Goal: Information Seeking & Learning: Learn about a topic

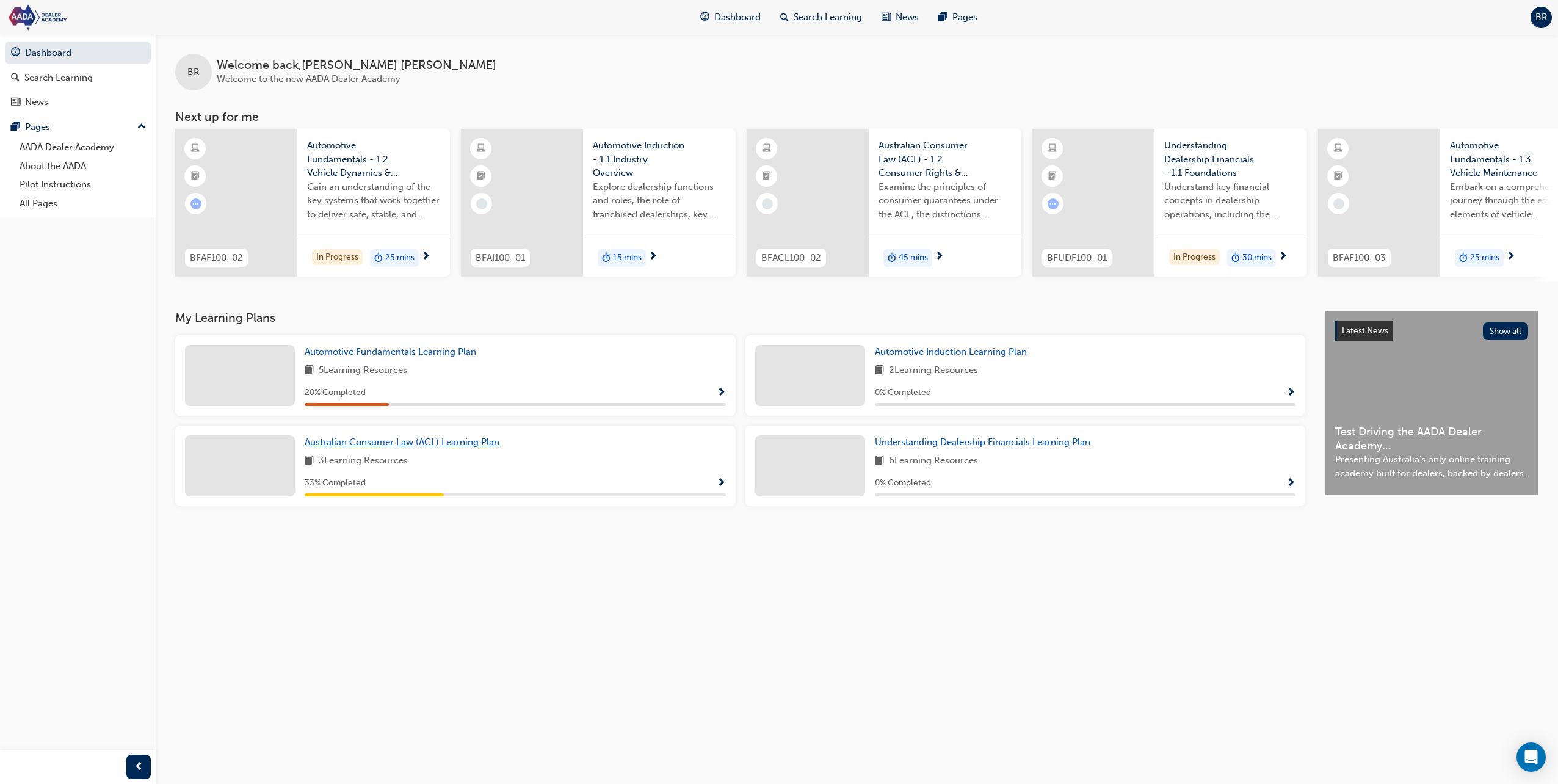
click at [453, 444] on span "Australian Consumer Law (ACL) Learning Plan" at bounding box center [402, 441] width 195 height 11
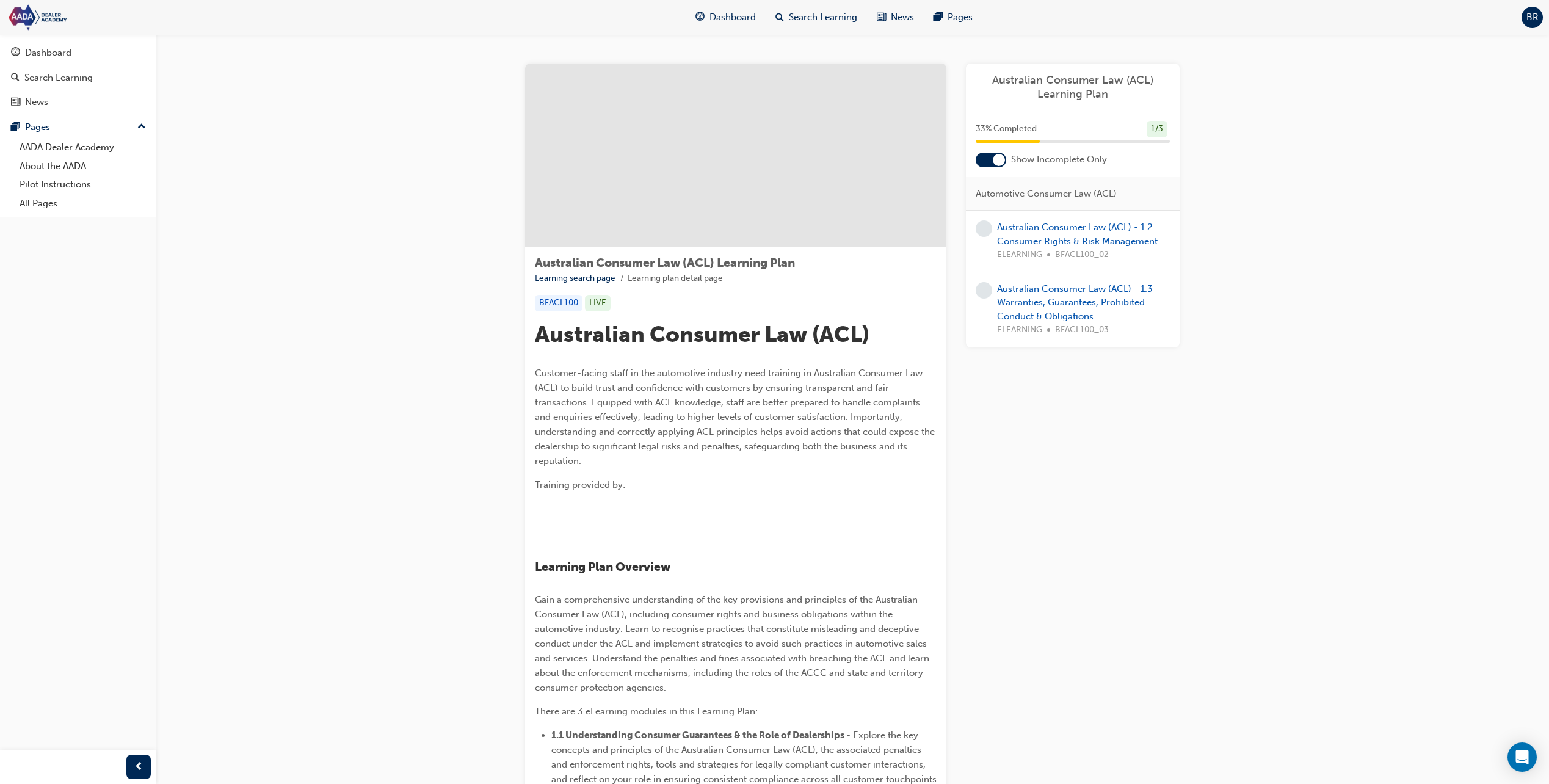
scroll to position [61, 0]
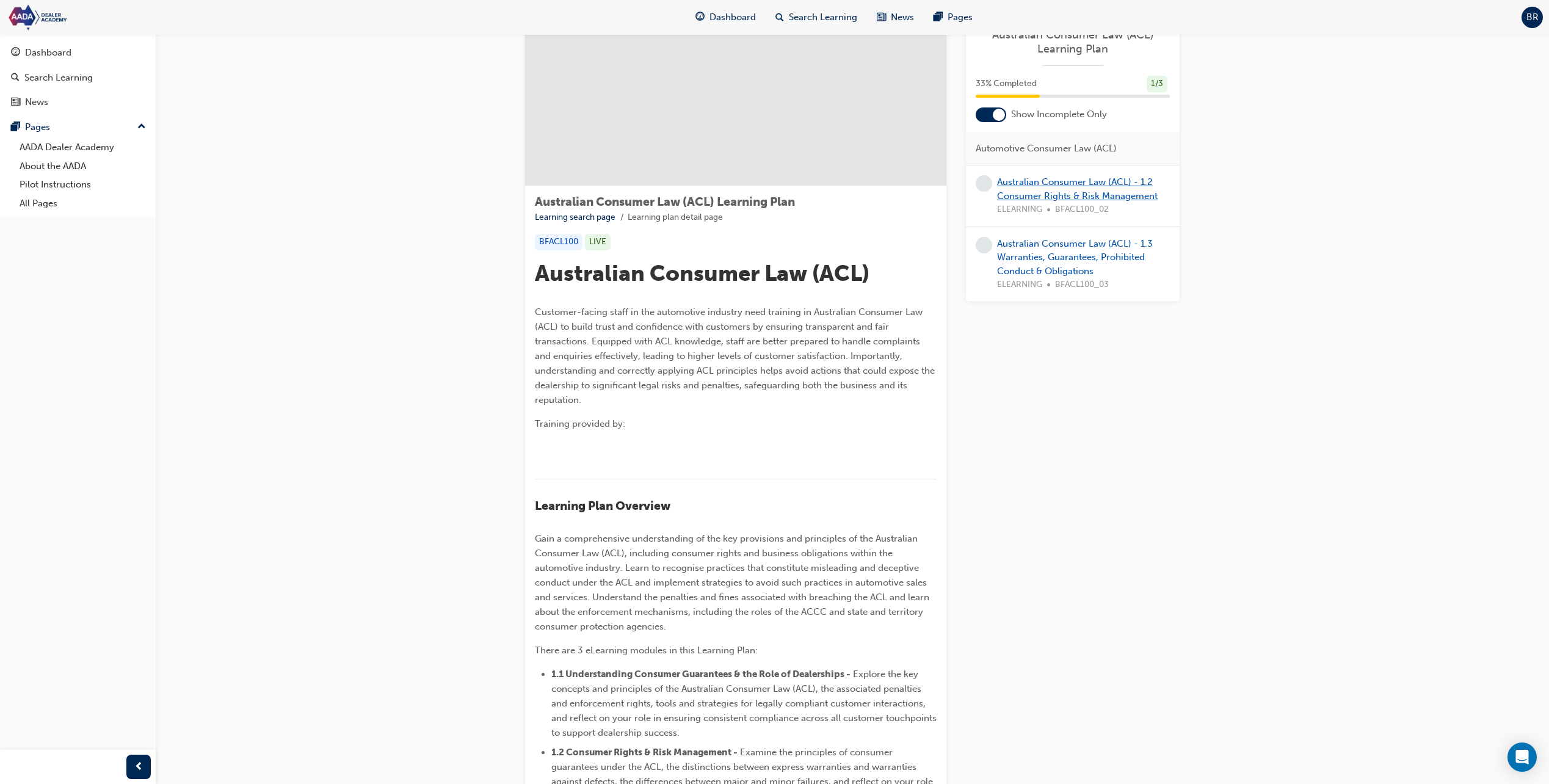
click at [1063, 182] on link "Australian Consumer Law (ACL) - 1.2 Consumer Rights & Risk Management" at bounding box center [1077, 189] width 160 height 25
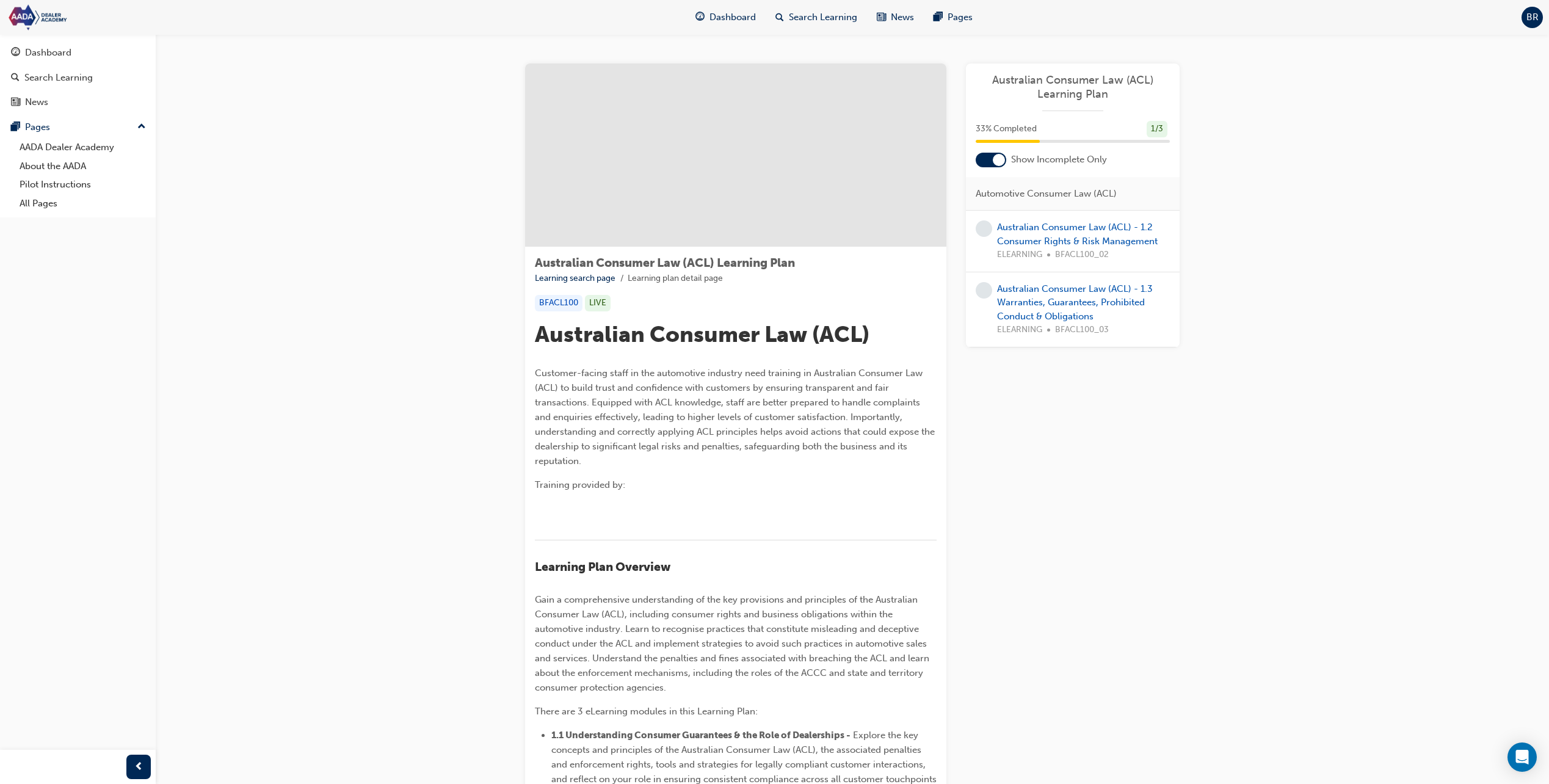
click at [992, 166] on div at bounding box center [992, 159] width 31 height 15
click at [1018, 241] on link "Australian Consumer Law (ACL) - 1.2 Consumer Rights & Risk Management" at bounding box center [1077, 234] width 160 height 25
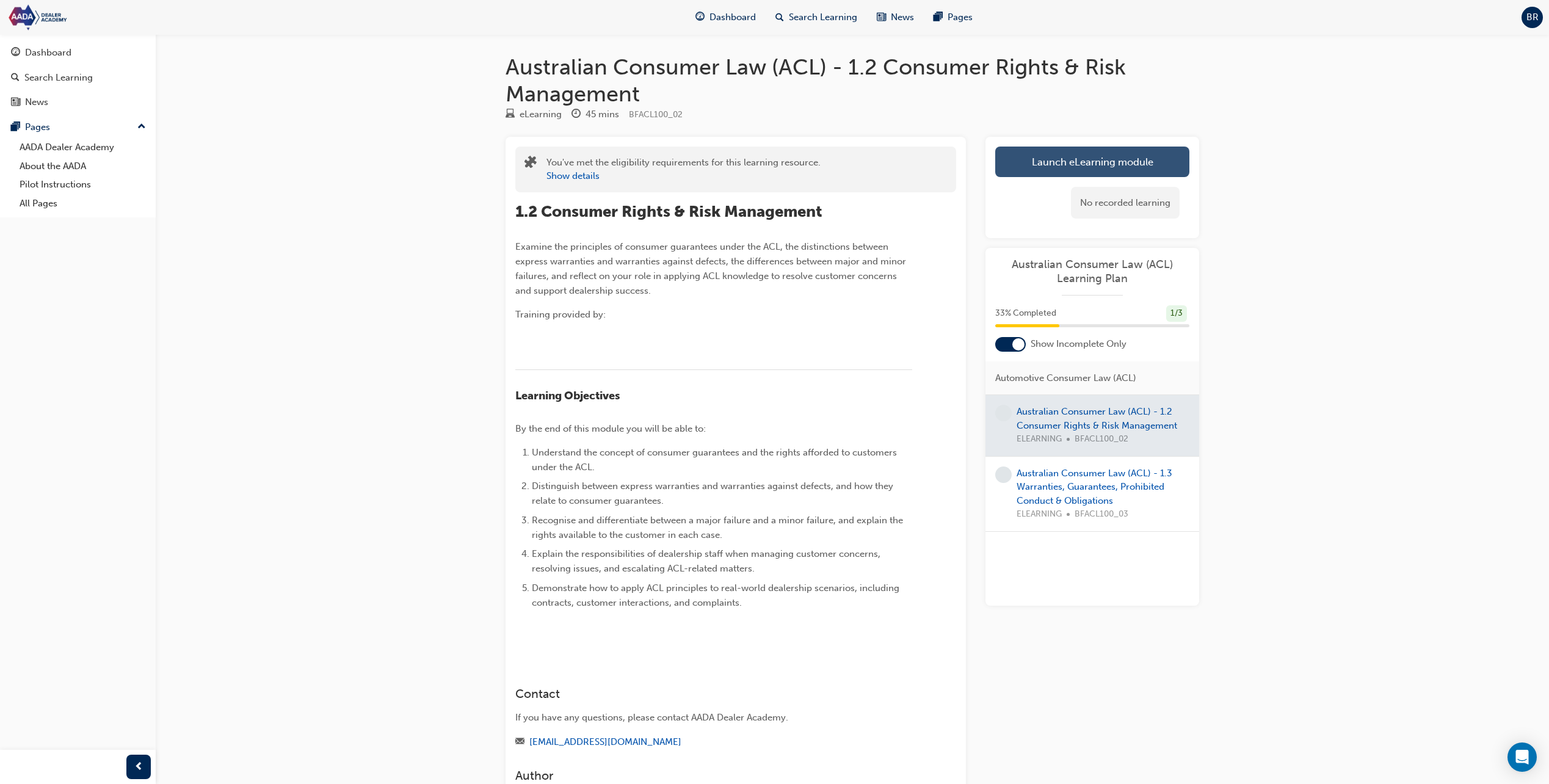
click at [1064, 162] on link "Launch eLearning module" at bounding box center [1092, 162] width 194 height 31
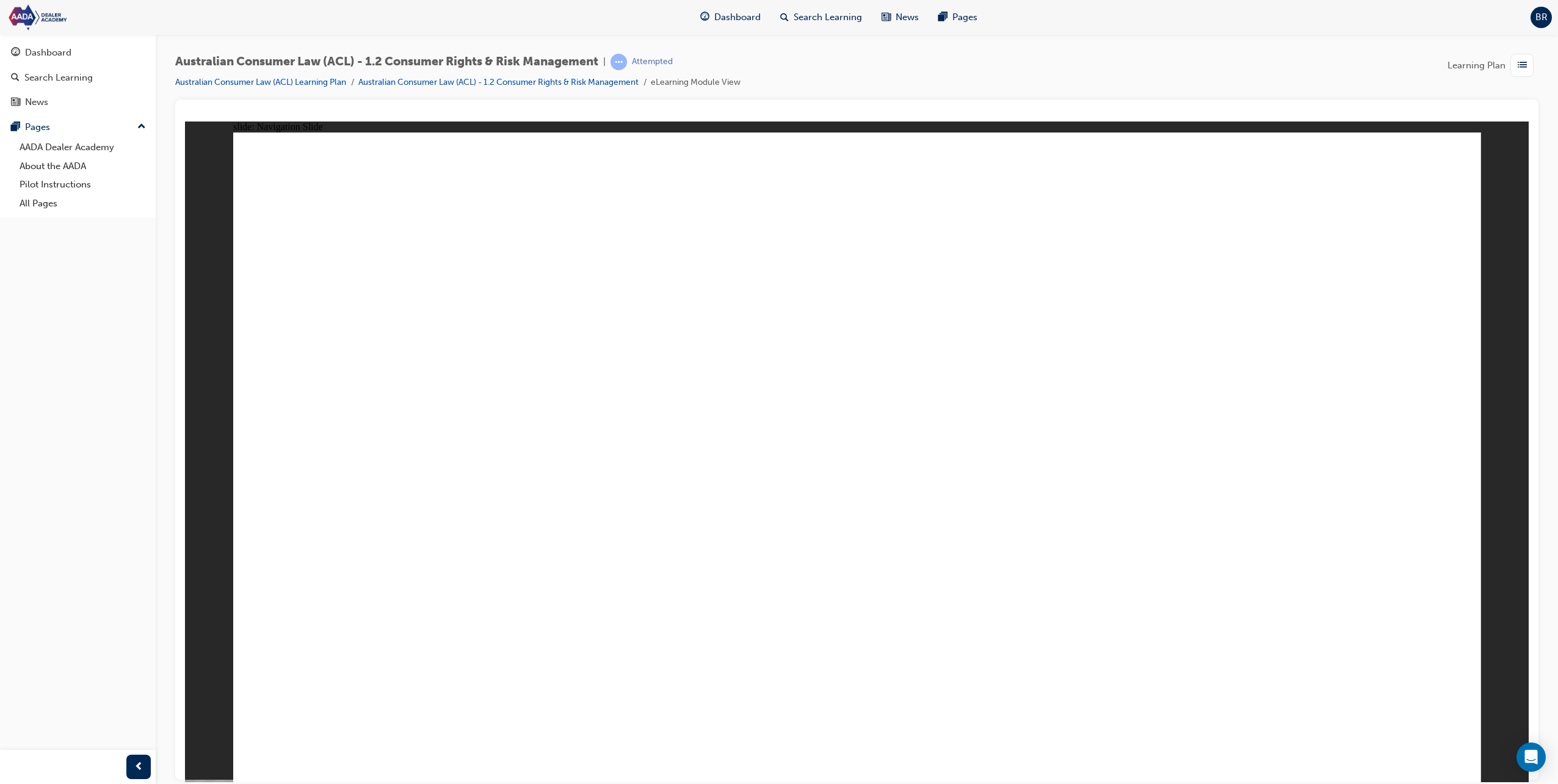
drag, startPoint x: 1423, startPoint y: 736, endPoint x: 1387, endPoint y: 751, distance: 39.0
drag, startPoint x: 1316, startPoint y: 737, endPoint x: 1229, endPoint y: 723, distance: 88.1
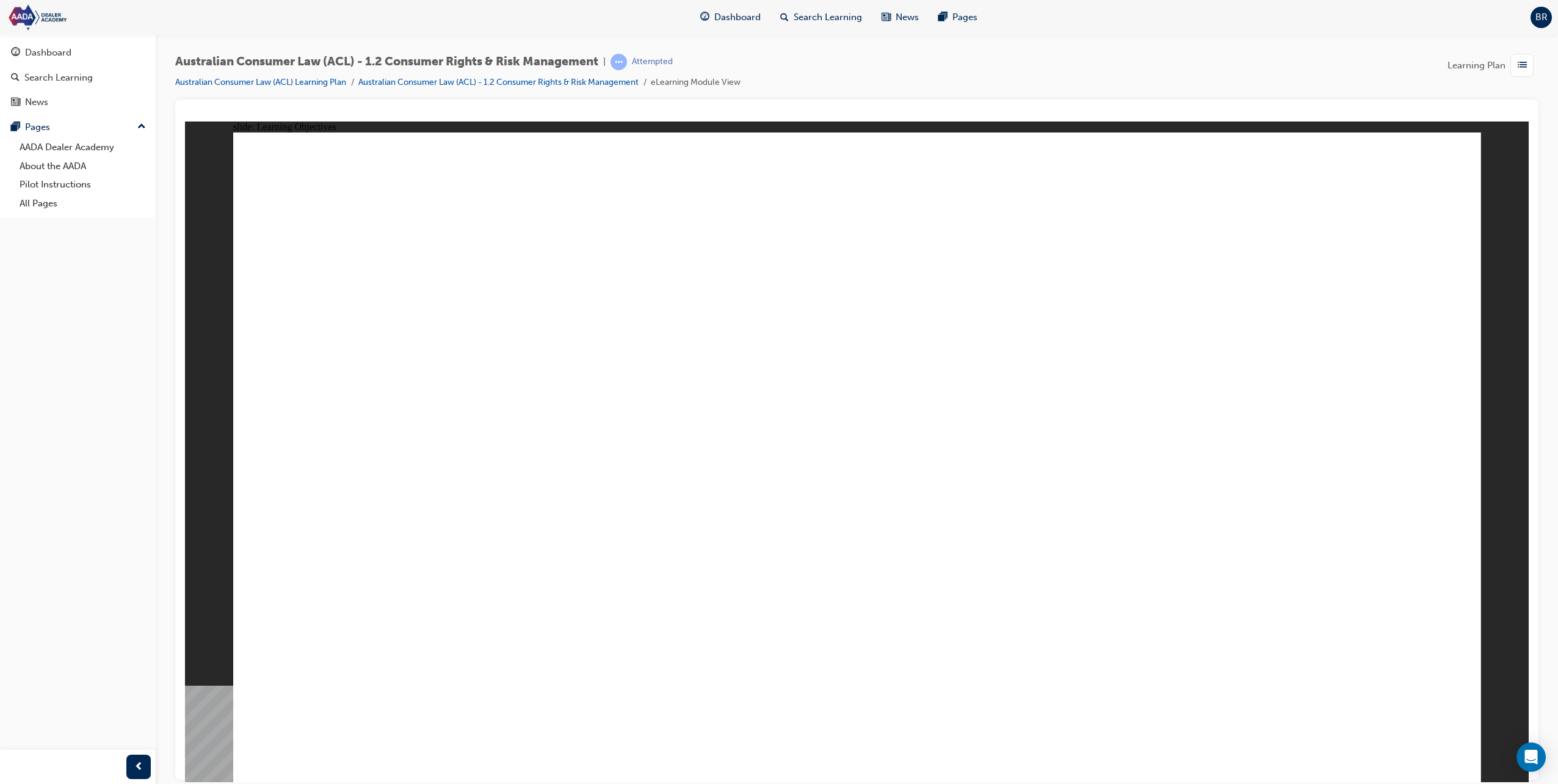
drag, startPoint x: 432, startPoint y: 493, endPoint x: 521, endPoint y: 494, distance: 89.0
drag, startPoint x: 521, startPoint y: 494, endPoint x: 659, endPoint y: 488, distance: 138.1
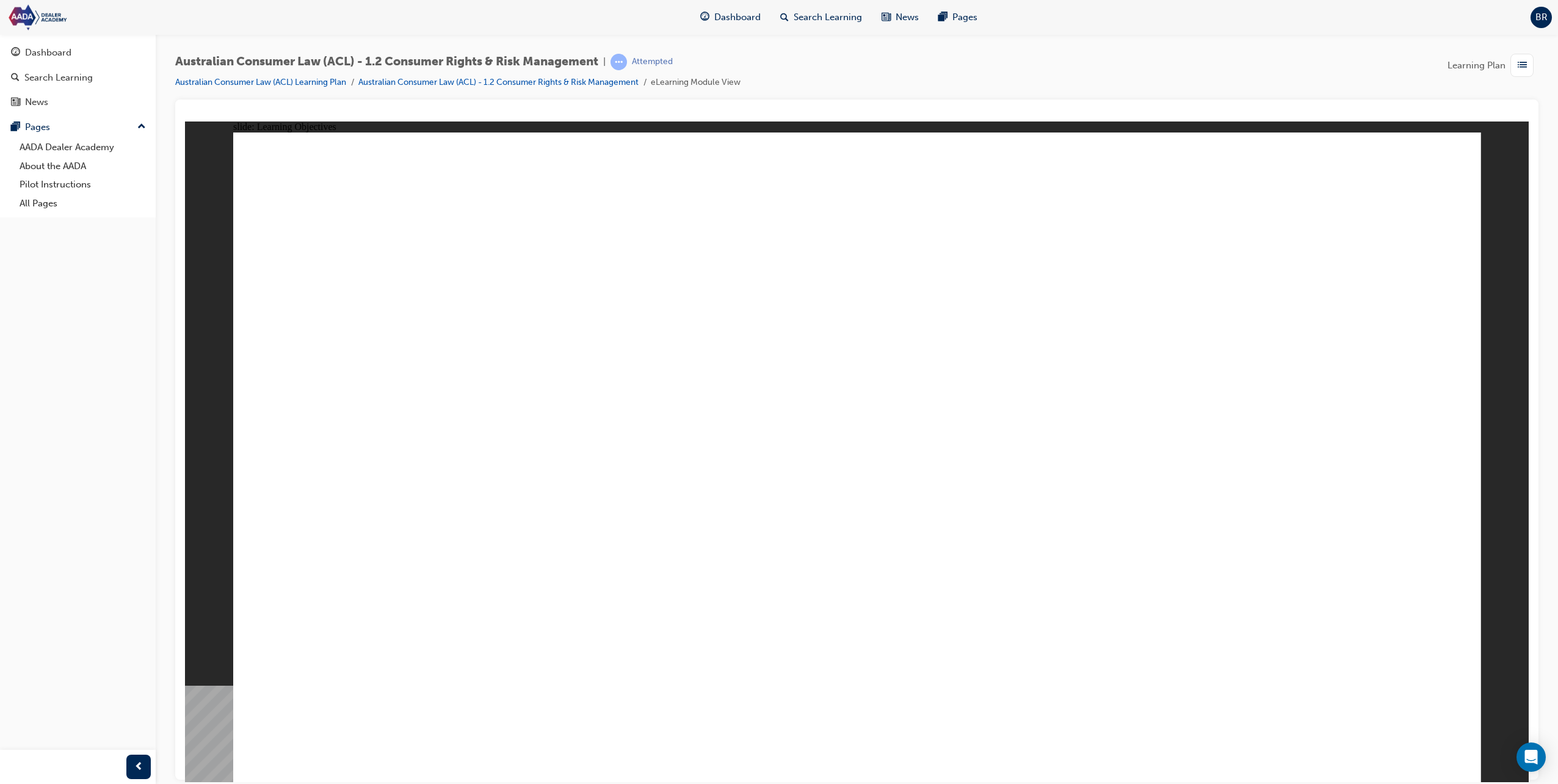
drag, startPoint x: 1198, startPoint y: 499, endPoint x: 1215, endPoint y: 501, distance: 17.1
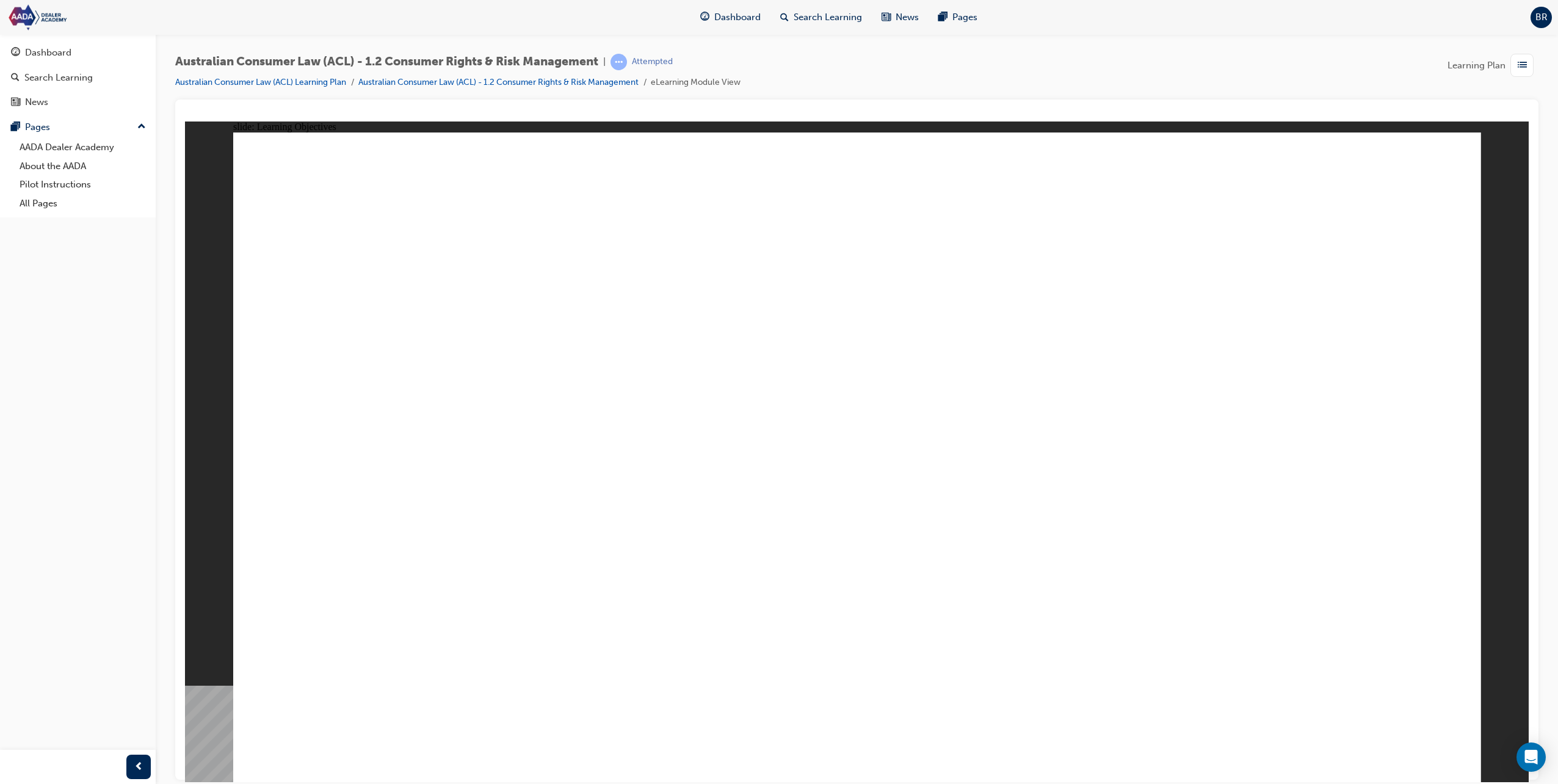
drag, startPoint x: 393, startPoint y: 502, endPoint x: 472, endPoint y: 487, distance: 80.4
drag, startPoint x: 613, startPoint y: 462, endPoint x: 781, endPoint y: 448, distance: 168.6
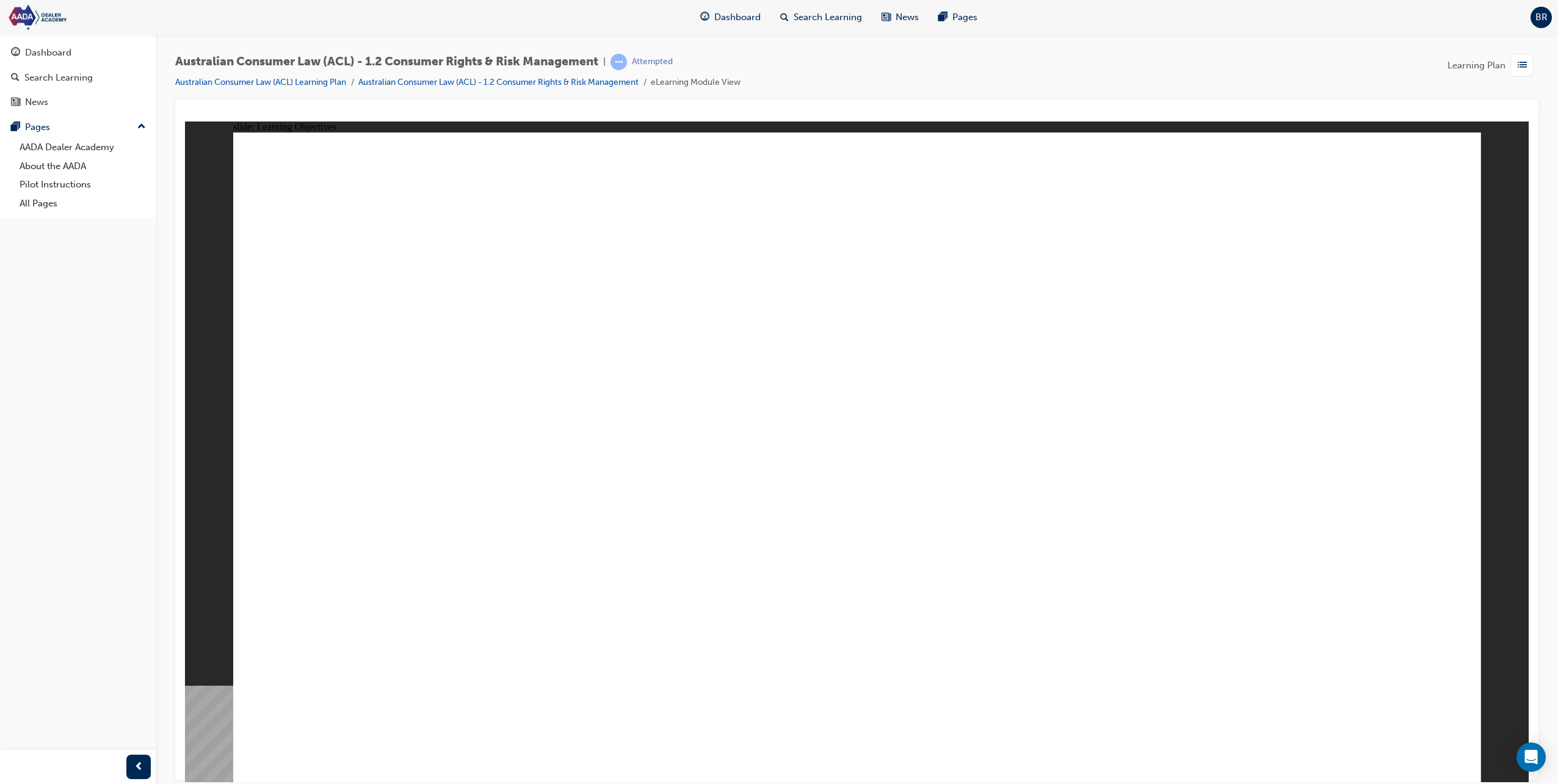
drag, startPoint x: 826, startPoint y: 441, endPoint x: 860, endPoint y: 444, distance: 34.1
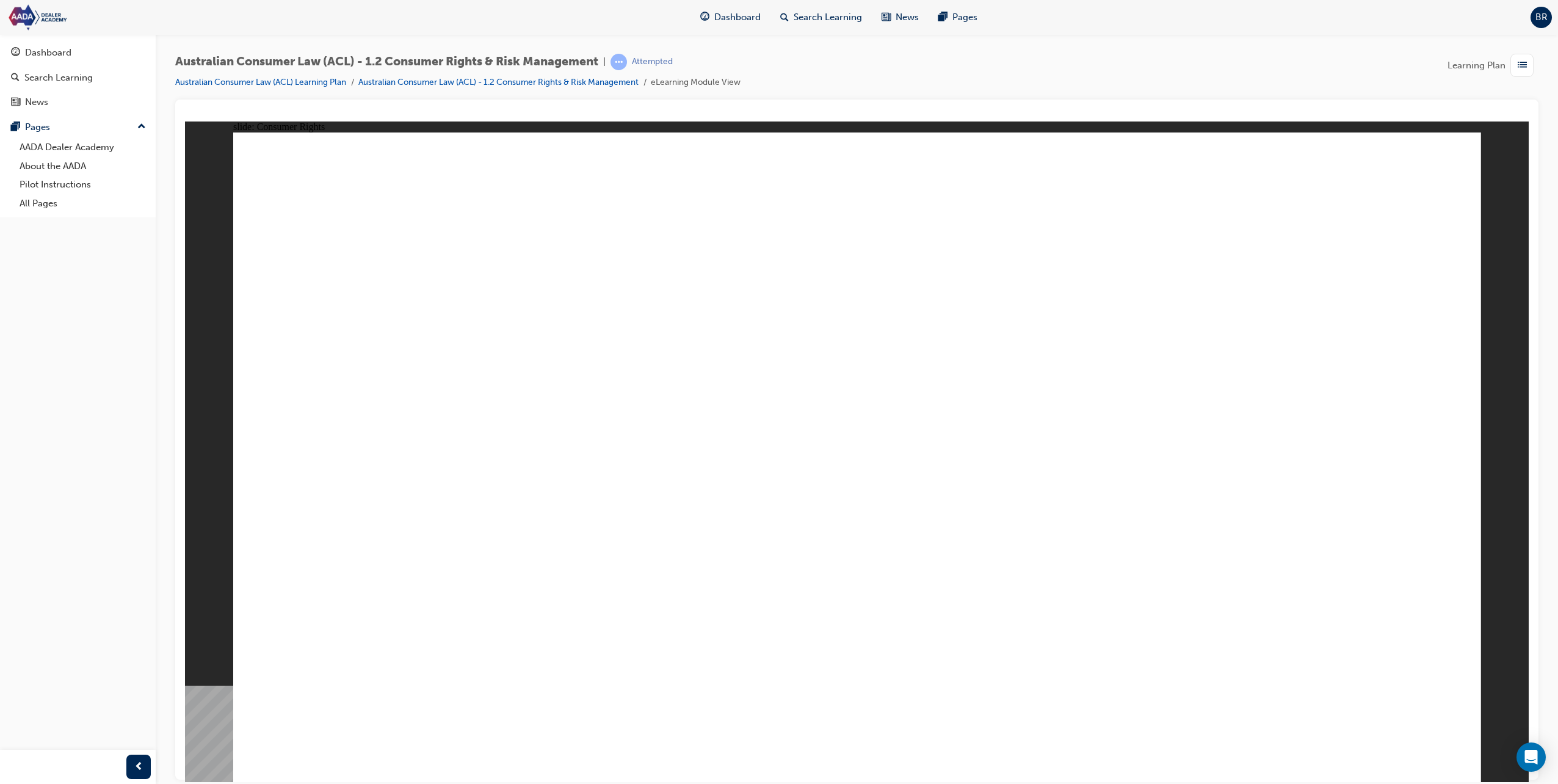
drag, startPoint x: 516, startPoint y: 524, endPoint x: 609, endPoint y: 511, distance: 93.9
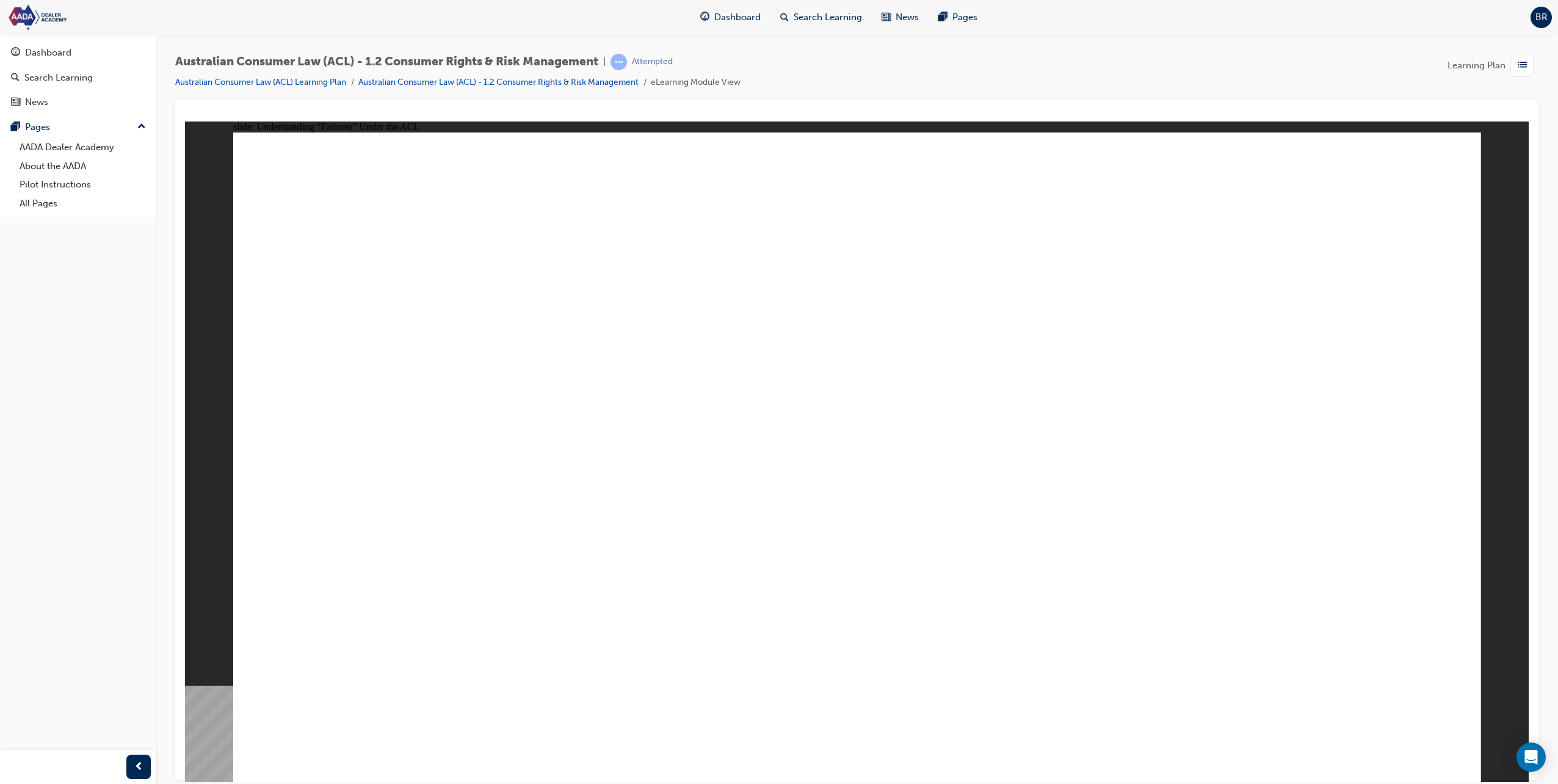
drag, startPoint x: 1258, startPoint y: 490, endPoint x: 1397, endPoint y: 701, distance: 252.7
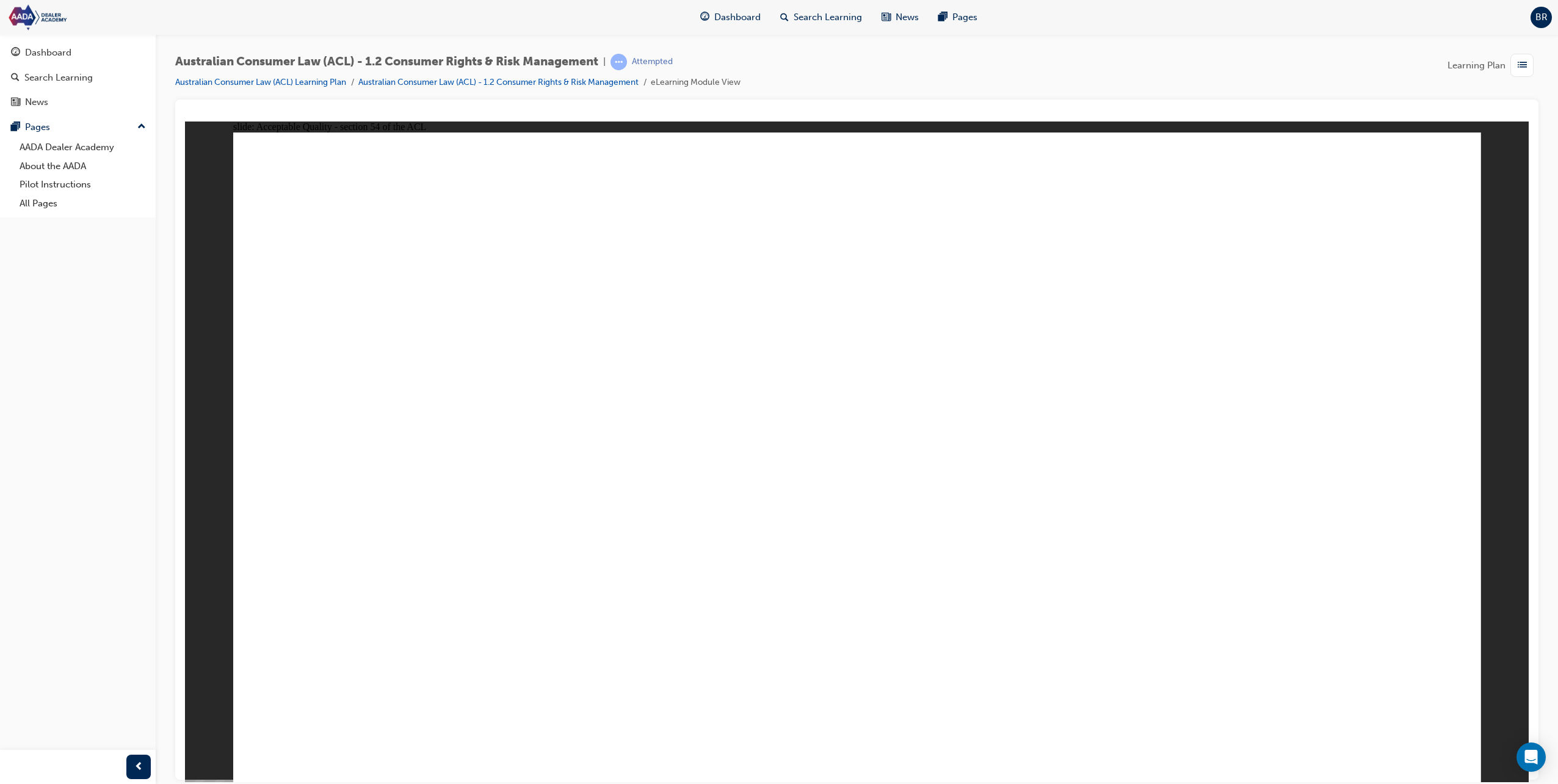
drag, startPoint x: 974, startPoint y: 411, endPoint x: 994, endPoint y: 407, distance: 20.4
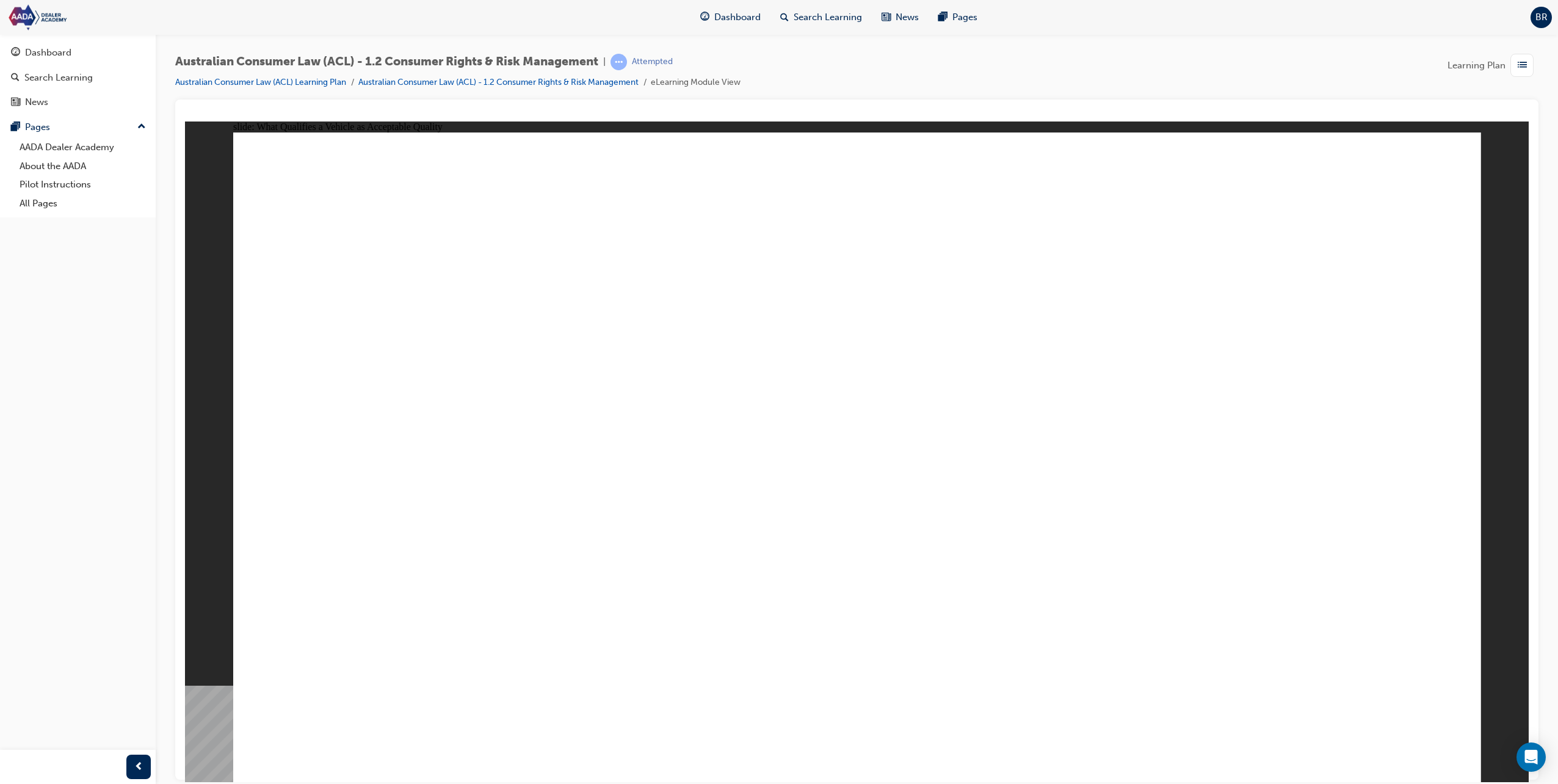
drag, startPoint x: 1362, startPoint y: 395, endPoint x: 1370, endPoint y: 389, distance: 10.0
drag, startPoint x: 1431, startPoint y: 382, endPoint x: 1435, endPoint y: 395, distance: 13.6
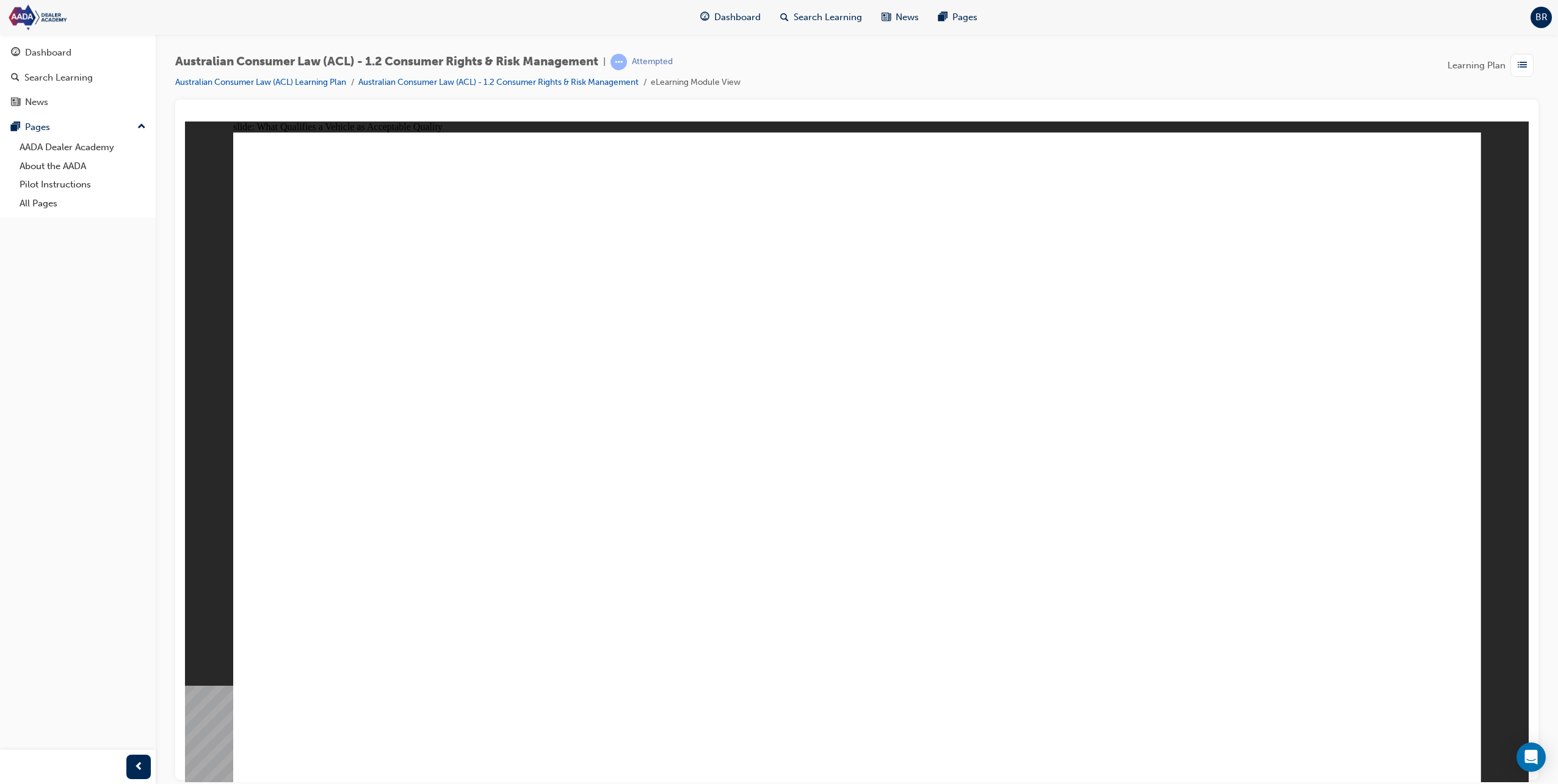
drag, startPoint x: 891, startPoint y: 487, endPoint x: 907, endPoint y: 379, distance: 109.2
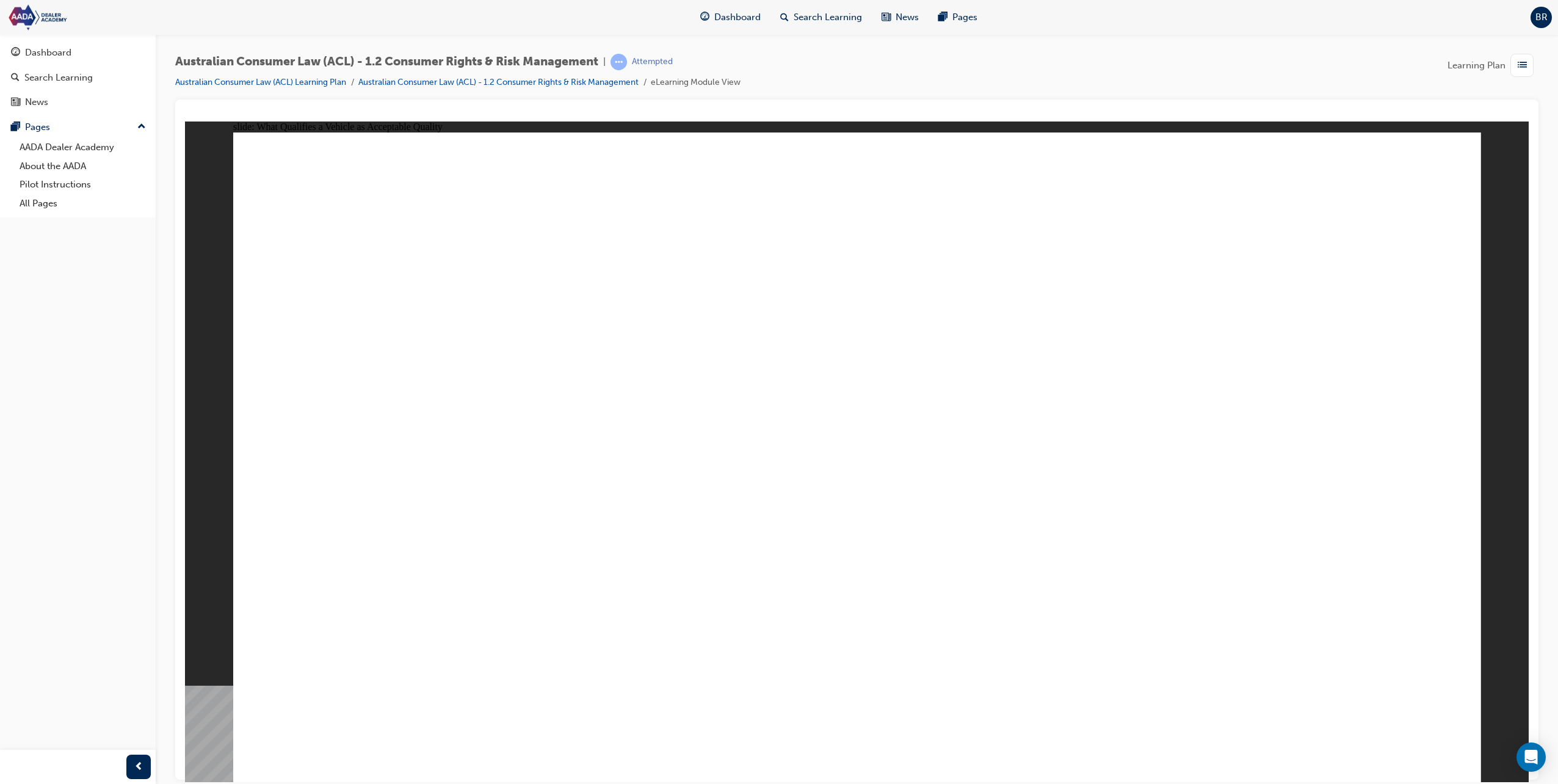
drag, startPoint x: 913, startPoint y: 295, endPoint x: 911, endPoint y: 271, distance: 24.1
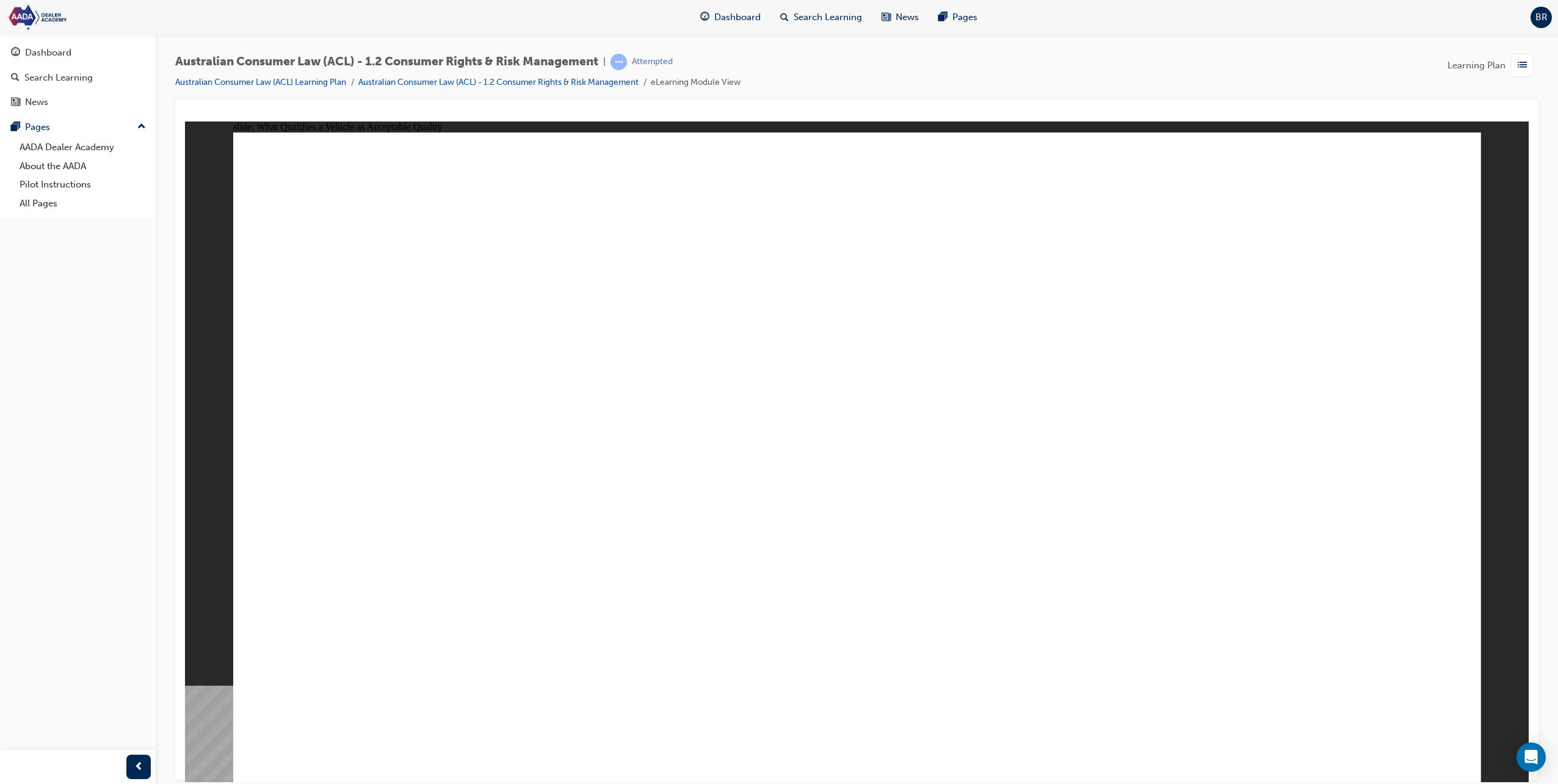
drag, startPoint x: 970, startPoint y: 357, endPoint x: 1207, endPoint y: 475, distance: 264.8
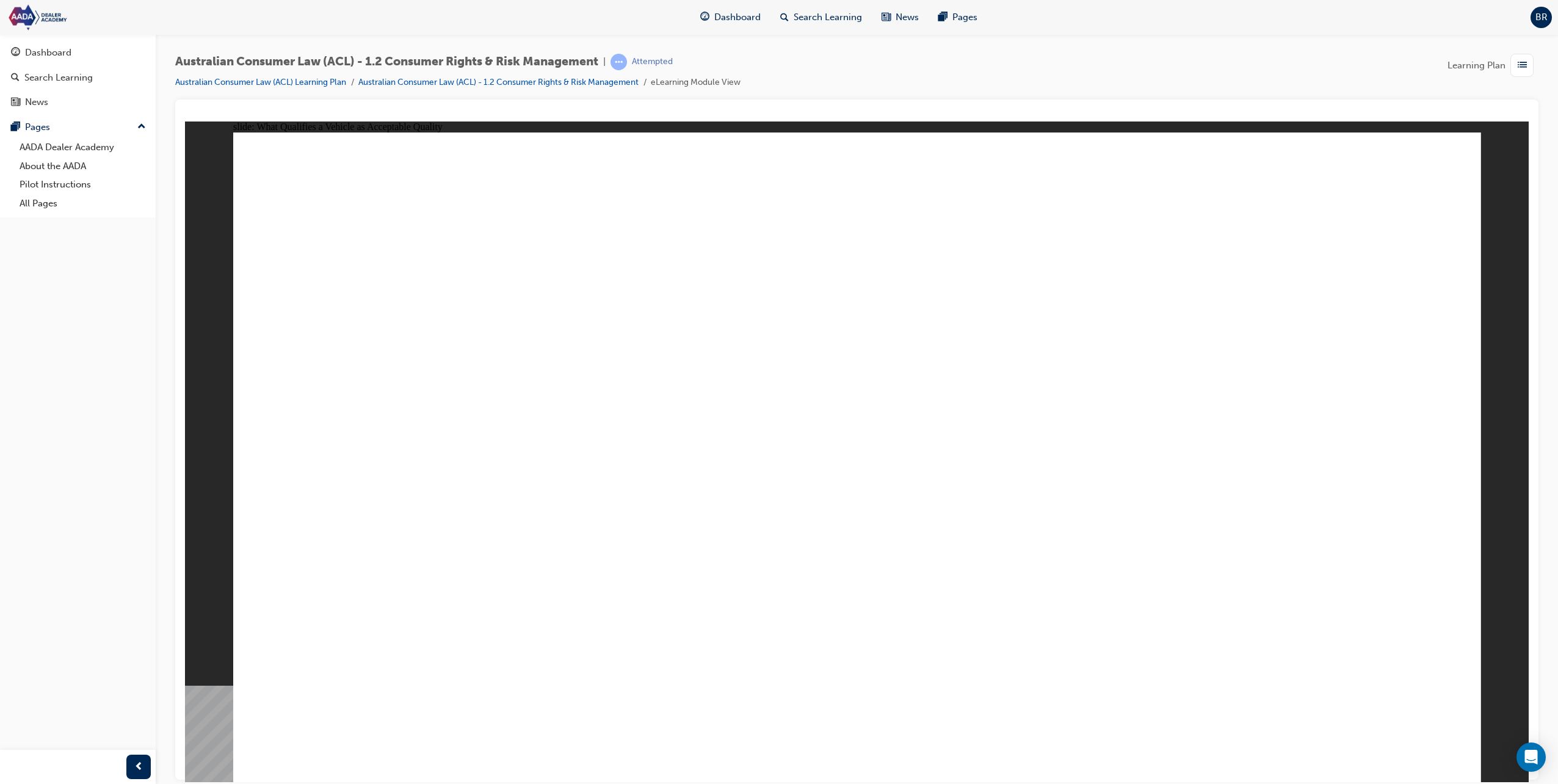
drag, startPoint x: 712, startPoint y: 247, endPoint x: 908, endPoint y: 289, distance: 200.4
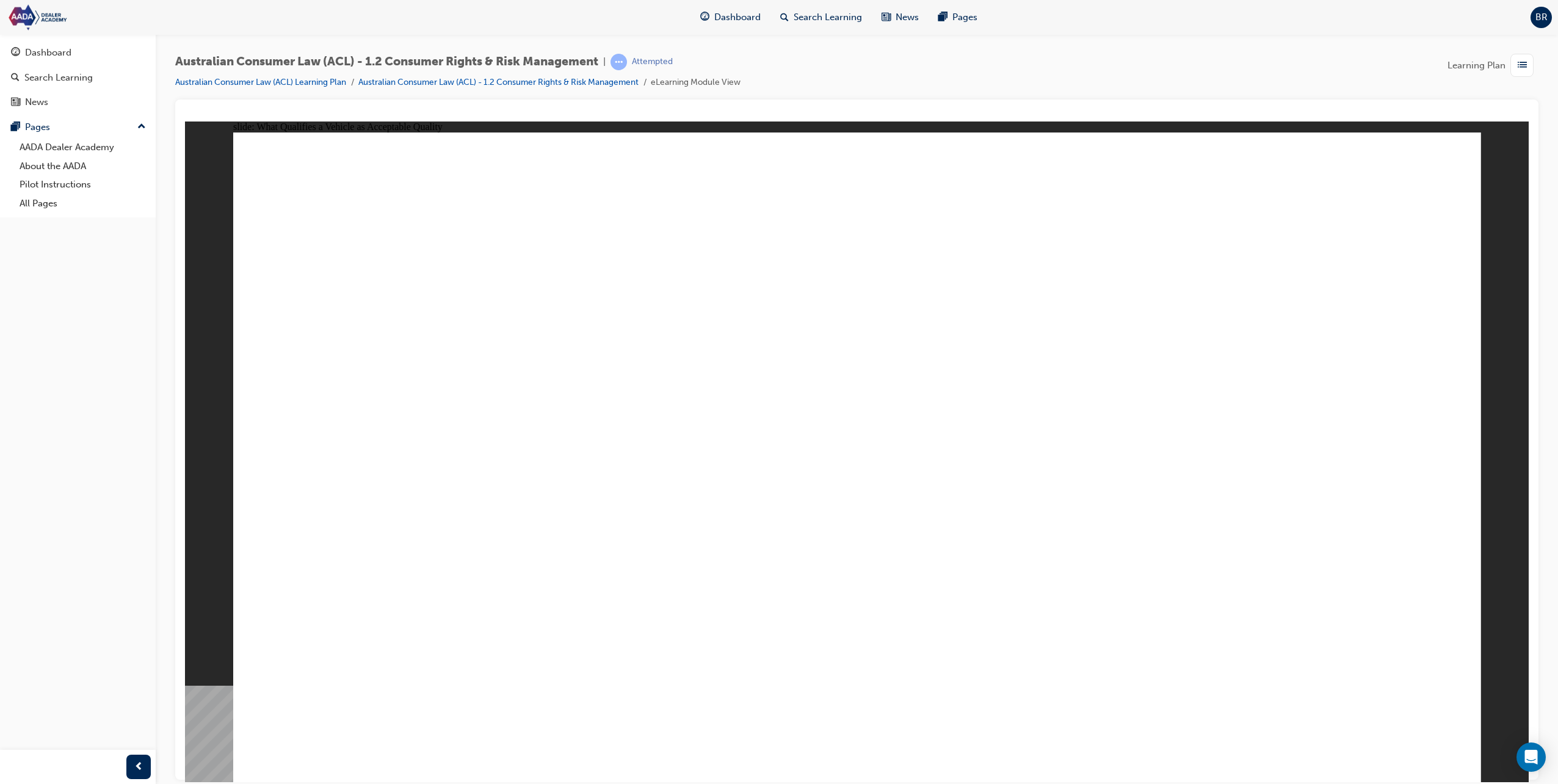
drag, startPoint x: 926, startPoint y: 477, endPoint x: 1213, endPoint y: 502, distance: 288.1
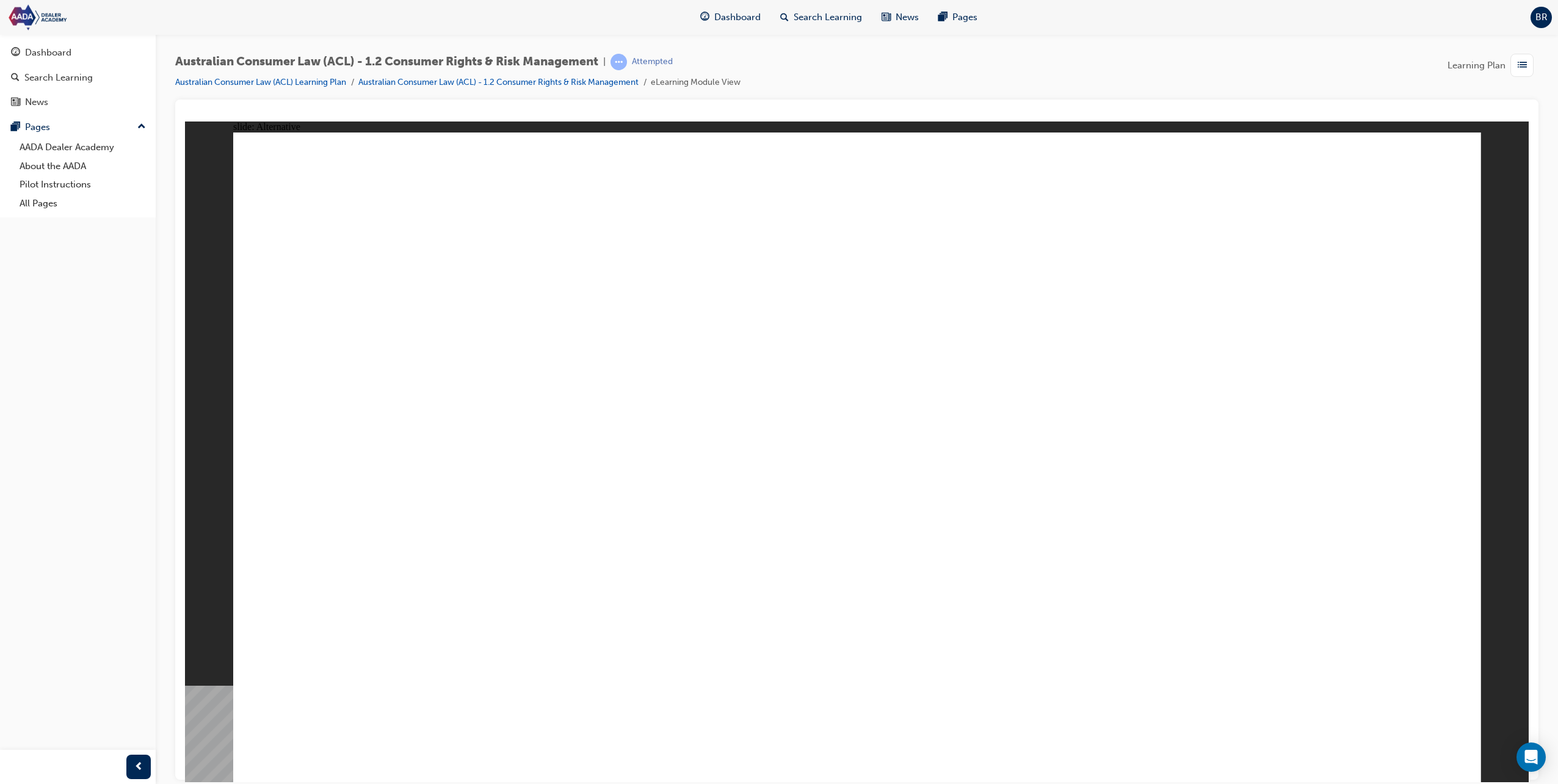
drag, startPoint x: 1227, startPoint y: 571, endPoint x: 1287, endPoint y: 592, distance: 63.6
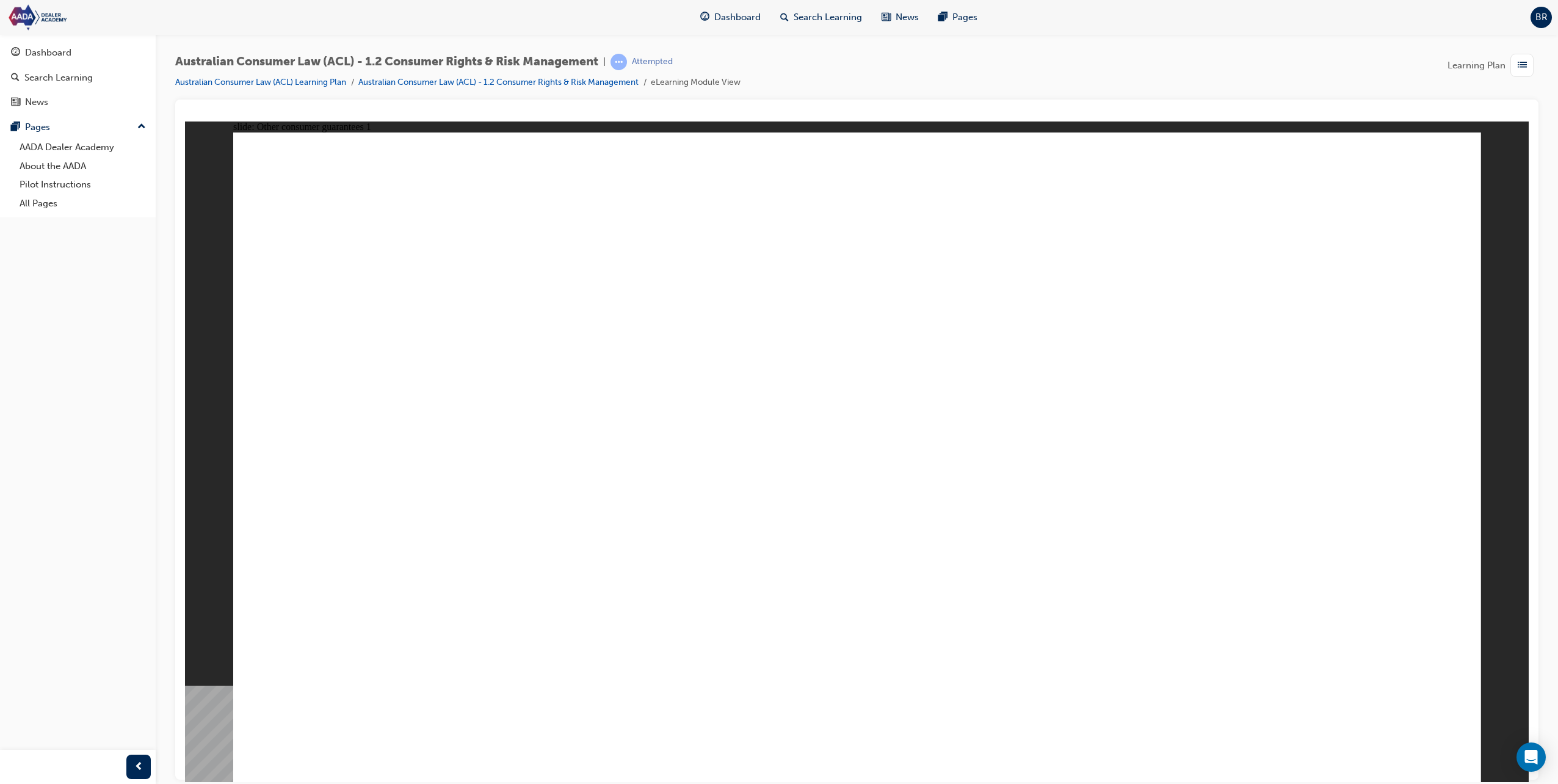
drag, startPoint x: 1408, startPoint y: 734, endPoint x: 1418, endPoint y: 733, distance: 10.0
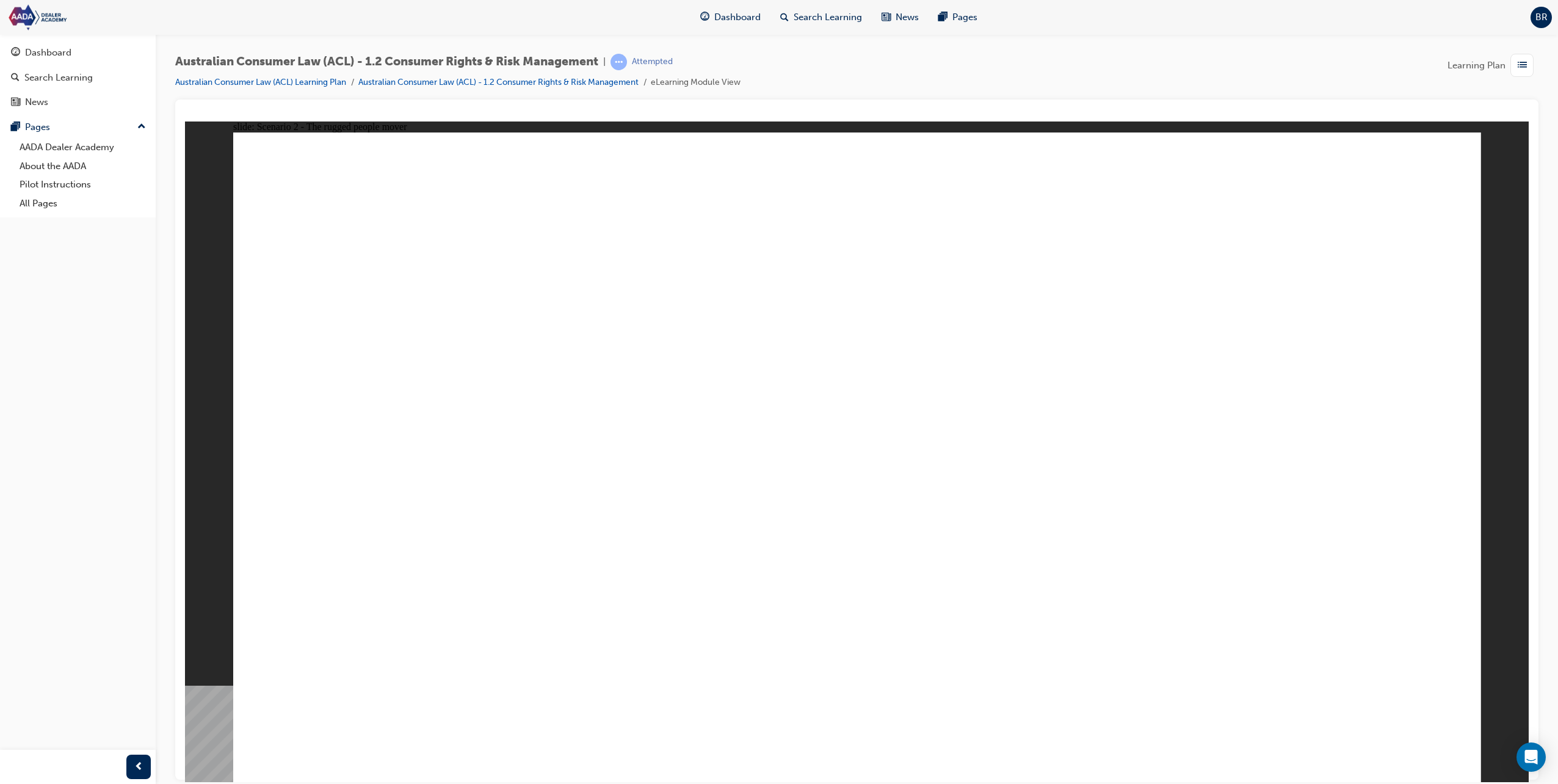
drag, startPoint x: 923, startPoint y: 586, endPoint x: 923, endPoint y: 595, distance: 9.0
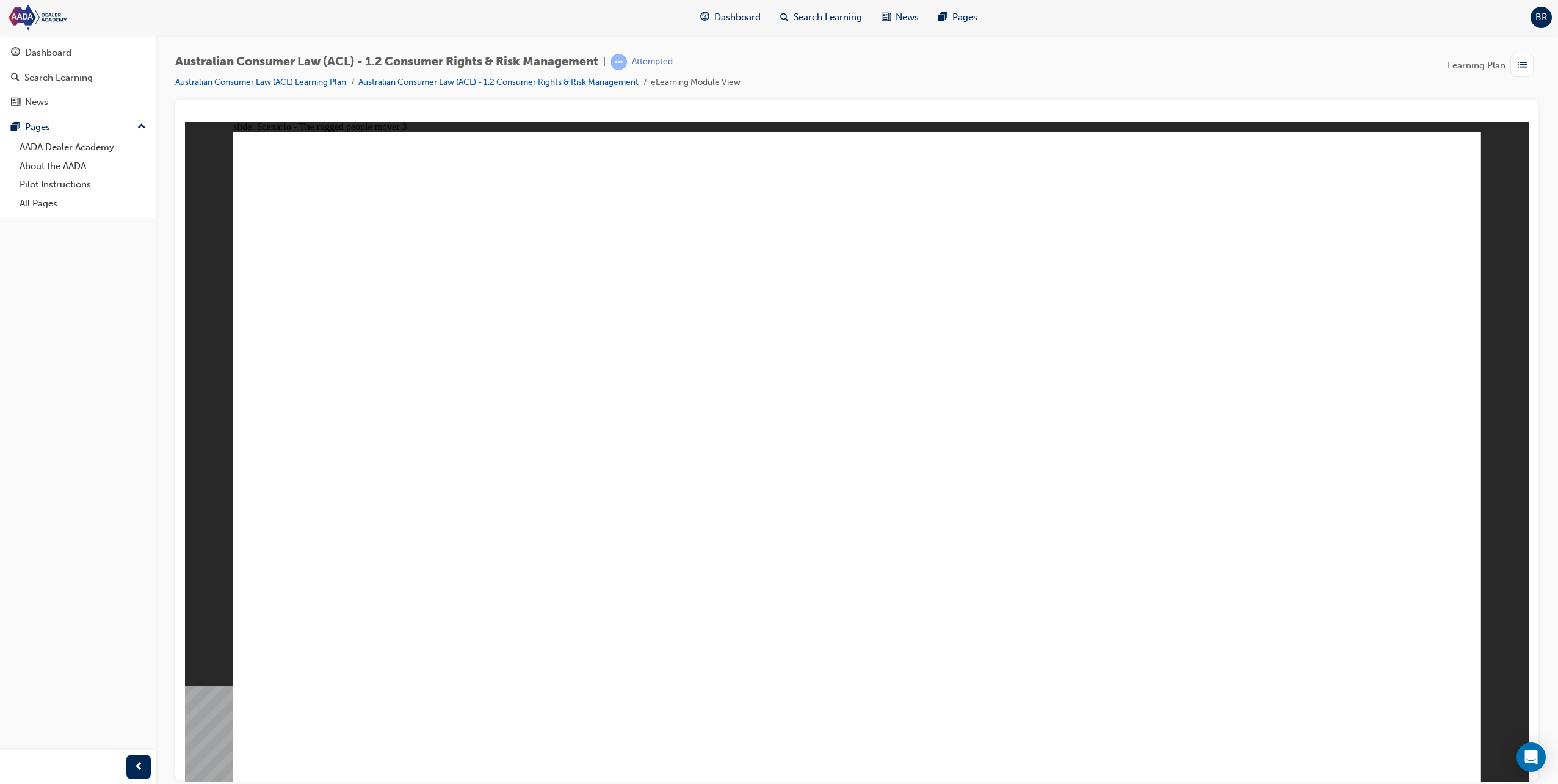
drag, startPoint x: 1251, startPoint y: 397, endPoint x: 1257, endPoint y: 376, distance: 21.8
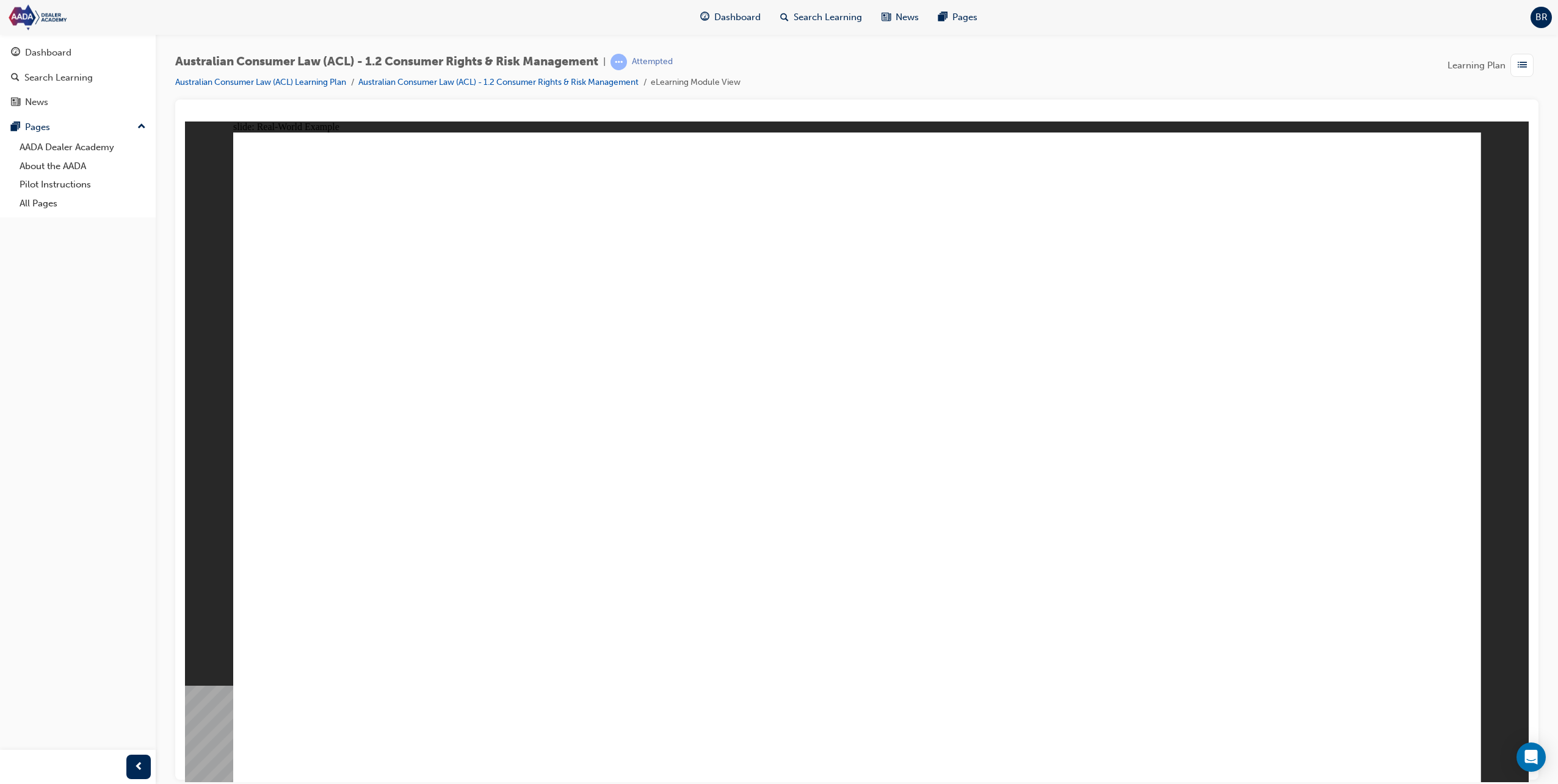
drag, startPoint x: 471, startPoint y: 339, endPoint x: 606, endPoint y: 371, distance: 138.7
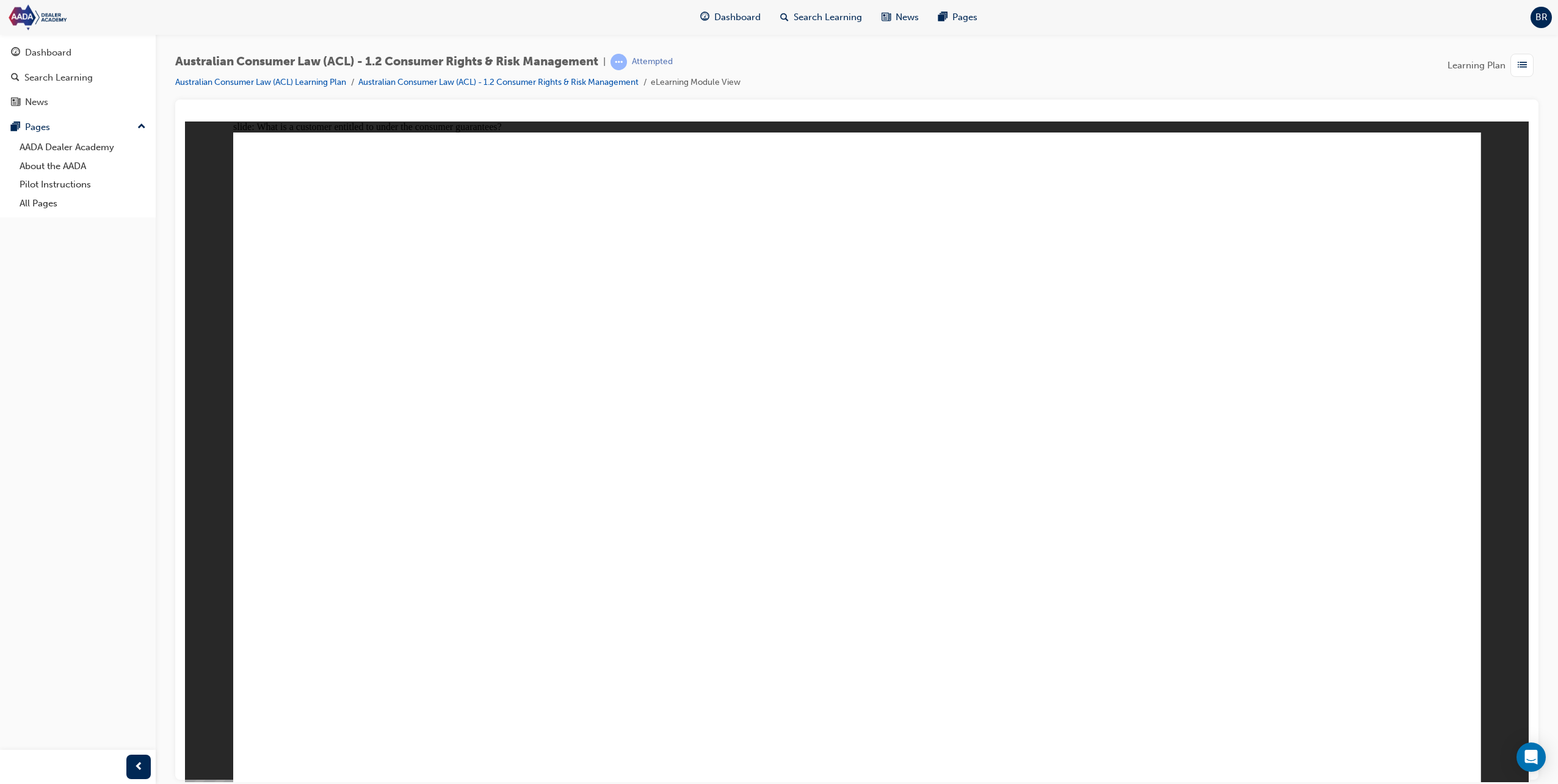
drag, startPoint x: 1353, startPoint y: 172, endPoint x: 1369, endPoint y: 175, distance: 16.3
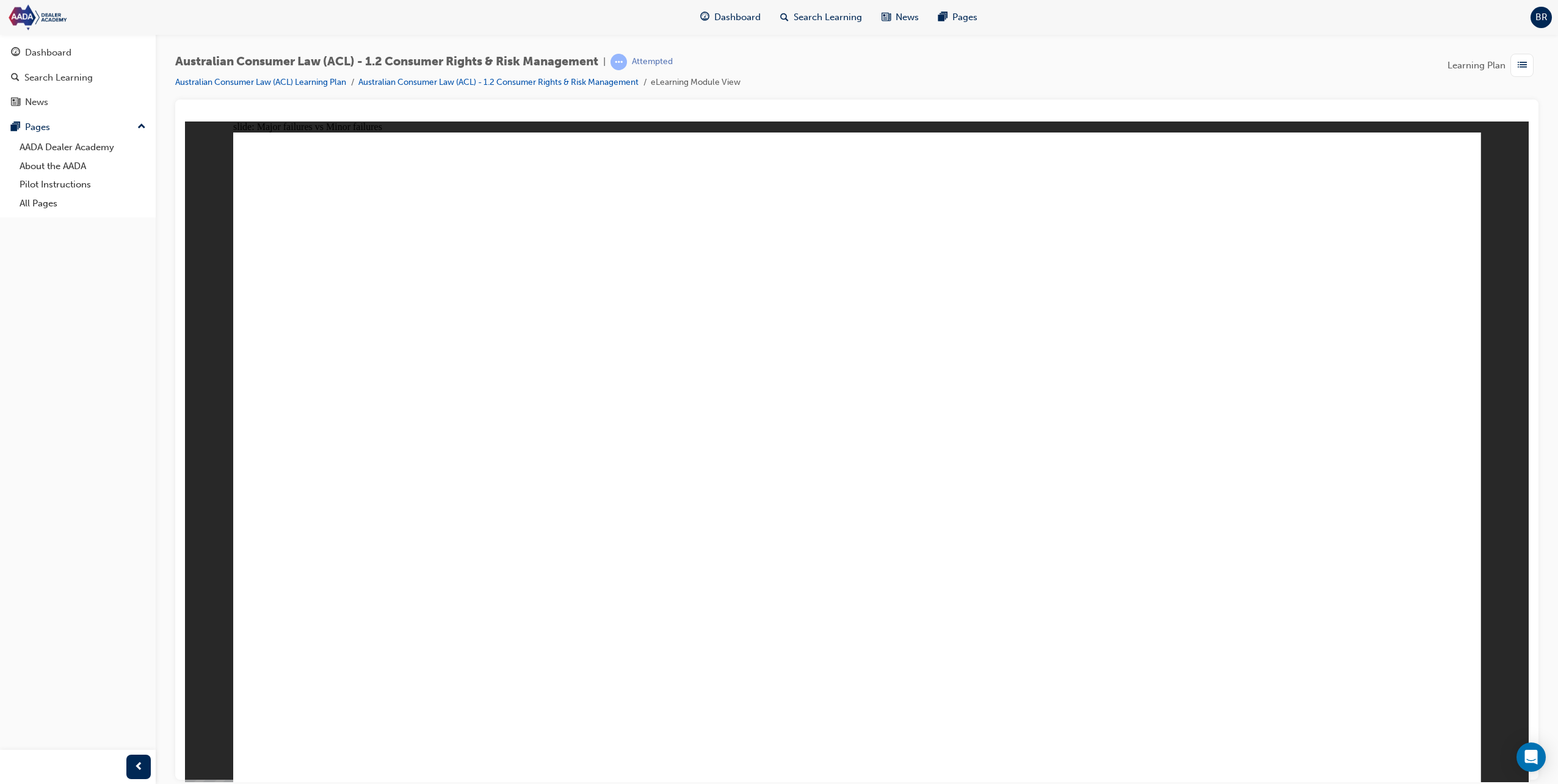
drag, startPoint x: 1339, startPoint y: 300, endPoint x: 1348, endPoint y: 293, distance: 11.4
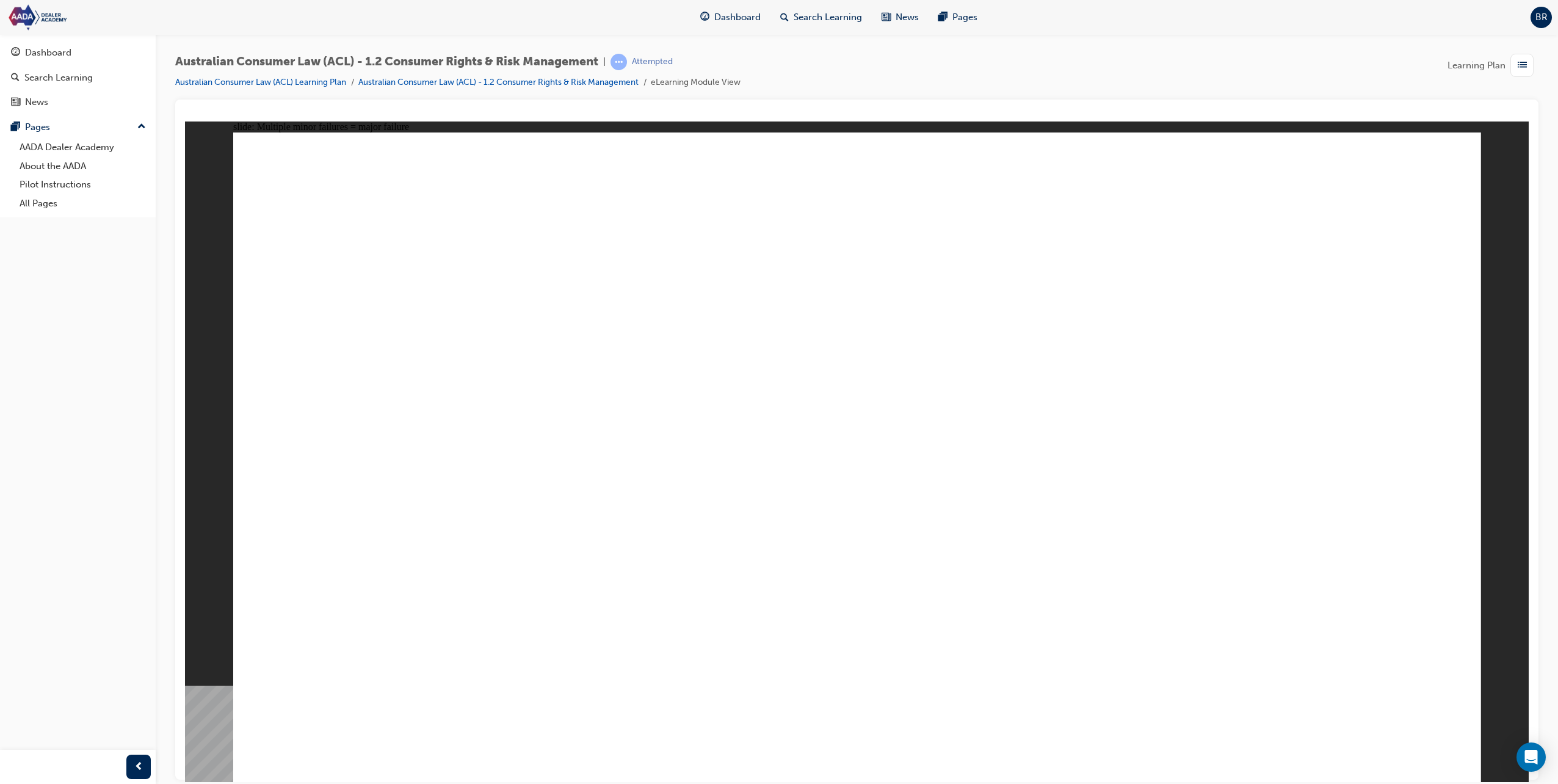
drag, startPoint x: 902, startPoint y: 387, endPoint x: 919, endPoint y: 388, distance: 17.0
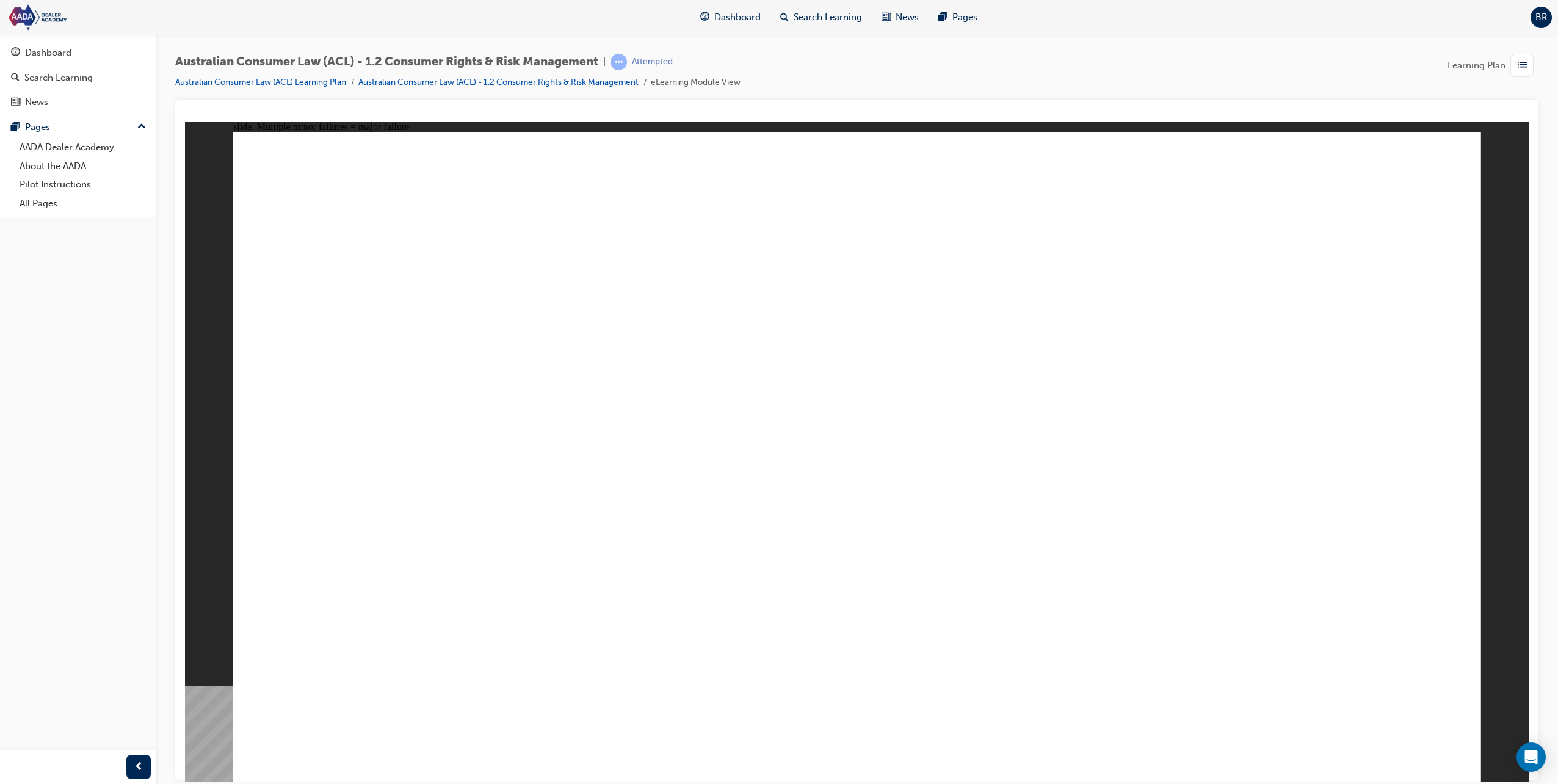
drag, startPoint x: 1423, startPoint y: 730, endPoint x: 1415, endPoint y: 723, distance: 10.6
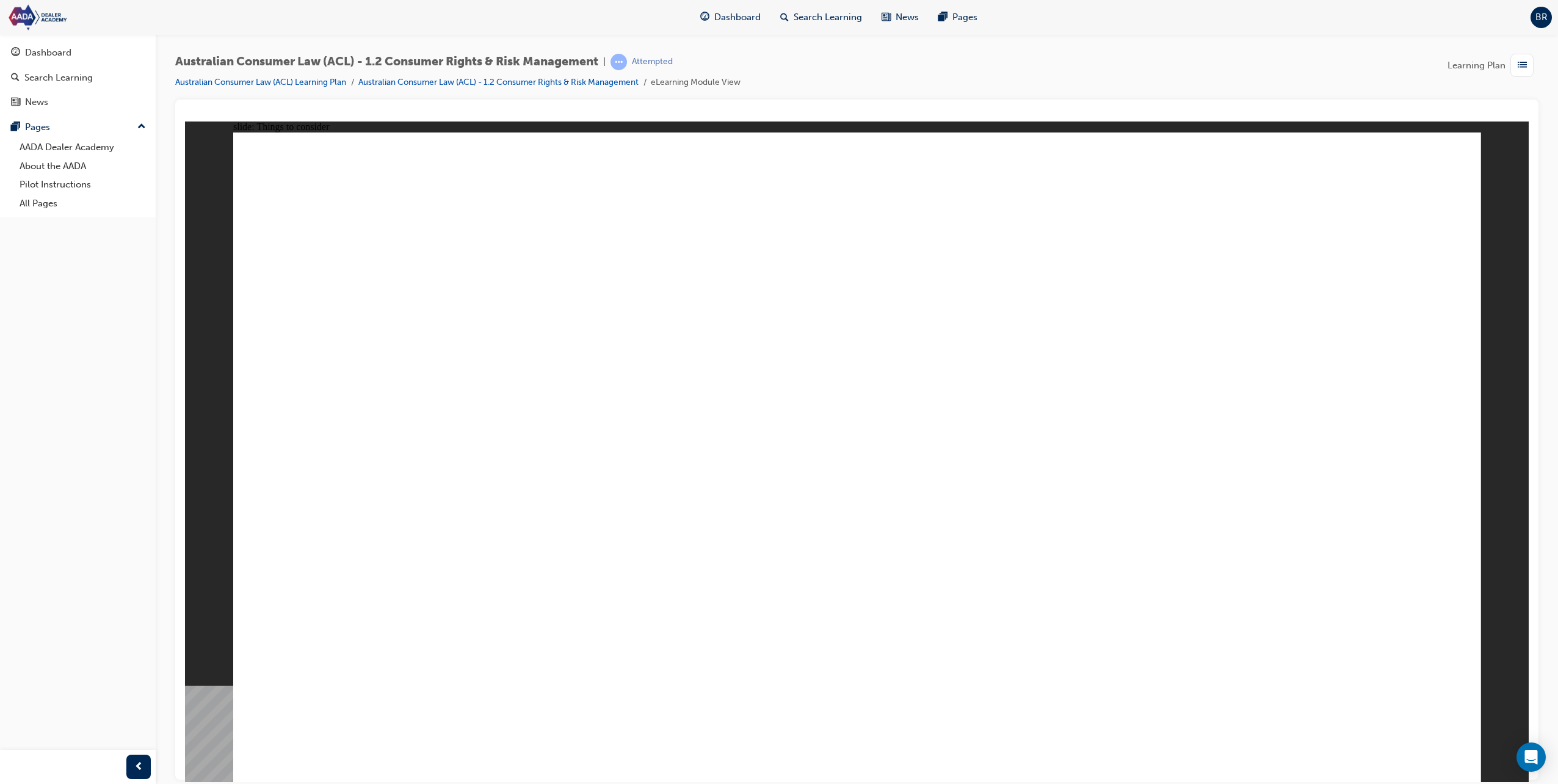
drag, startPoint x: 534, startPoint y: 661, endPoint x: 541, endPoint y: 661, distance: 7.0
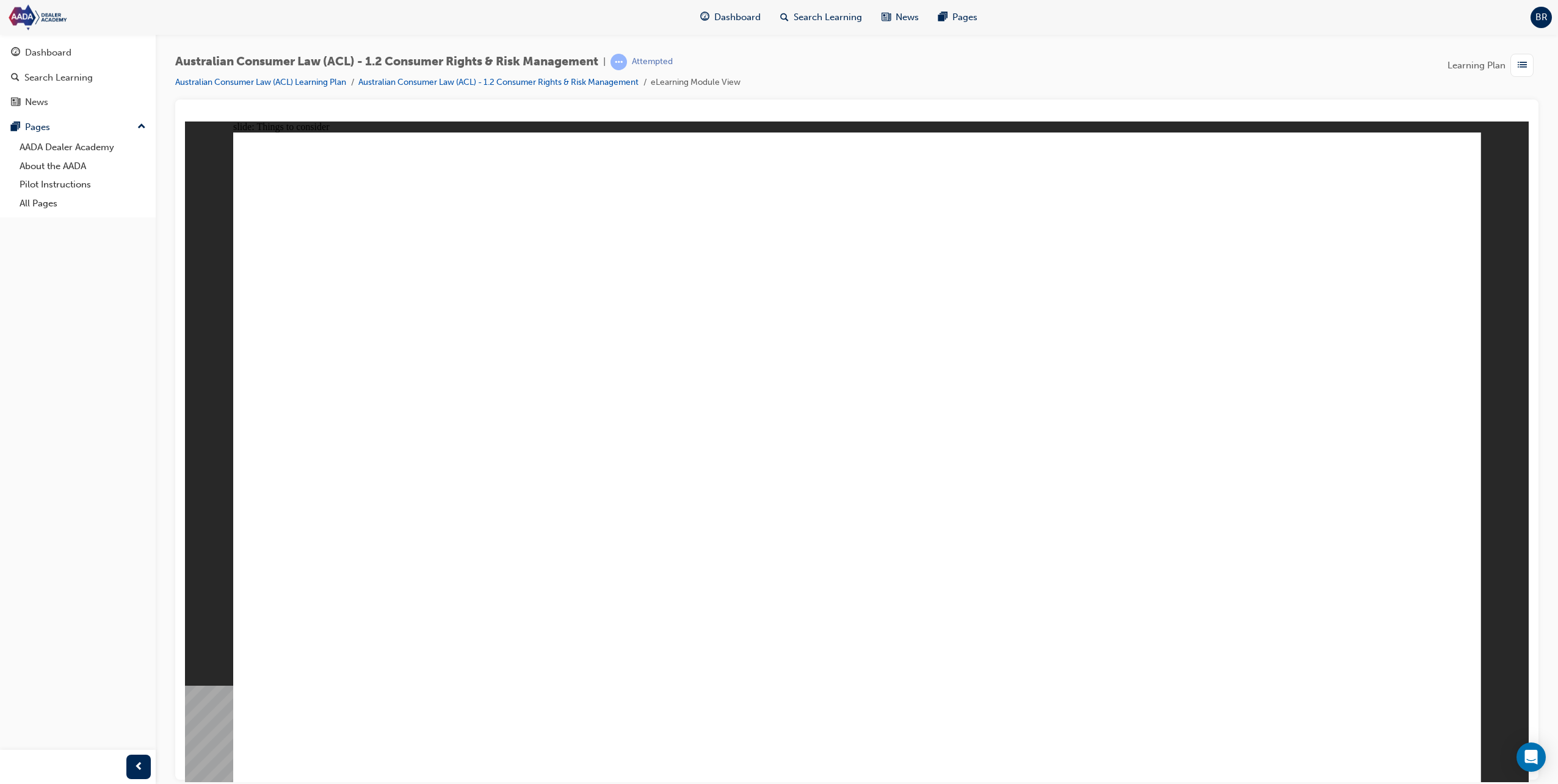
drag, startPoint x: 1424, startPoint y: 743, endPoint x: 1423, endPoint y: 730, distance: 13.0
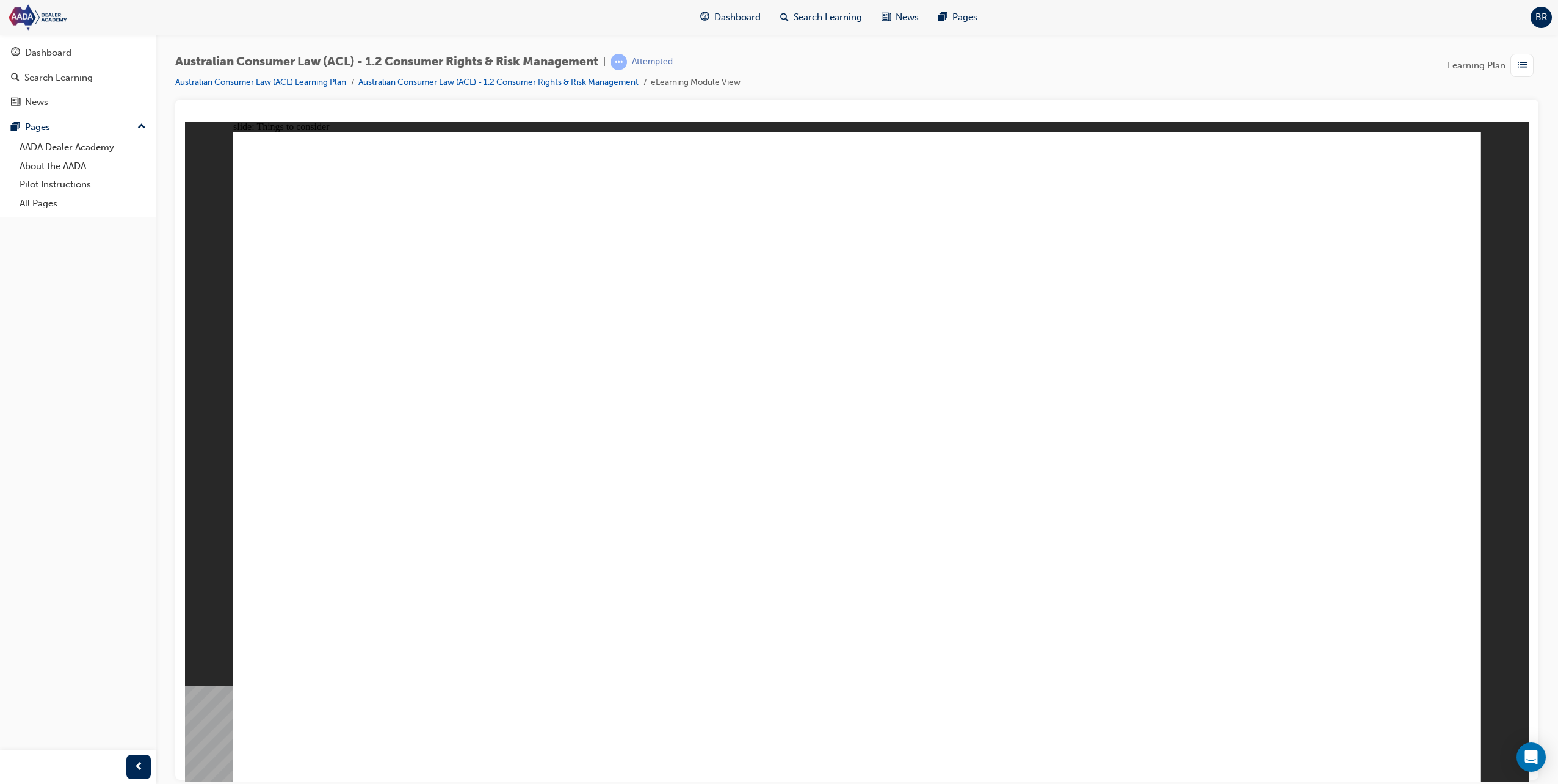
drag, startPoint x: 1122, startPoint y: 259, endPoint x: 1114, endPoint y: 255, distance: 8.9
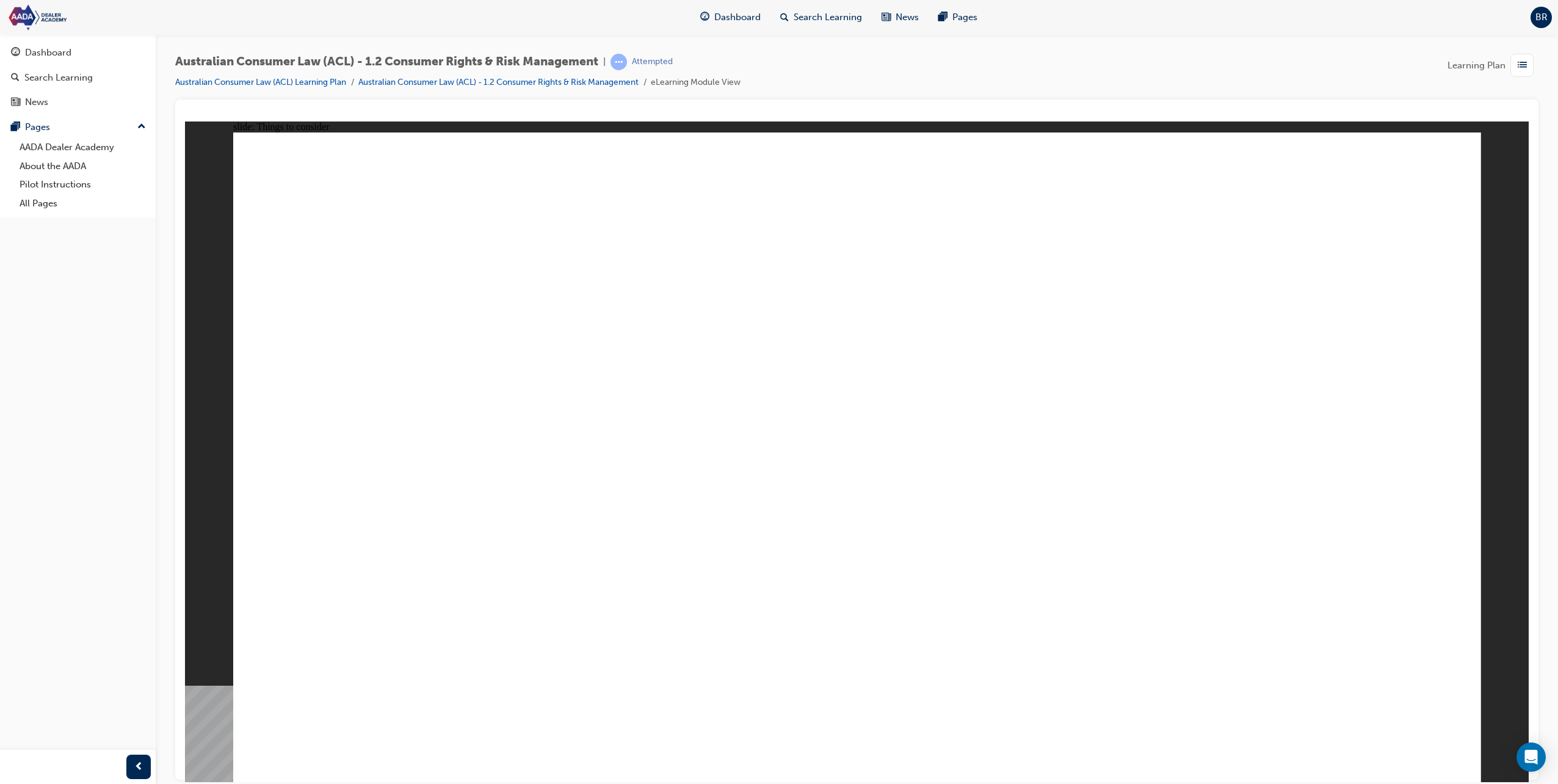
drag, startPoint x: 758, startPoint y: 479, endPoint x: 765, endPoint y: 479, distance: 7.0
drag, startPoint x: 685, startPoint y: 640, endPoint x: 735, endPoint y: 668, distance: 57.3
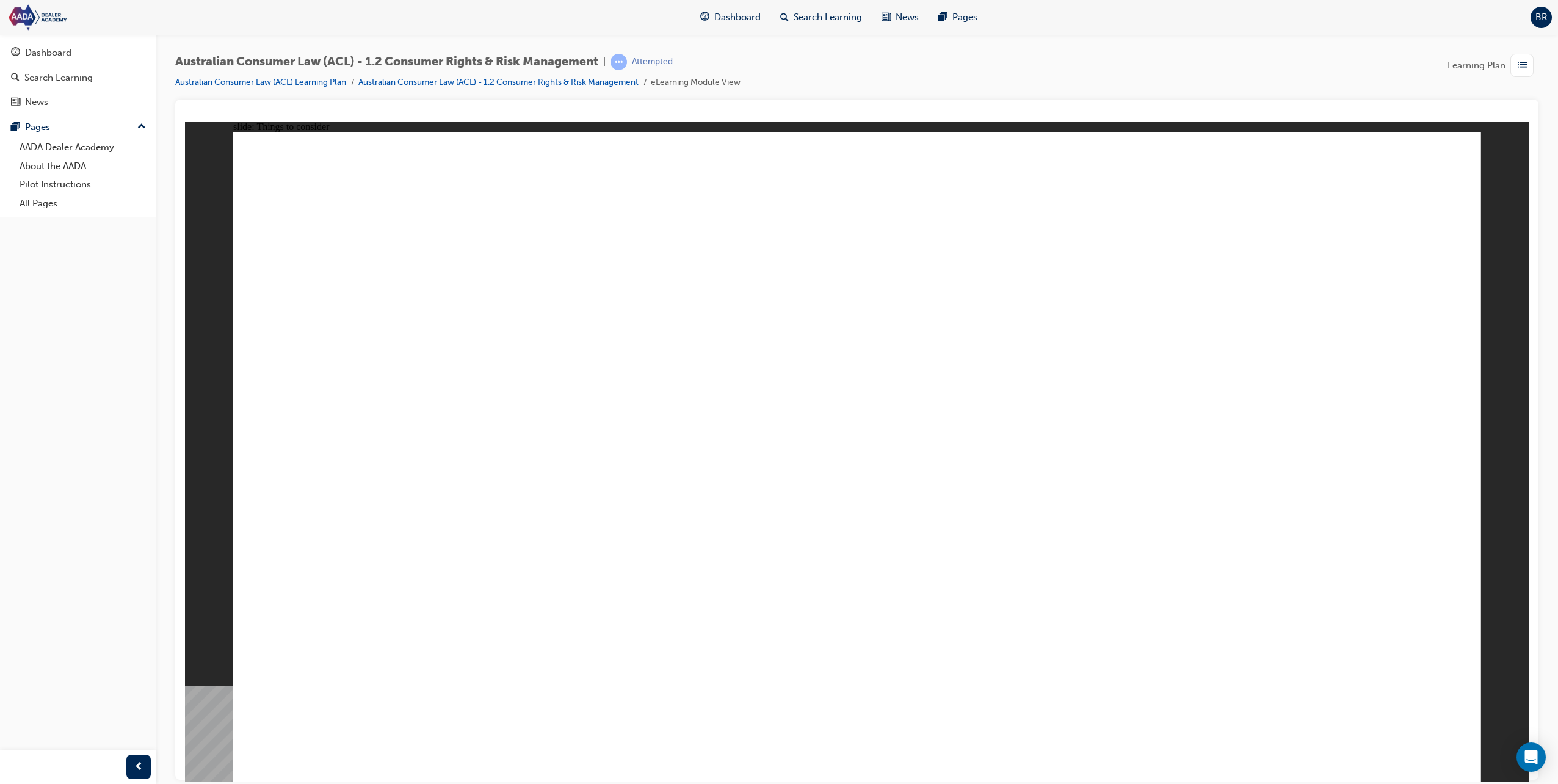
drag, startPoint x: 1420, startPoint y: 743, endPoint x: 1431, endPoint y: 735, distance: 13.6
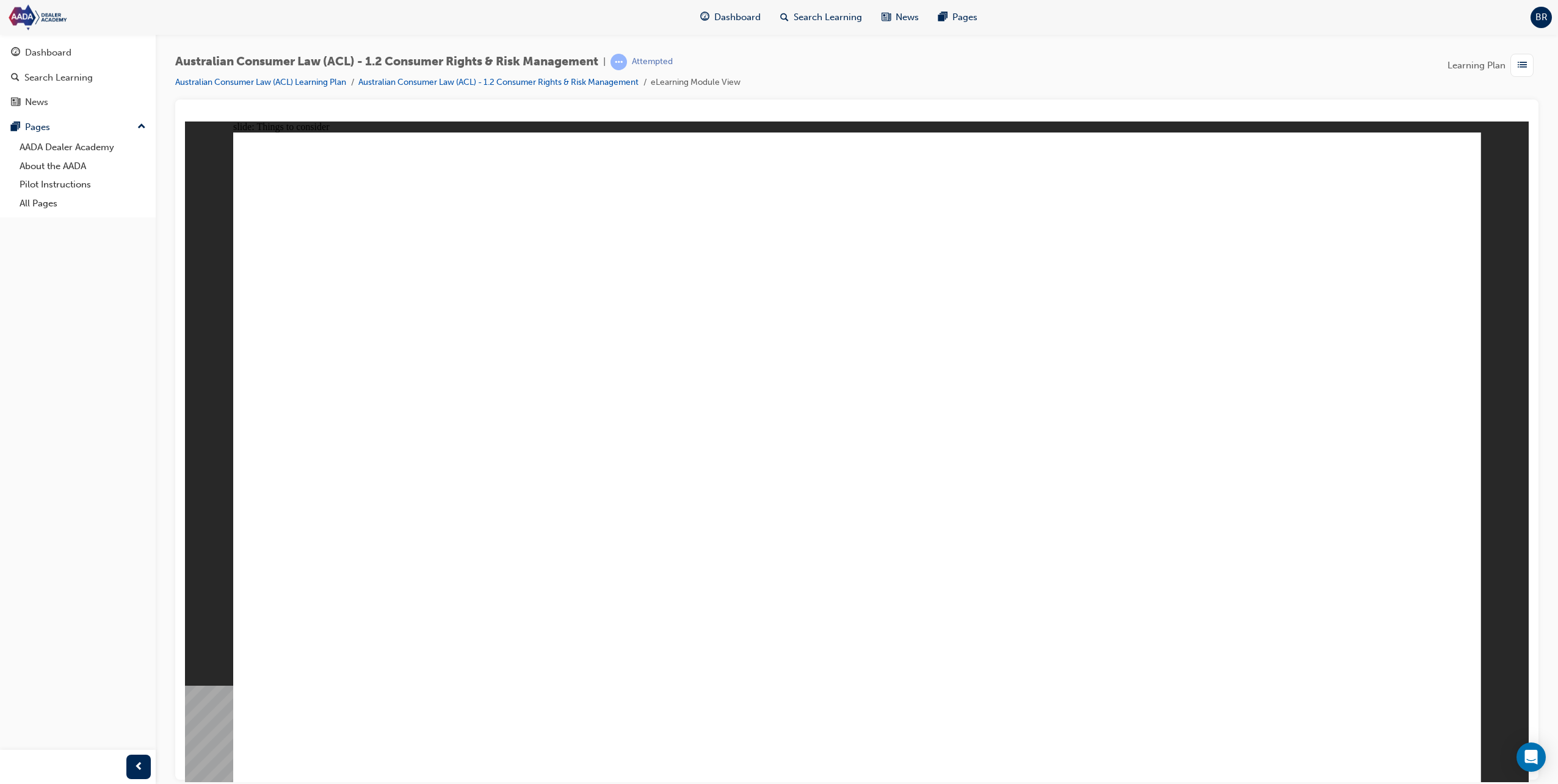
drag, startPoint x: 629, startPoint y: 650, endPoint x: 649, endPoint y: 644, distance: 20.9
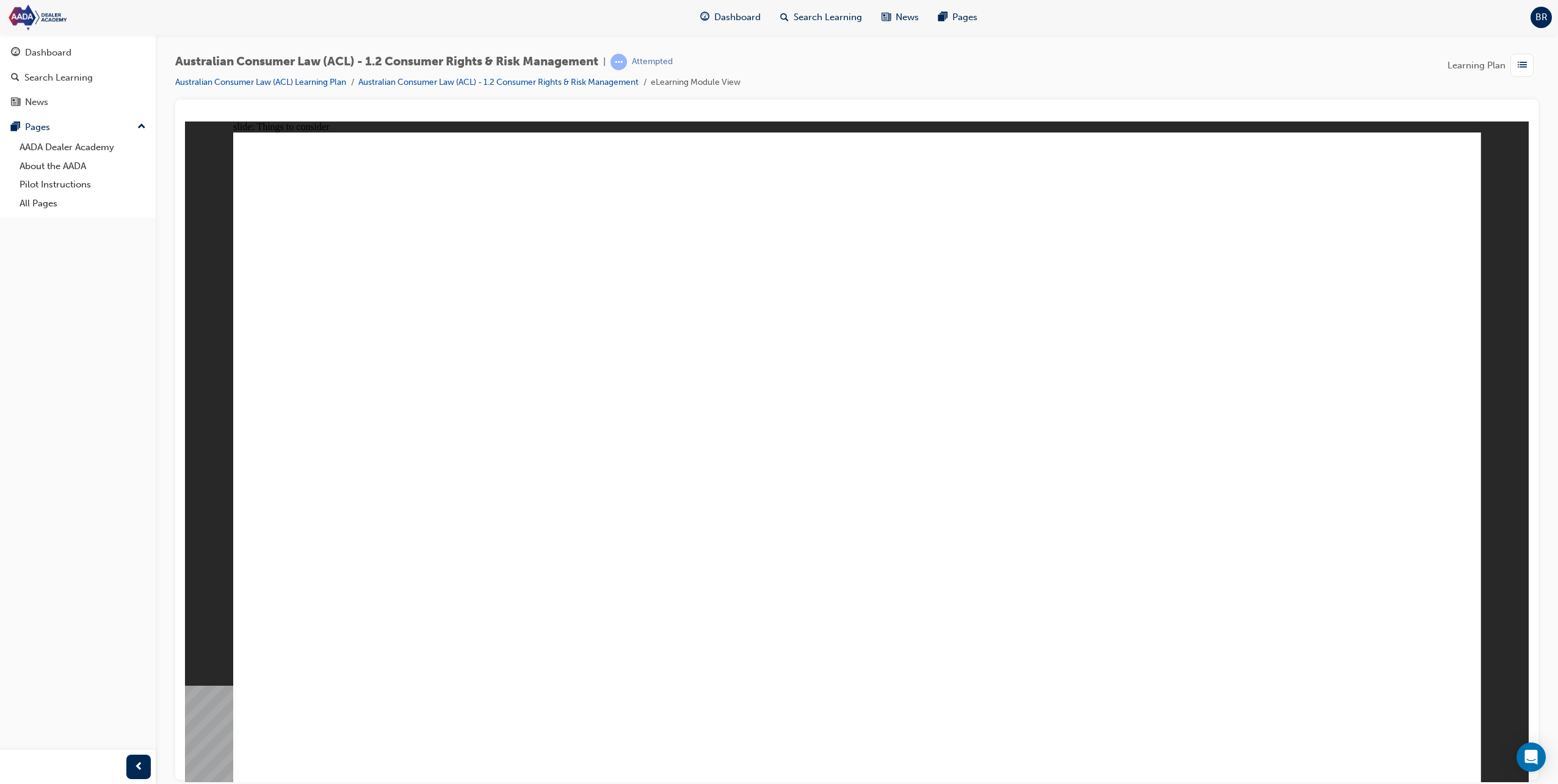
drag, startPoint x: 1405, startPoint y: 743, endPoint x: 1412, endPoint y: 734, distance: 11.4
drag, startPoint x: 1417, startPoint y: 735, endPoint x: 1482, endPoint y: 700, distance: 73.8
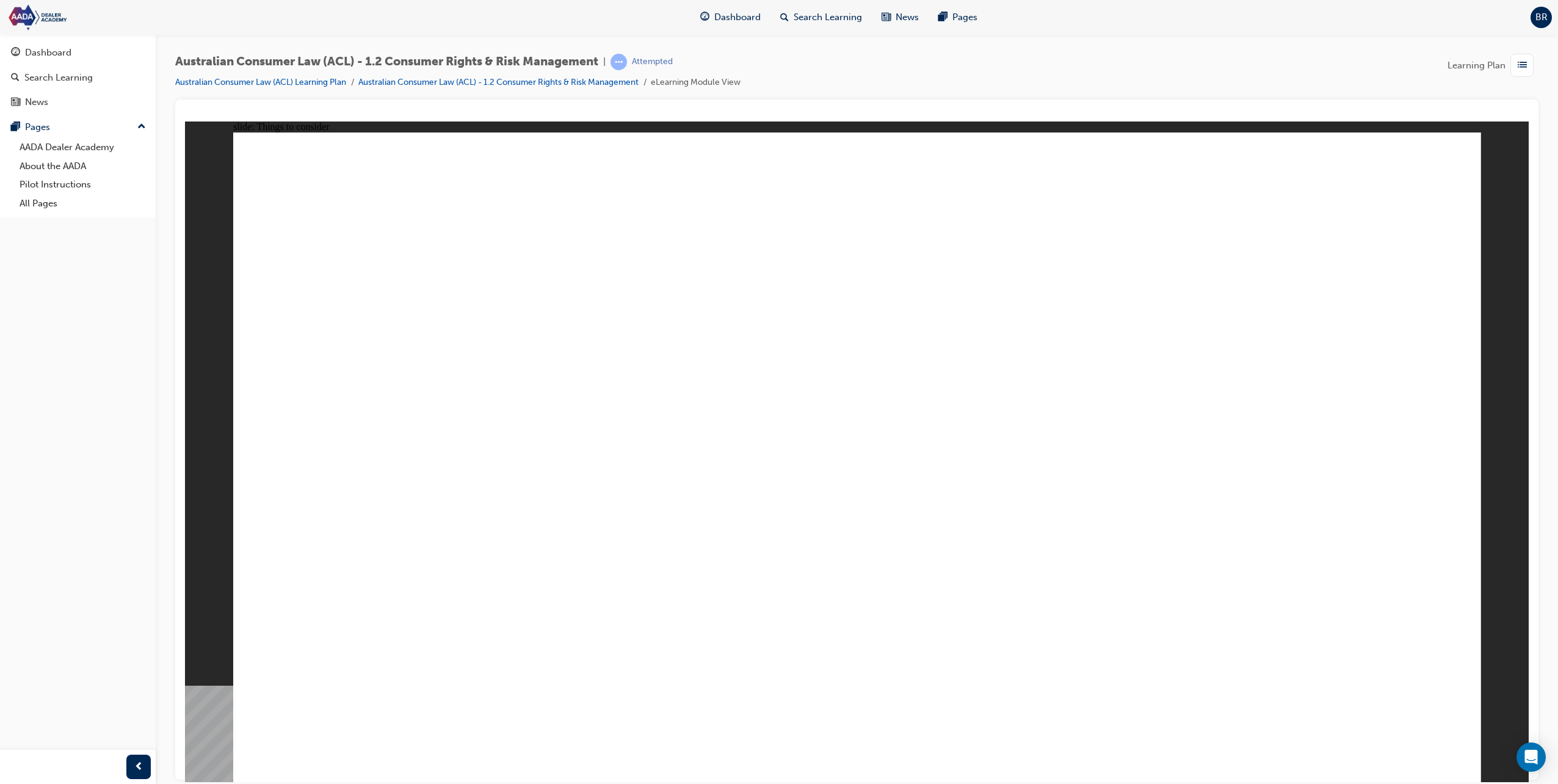
drag, startPoint x: 1422, startPoint y: 728, endPoint x: 1374, endPoint y: 700, distance: 55.6
drag, startPoint x: 430, startPoint y: 531, endPoint x: 453, endPoint y: 523, distance: 24.4
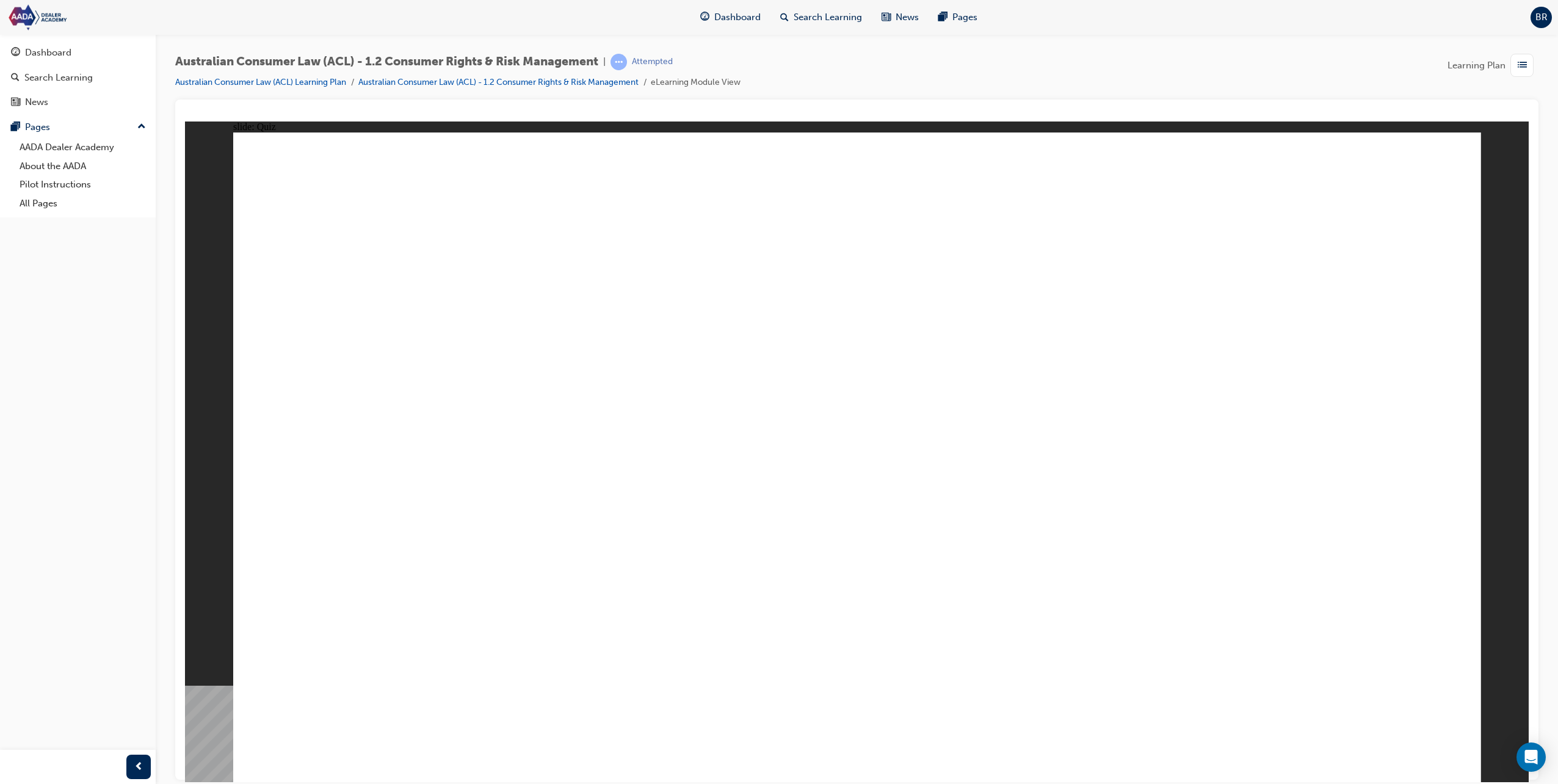
radio input "true"
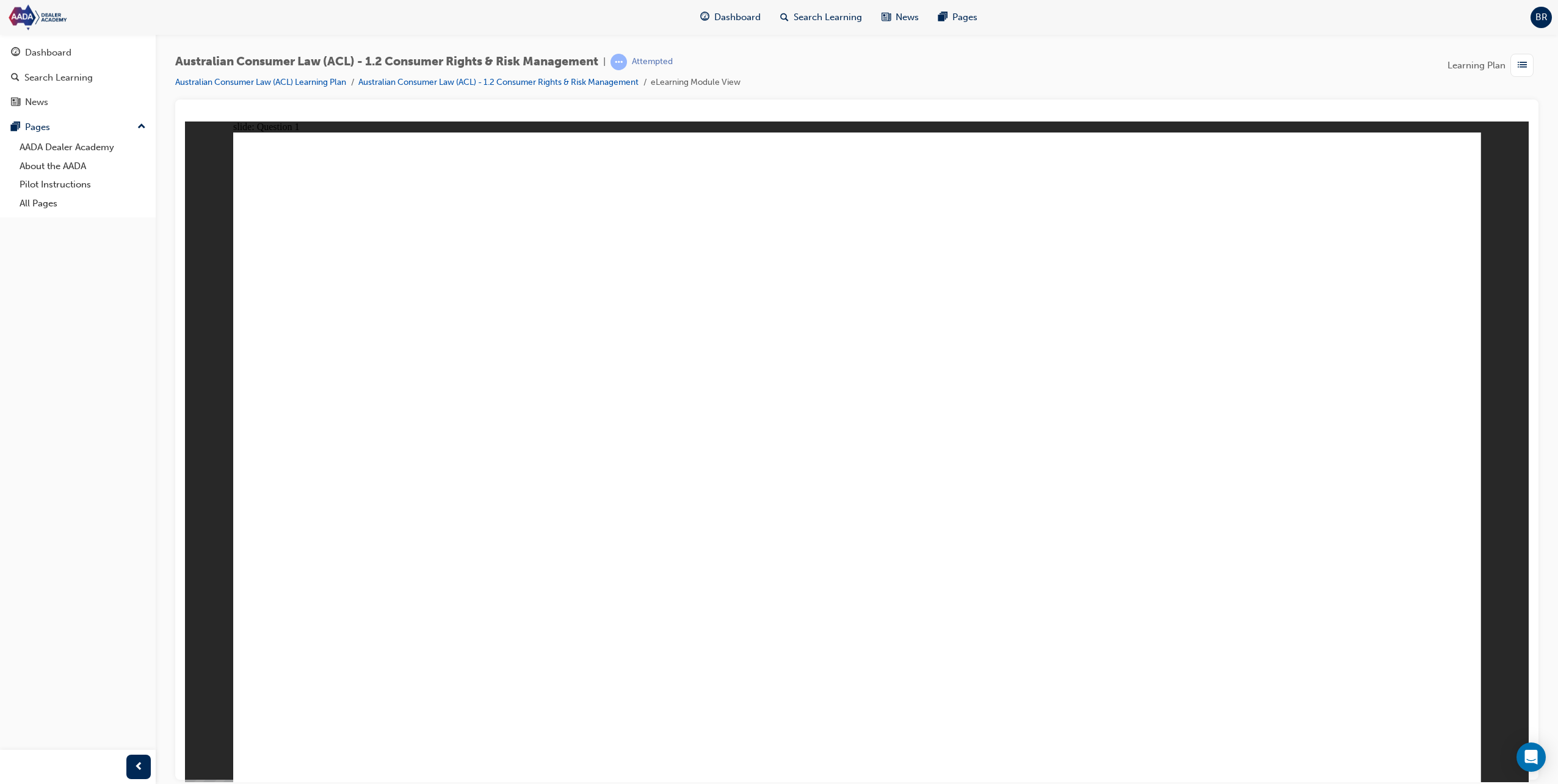
radio input "true"
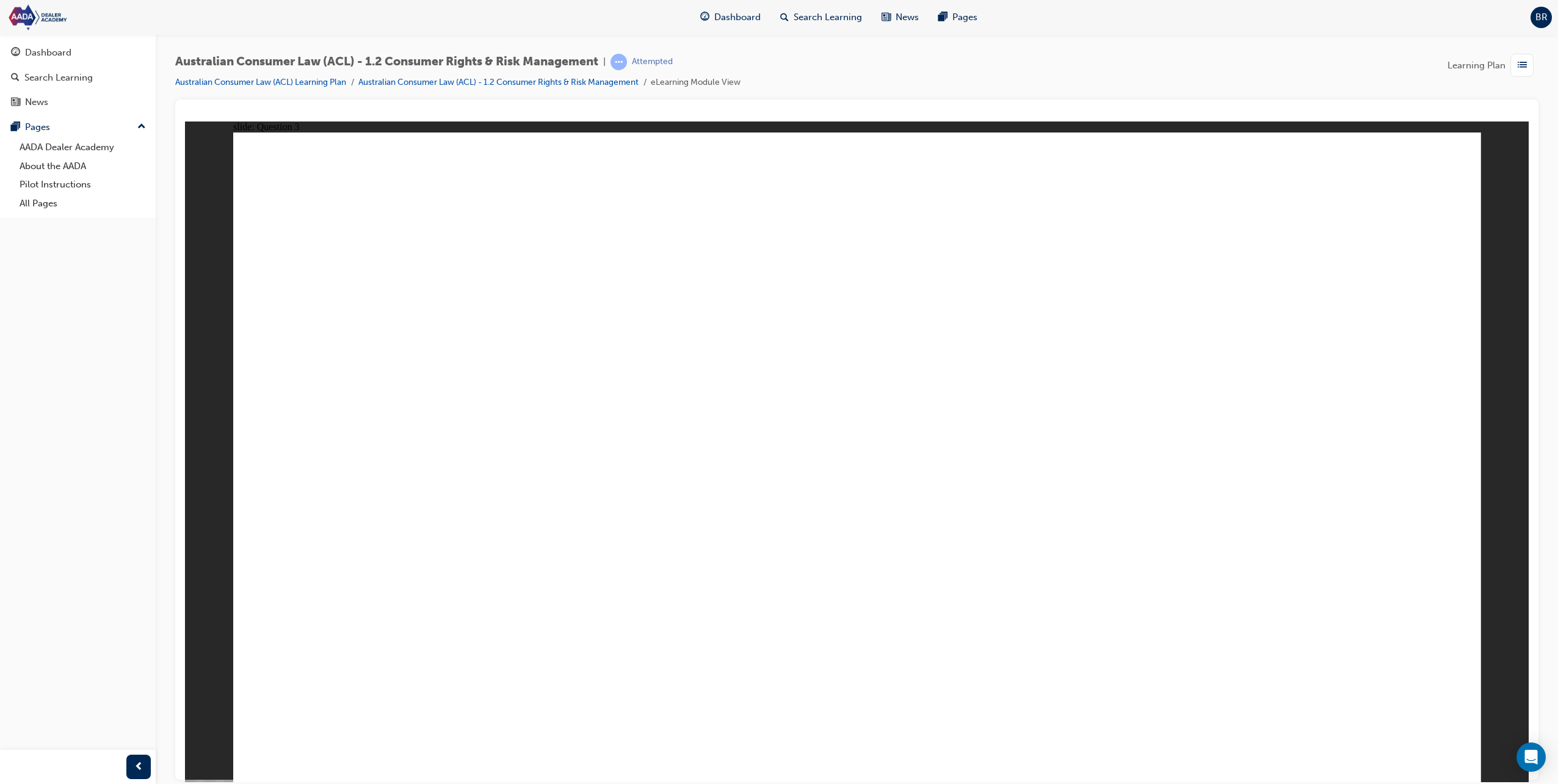
radio input "true"
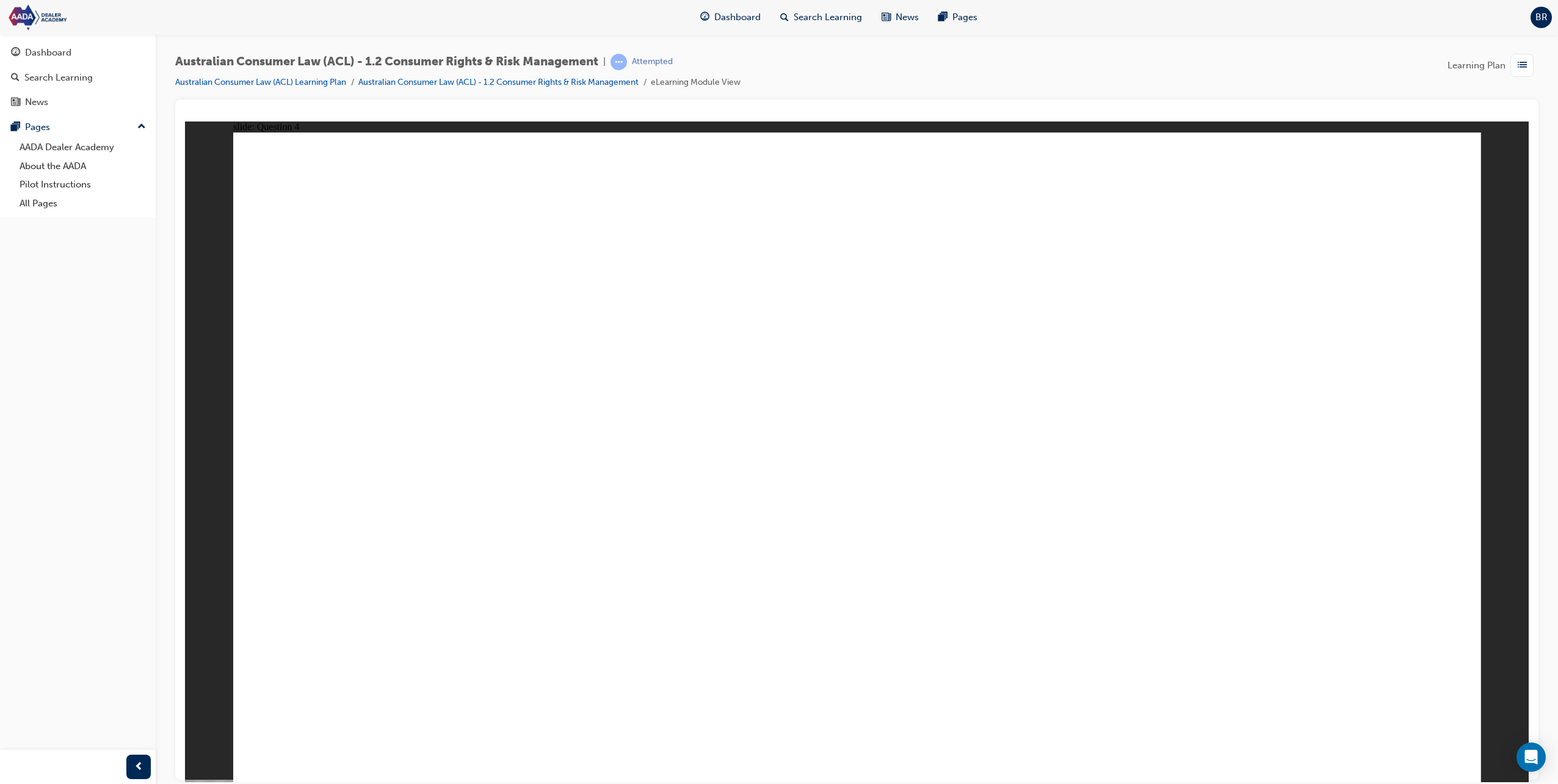
radio input "true"
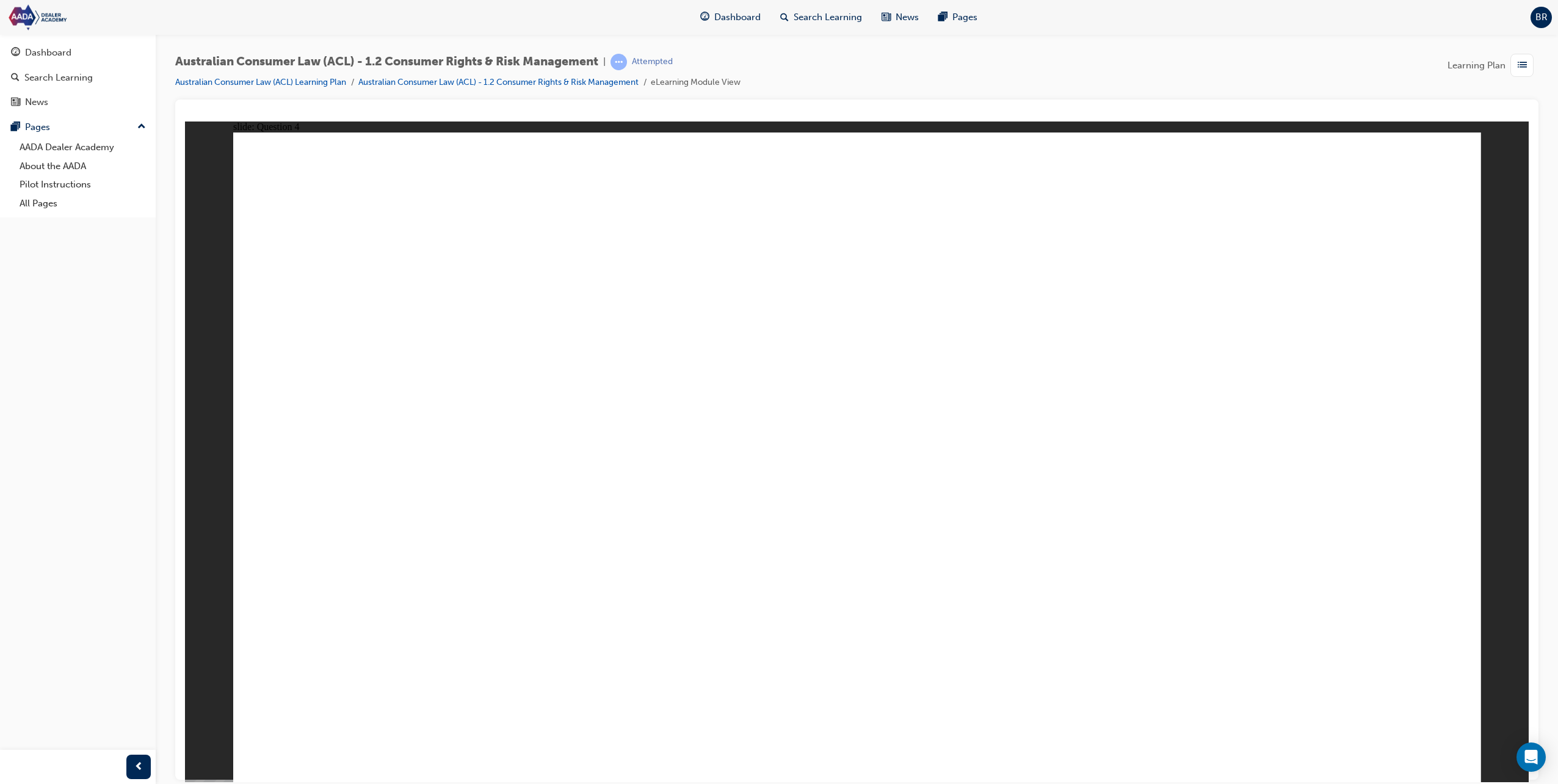
radio input "false"
radio input "true"
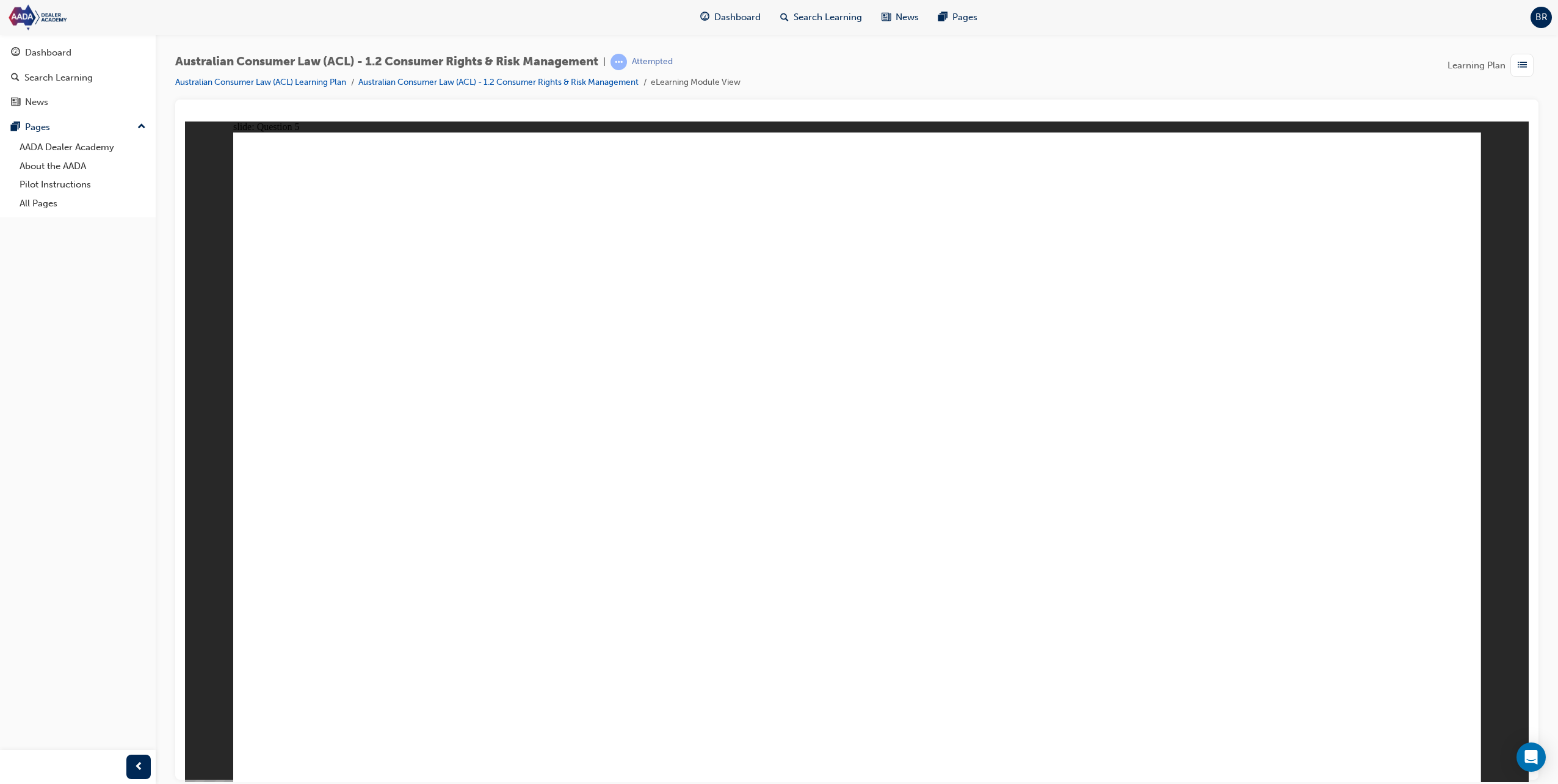
radio input "true"
radio input "false"
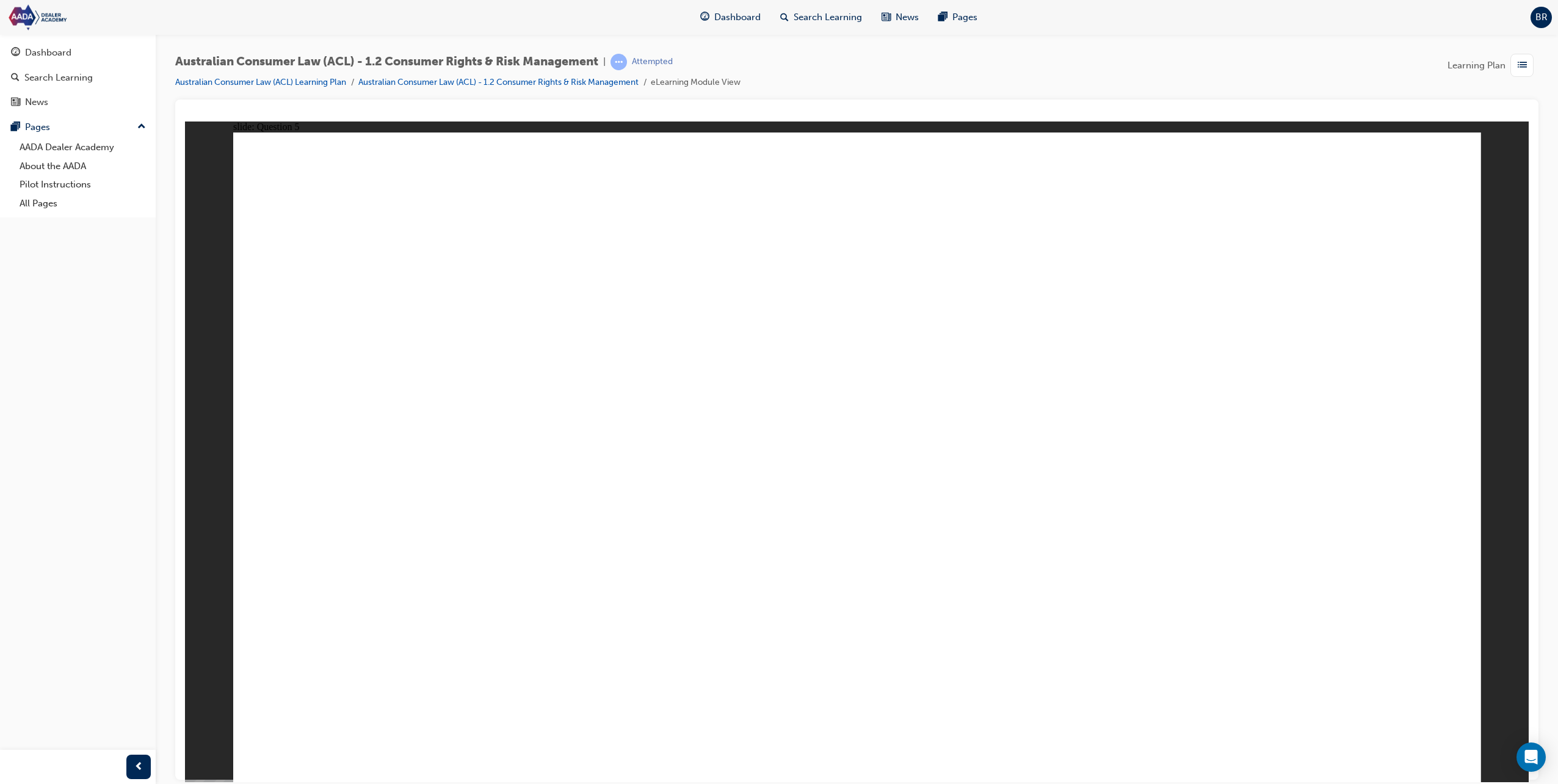
radio input "true"
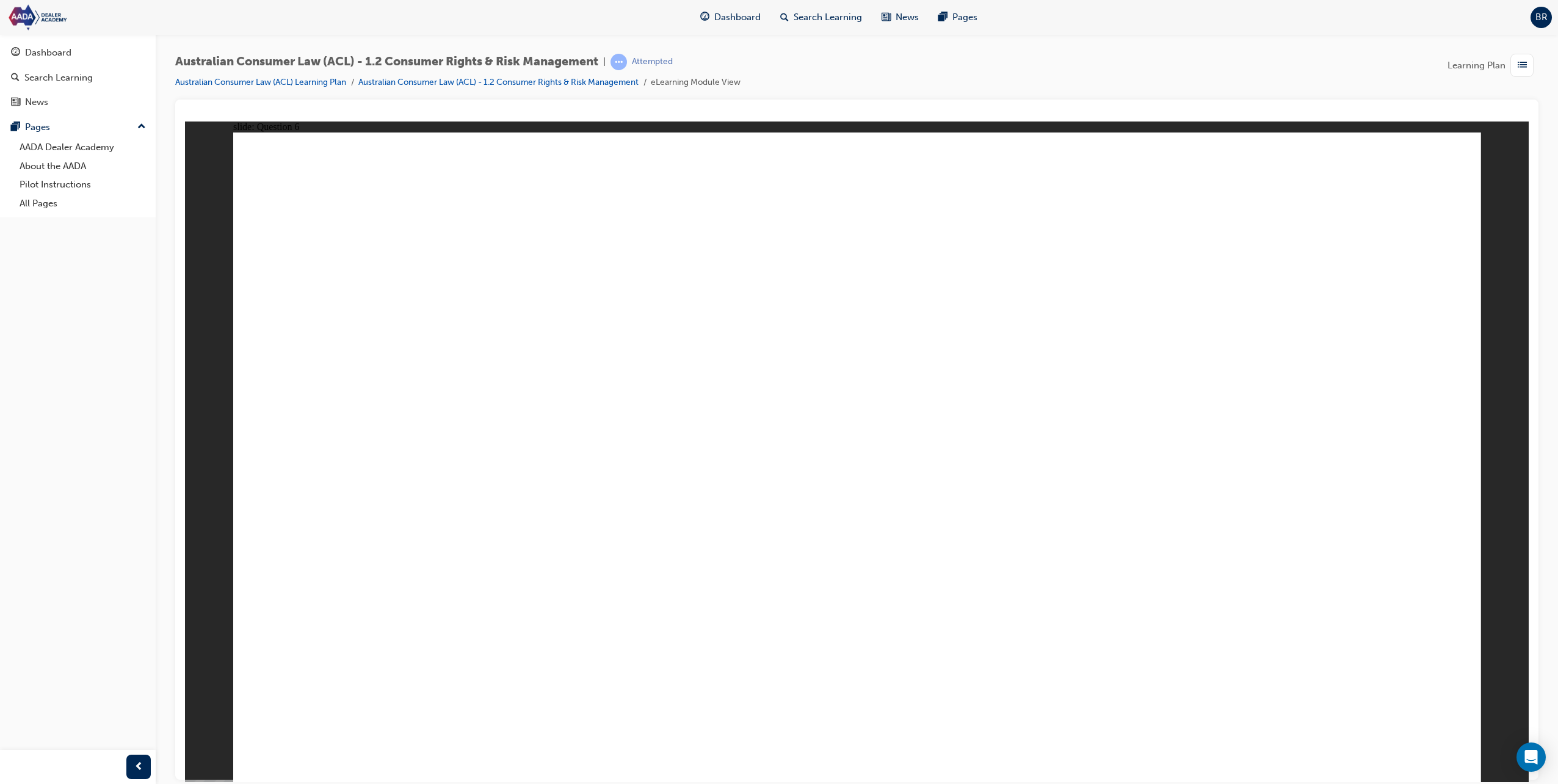
radio input "true"
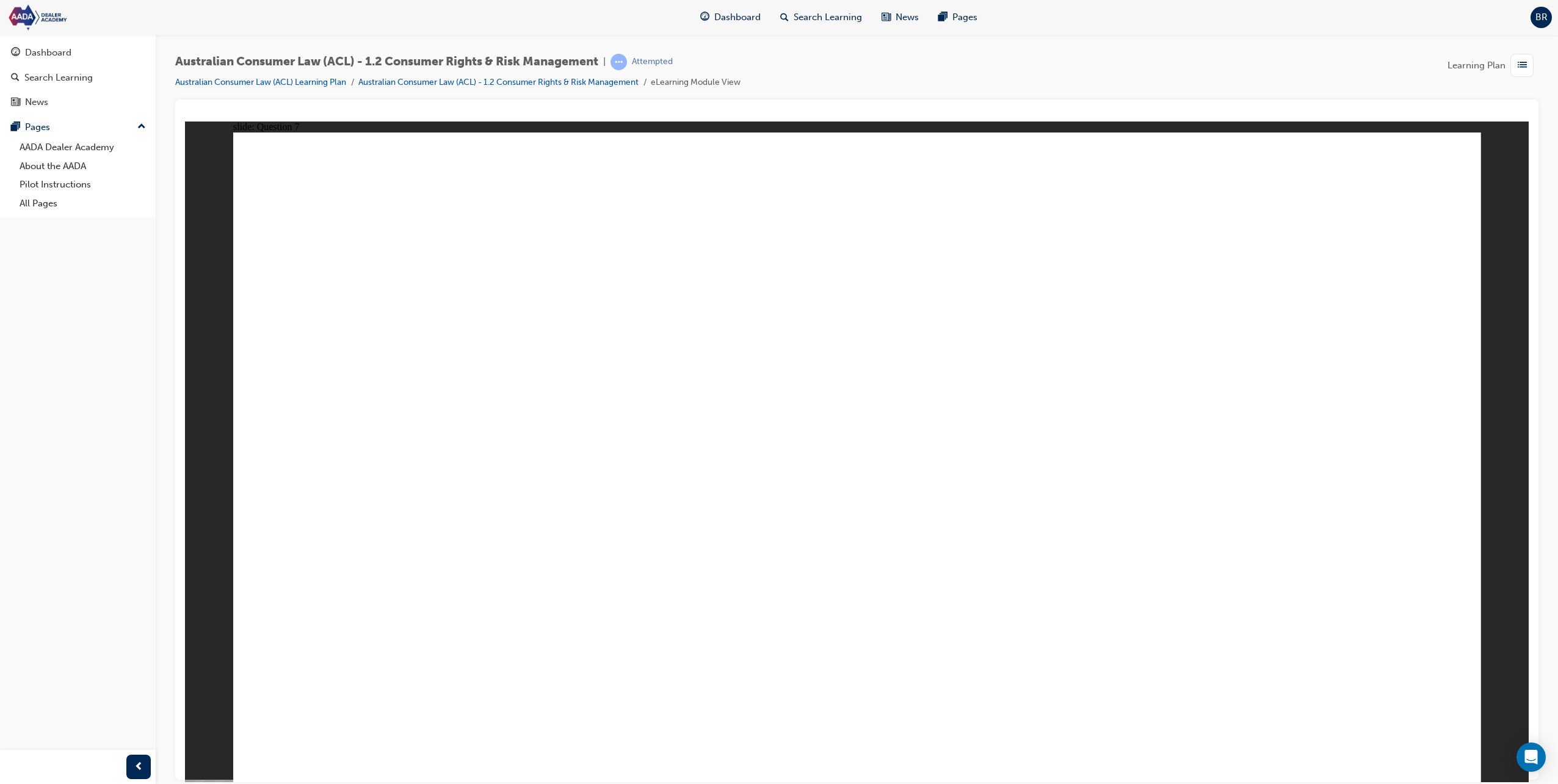
radio input "true"
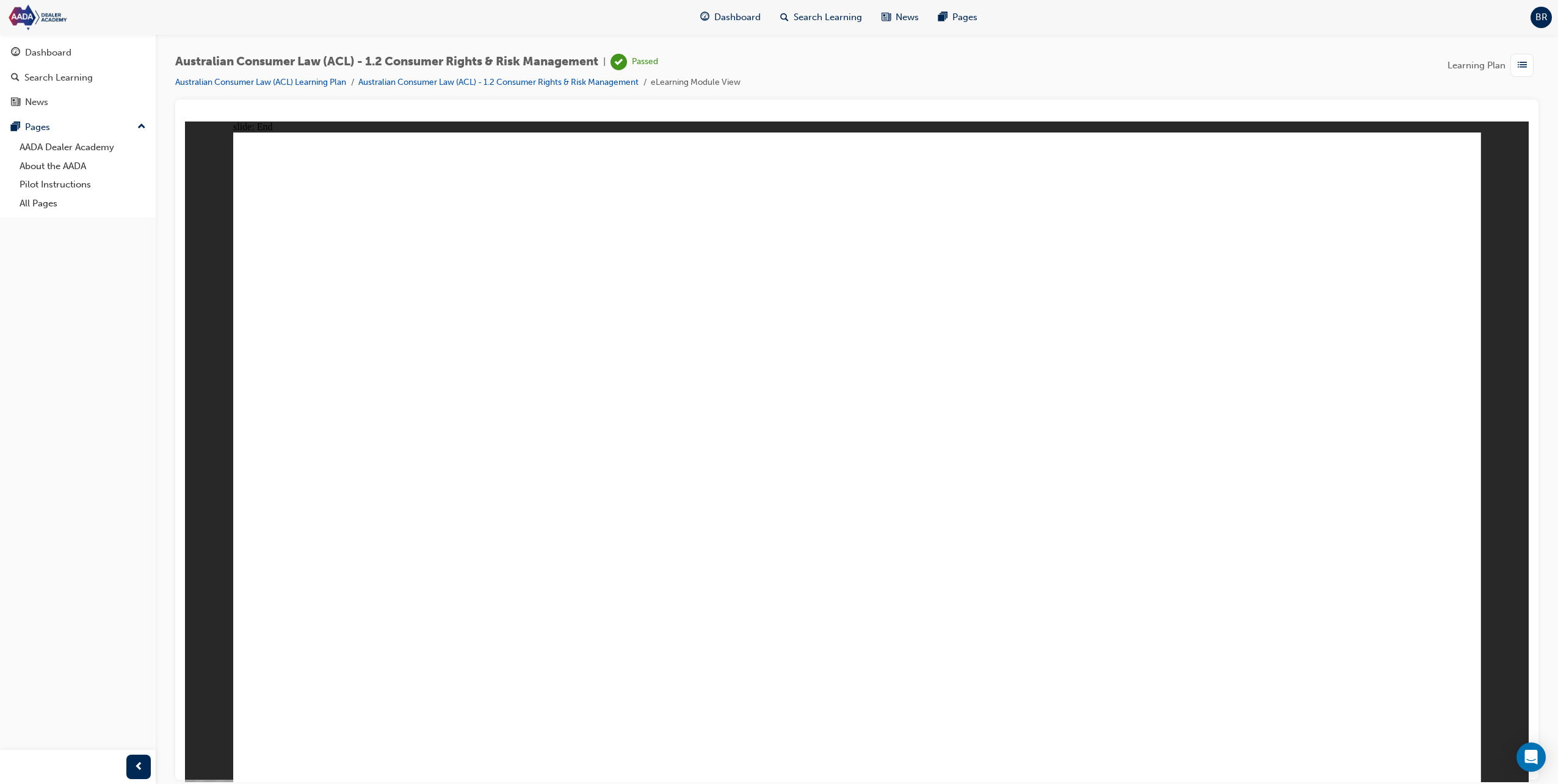
drag, startPoint x: 1329, startPoint y: 716, endPoint x: 1306, endPoint y: 720, distance: 23.3
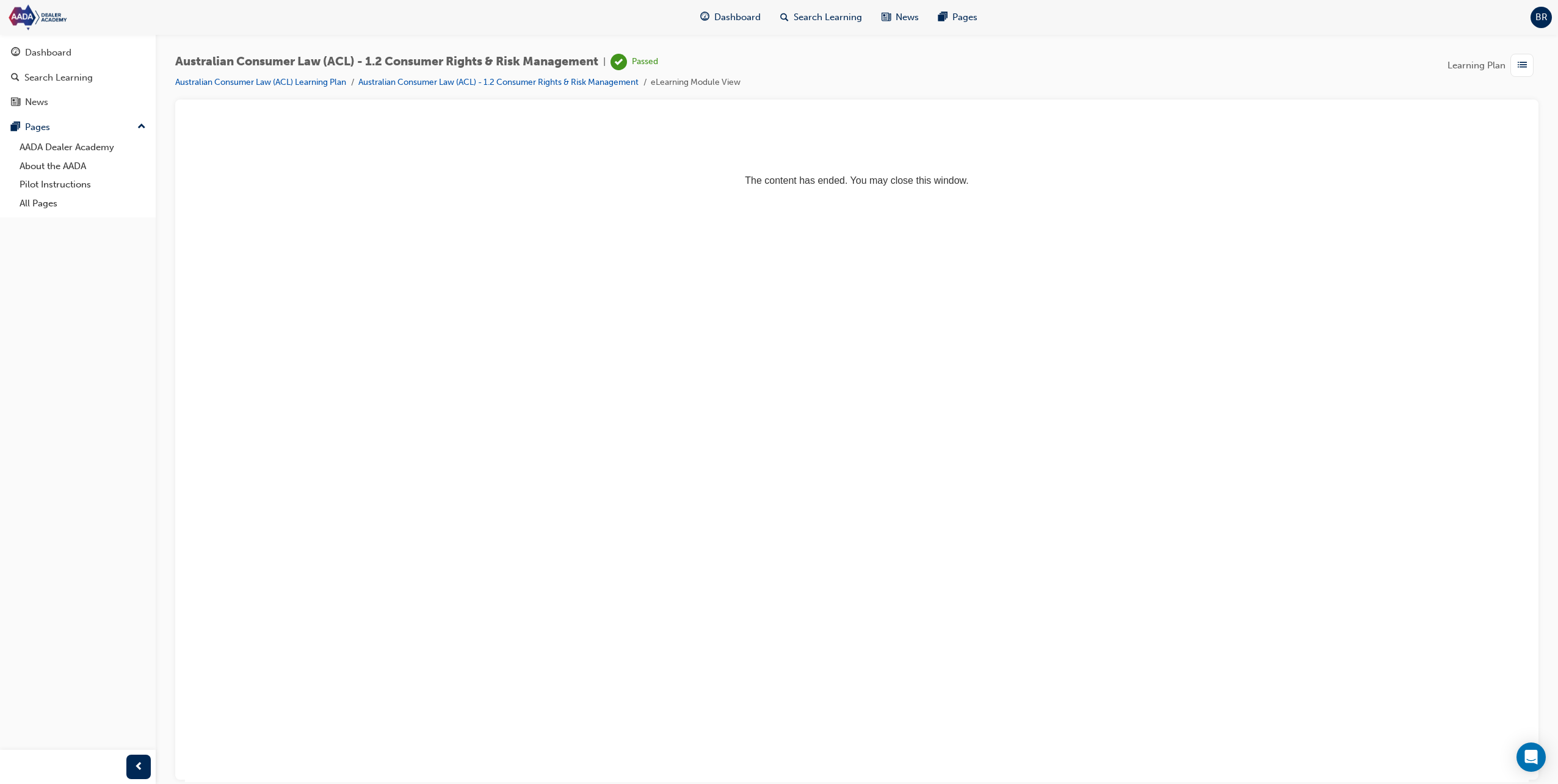
click at [350, 195] on html "The content has ended. You may close this window." at bounding box center [856, 158] width 1344 height 74
click at [60, 47] on div "Dashboard" at bounding box center [48, 53] width 47 height 14
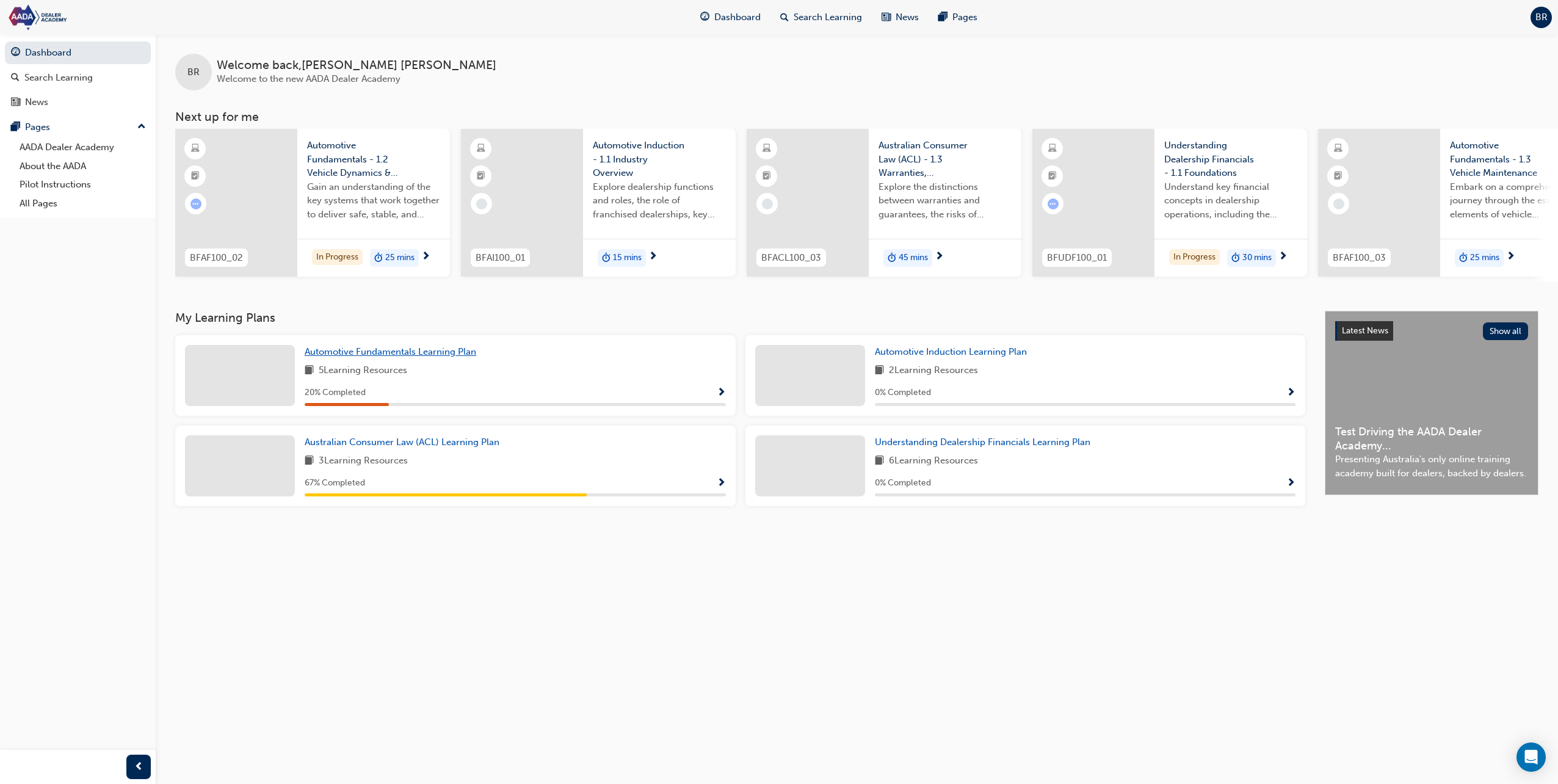
click at [427, 353] on span "Automotive Fundamentals Learning Plan" at bounding box center [390, 352] width 172 height 11
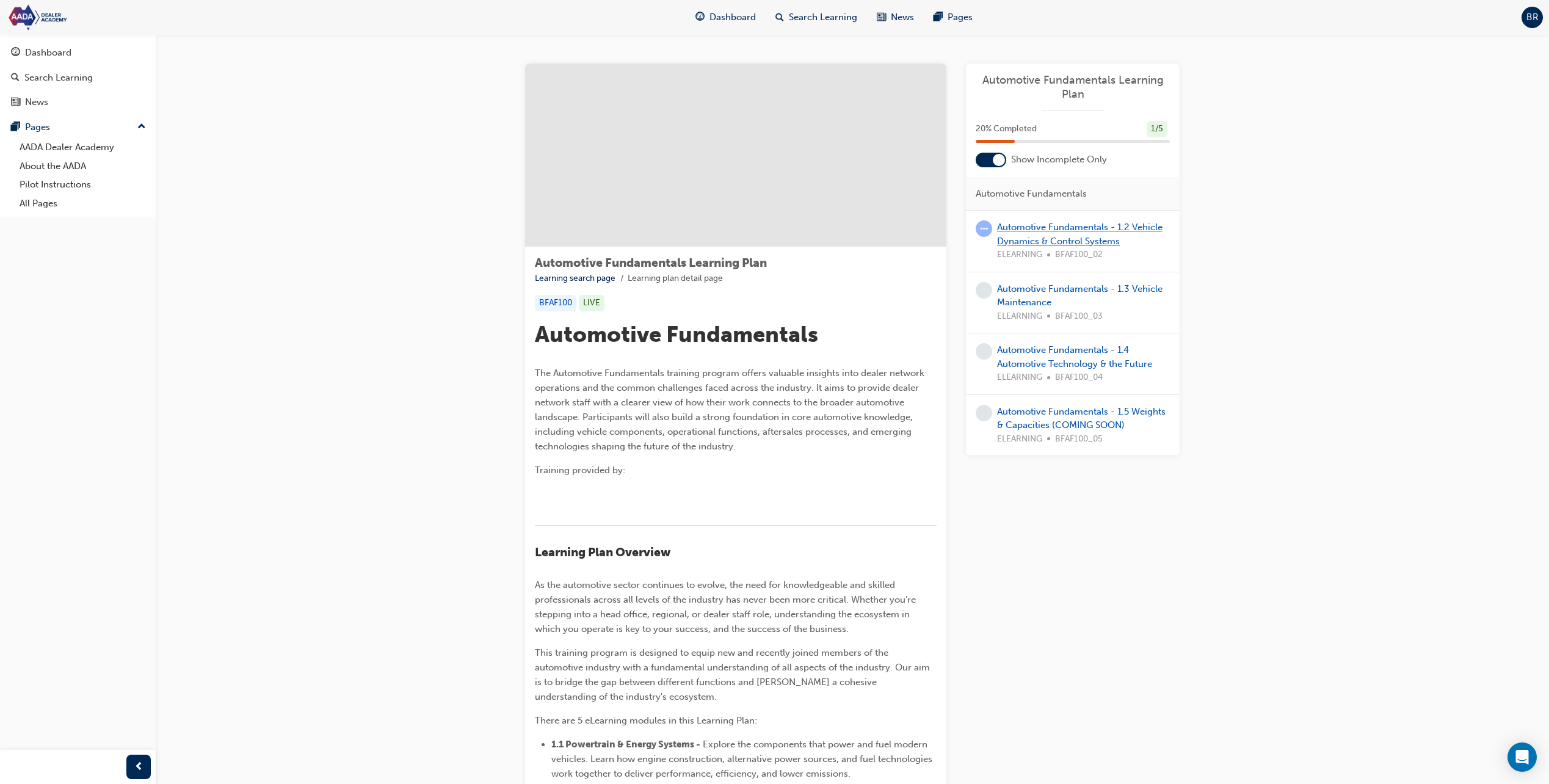
click at [1064, 238] on link "Automotive Fundamentals - 1.2 Vehicle Dynamics & Control Systems" at bounding box center [1080, 234] width 166 height 25
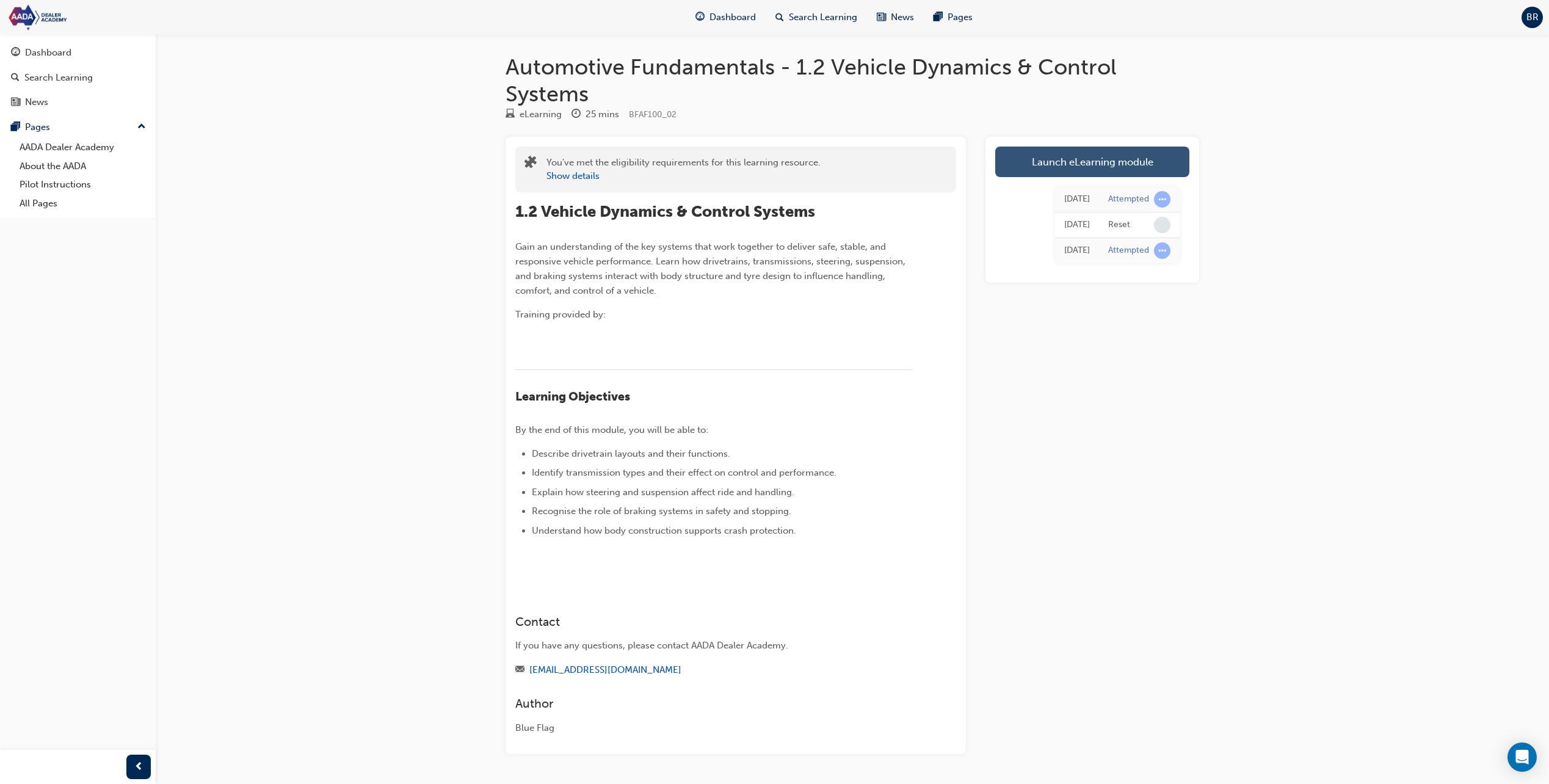
click at [1110, 165] on link "Launch eLearning module" at bounding box center [1092, 162] width 194 height 31
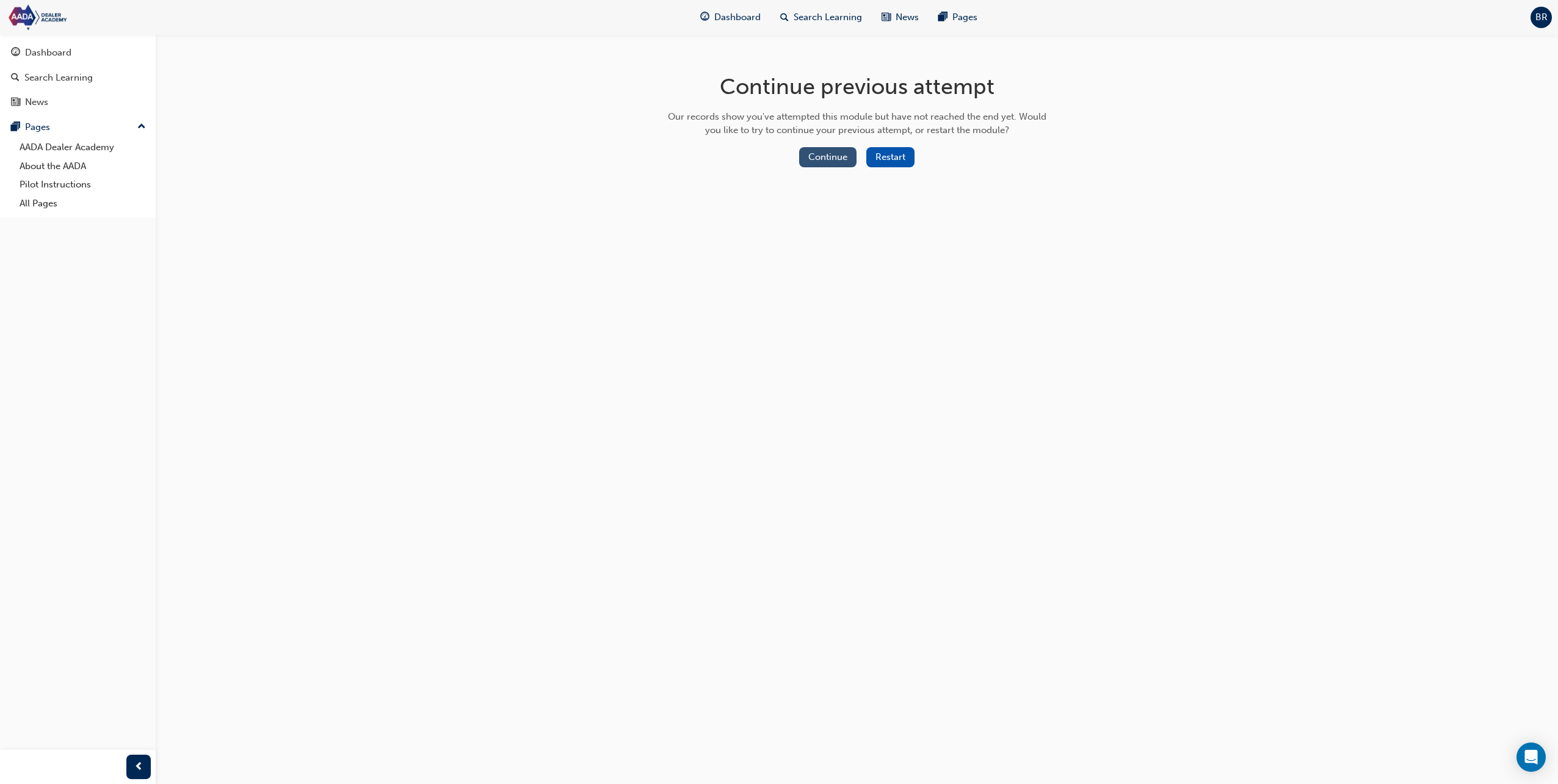
click at [837, 159] on button "Continue" at bounding box center [827, 157] width 58 height 20
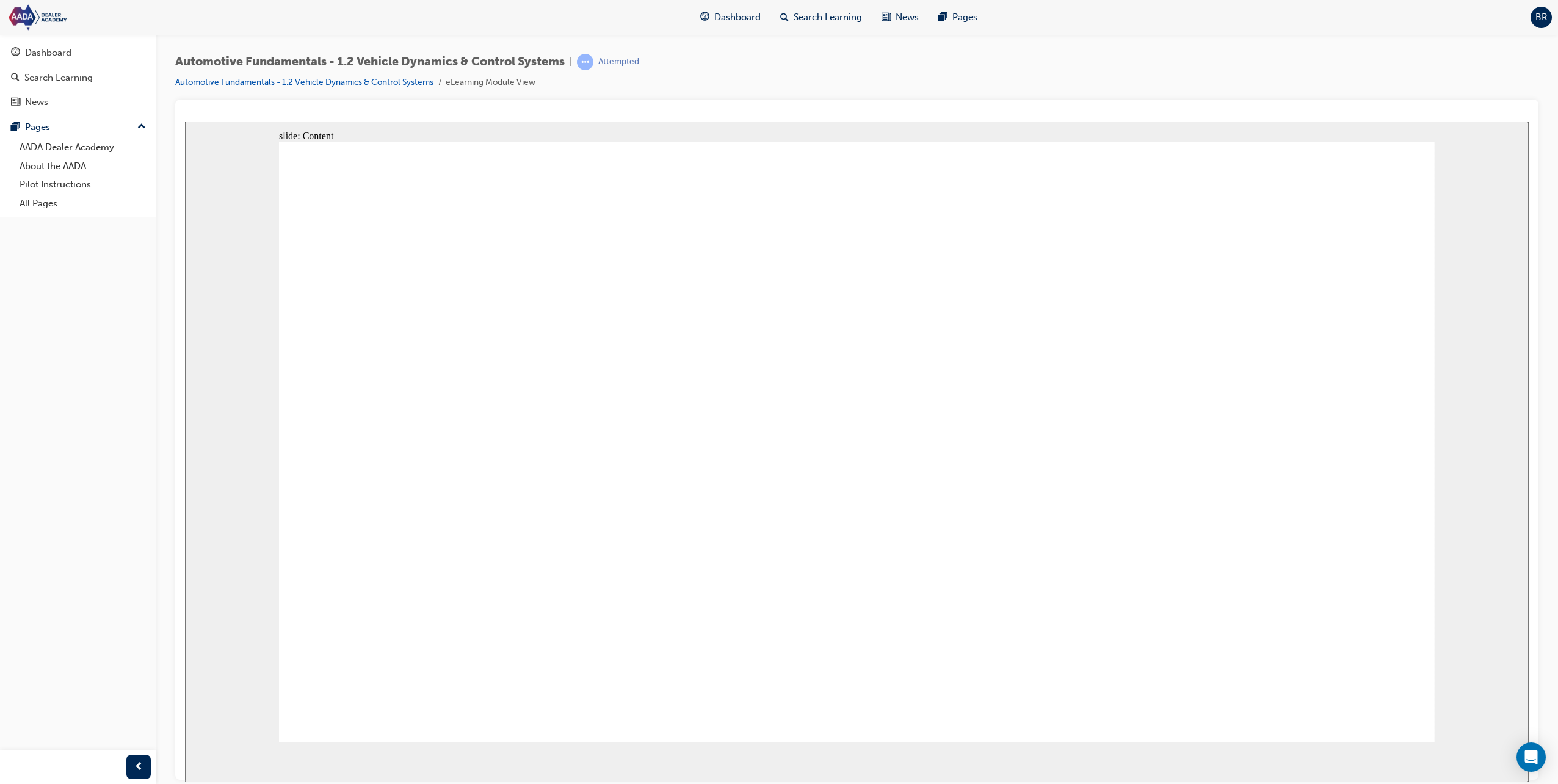
drag, startPoint x: 592, startPoint y: 451, endPoint x: 1168, endPoint y: 509, distance: 578.9
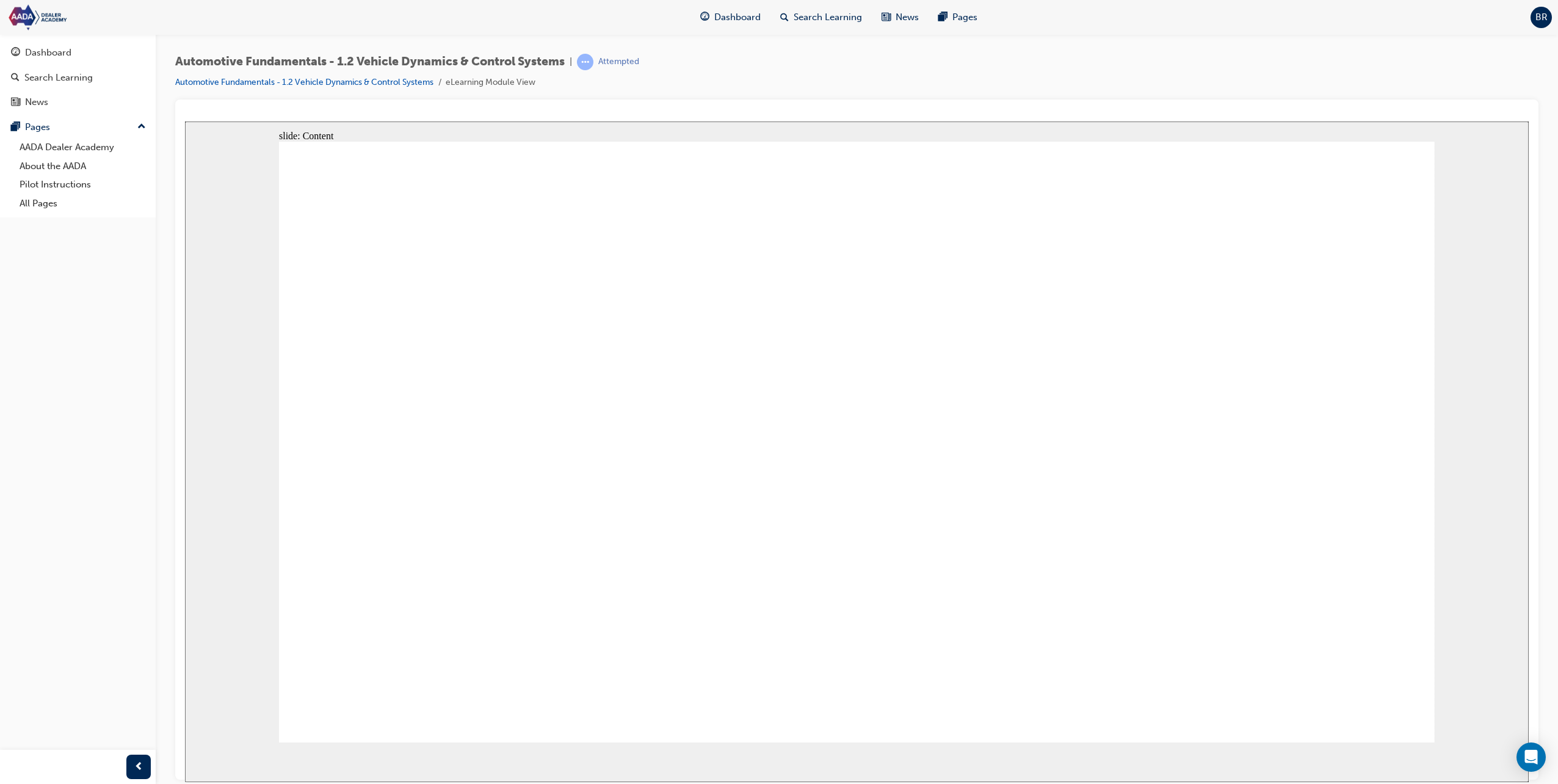
drag, startPoint x: 1403, startPoint y: 711, endPoint x: 1100, endPoint y: 628, distance: 314.2
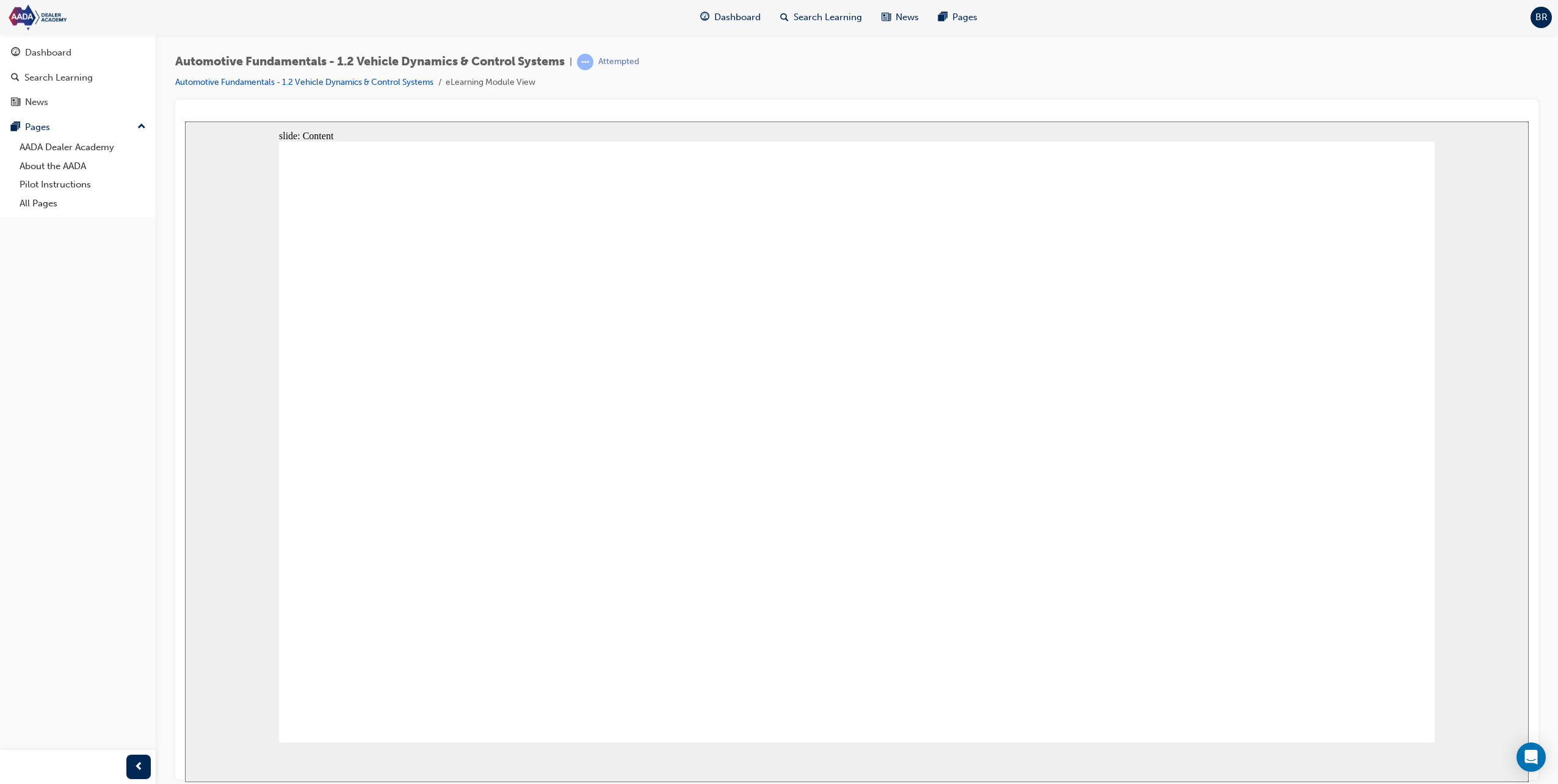
drag, startPoint x: 613, startPoint y: 627, endPoint x: 604, endPoint y: 629, distance: 9.2
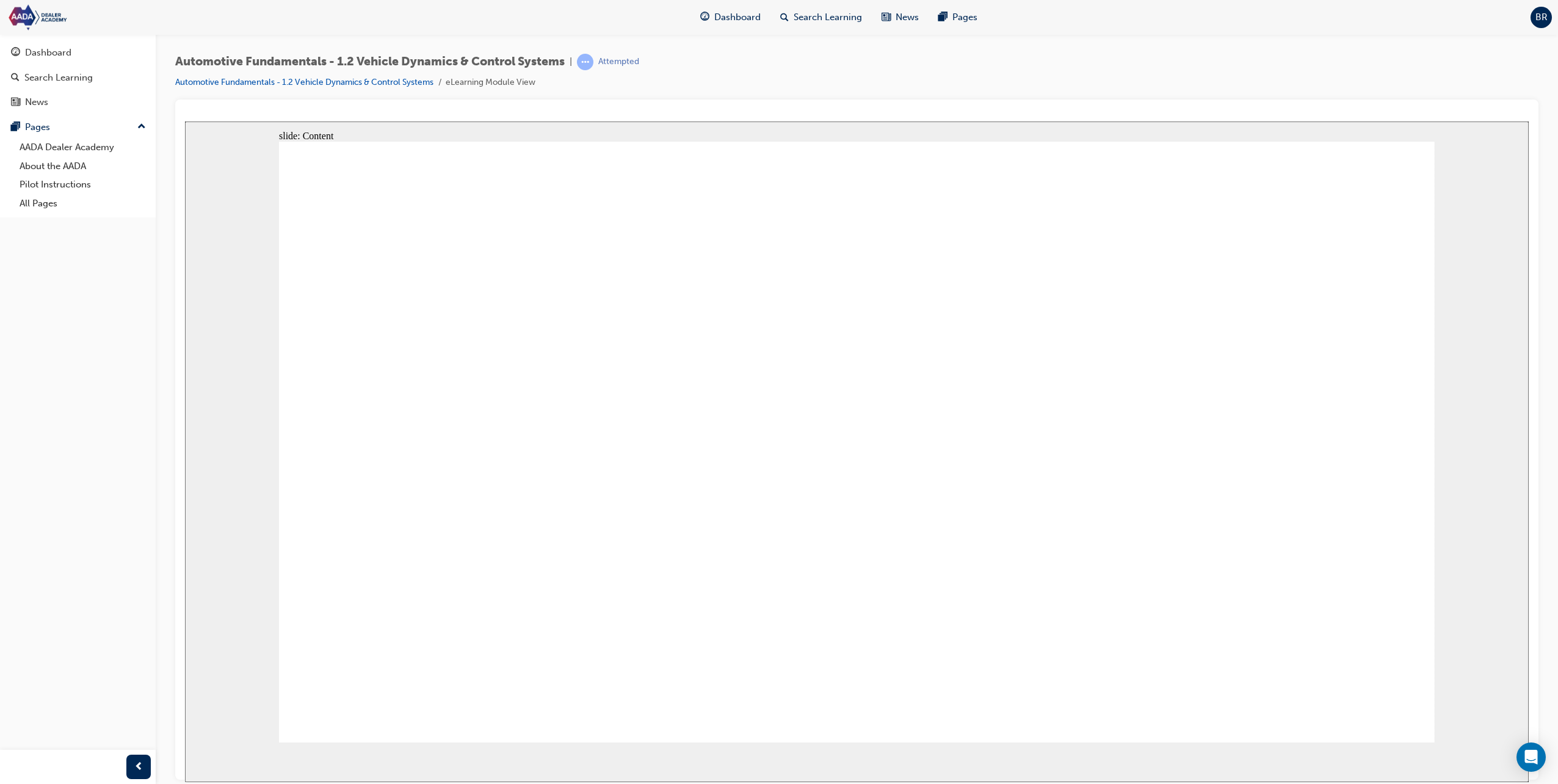
drag, startPoint x: 565, startPoint y: 484, endPoint x: 922, endPoint y: 516, distance: 358.4
drag, startPoint x: 1399, startPoint y: 719, endPoint x: 1411, endPoint y: 713, distance: 13.4
drag, startPoint x: 1411, startPoint y: 713, endPoint x: 1416, endPoint y: 709, distance: 6.4
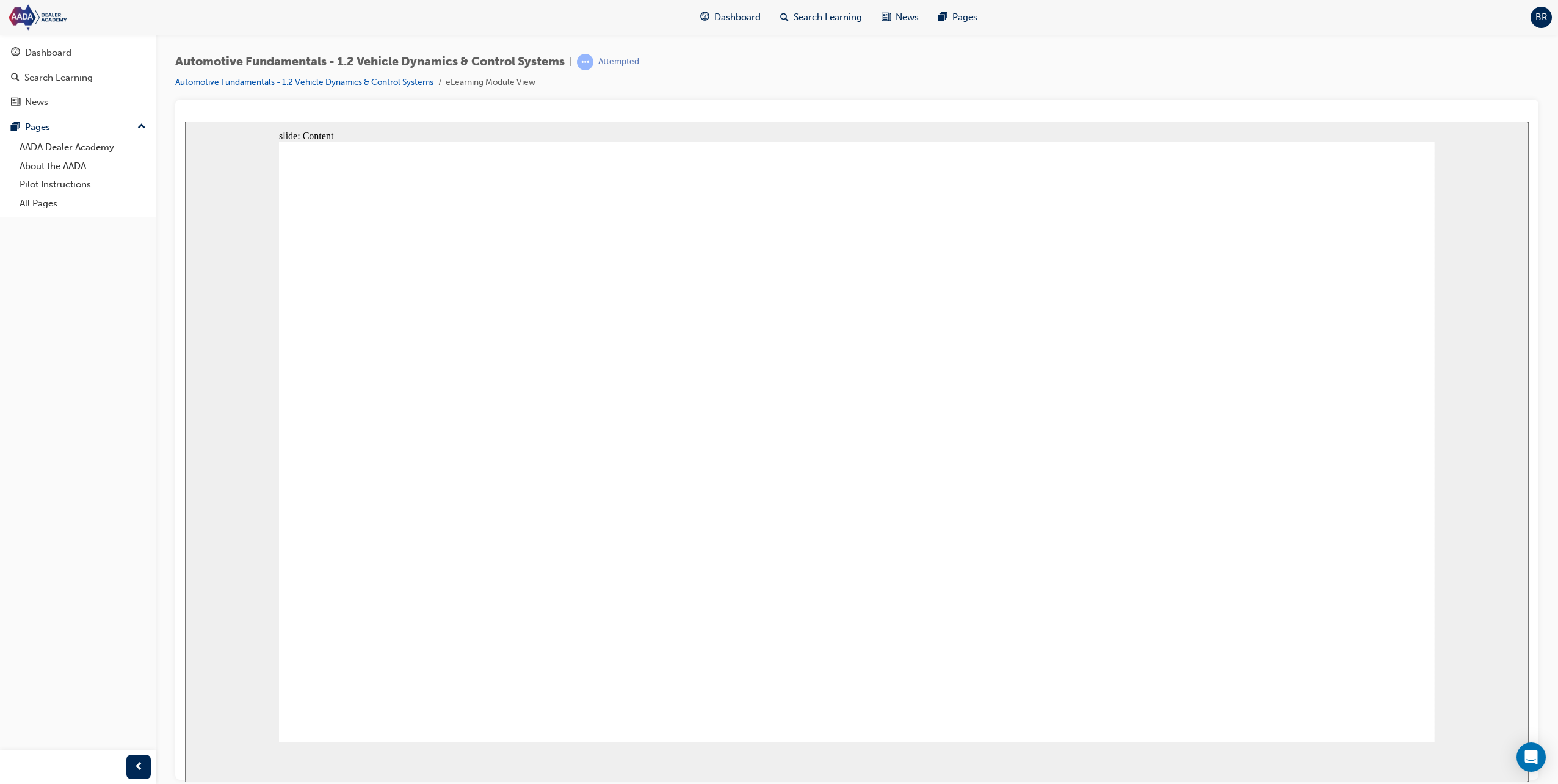
drag, startPoint x: 1342, startPoint y: 676, endPoint x: 1143, endPoint y: 493, distance: 270.4
drag, startPoint x: 1117, startPoint y: 454, endPoint x: 852, endPoint y: 418, distance: 267.4
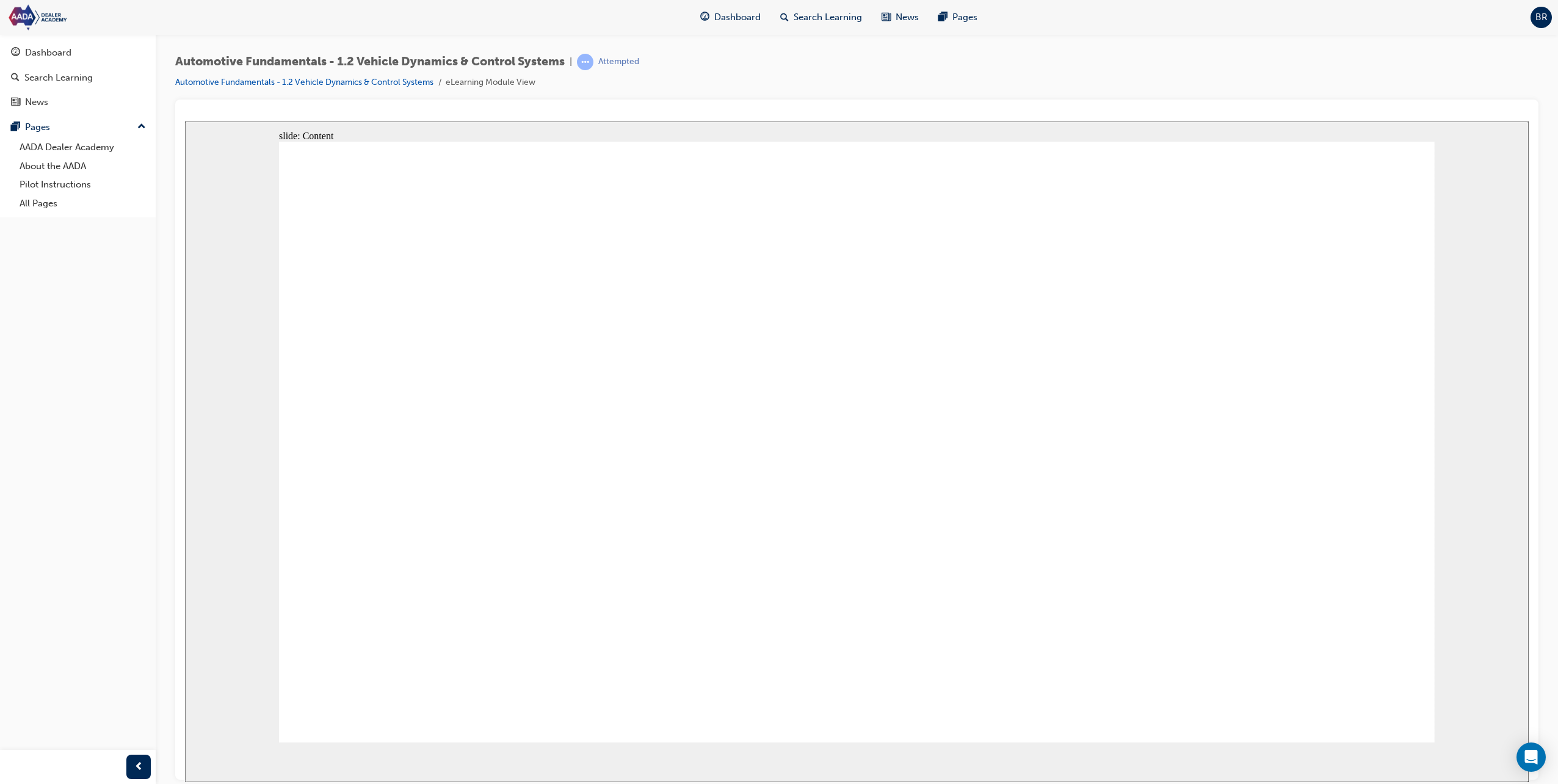
drag, startPoint x: 508, startPoint y: 451, endPoint x: 606, endPoint y: 442, distance: 98.4
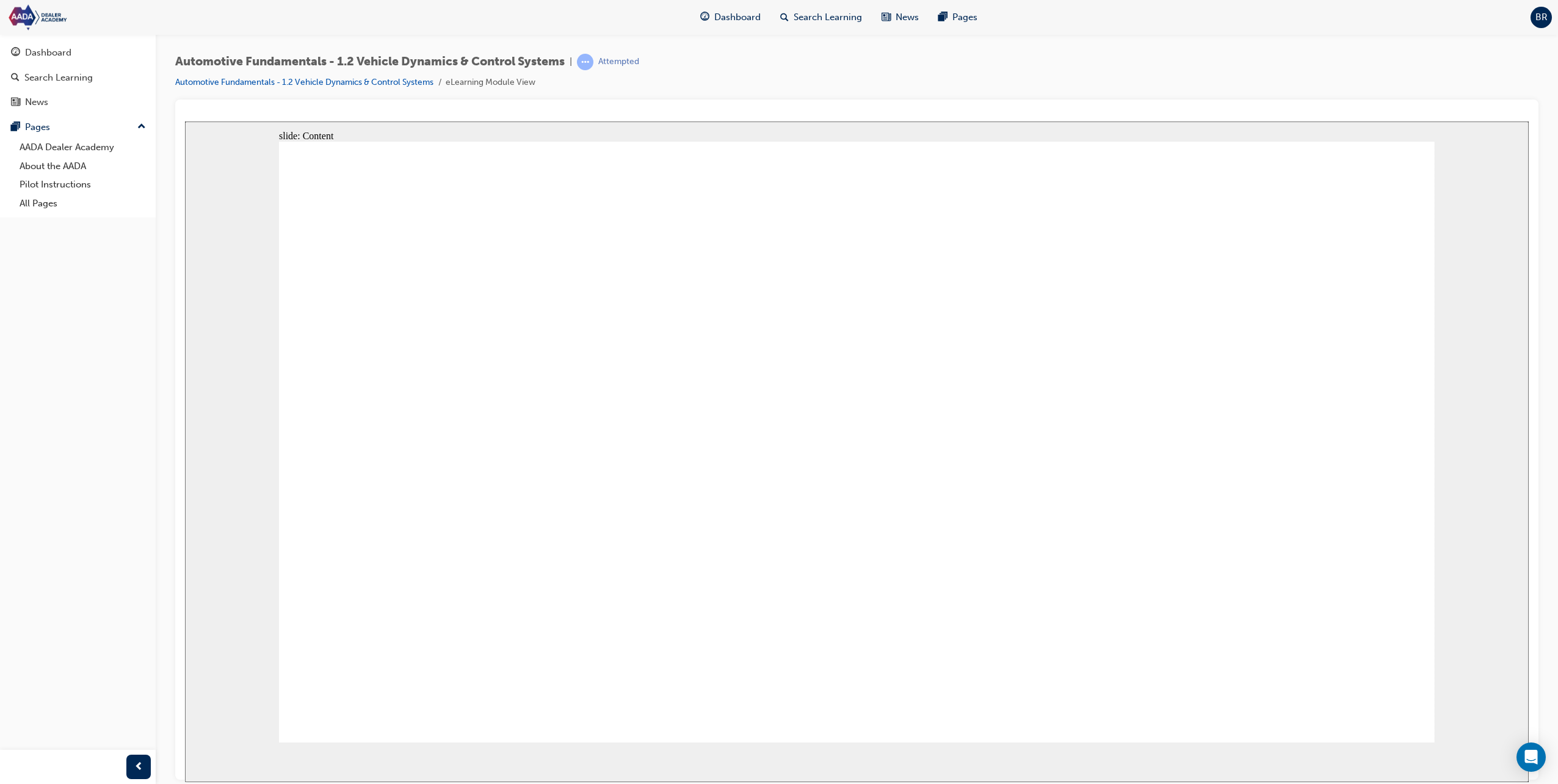
drag, startPoint x: 861, startPoint y: 431, endPoint x: 994, endPoint y: 431, distance: 133.0
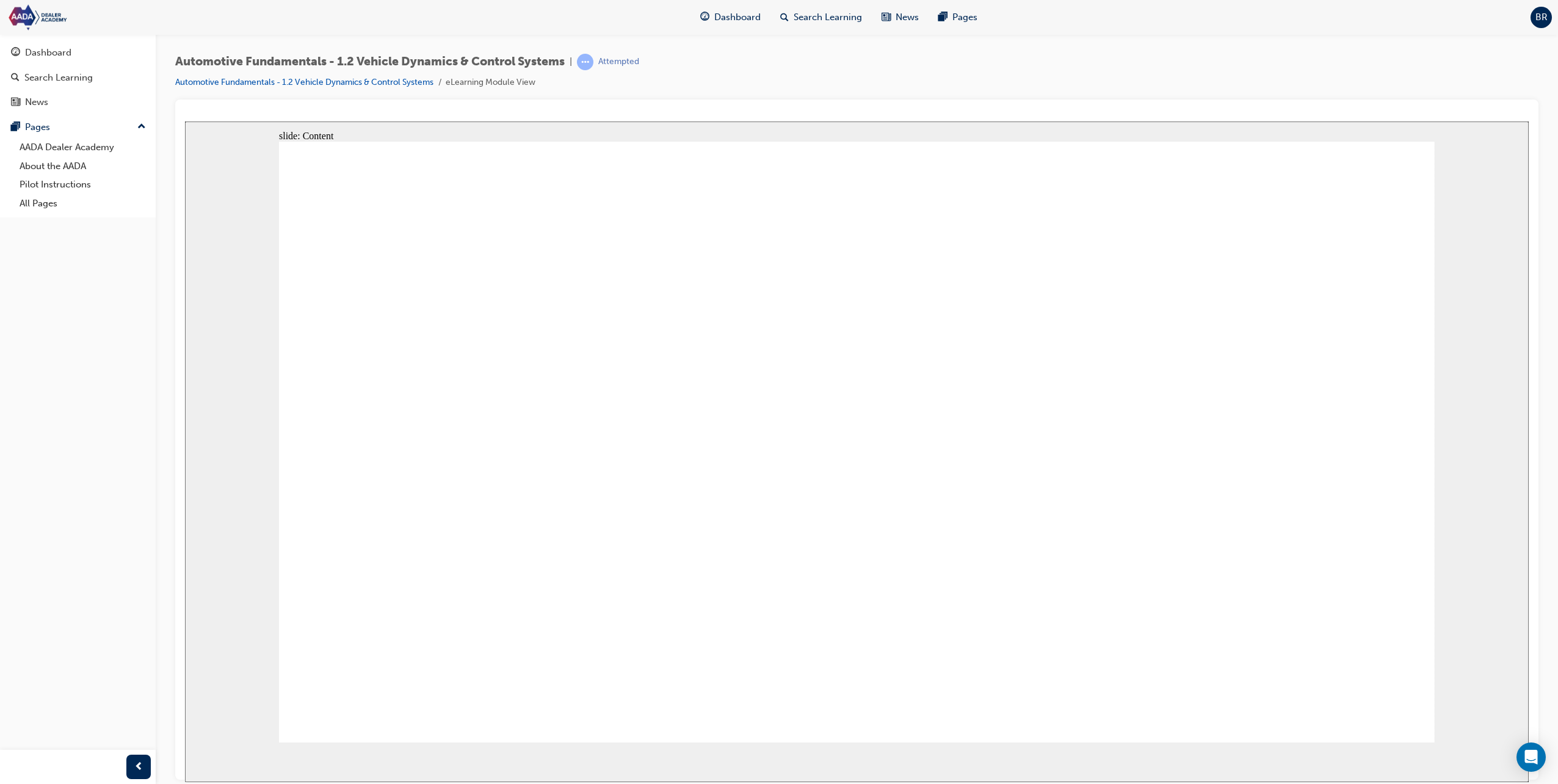
drag, startPoint x: 1007, startPoint y: 442, endPoint x: 1141, endPoint y: 476, distance: 138.2
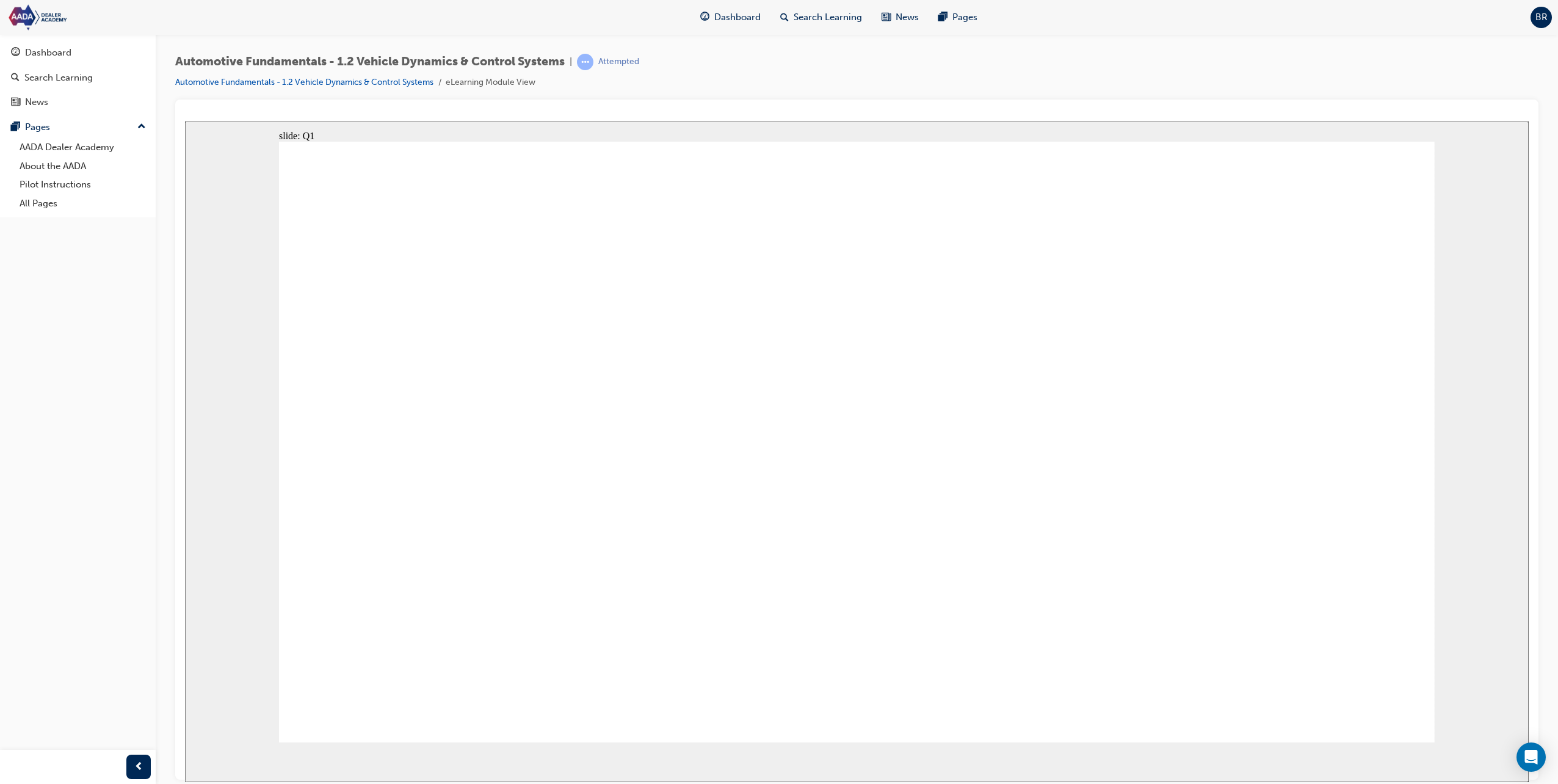
radio input "false"
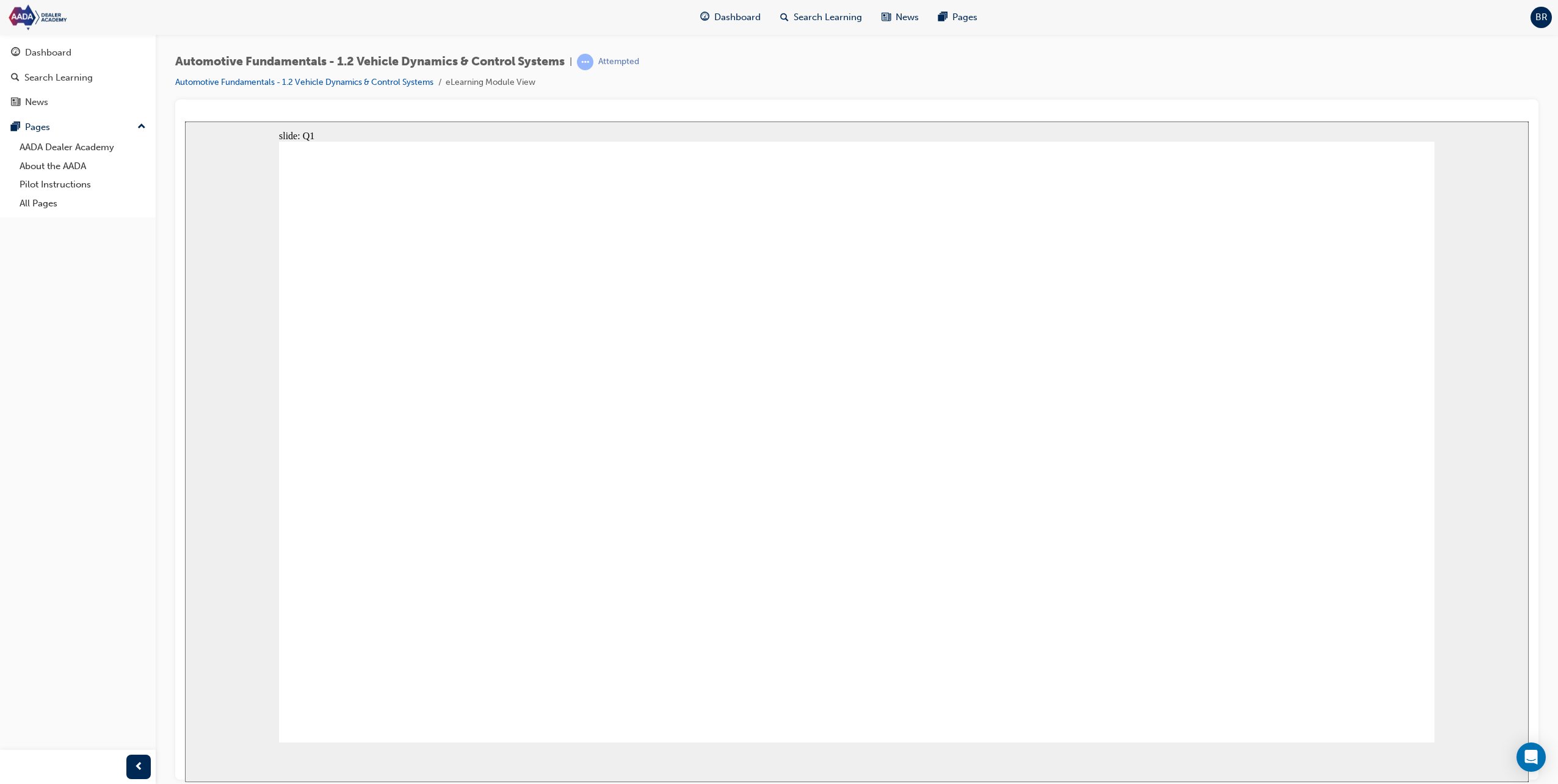
radio input "false"
radio input "true"
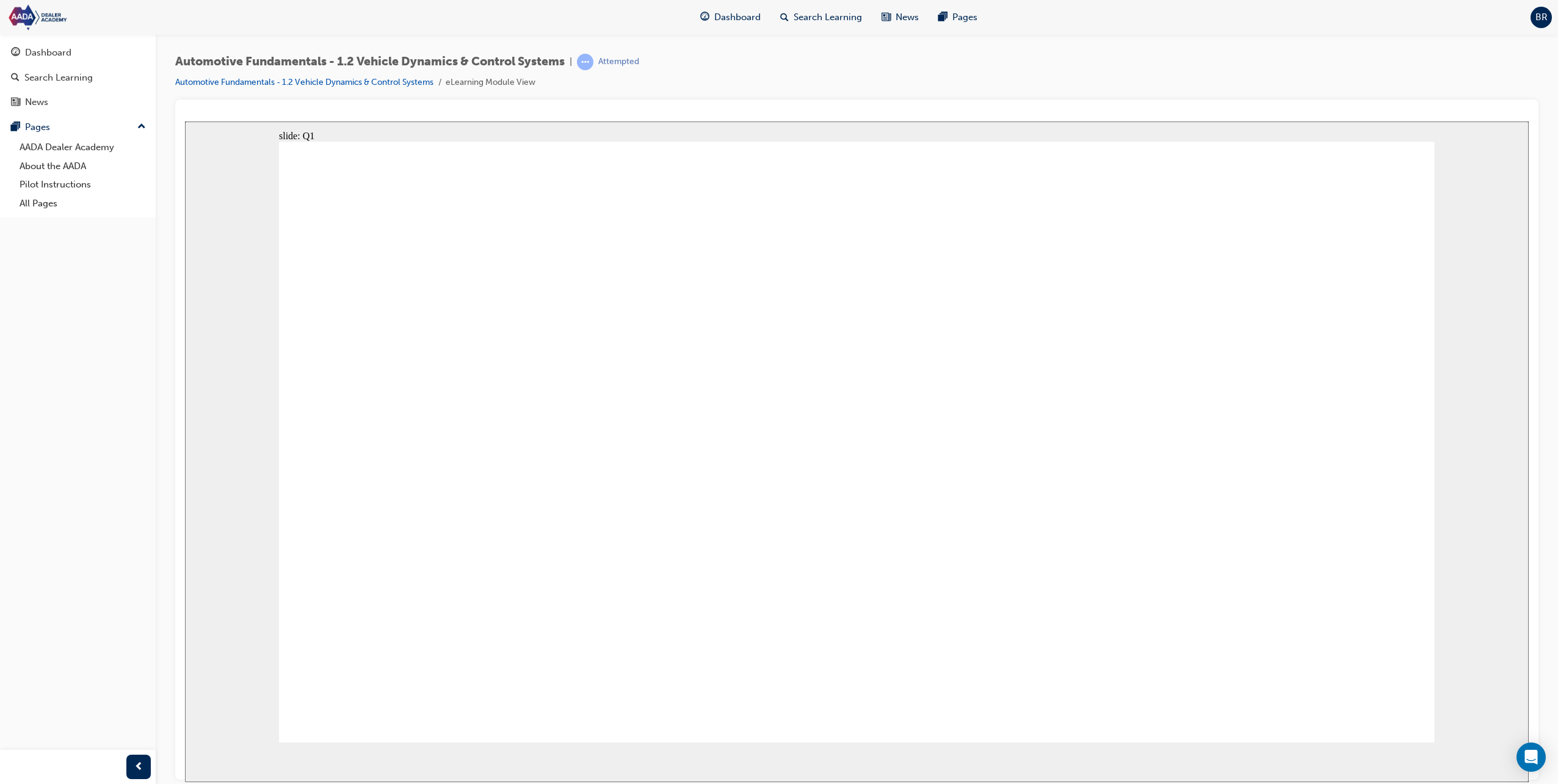
radio input "false"
radio input "true"
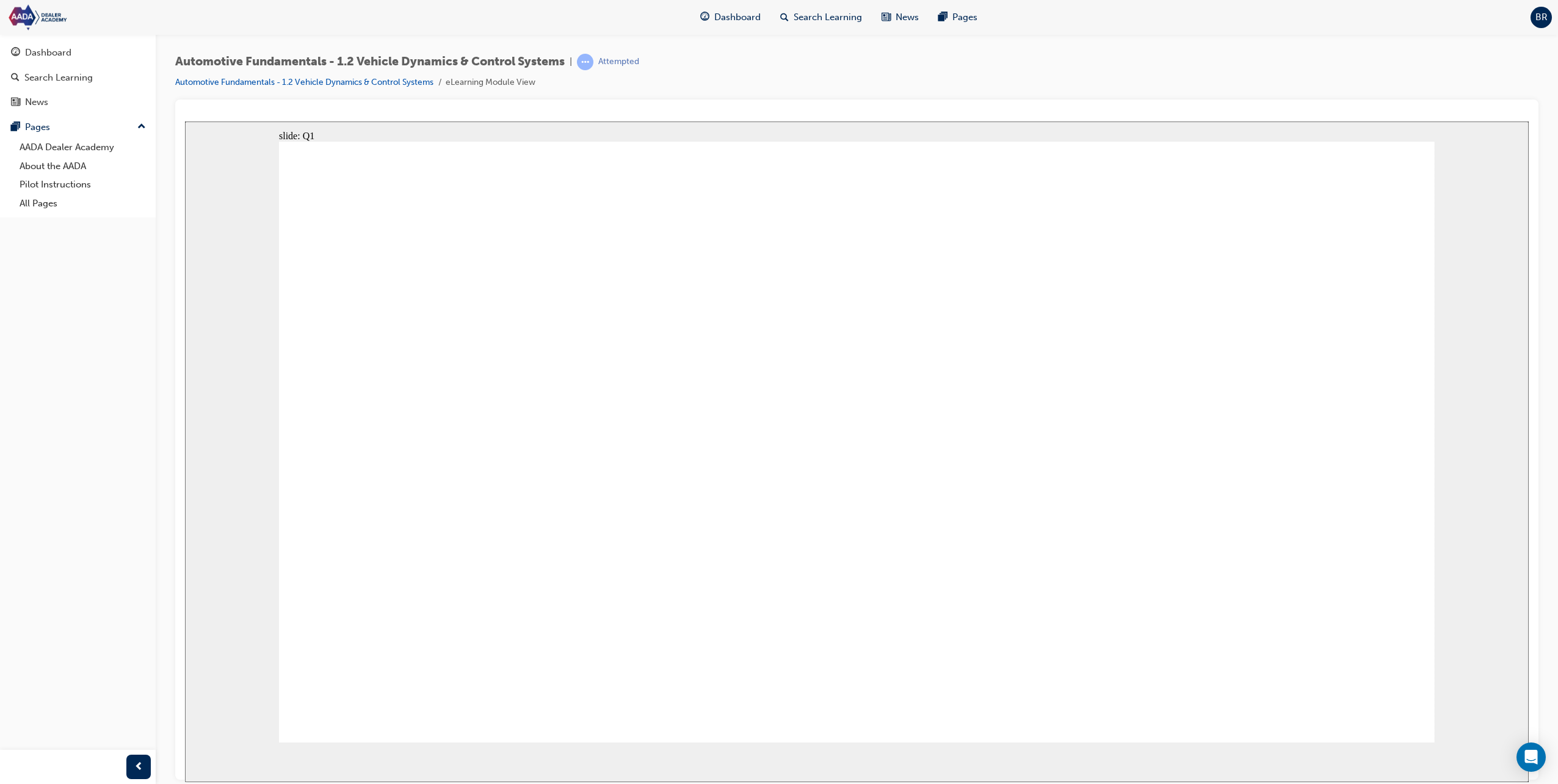
radio input "true"
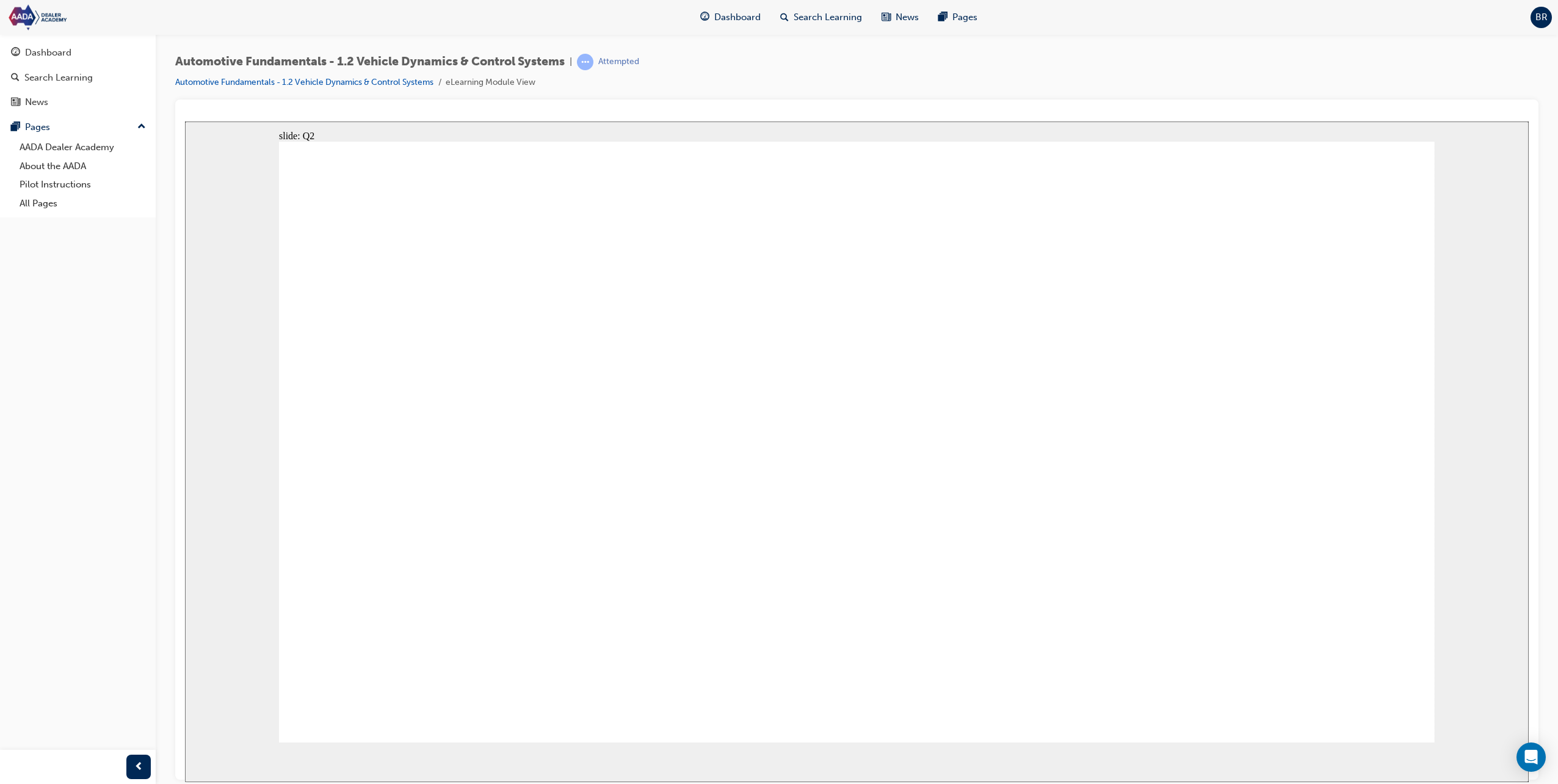
radio input "true"
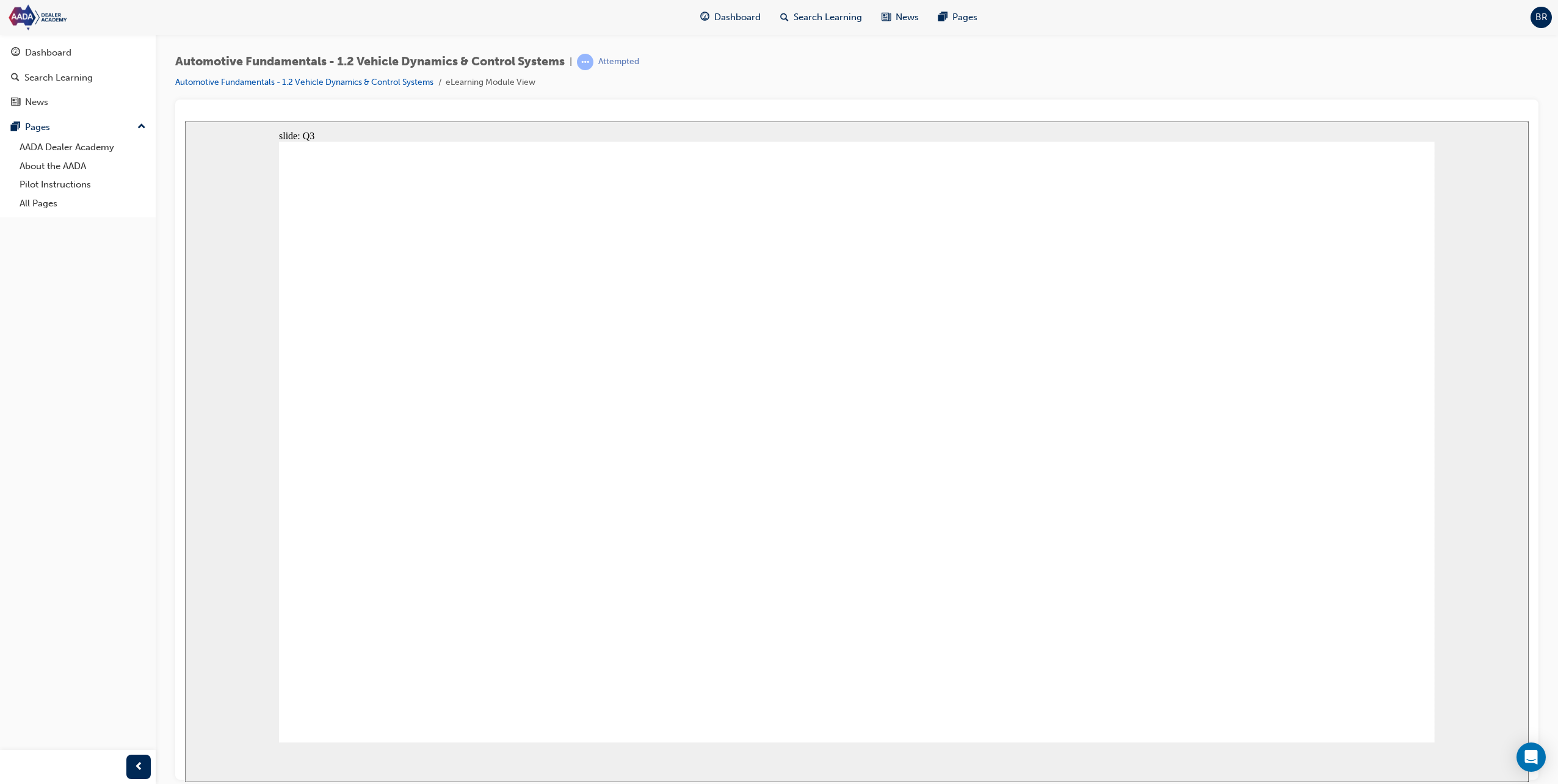
radio input "true"
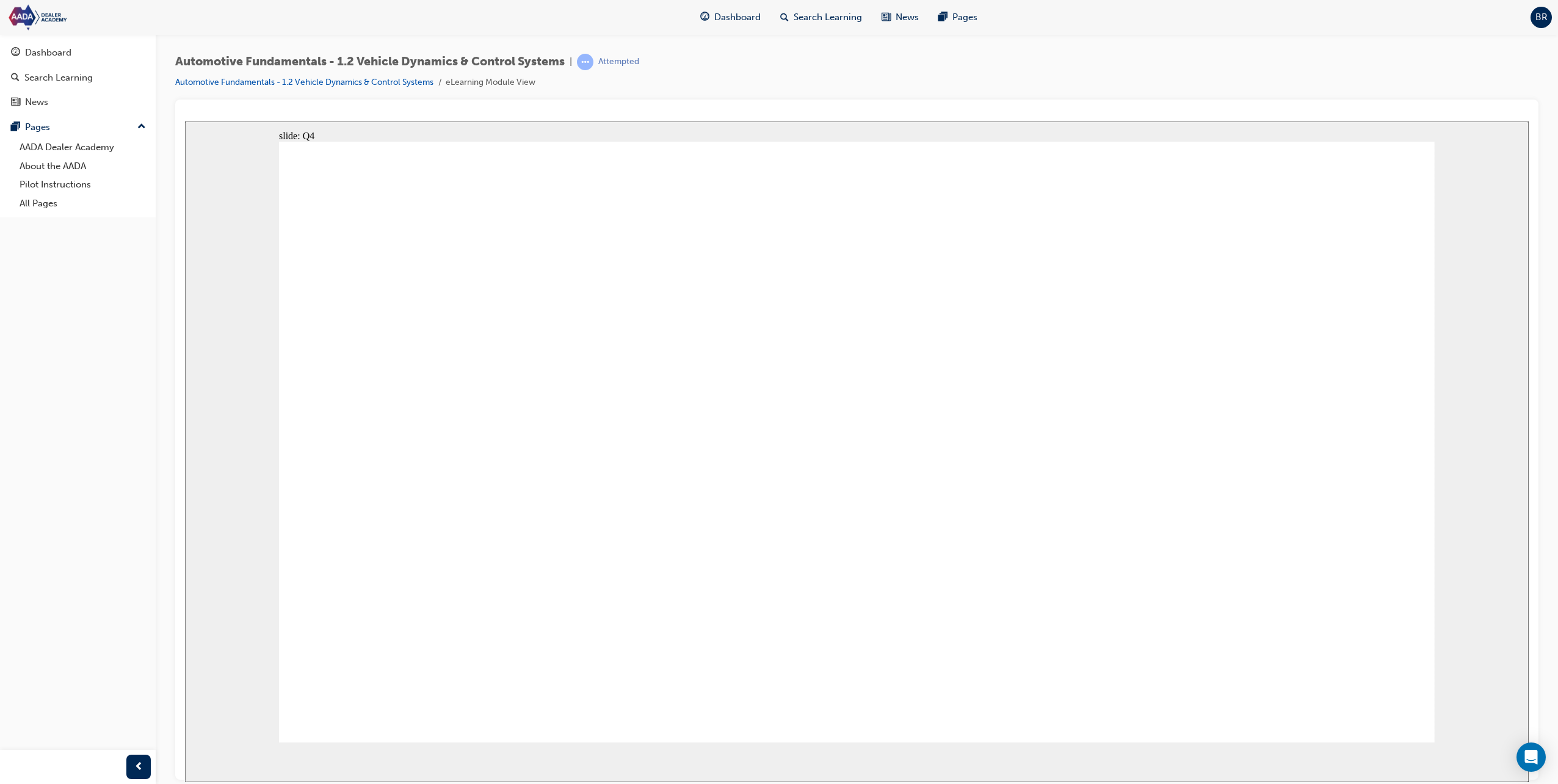
radio input "true"
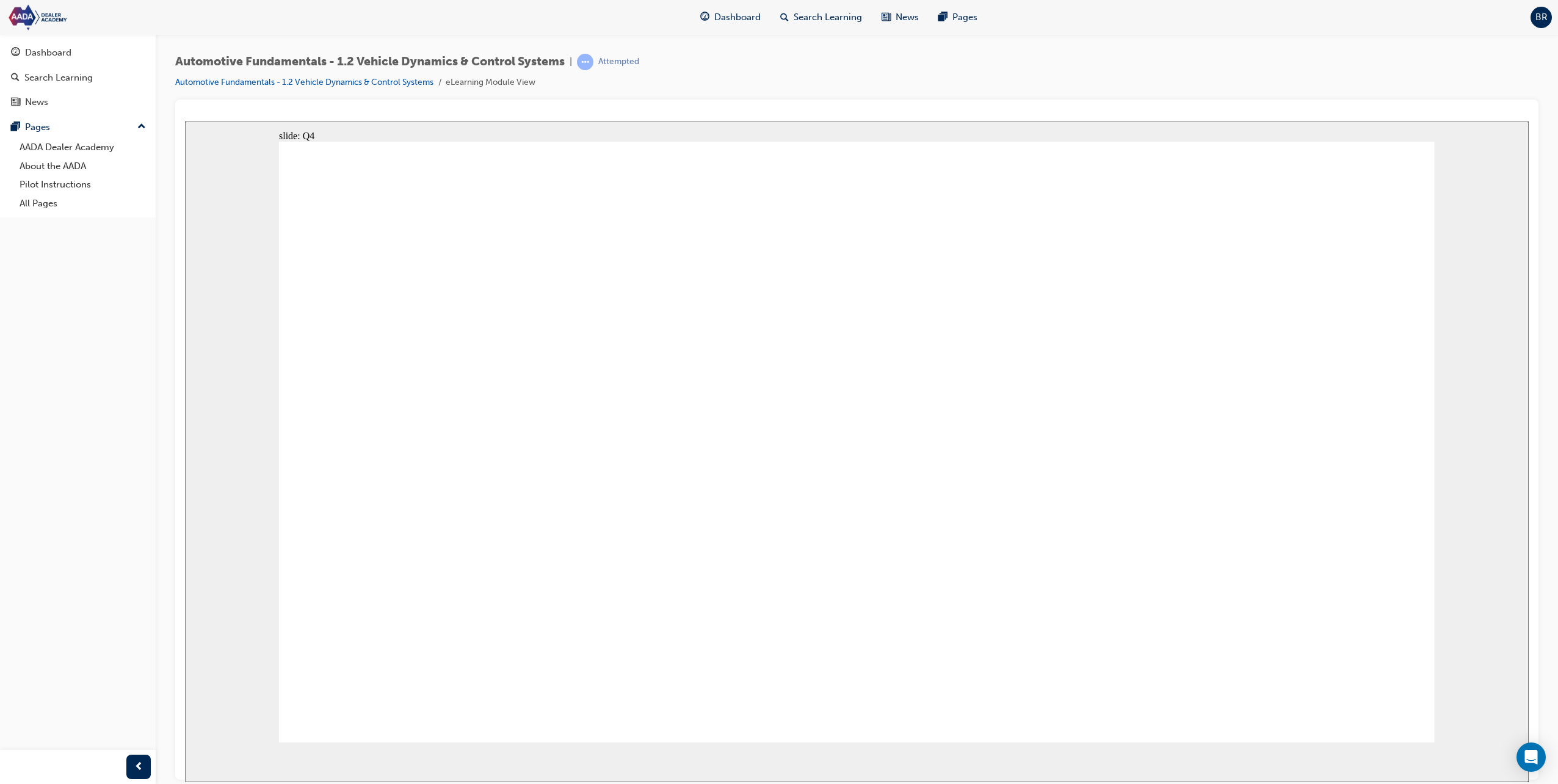
radio input "false"
radio input "true"
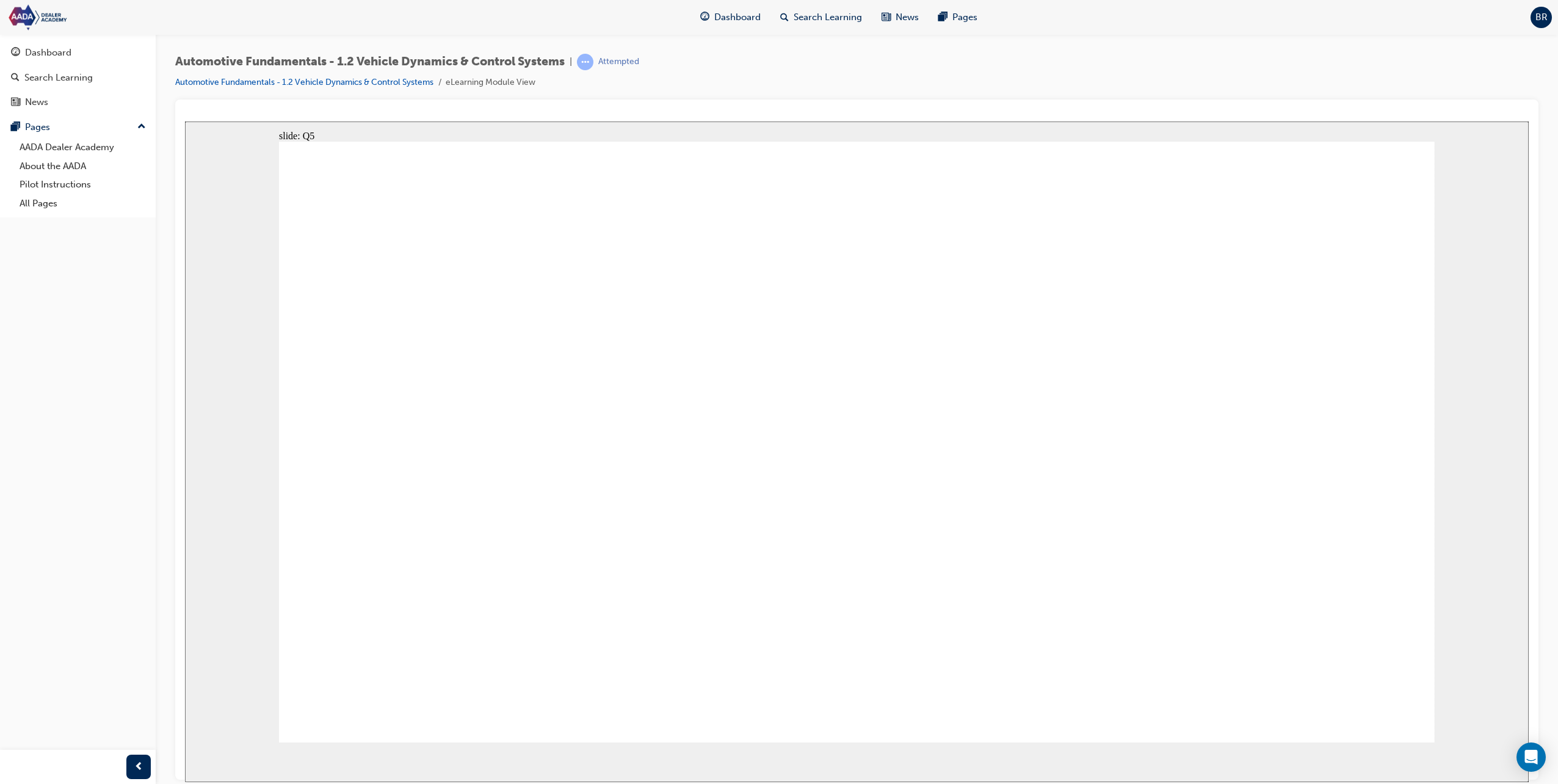
radio input "true"
click at [88, 51] on div "Dashboard" at bounding box center [77, 53] width 133 height 15
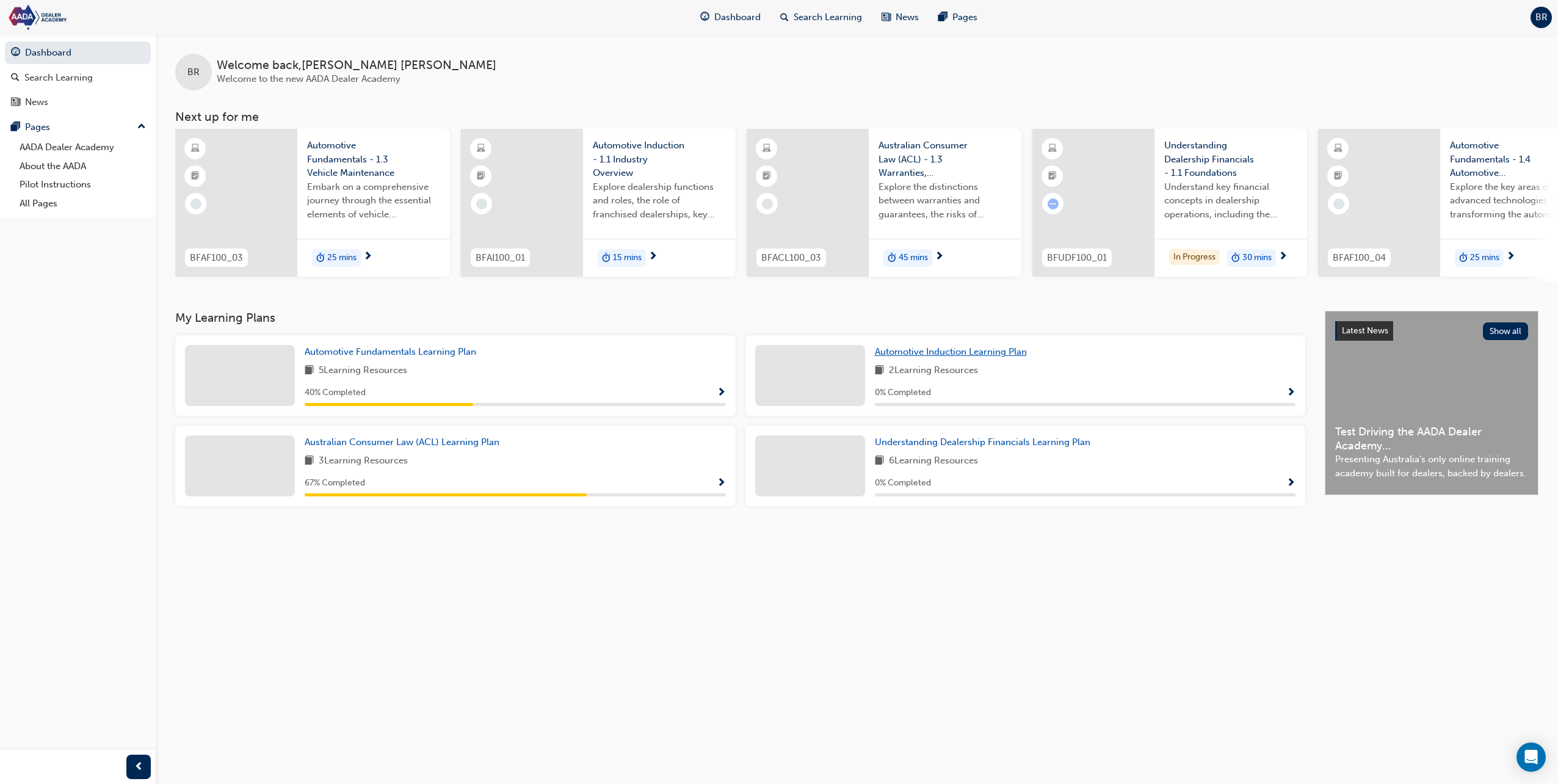
click at [988, 354] on span "Automotive Induction Learning Plan" at bounding box center [951, 352] width 152 height 11
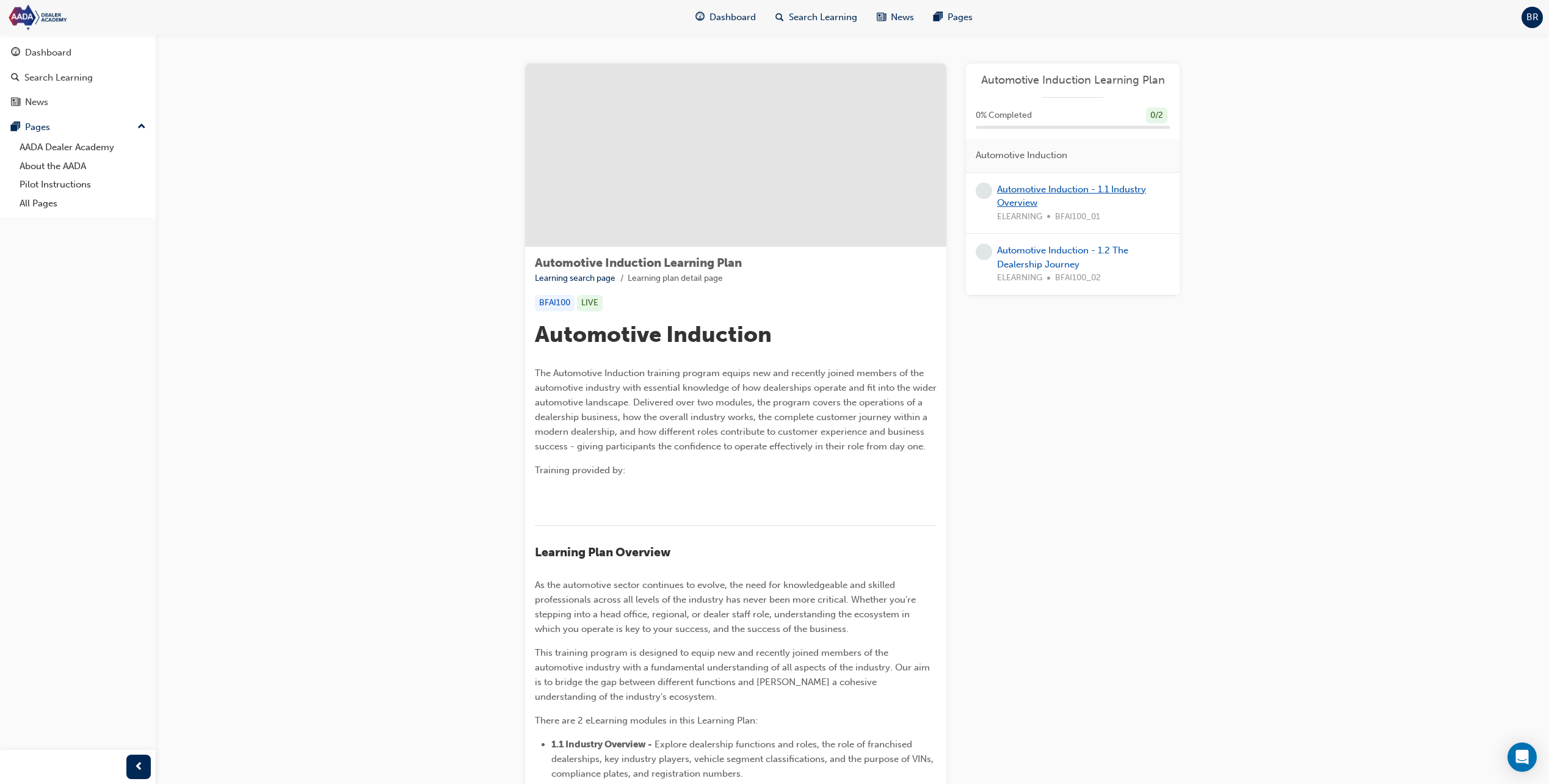
click at [1097, 188] on link "Automotive Induction - 1.1 Industry Overview" at bounding box center [1071, 196] width 149 height 25
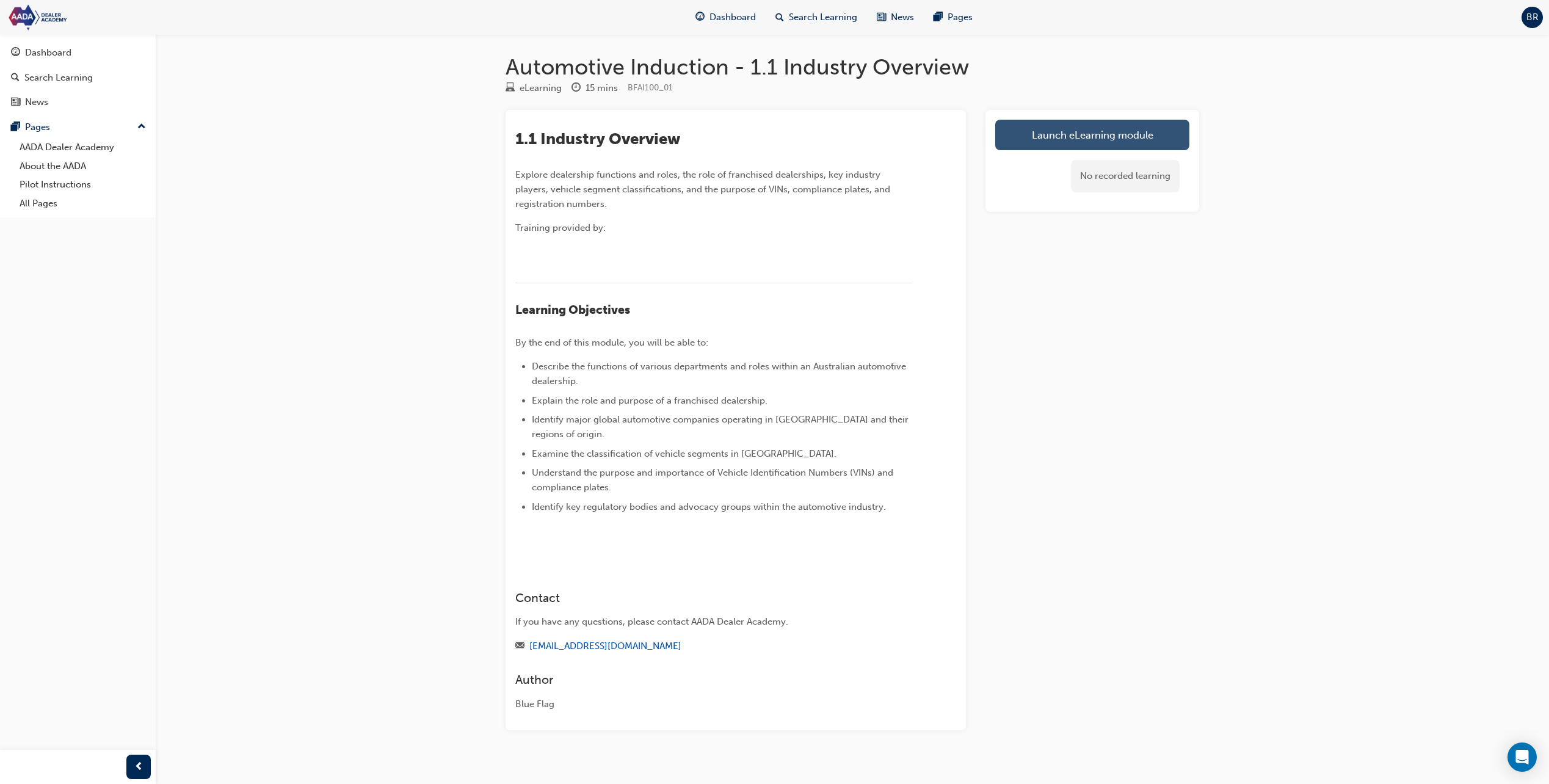
click at [1092, 130] on link "Launch eLearning module" at bounding box center [1092, 135] width 194 height 31
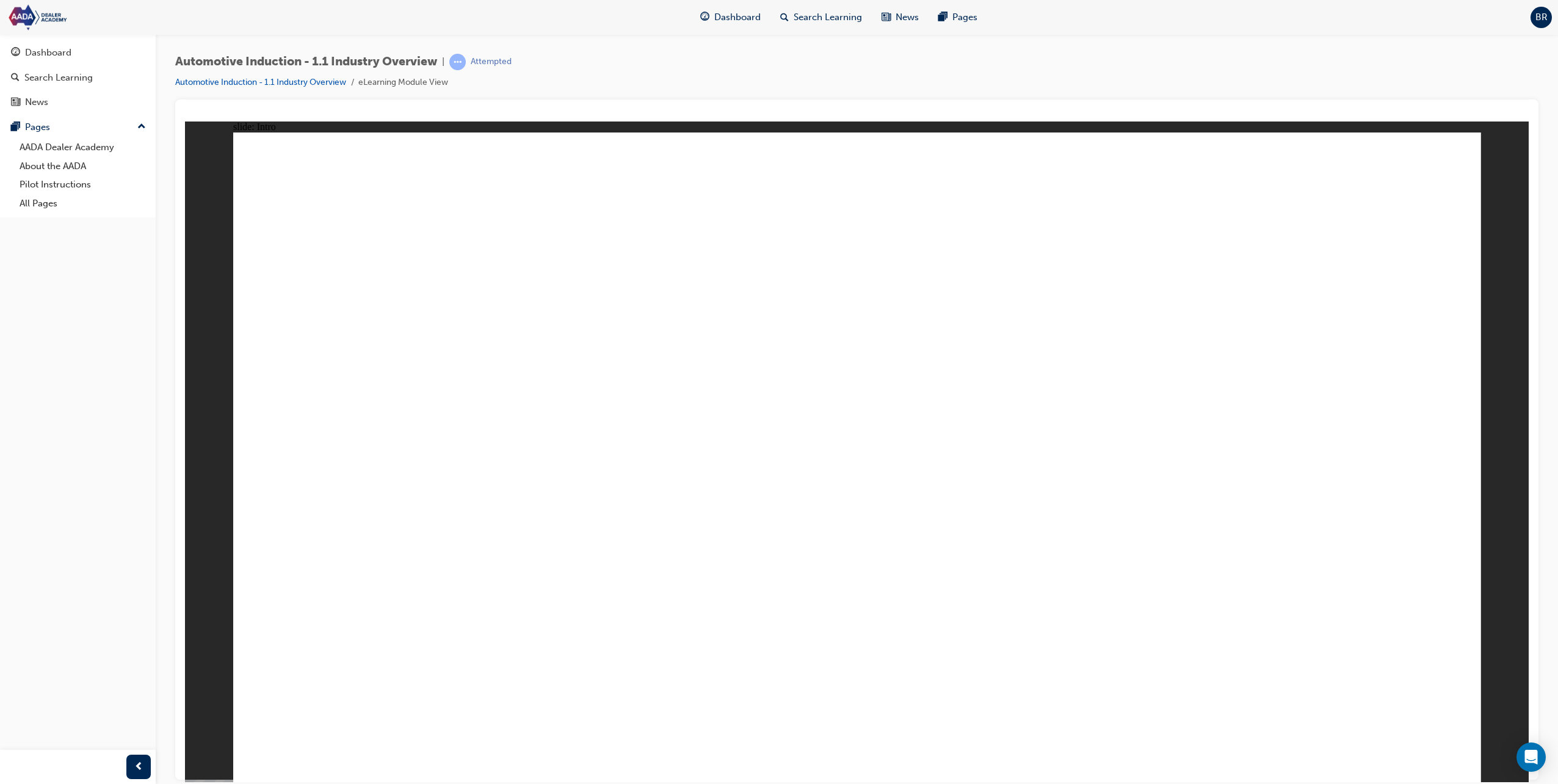
drag, startPoint x: 35, startPoint y: 38, endPoint x: 37, endPoint y: 46, distance: 8.2
click at [35, 38] on div "Dashboard Search Learning News Pages Pages AADA Dealer Academy About the AADA P…" at bounding box center [77, 126] width 156 height 183
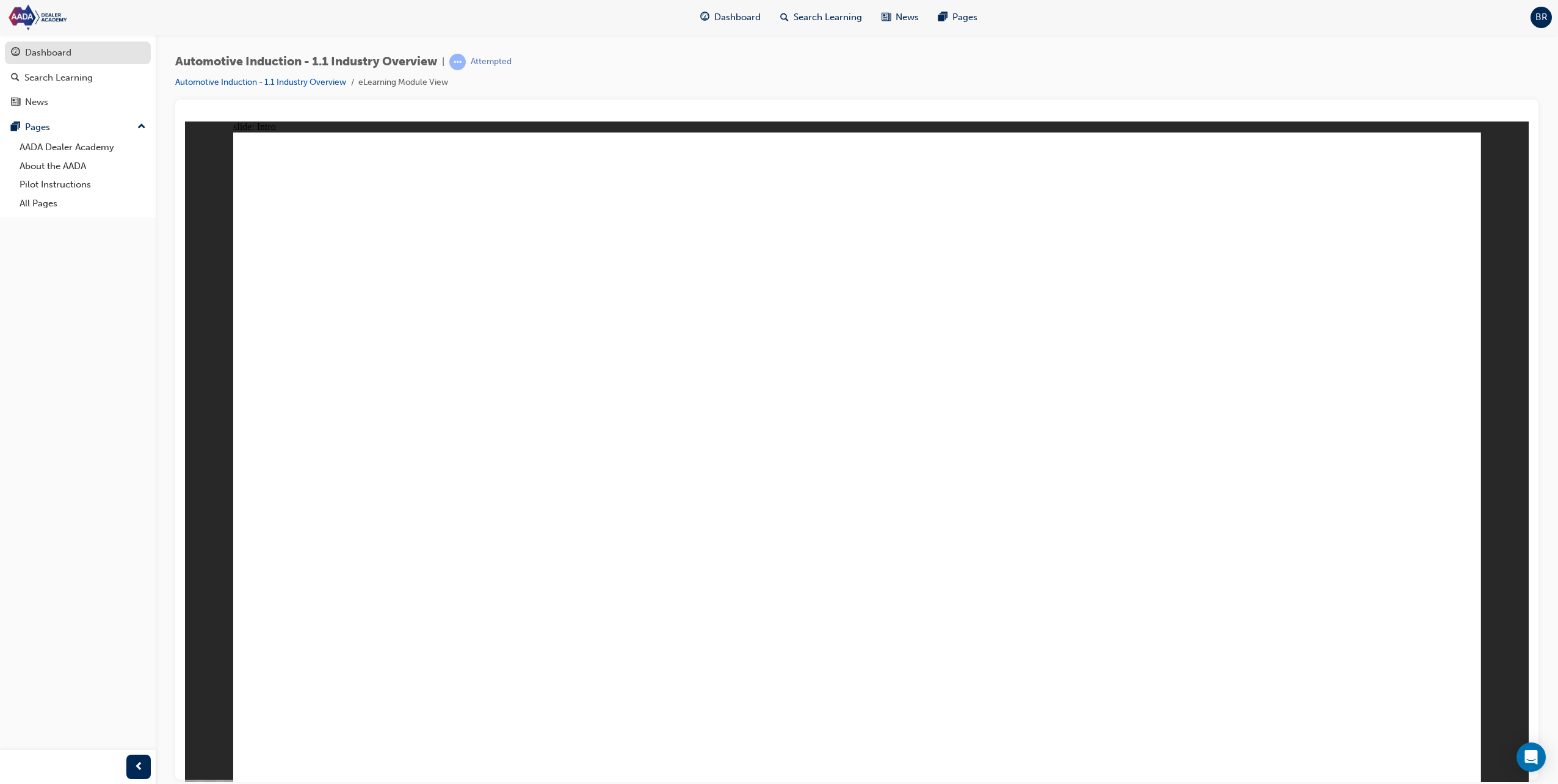
click at [38, 52] on div "Dashboard" at bounding box center [48, 53] width 47 height 14
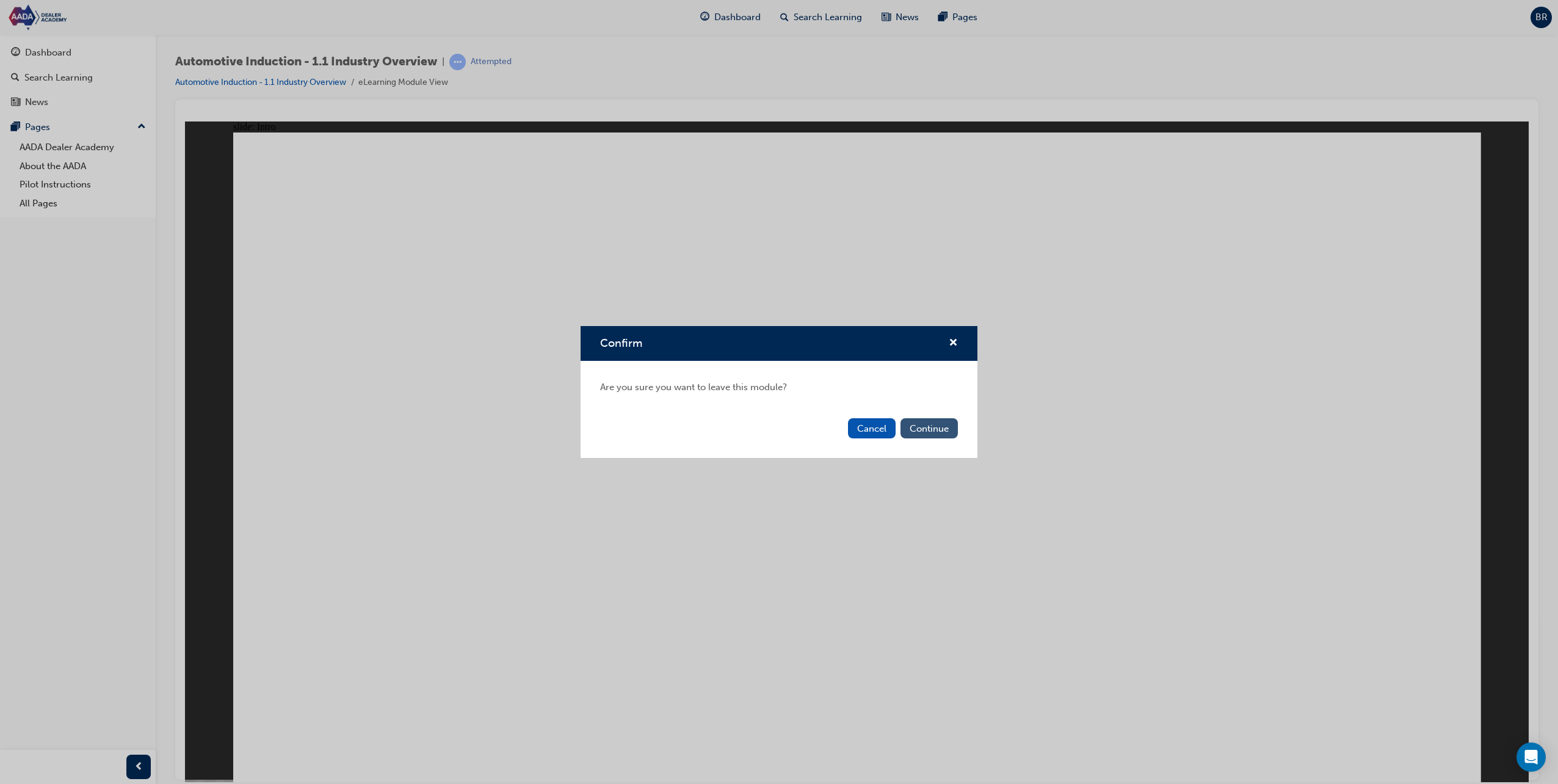
click at [954, 421] on button "Continue" at bounding box center [929, 428] width 58 height 20
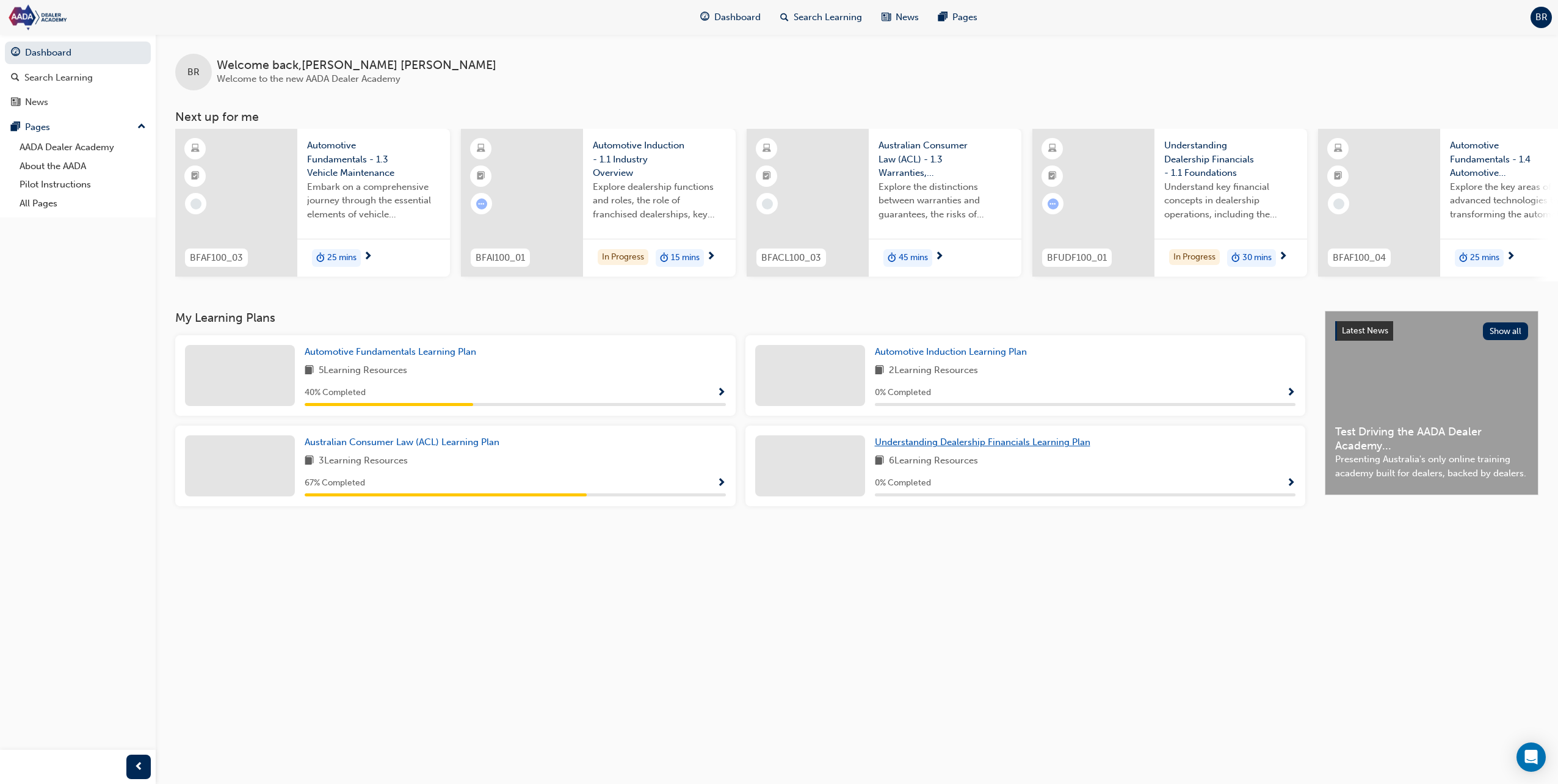
click at [1009, 443] on span "Understanding Dealership Financials Learning Plan" at bounding box center [982, 441] width 215 height 11
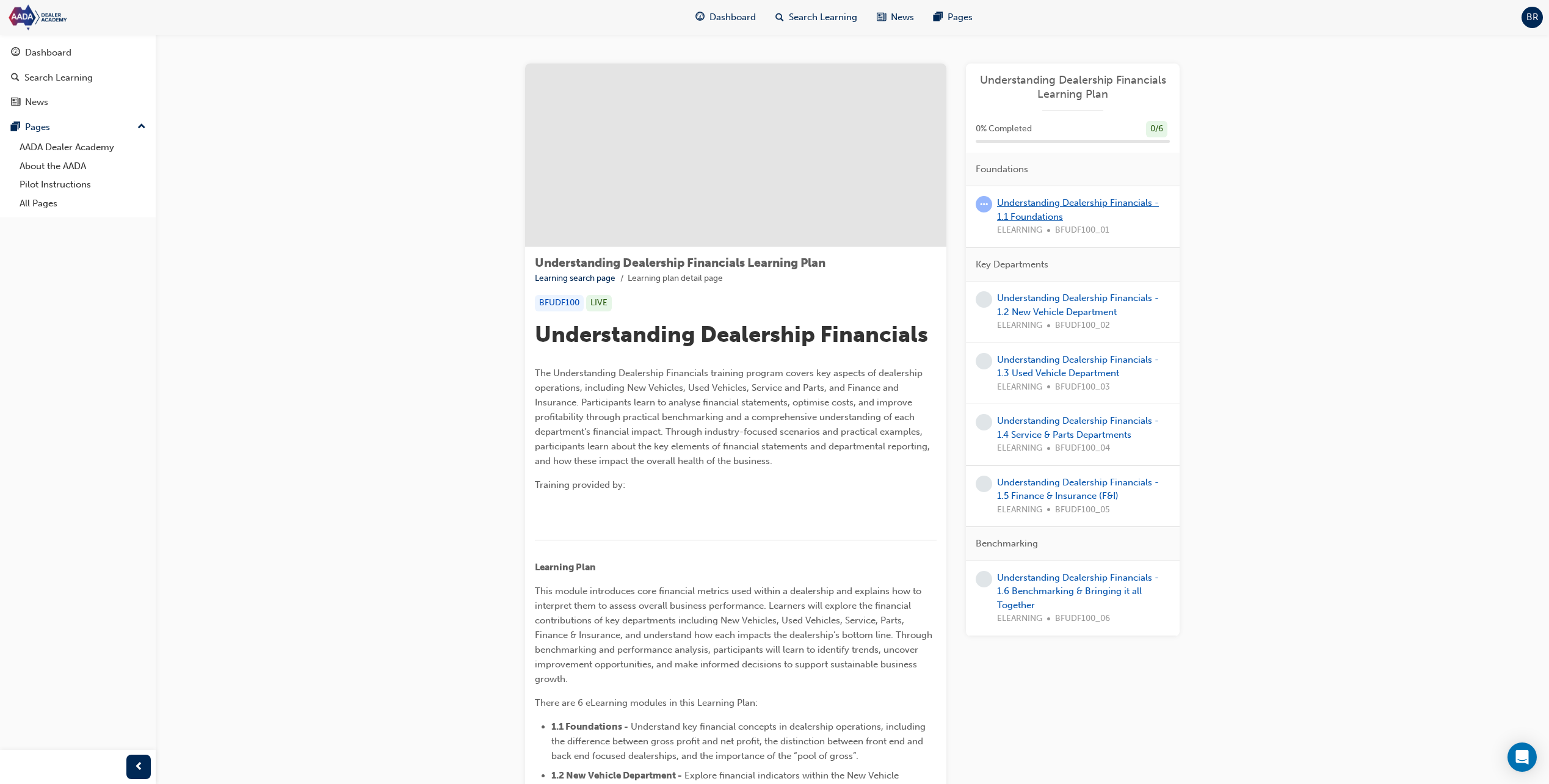
click at [1041, 202] on link "Understanding Dealership Financials - 1.1 Foundations" at bounding box center [1077, 209] width 162 height 25
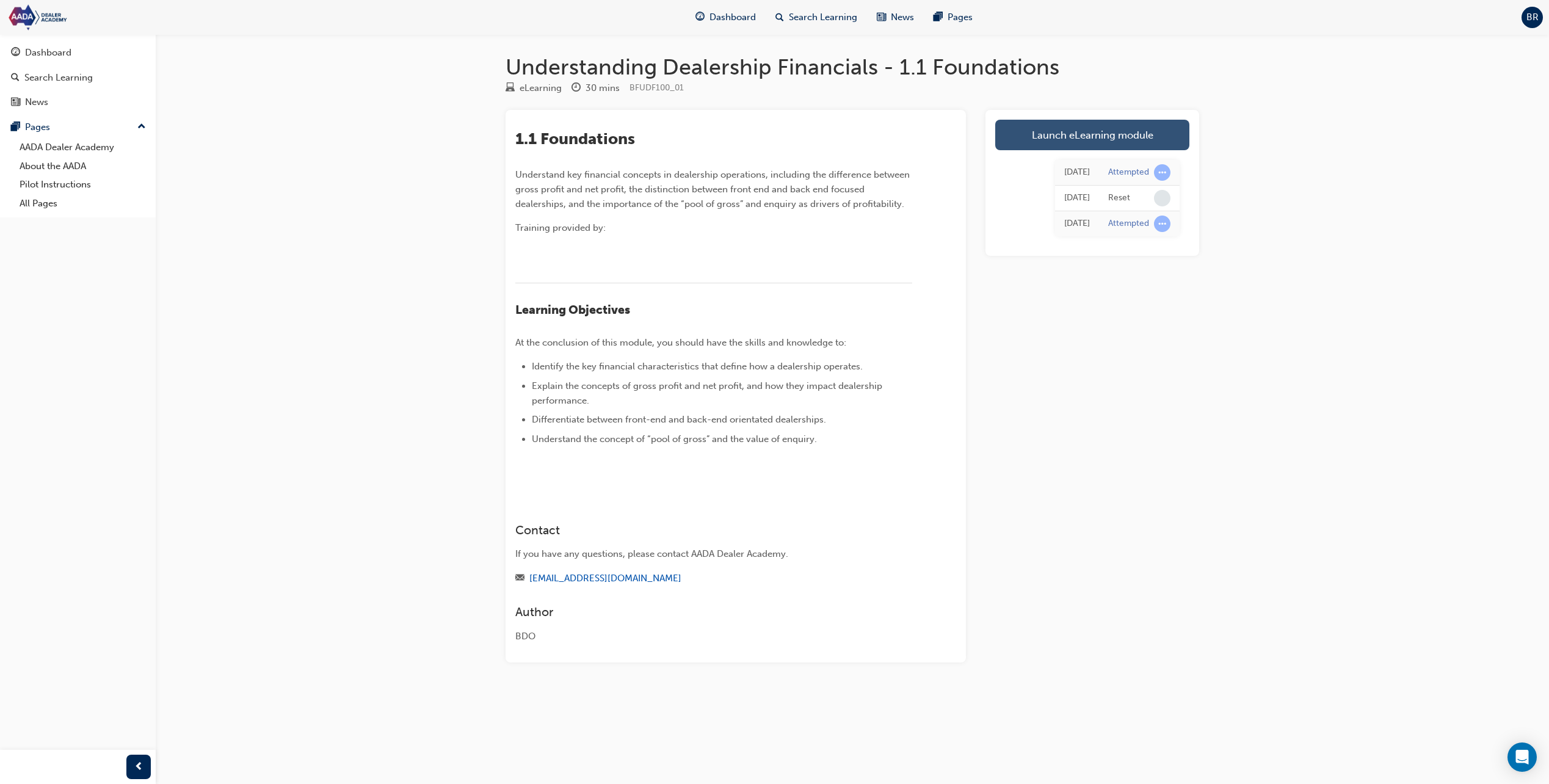
click at [1095, 143] on link "Launch eLearning module" at bounding box center [1092, 135] width 194 height 31
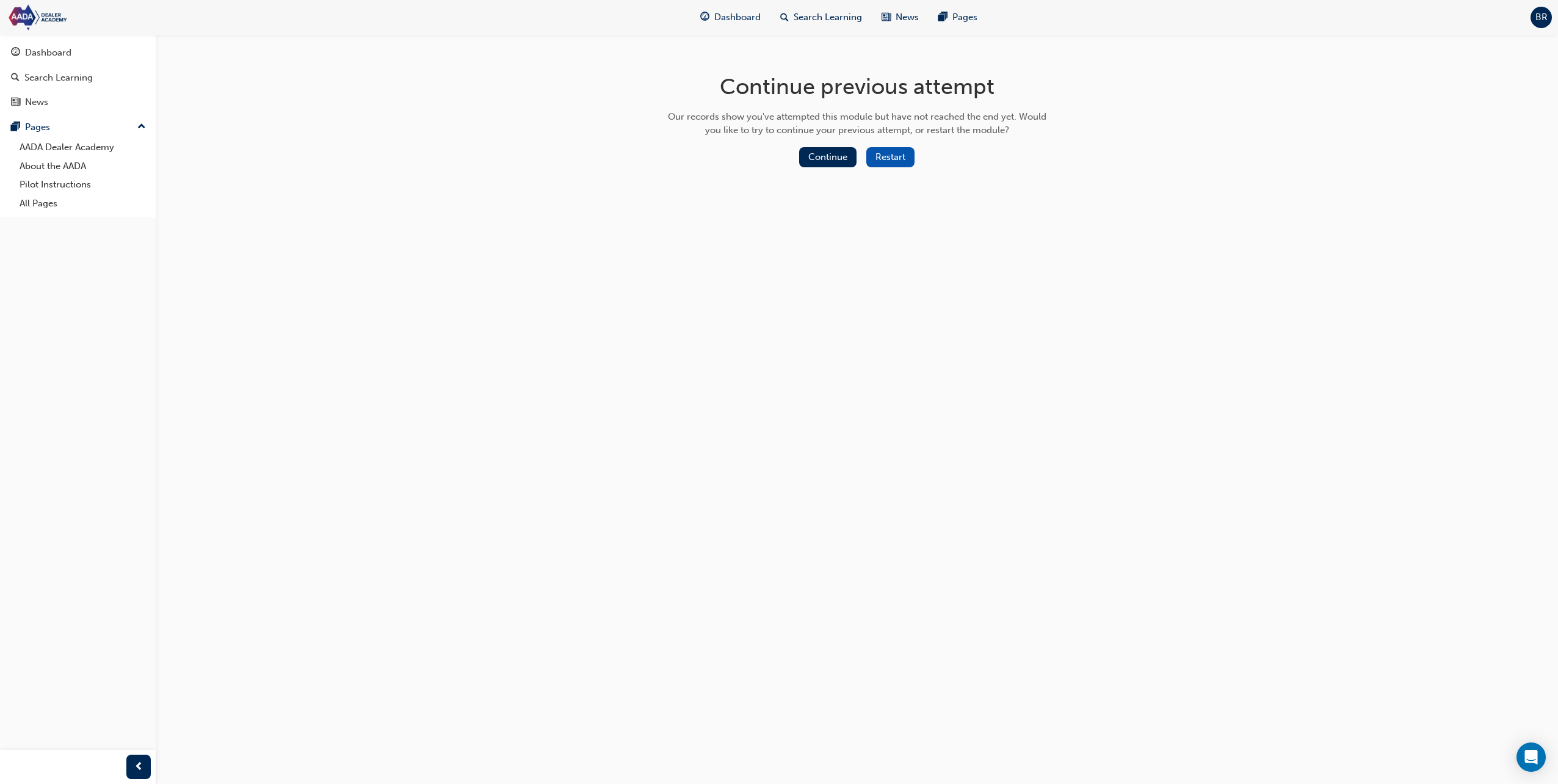
click at [910, 159] on button "Restart" at bounding box center [890, 157] width 48 height 20
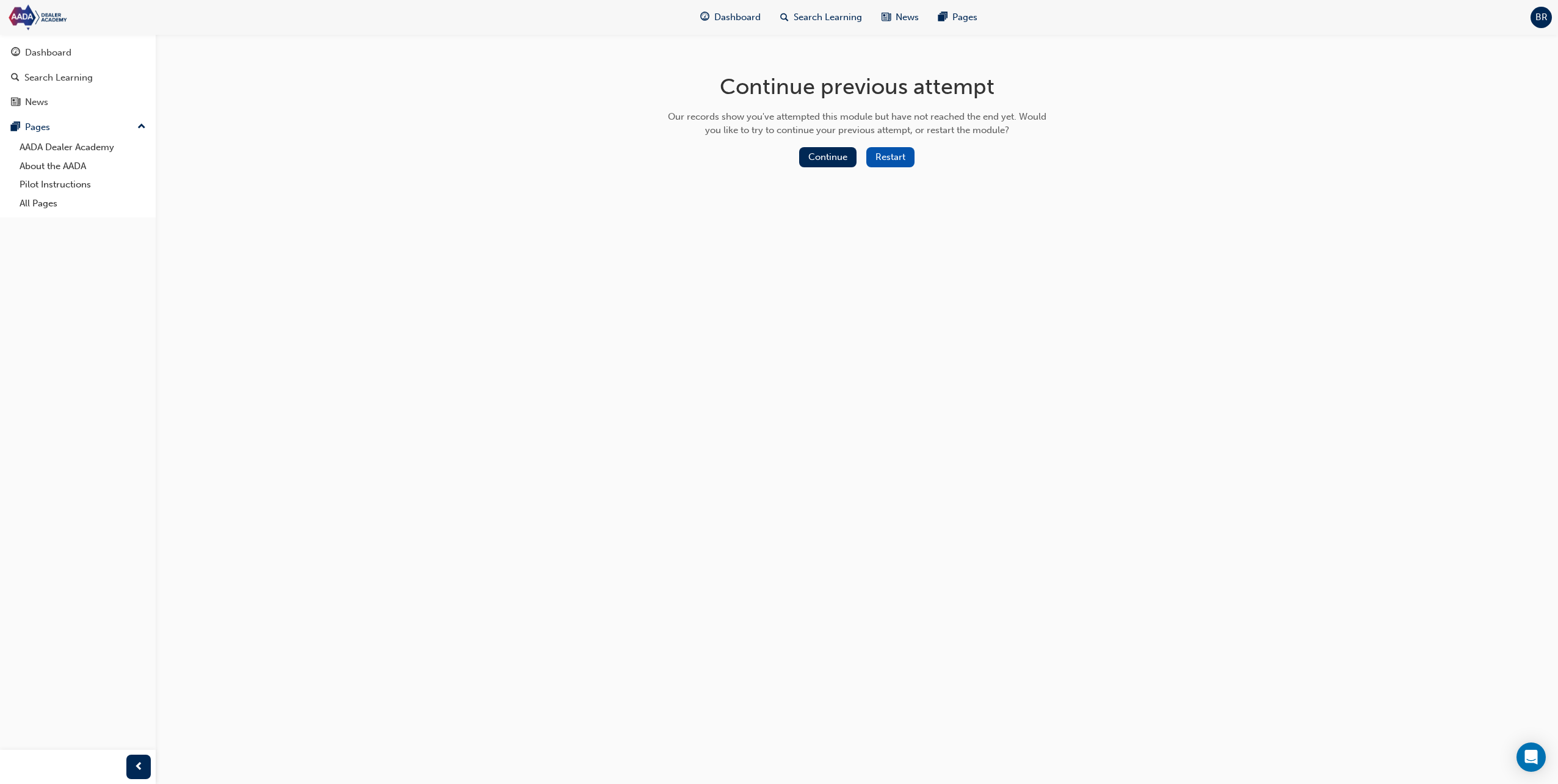
click at [886, 156] on button "Restart" at bounding box center [890, 157] width 48 height 20
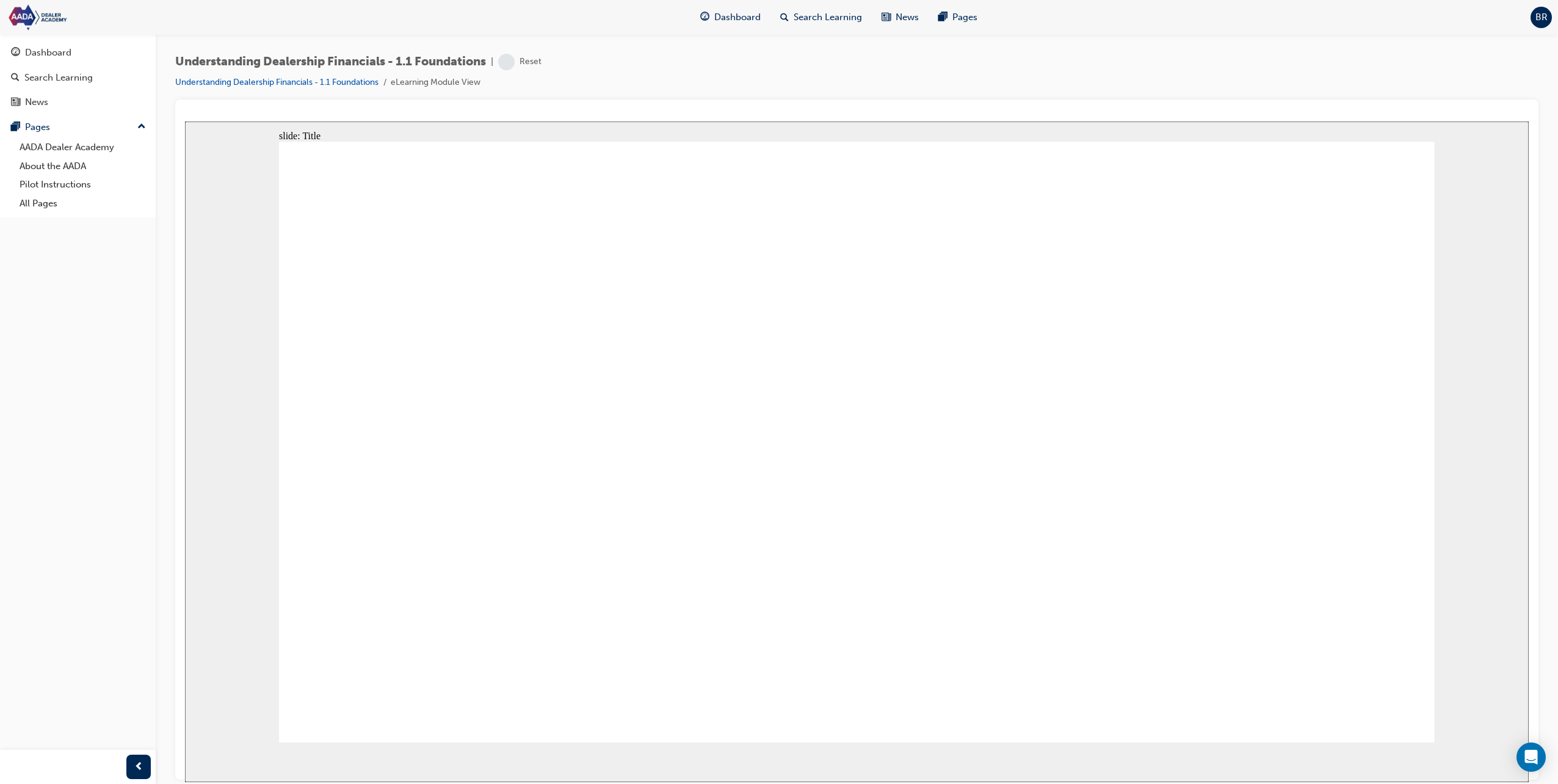
drag, startPoint x: 1070, startPoint y: 359, endPoint x: 1085, endPoint y: 362, distance: 15.3
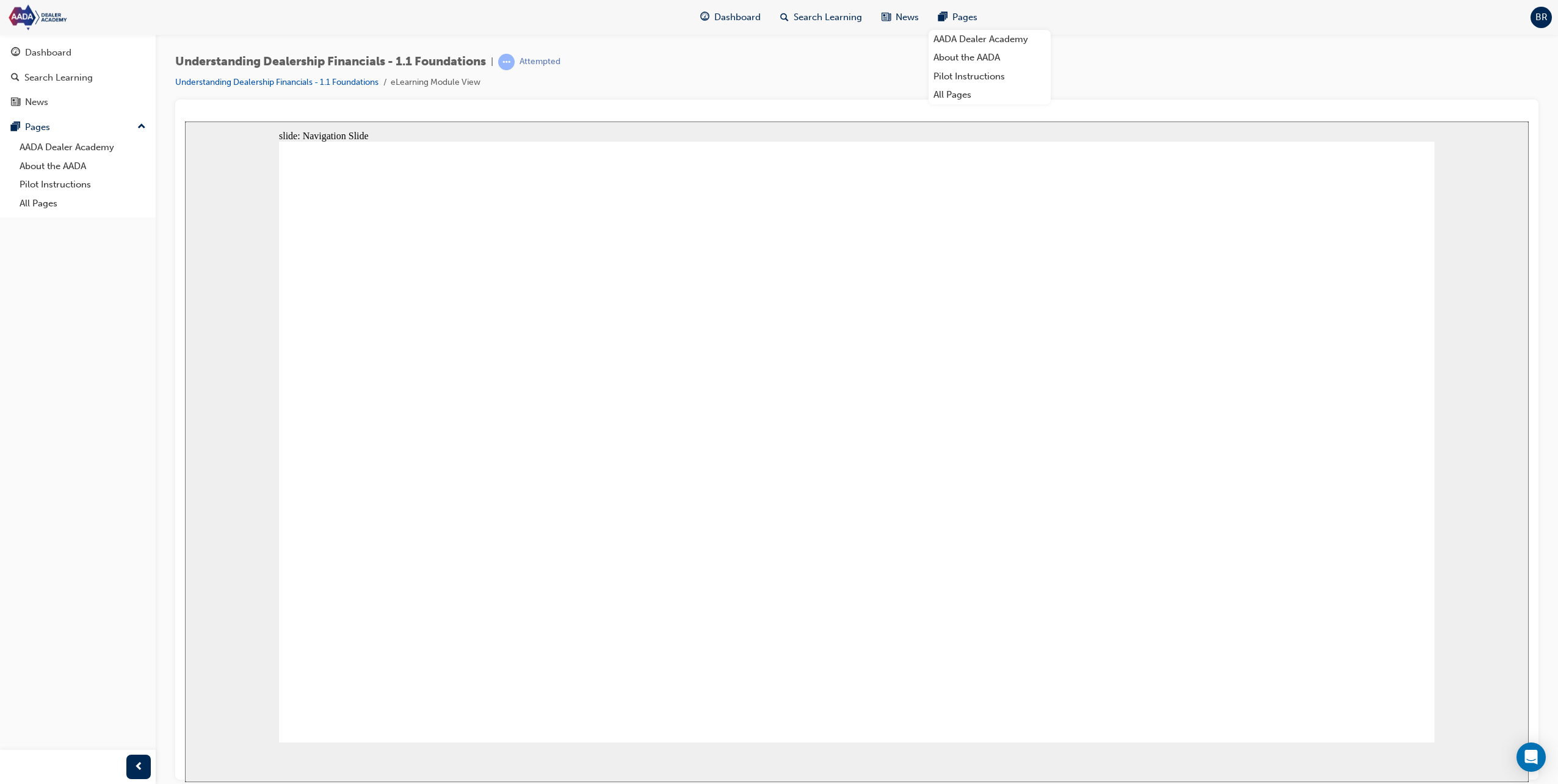
drag, startPoint x: 1332, startPoint y: 415, endPoint x: 1275, endPoint y: 412, distance: 57.1
drag, startPoint x: 1190, startPoint y: 407, endPoint x: 1086, endPoint y: 397, distance: 104.5
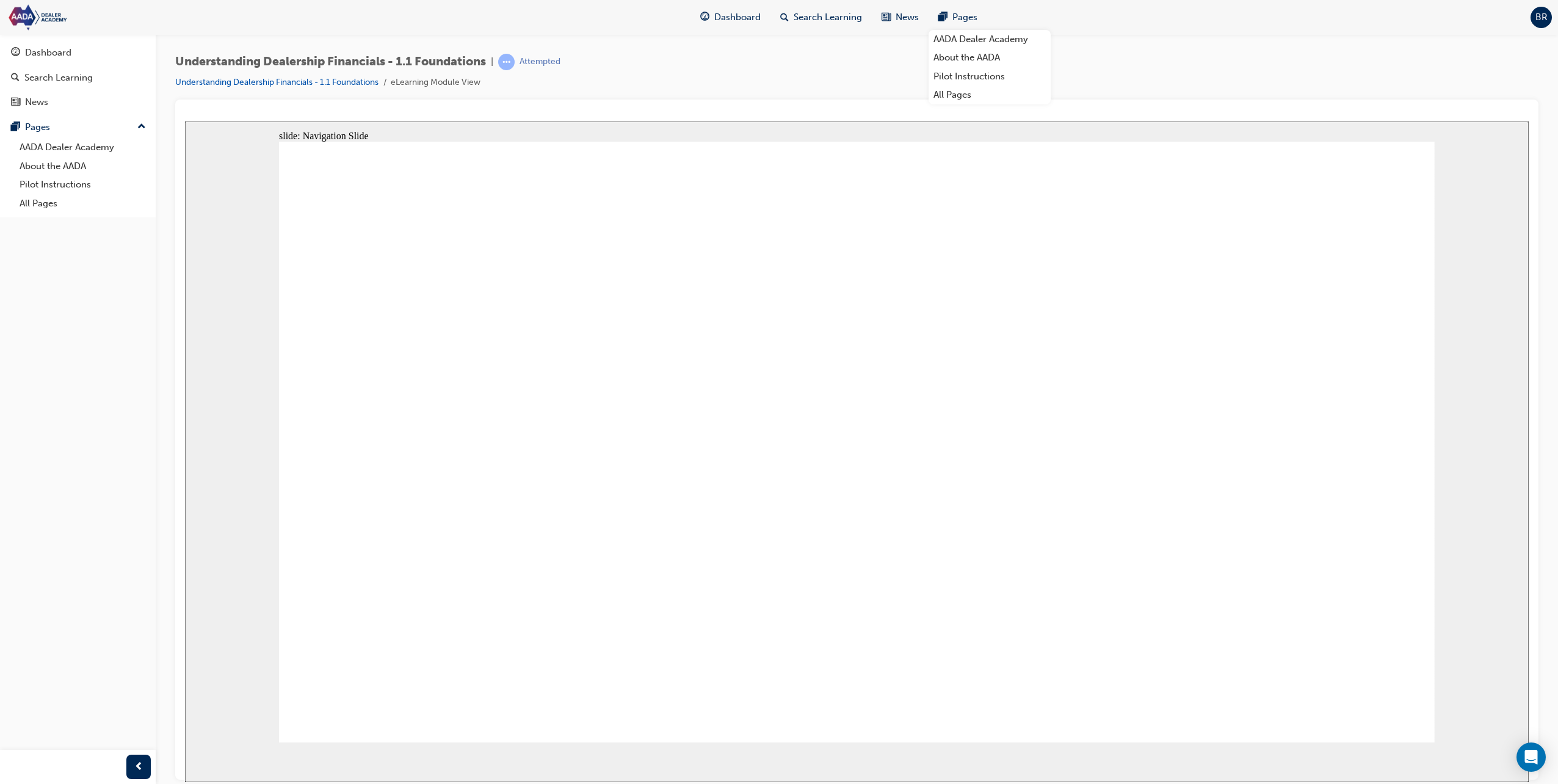
drag, startPoint x: 621, startPoint y: 487, endPoint x: 672, endPoint y: 457, distance: 59.2
drag, startPoint x: 1270, startPoint y: 405, endPoint x: 201, endPoint y: 377, distance: 1069.4
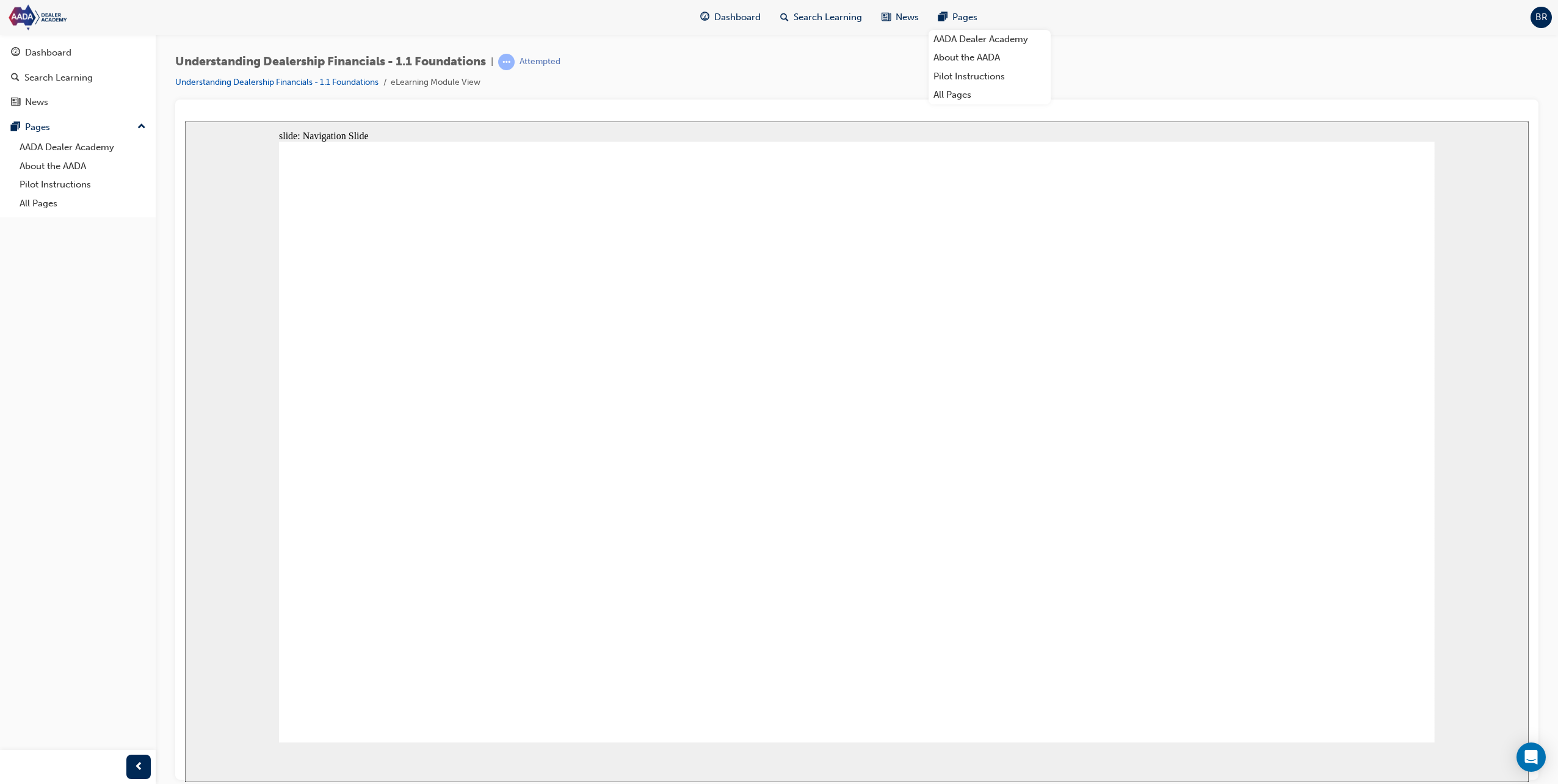
click at [201, 377] on div "slide: Navigation Slide Rectangle 1 Oval 6 close icon 1 close icon 1 To mute th…" at bounding box center [856, 451] width 1344 height 661
drag, startPoint x: 724, startPoint y: 426, endPoint x: 775, endPoint y: 437, distance: 52.2
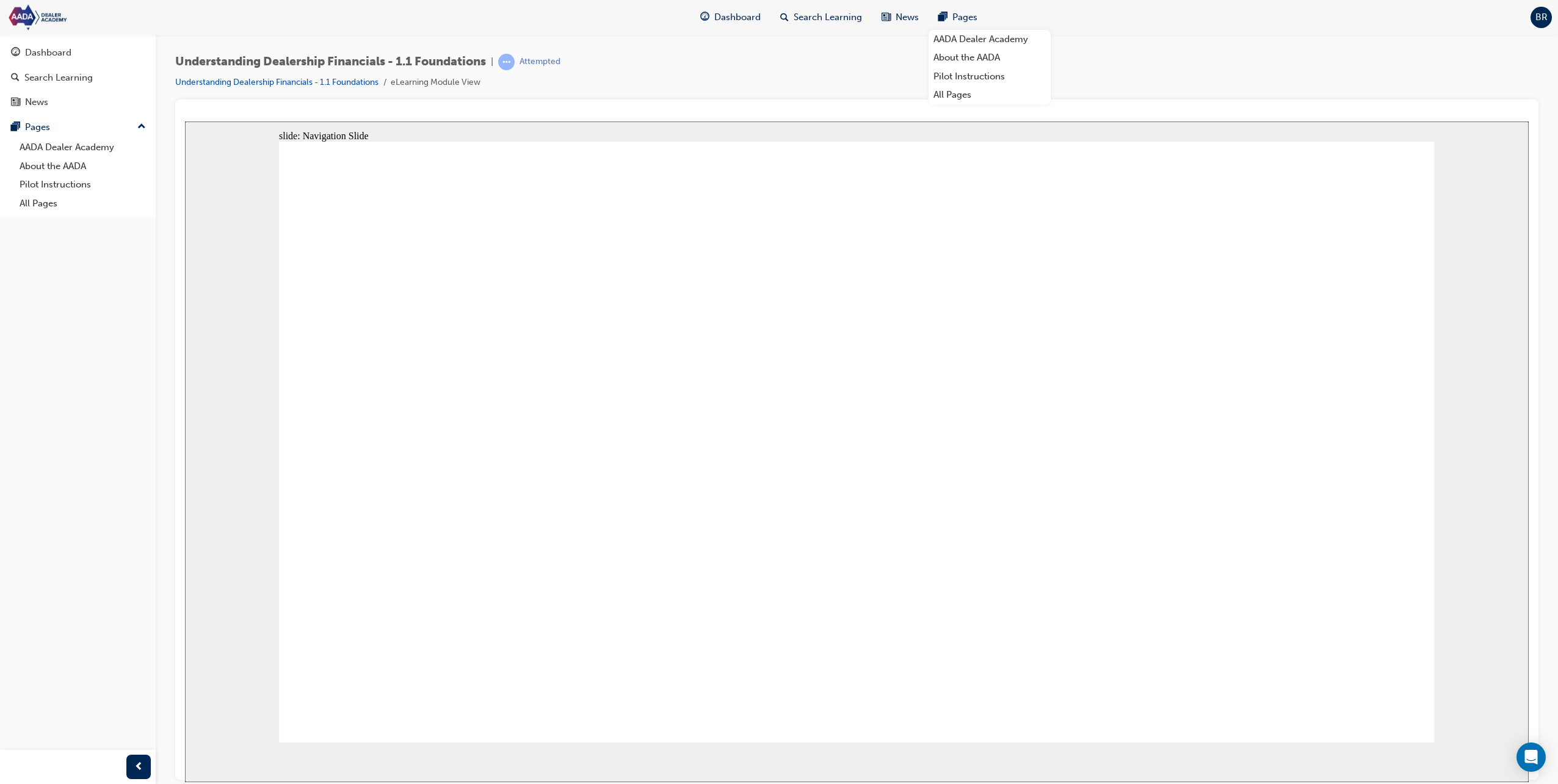
drag, startPoint x: 590, startPoint y: 490, endPoint x: 599, endPoint y: 490, distance: 9.0
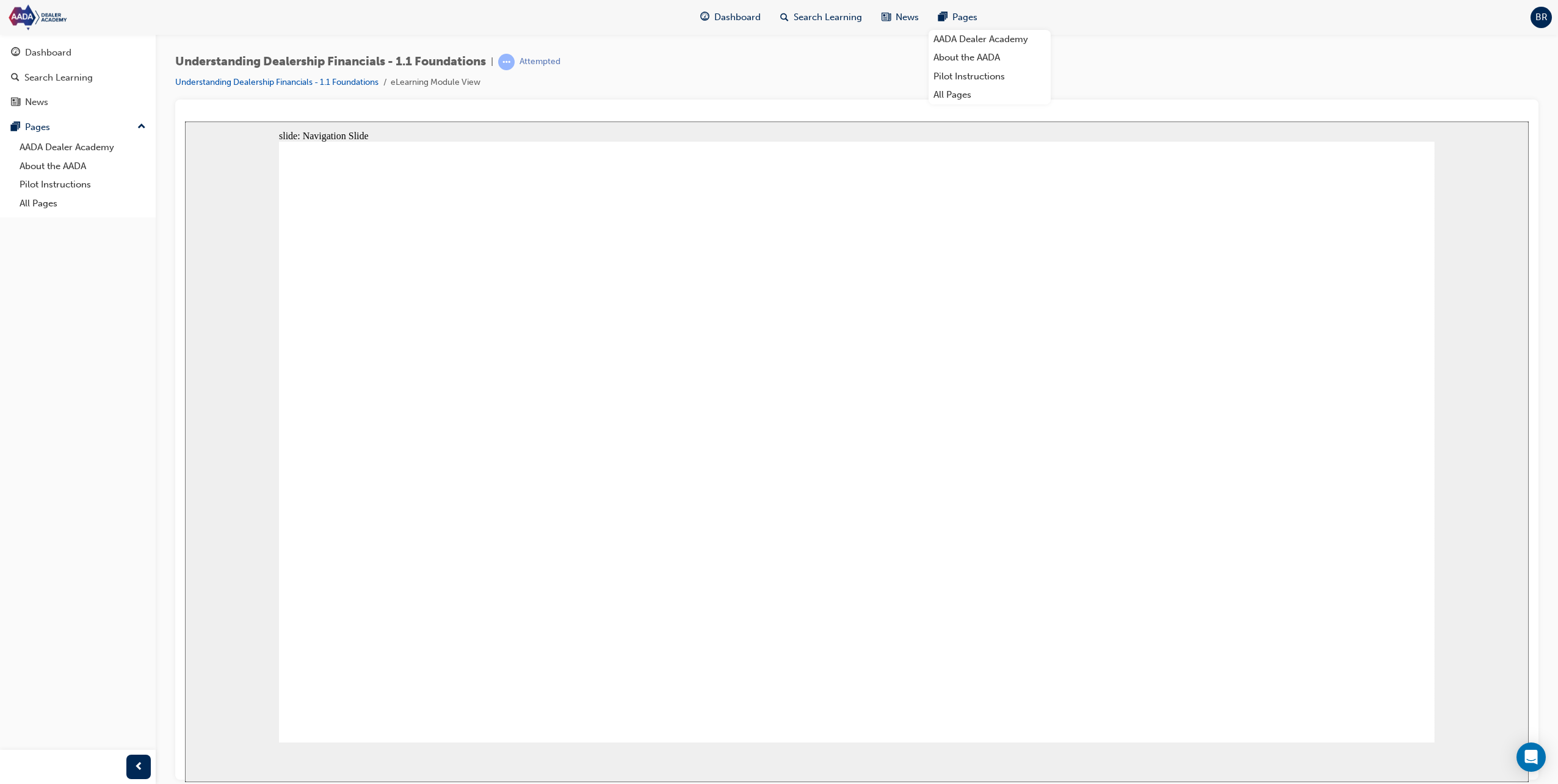
drag, startPoint x: 1321, startPoint y: 405, endPoint x: 1293, endPoint y: 411, distance: 28.6
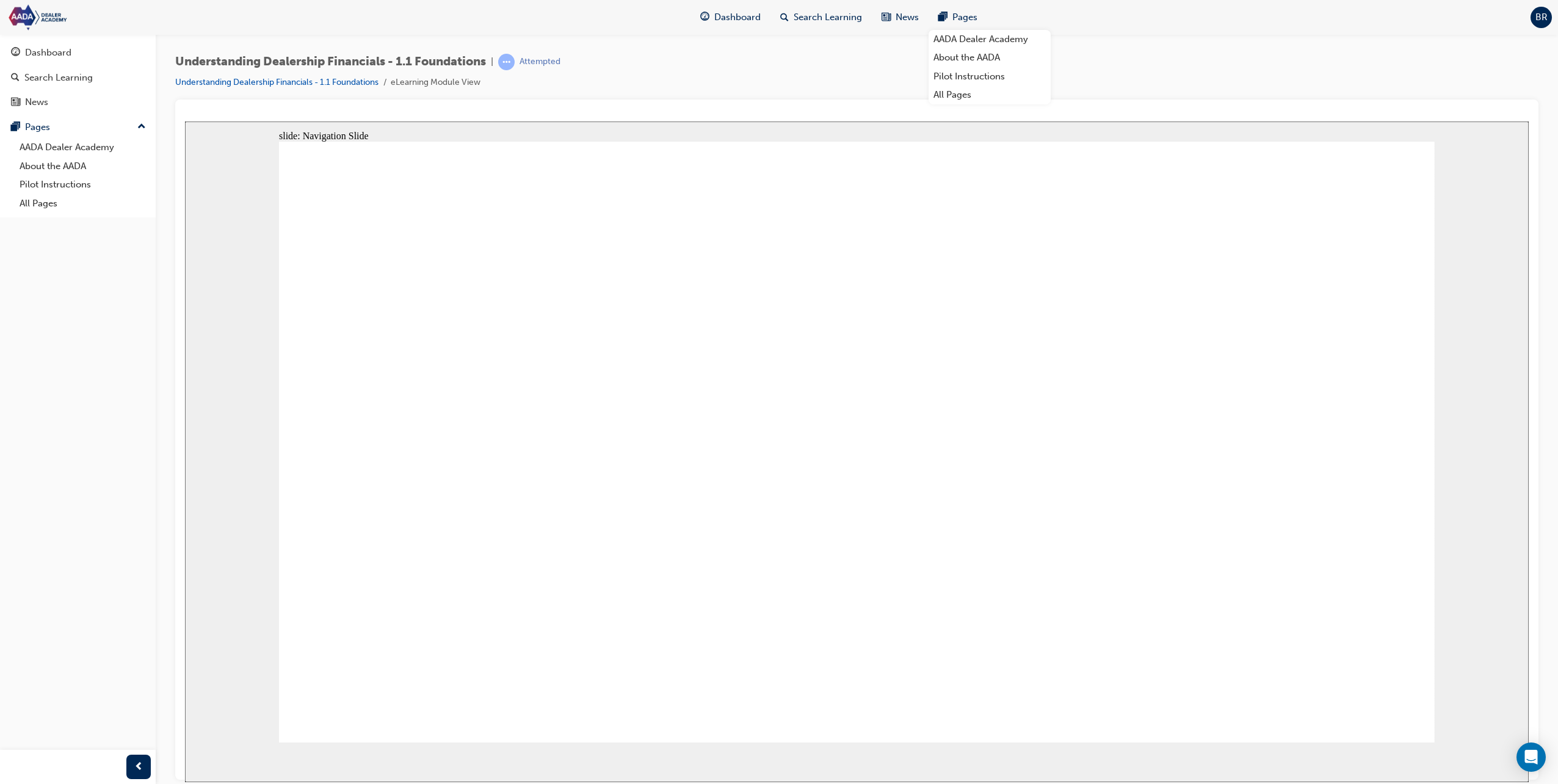
drag, startPoint x: 1004, startPoint y: 634, endPoint x: 1149, endPoint y: 535, distance: 175.6
drag, startPoint x: 1320, startPoint y: 394, endPoint x: 1326, endPoint y: 400, distance: 8.5
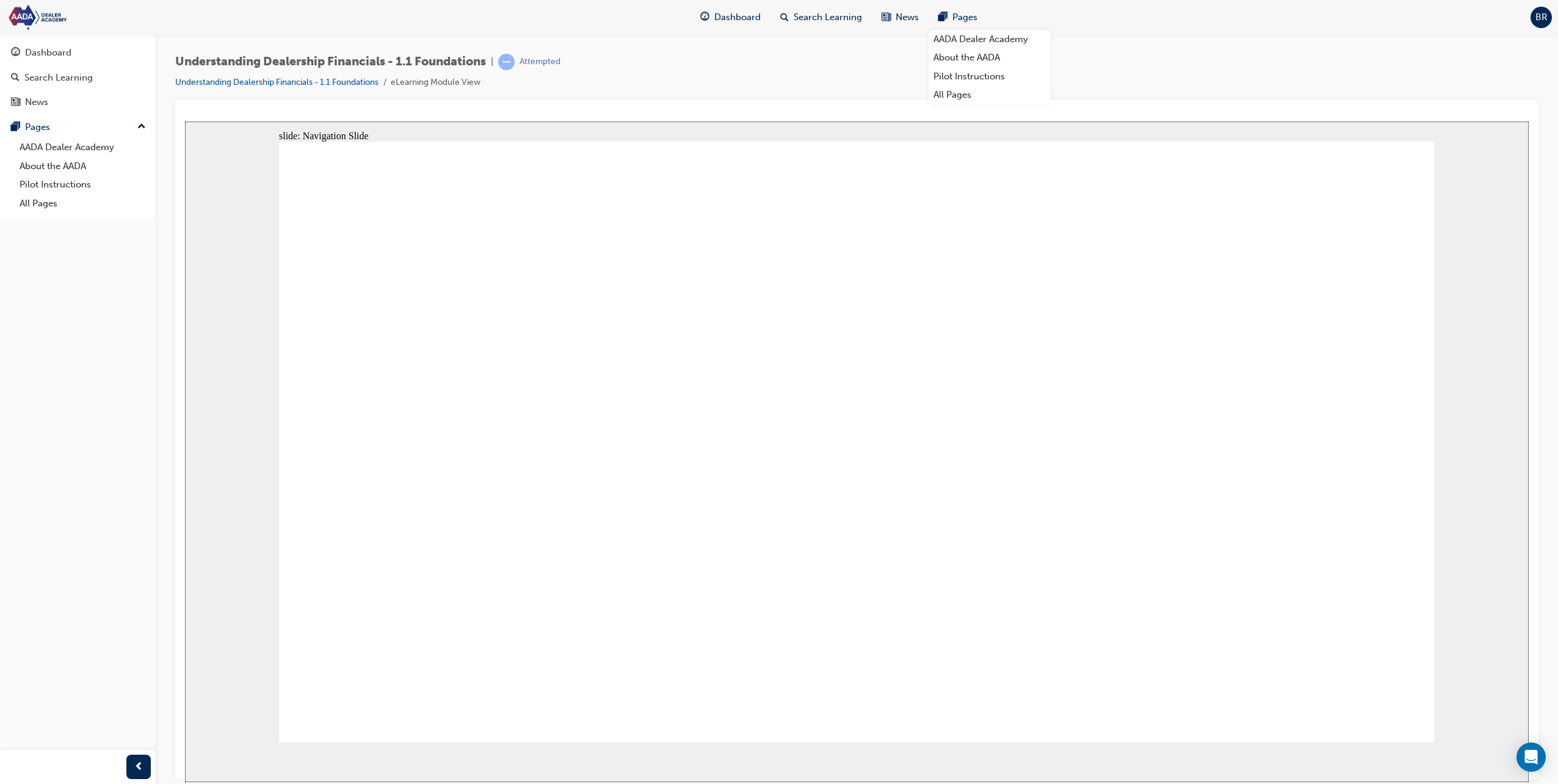
drag, startPoint x: 1326, startPoint y: 400, endPoint x: 1447, endPoint y: 579, distance: 216.1
drag, startPoint x: 1376, startPoint y: 693, endPoint x: 1433, endPoint y: 659, distance: 66.4
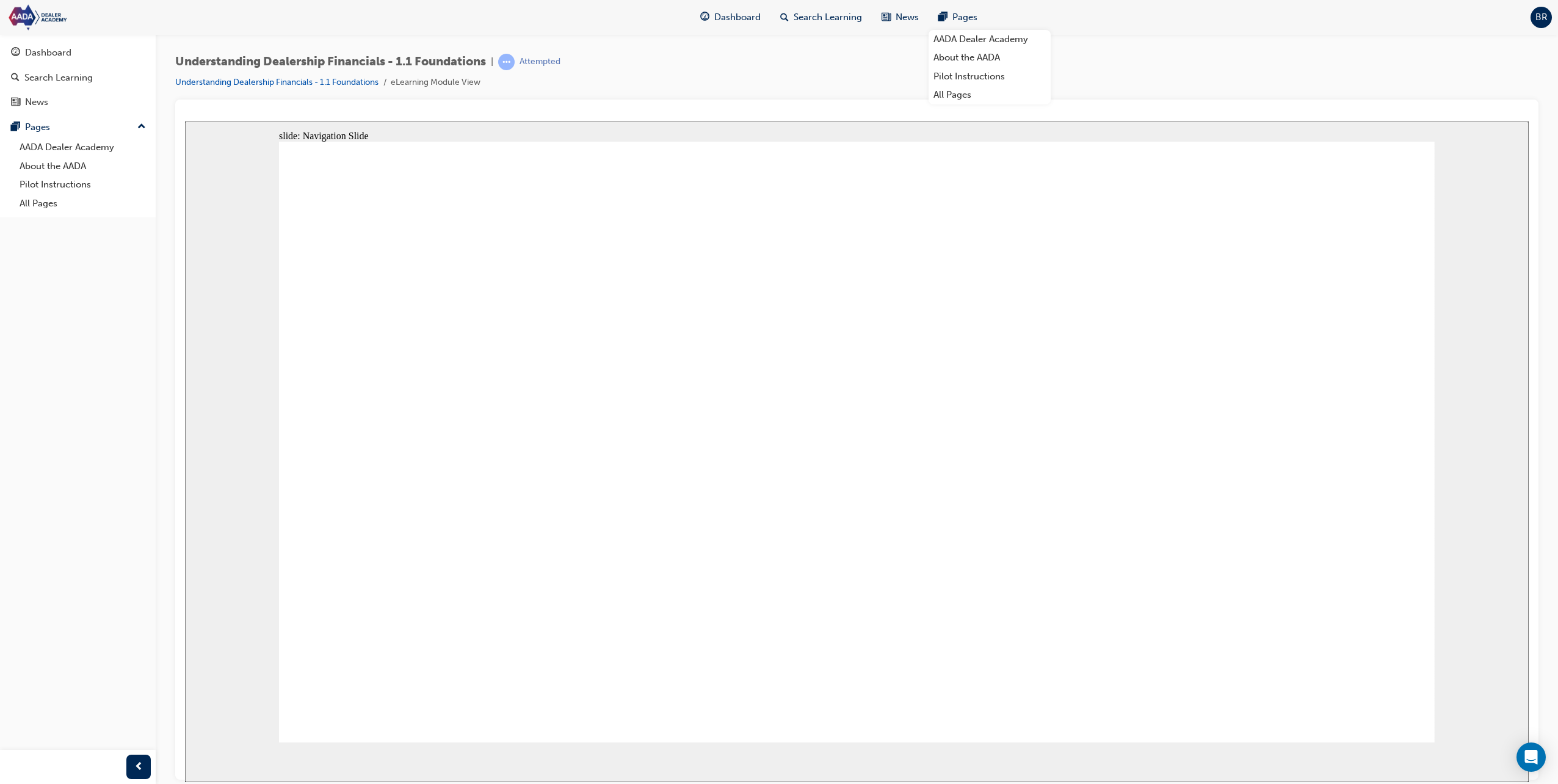
drag, startPoint x: 607, startPoint y: 505, endPoint x: 619, endPoint y: 451, distance: 55.3
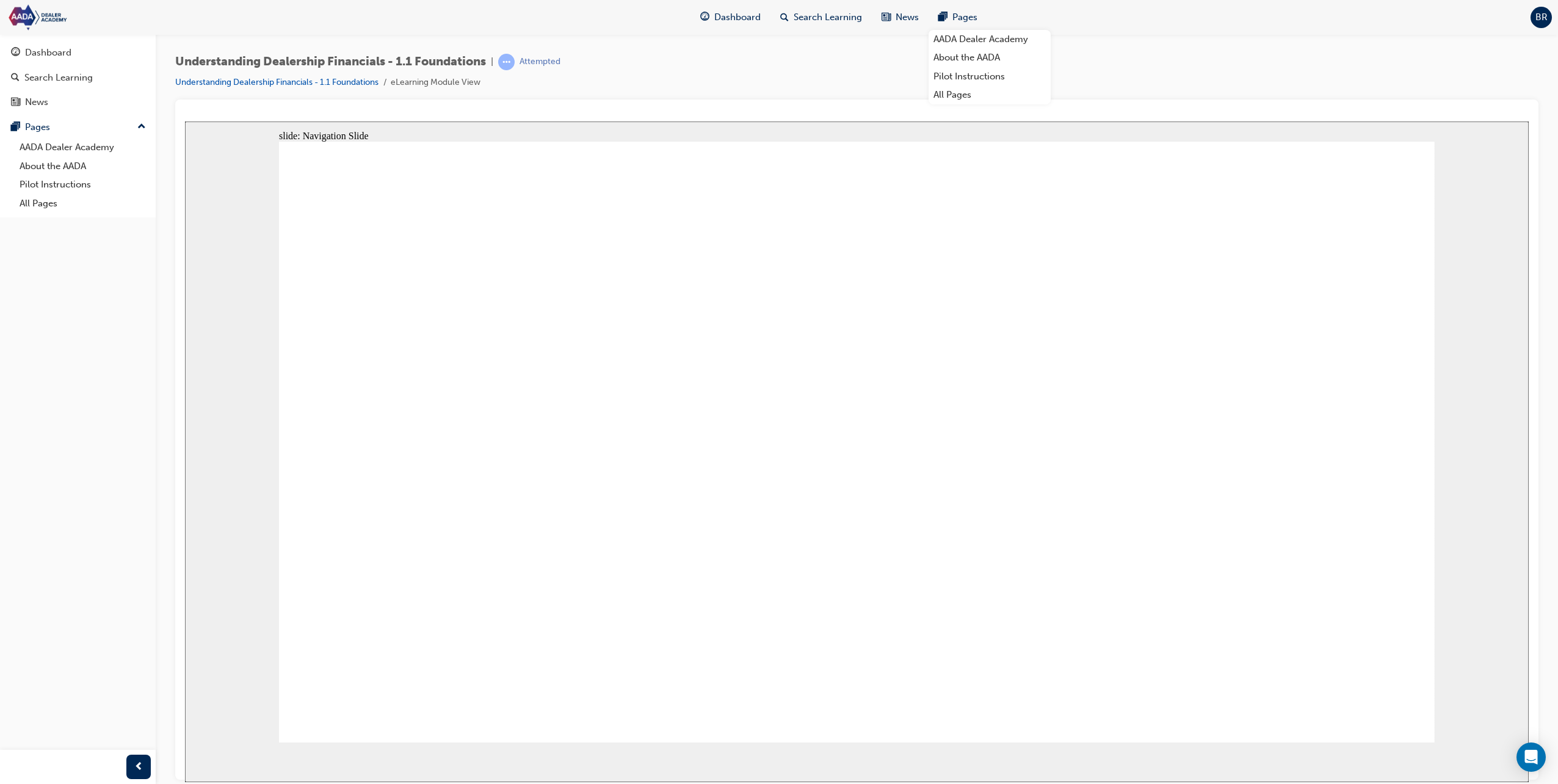
click at [1523, 413] on div "slide: Navigation Slide Rectangle 1 Oval 6 close icon 1 close icon 1 To mute th…" at bounding box center [856, 451] width 1344 height 661
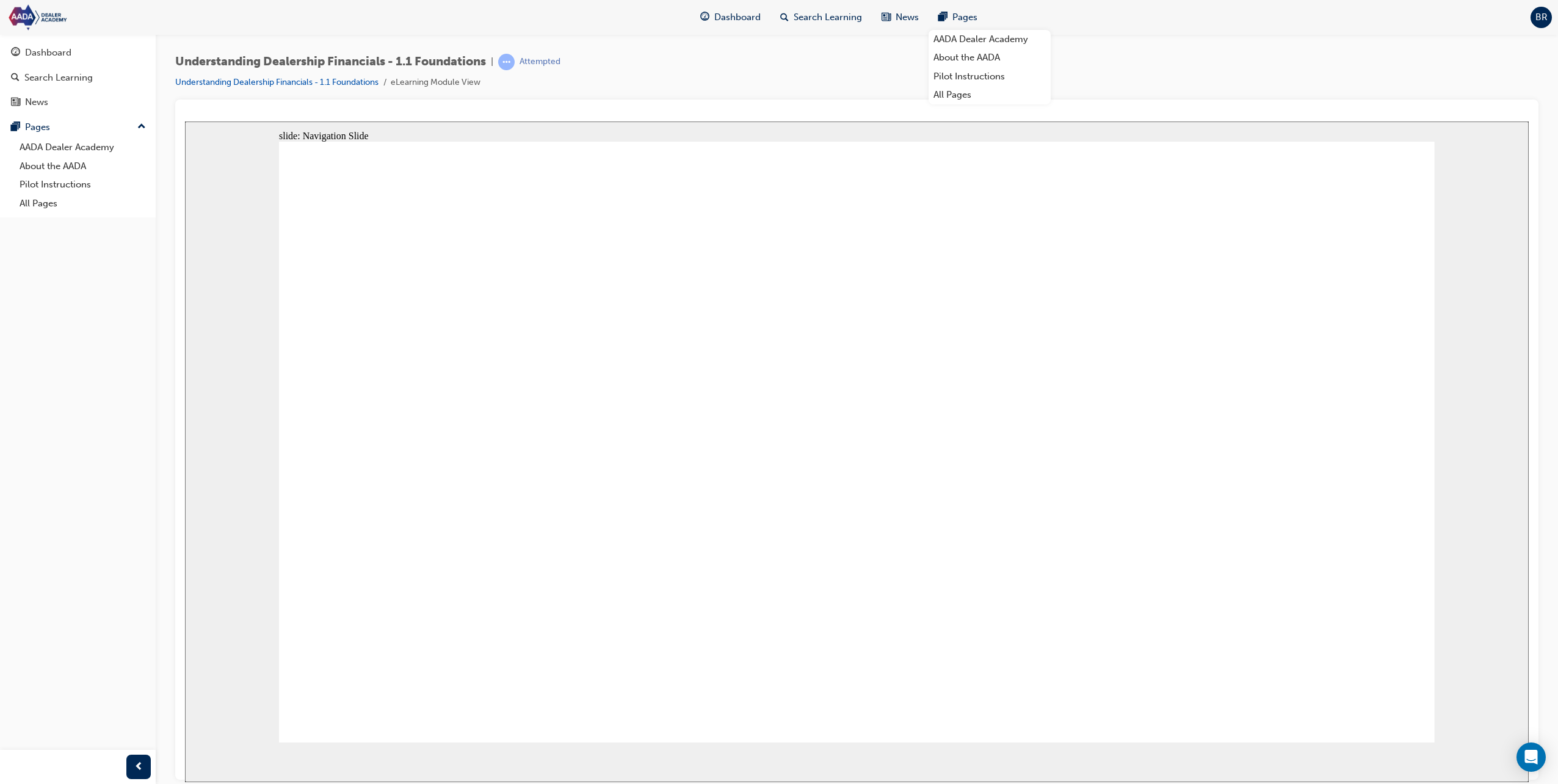
drag, startPoint x: 754, startPoint y: 595, endPoint x: 931, endPoint y: 591, distance: 177.0
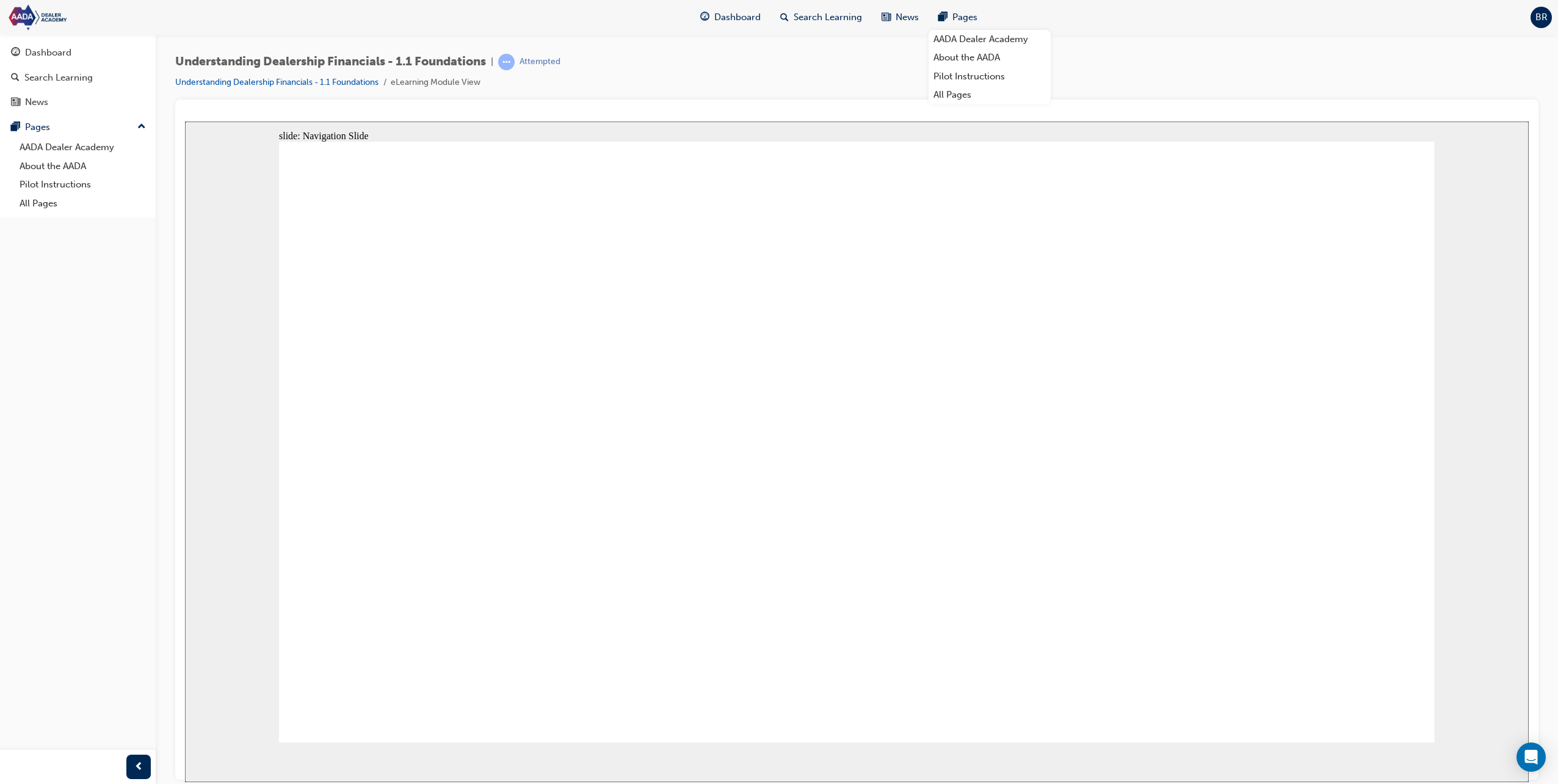
drag, startPoint x: 604, startPoint y: 493, endPoint x: 606, endPoint y: 484, distance: 9.2
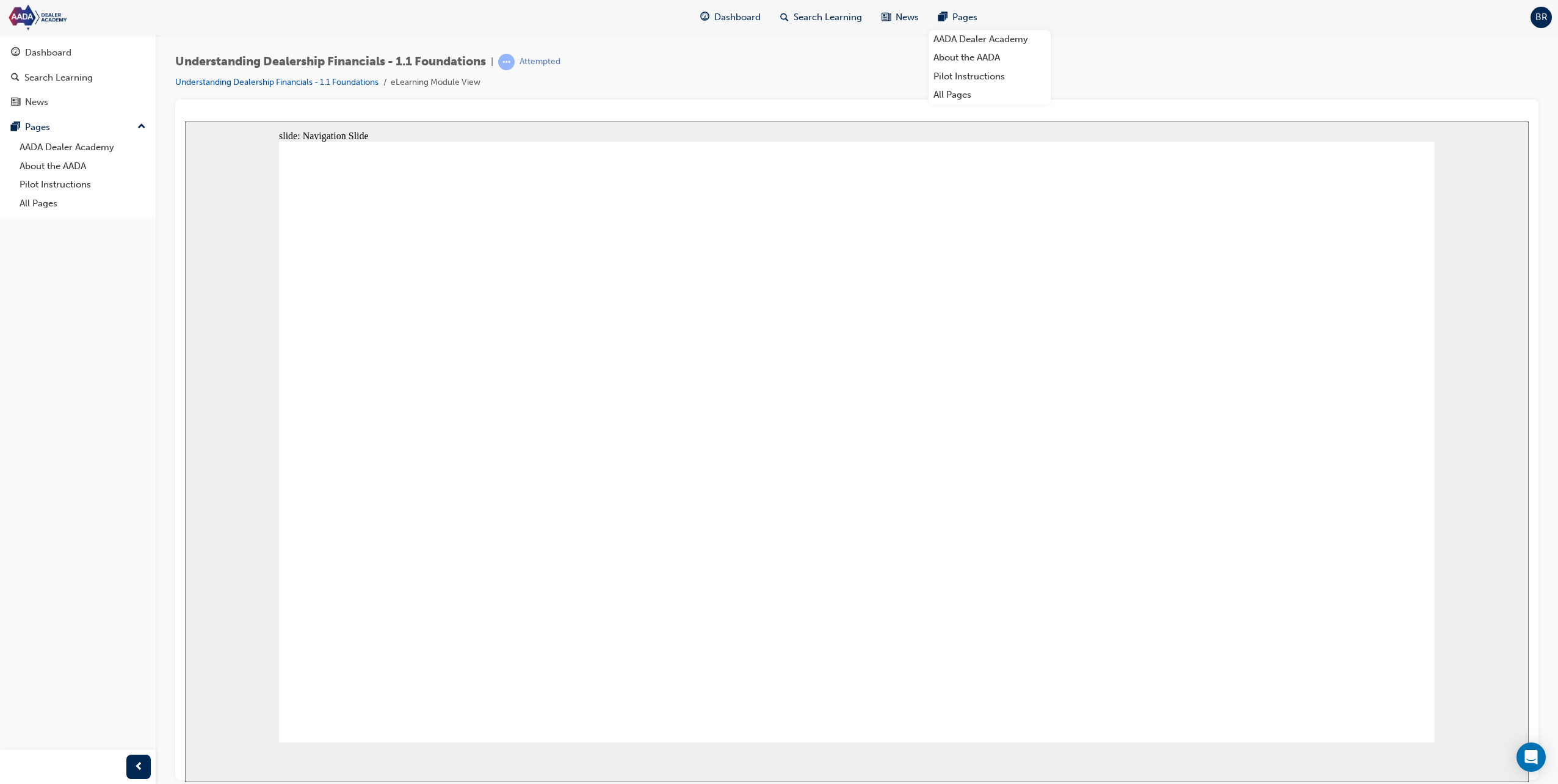
drag, startPoint x: 1144, startPoint y: 622, endPoint x: 1435, endPoint y: 667, distance: 294.5
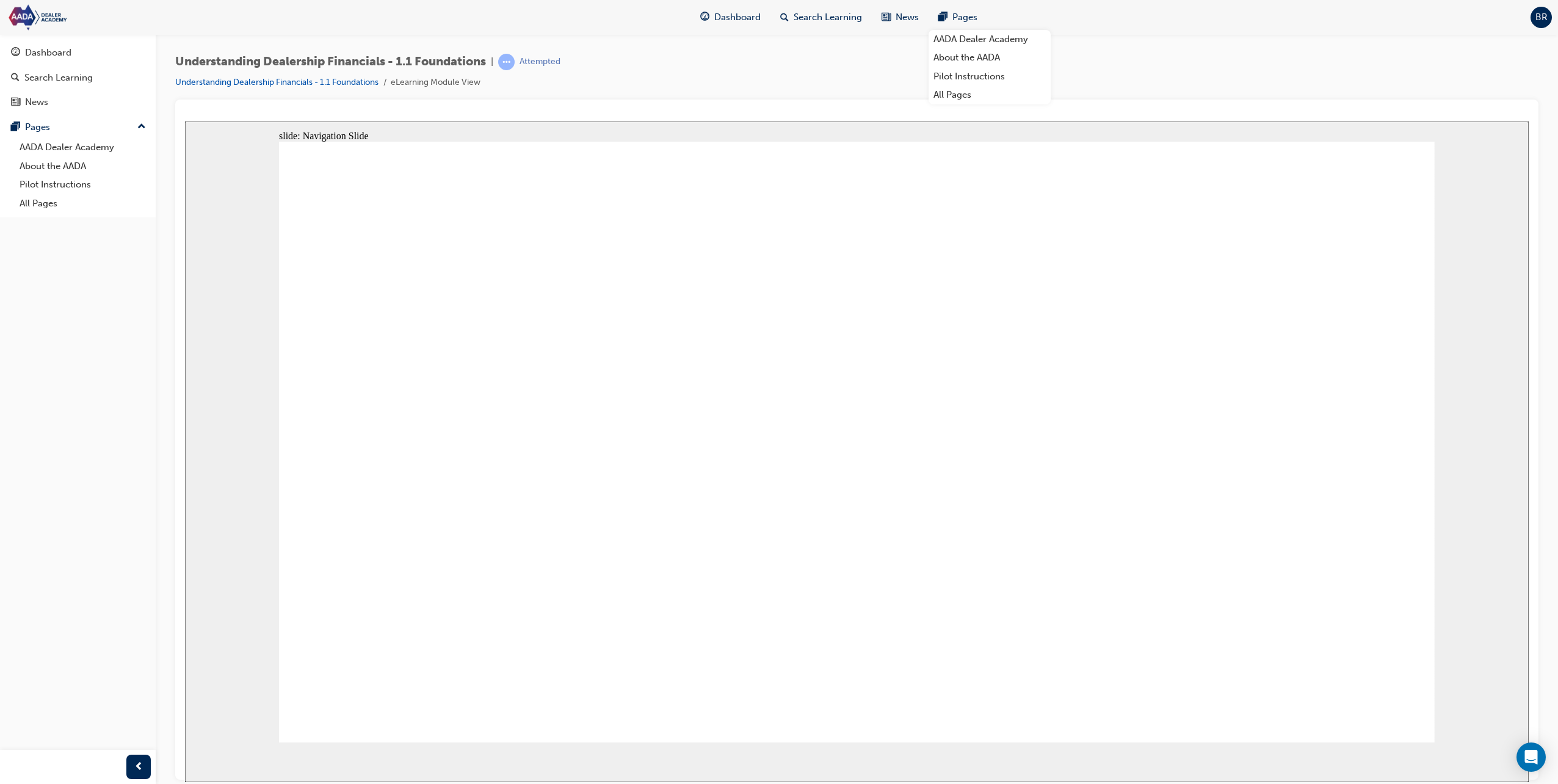
drag, startPoint x: 1270, startPoint y: 385, endPoint x: 1285, endPoint y: 394, distance: 17.5
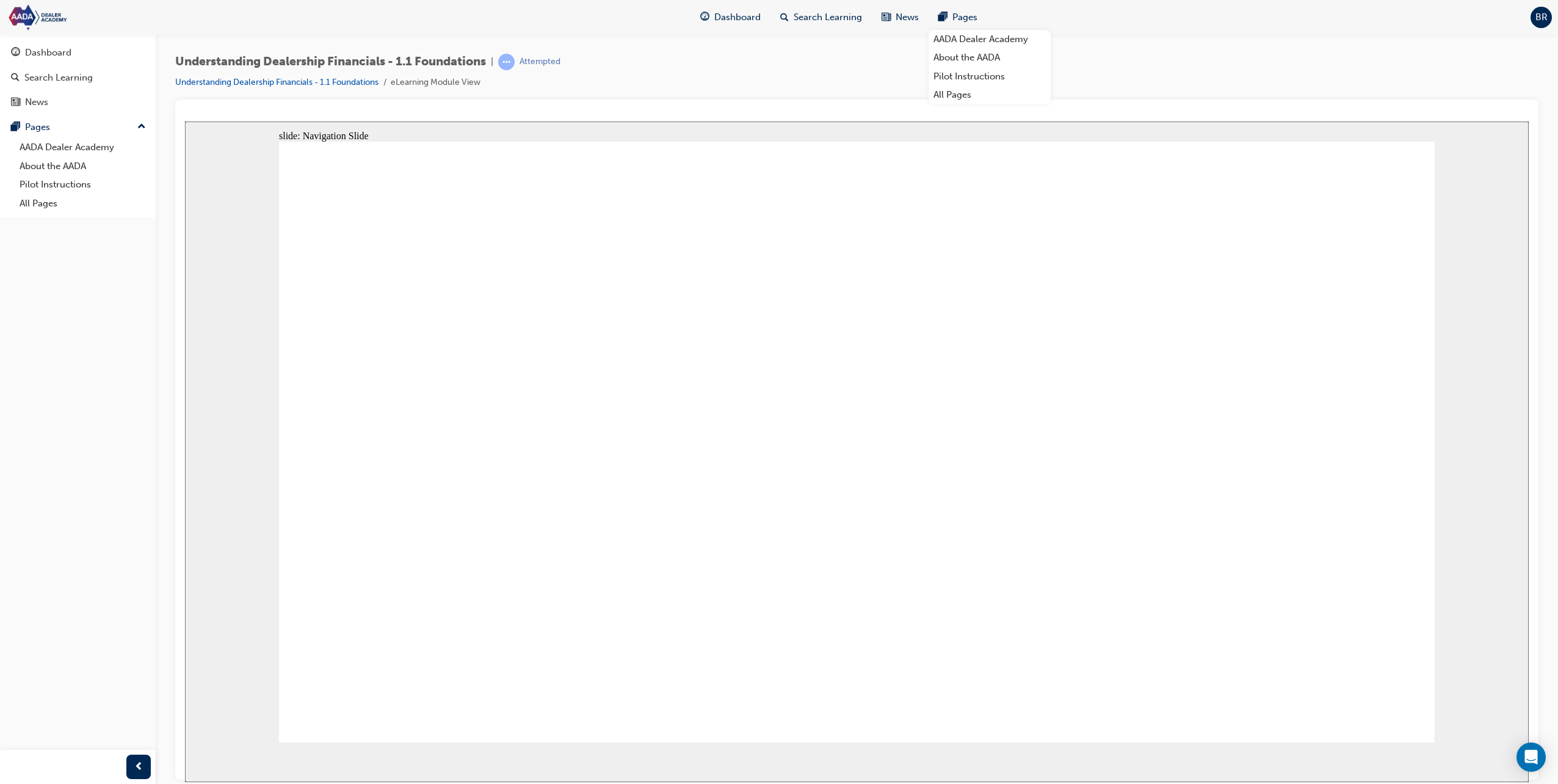
drag, startPoint x: 1126, startPoint y: 328, endPoint x: 1119, endPoint y: 328, distance: 7.0
drag, startPoint x: 890, startPoint y: 339, endPoint x: 646, endPoint y: 445, distance: 266.0
drag, startPoint x: 646, startPoint y: 448, endPoint x: 640, endPoint y: 455, distance: 9.2
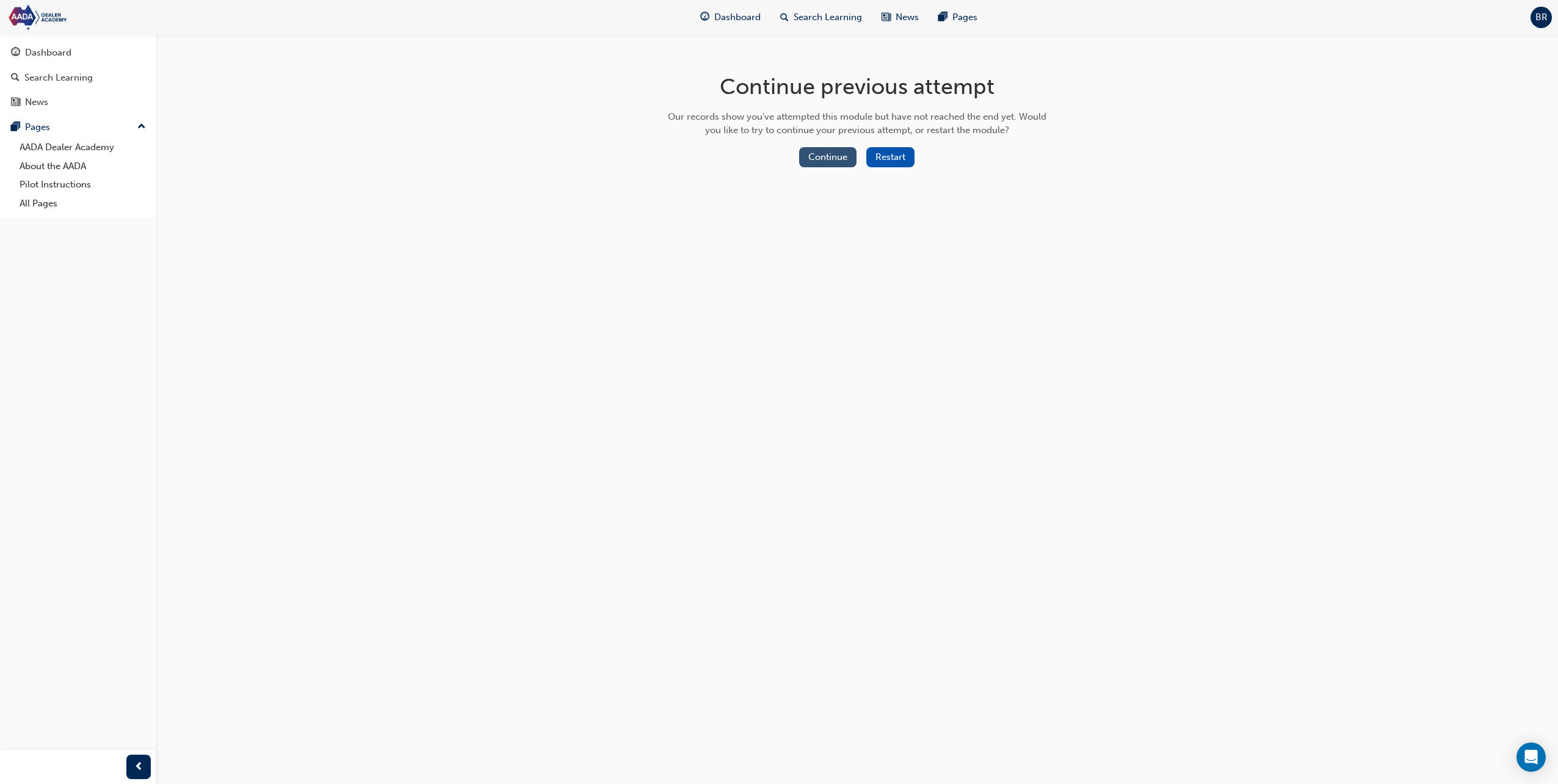
click at [821, 151] on button "Continue" at bounding box center [827, 157] width 58 height 20
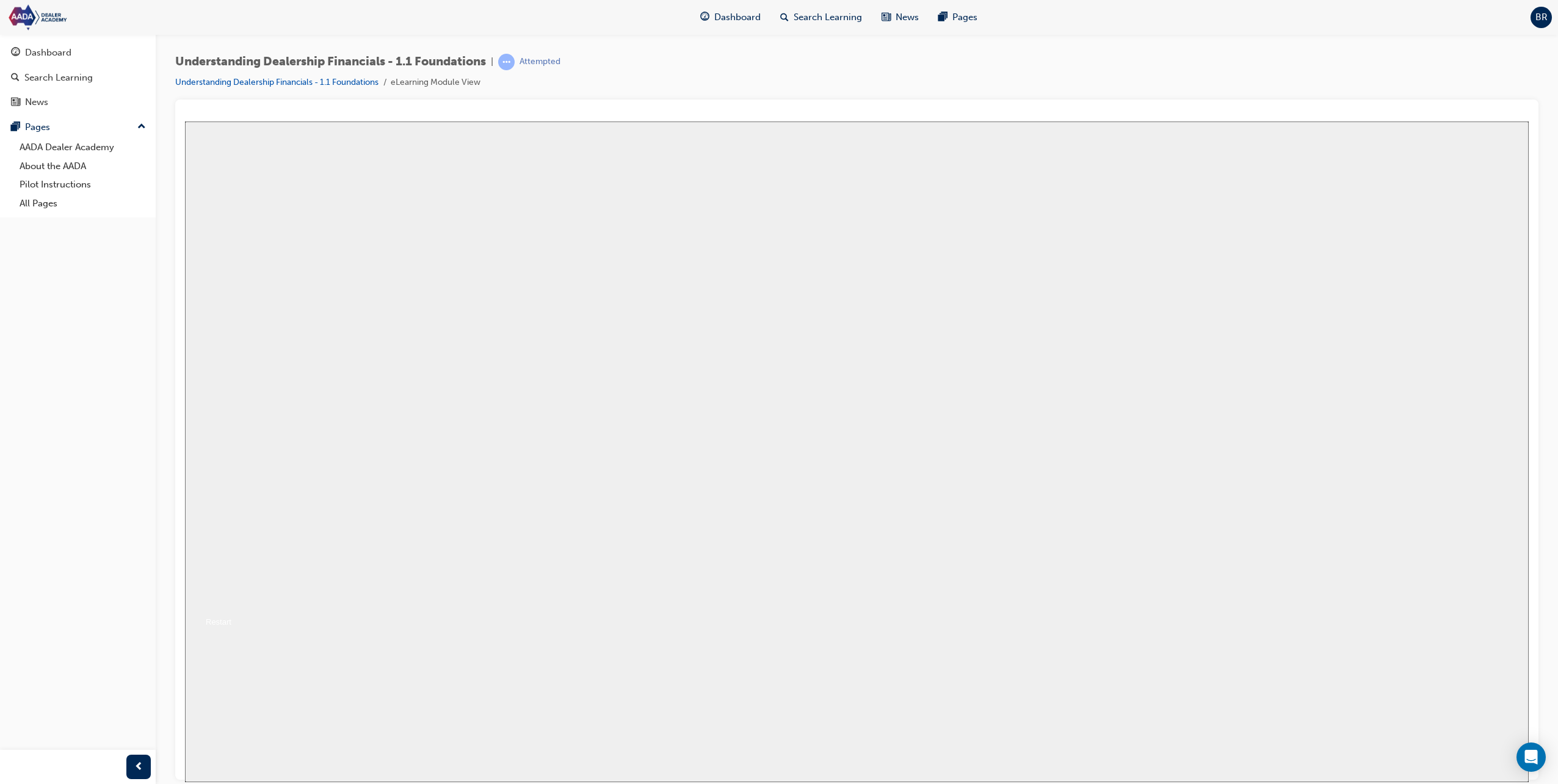
click at [232, 599] on button "Resume" at bounding box center [208, 606] width 47 height 15
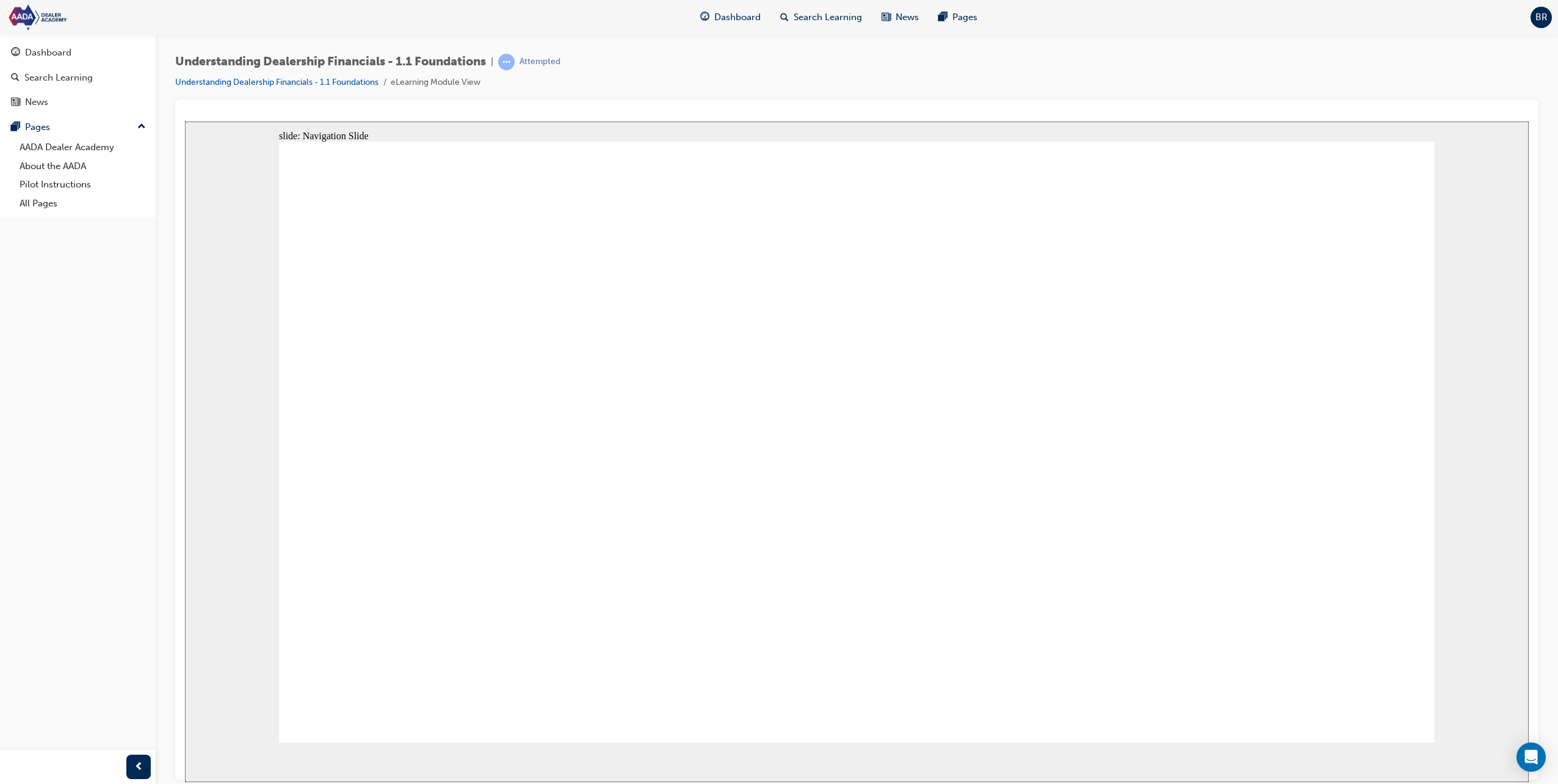
drag, startPoint x: 1376, startPoint y: 697, endPoint x: 1298, endPoint y: 443, distance: 265.7
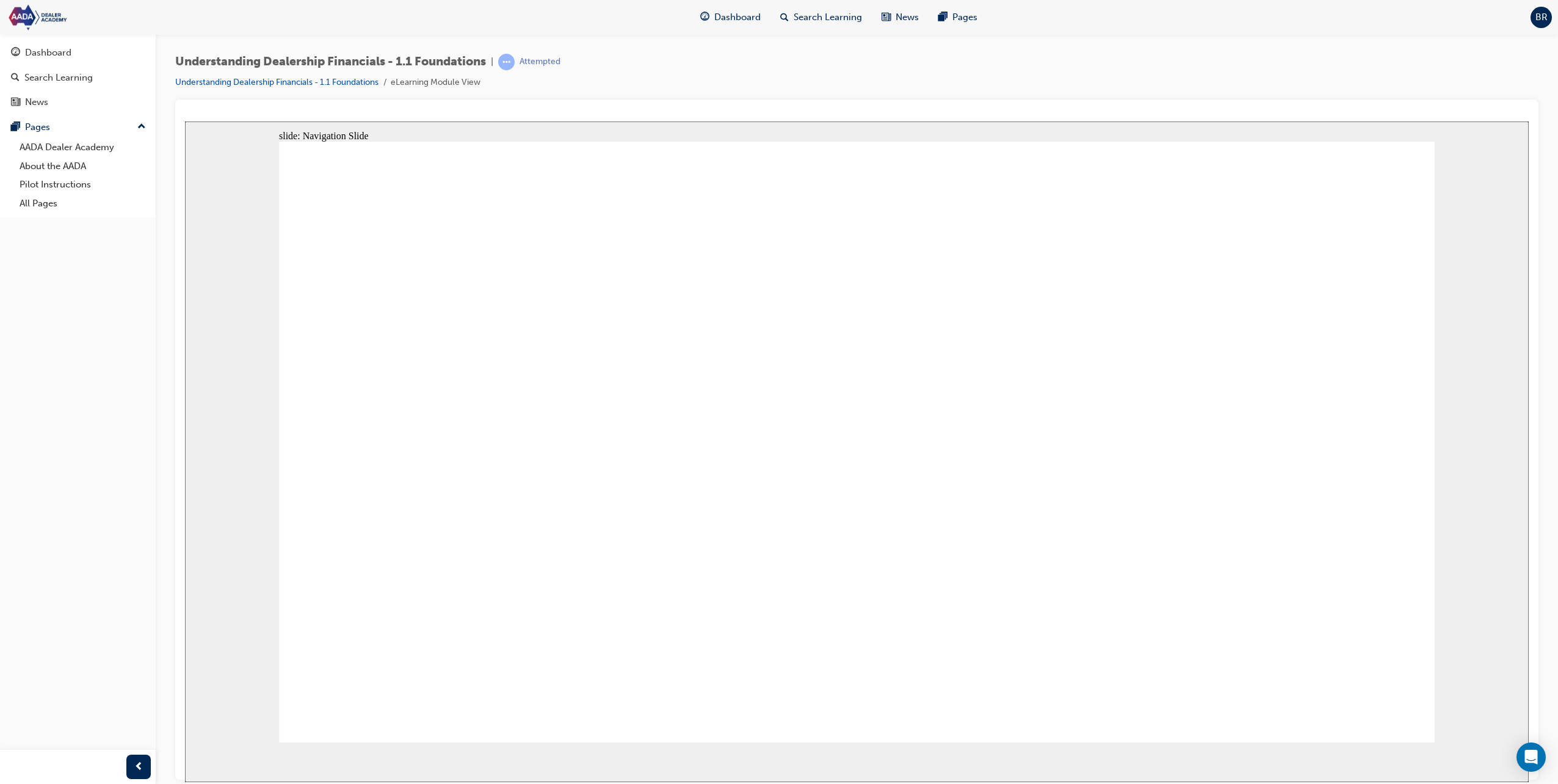
drag, startPoint x: 1378, startPoint y: 689, endPoint x: 293, endPoint y: 519, distance: 1098.2
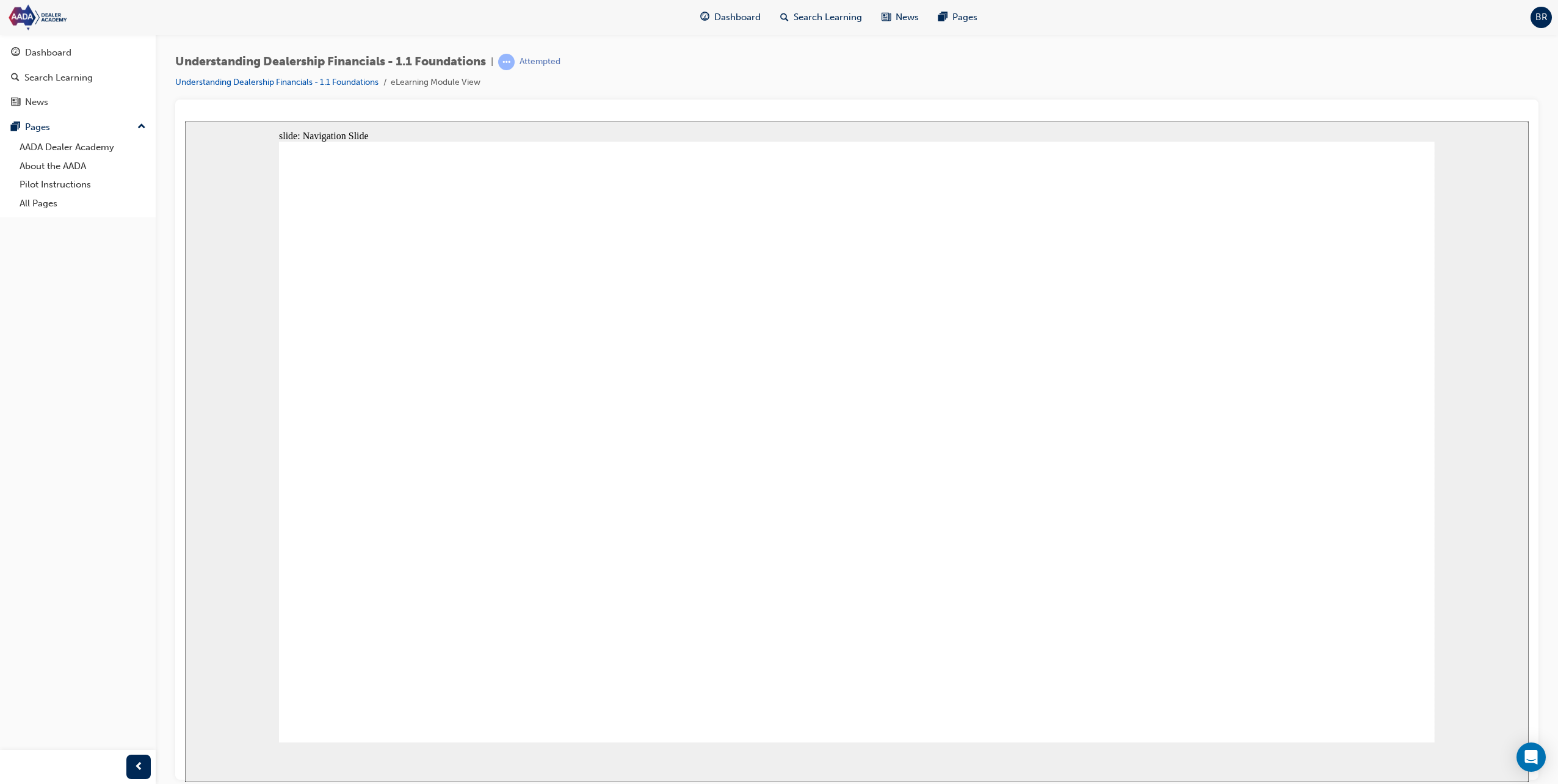
drag, startPoint x: 448, startPoint y: 488, endPoint x: 603, endPoint y: 492, distance: 155.1
drag, startPoint x: 775, startPoint y: 504, endPoint x: 781, endPoint y: 492, distance: 13.4
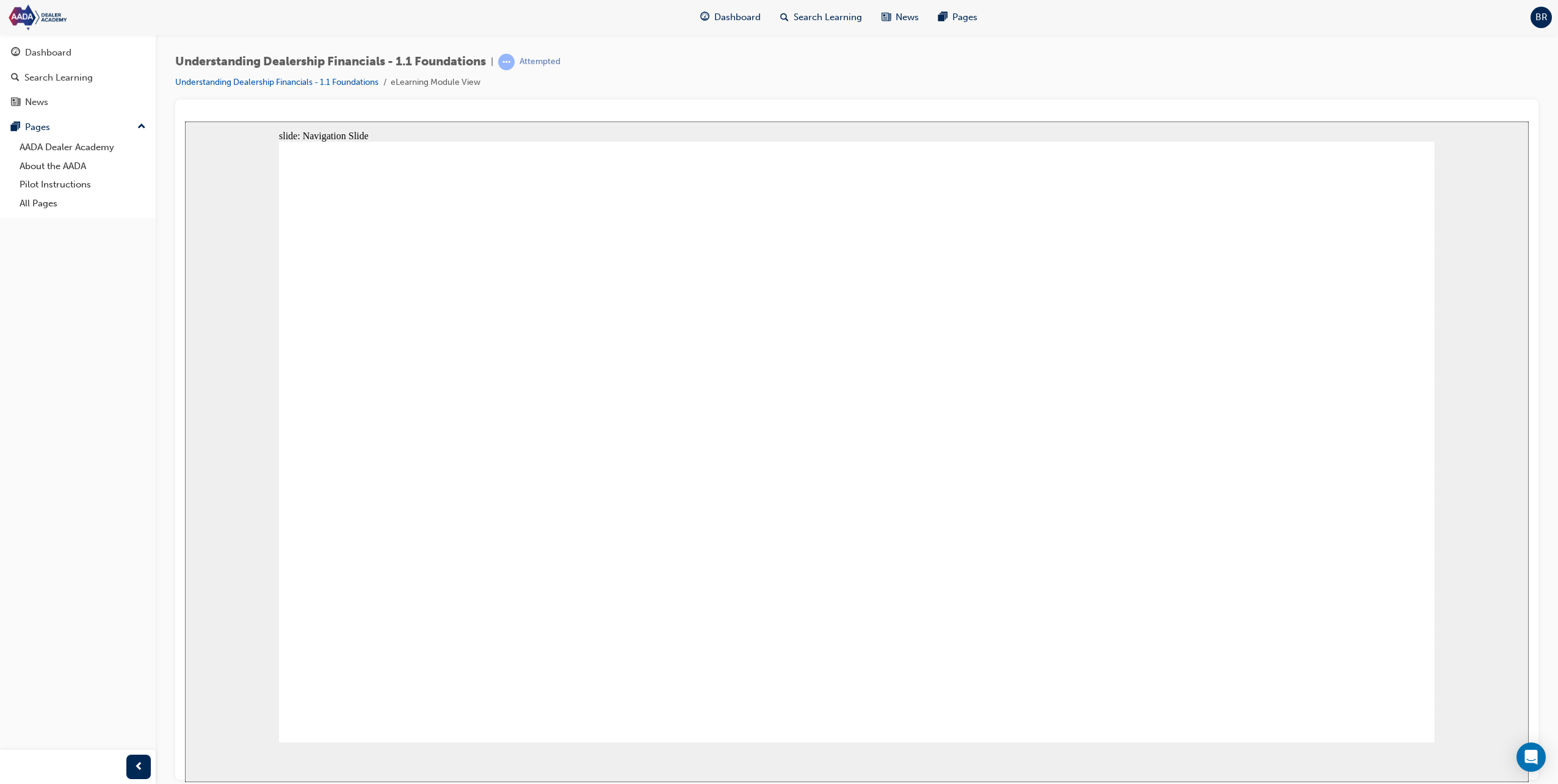
drag, startPoint x: 491, startPoint y: 408, endPoint x: 589, endPoint y: 415, distance: 98.2
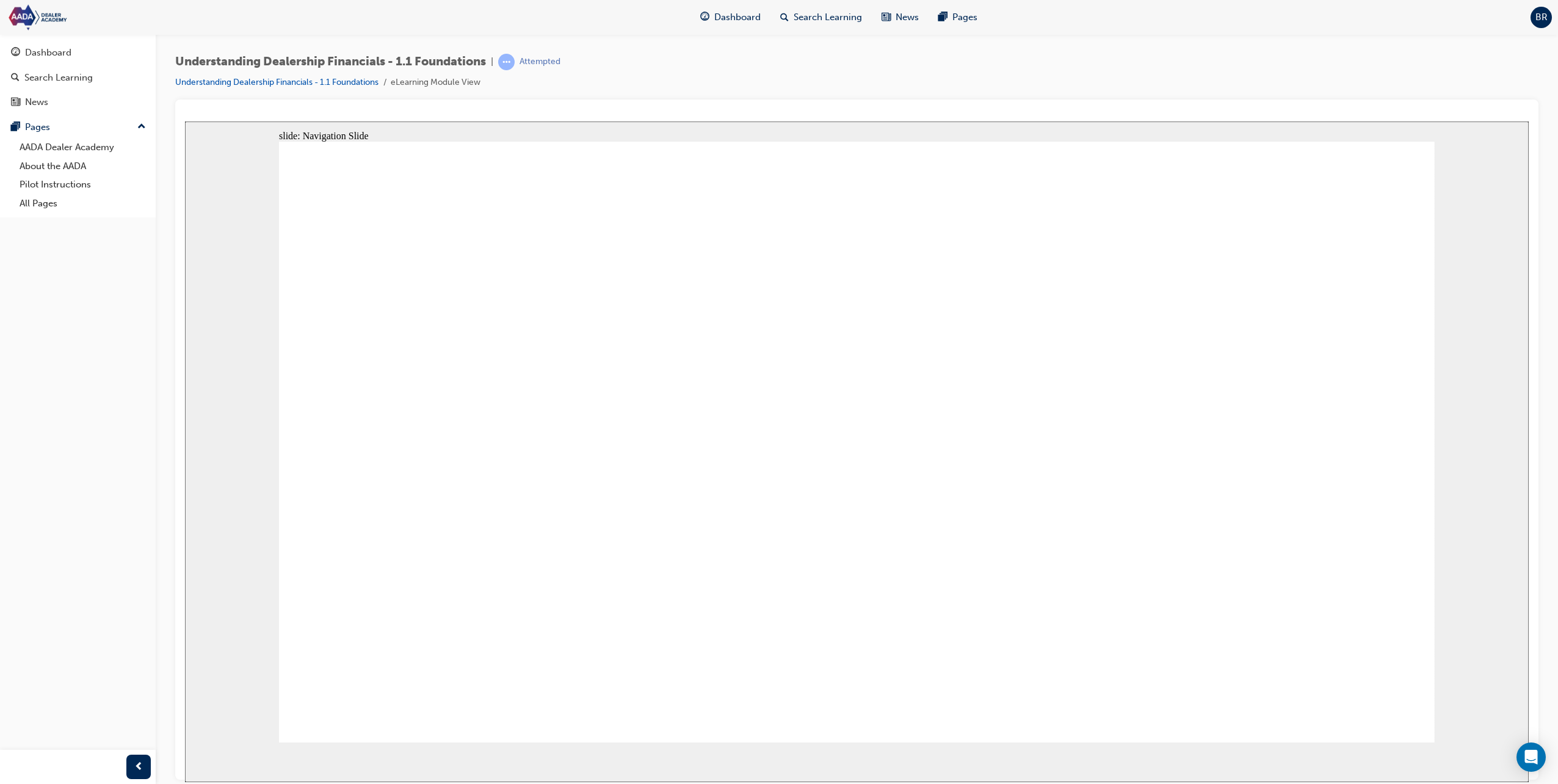
drag, startPoint x: 1149, startPoint y: 385, endPoint x: 709, endPoint y: 427, distance: 442.0
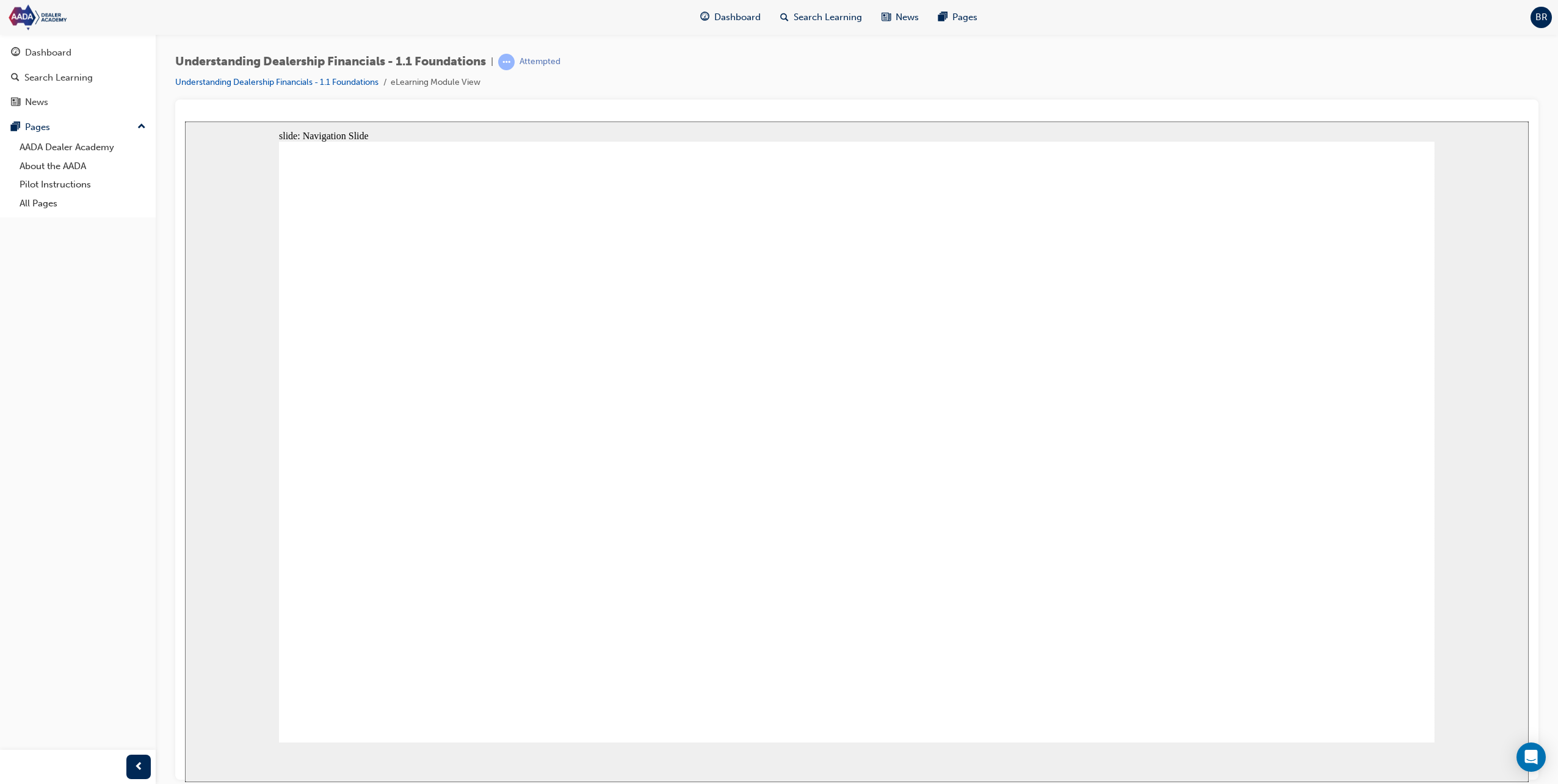
drag, startPoint x: 1044, startPoint y: 430, endPoint x: 1078, endPoint y: 436, distance: 34.5
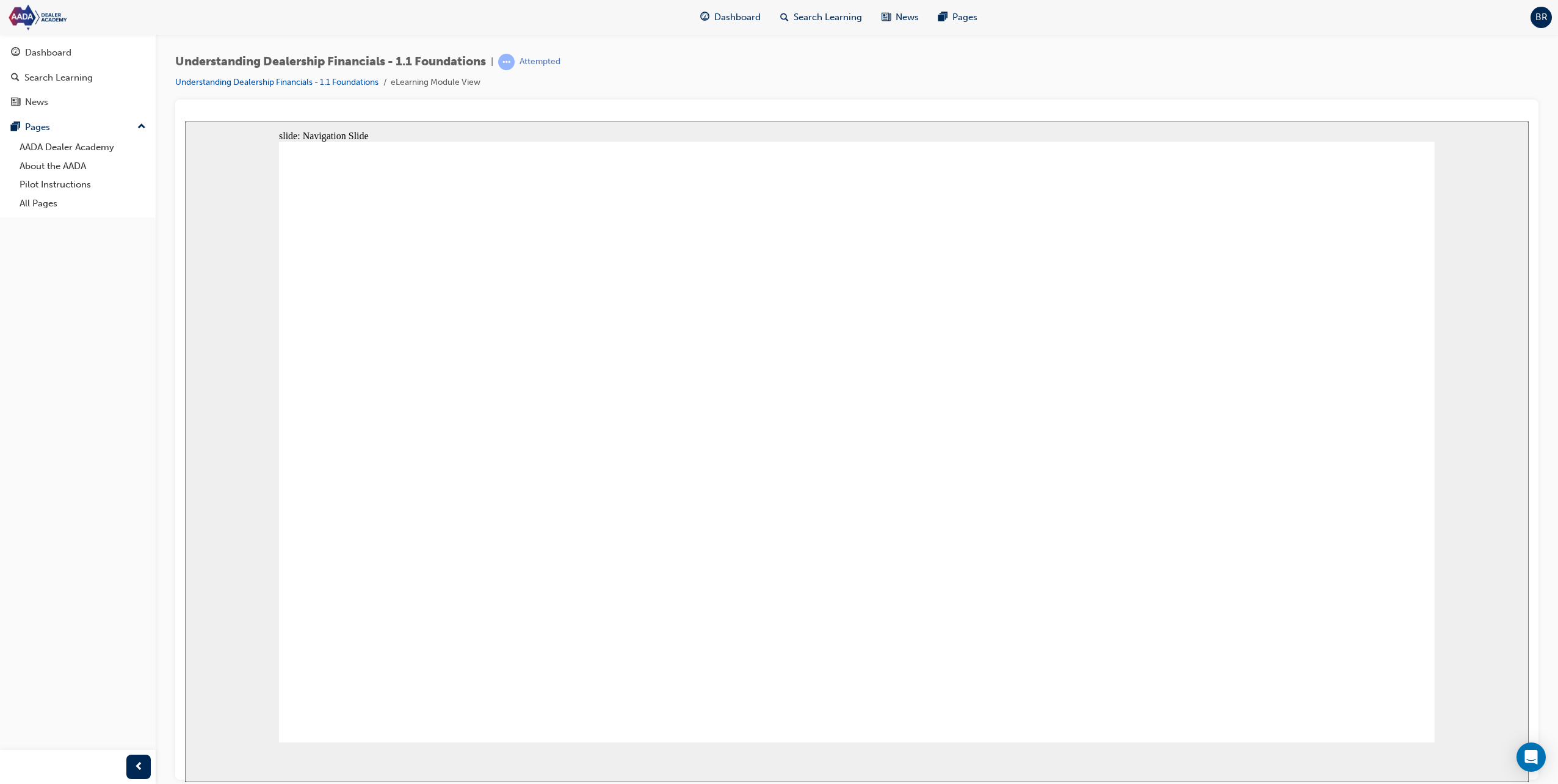
drag, startPoint x: 856, startPoint y: 448, endPoint x: 856, endPoint y: 456, distance: 8.0
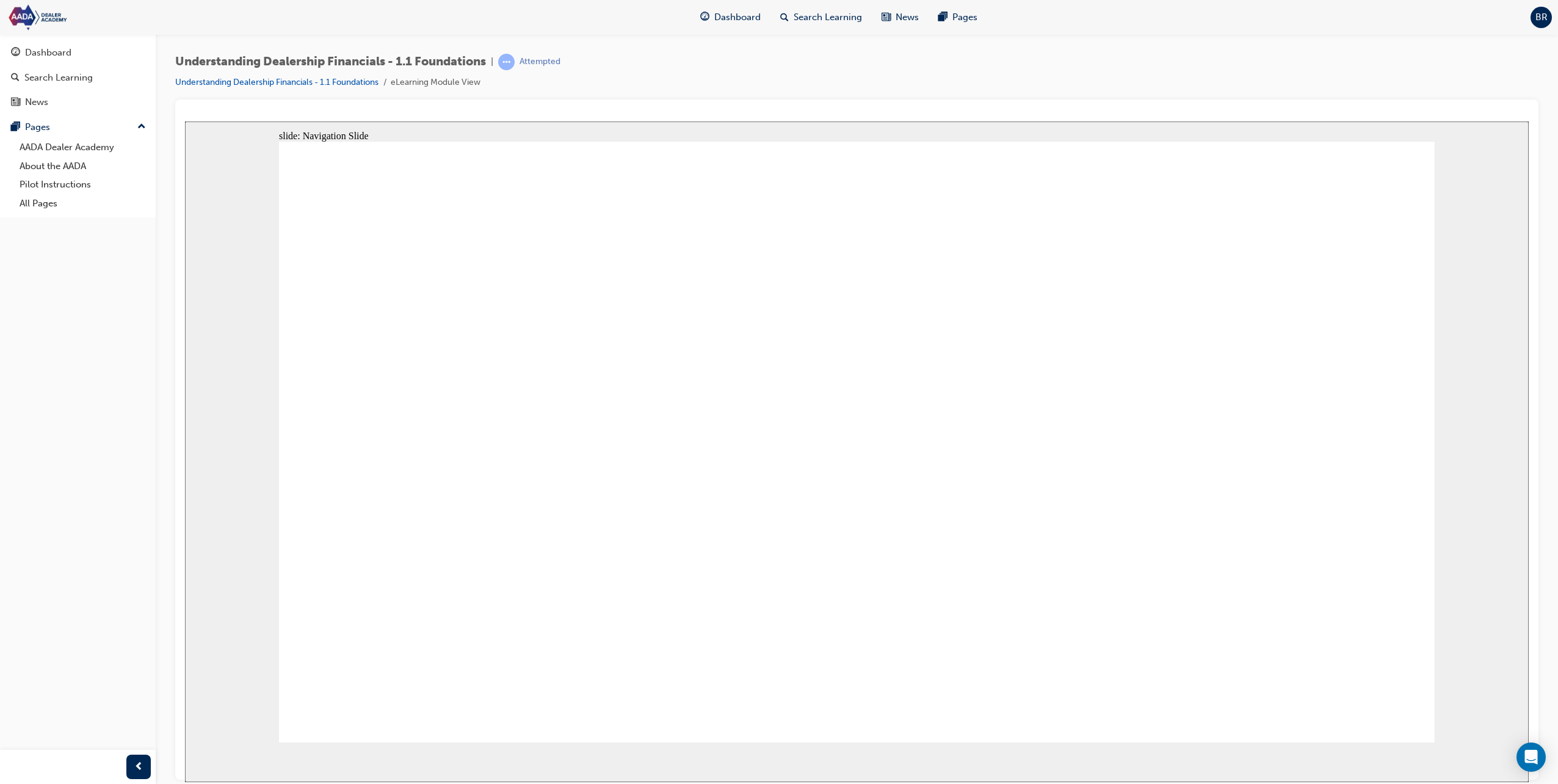
drag, startPoint x: 866, startPoint y: 466, endPoint x: 880, endPoint y: 474, distance: 16.1
drag, startPoint x: 893, startPoint y: 481, endPoint x: 998, endPoint y: 497, distance: 106.2
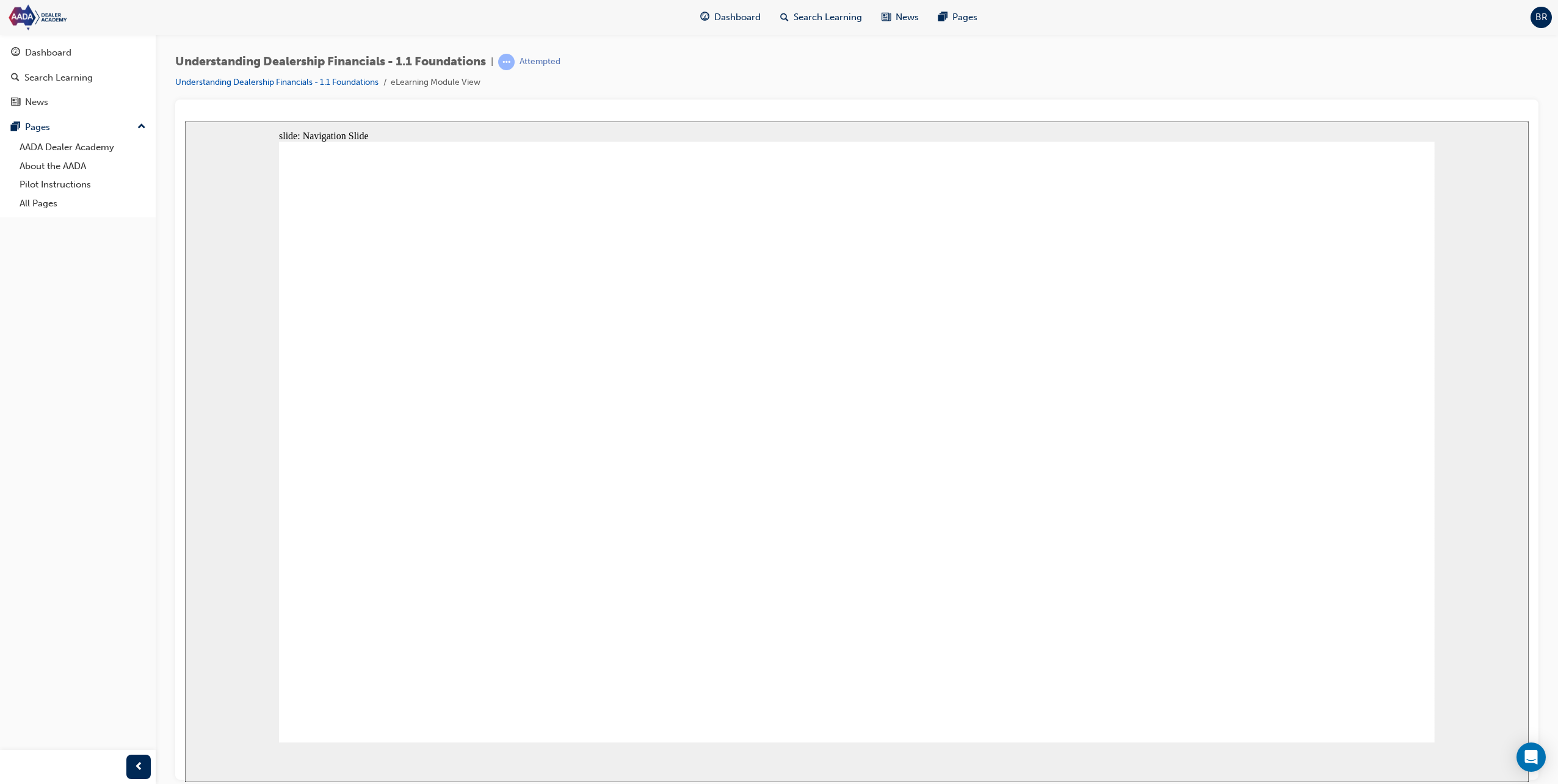
drag, startPoint x: 998, startPoint y: 497, endPoint x: 1080, endPoint y: 512, distance: 83.4
drag, startPoint x: 772, startPoint y: 523, endPoint x: 797, endPoint y: 553, distance: 39.1
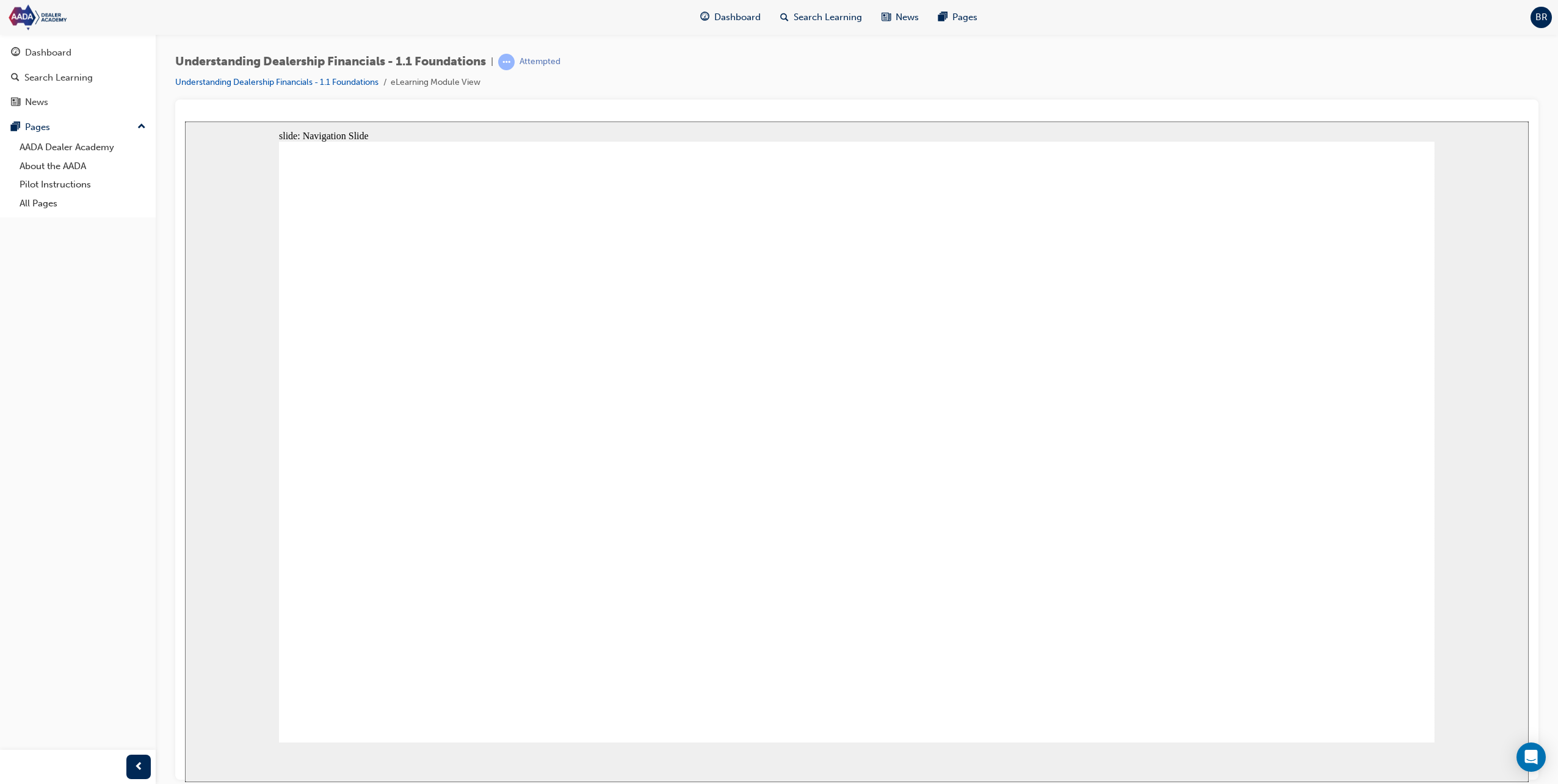
drag, startPoint x: 1114, startPoint y: 660, endPoint x: 1200, endPoint y: 599, distance: 105.4
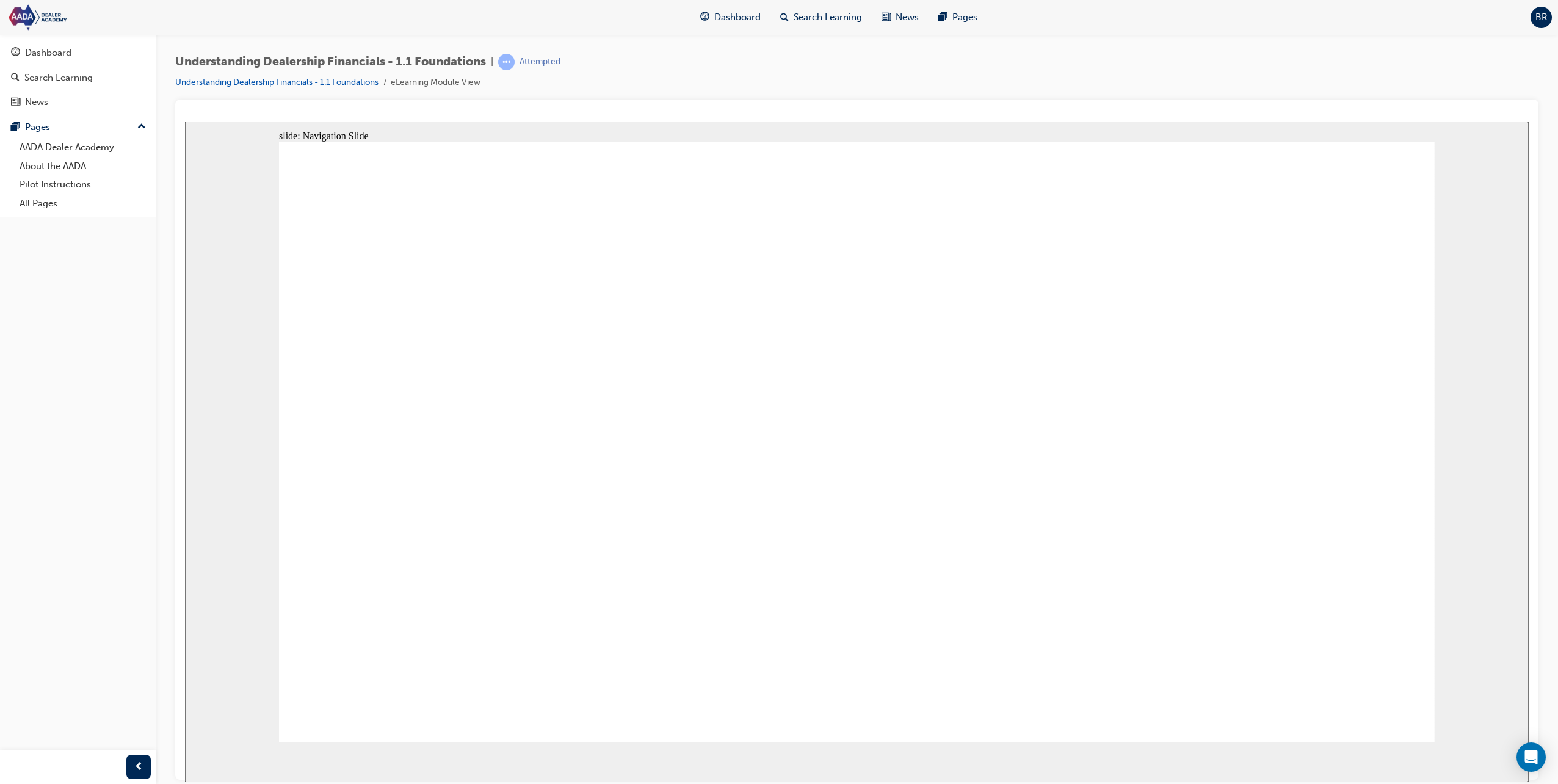
drag, startPoint x: 1076, startPoint y: 673, endPoint x: 1177, endPoint y: 675, distance: 101.0
drag, startPoint x: 1360, startPoint y: 698, endPoint x: 1290, endPoint y: 487, distance: 222.3
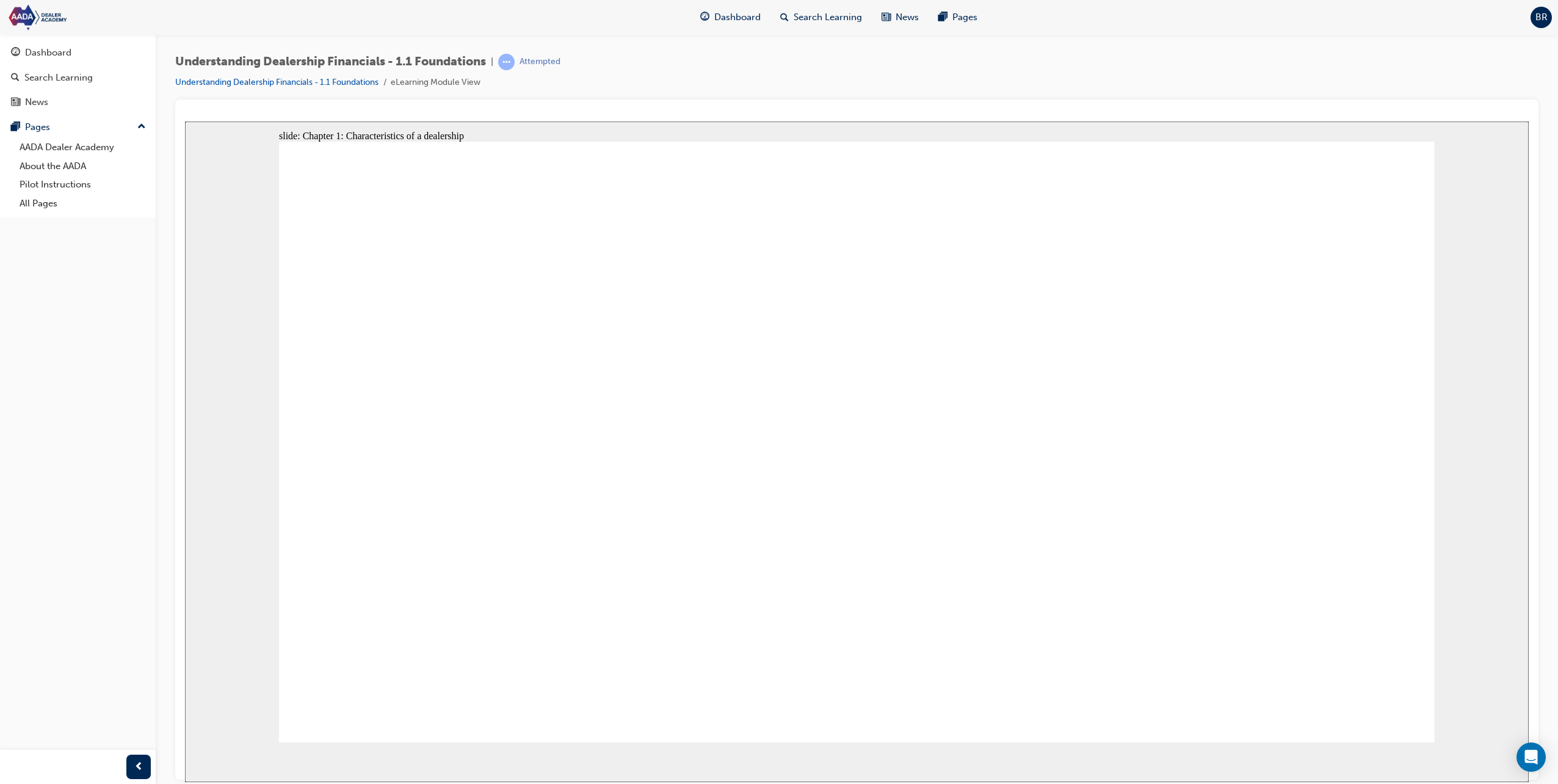
drag, startPoint x: 477, startPoint y: 472, endPoint x: 562, endPoint y: 458, distance: 86.1
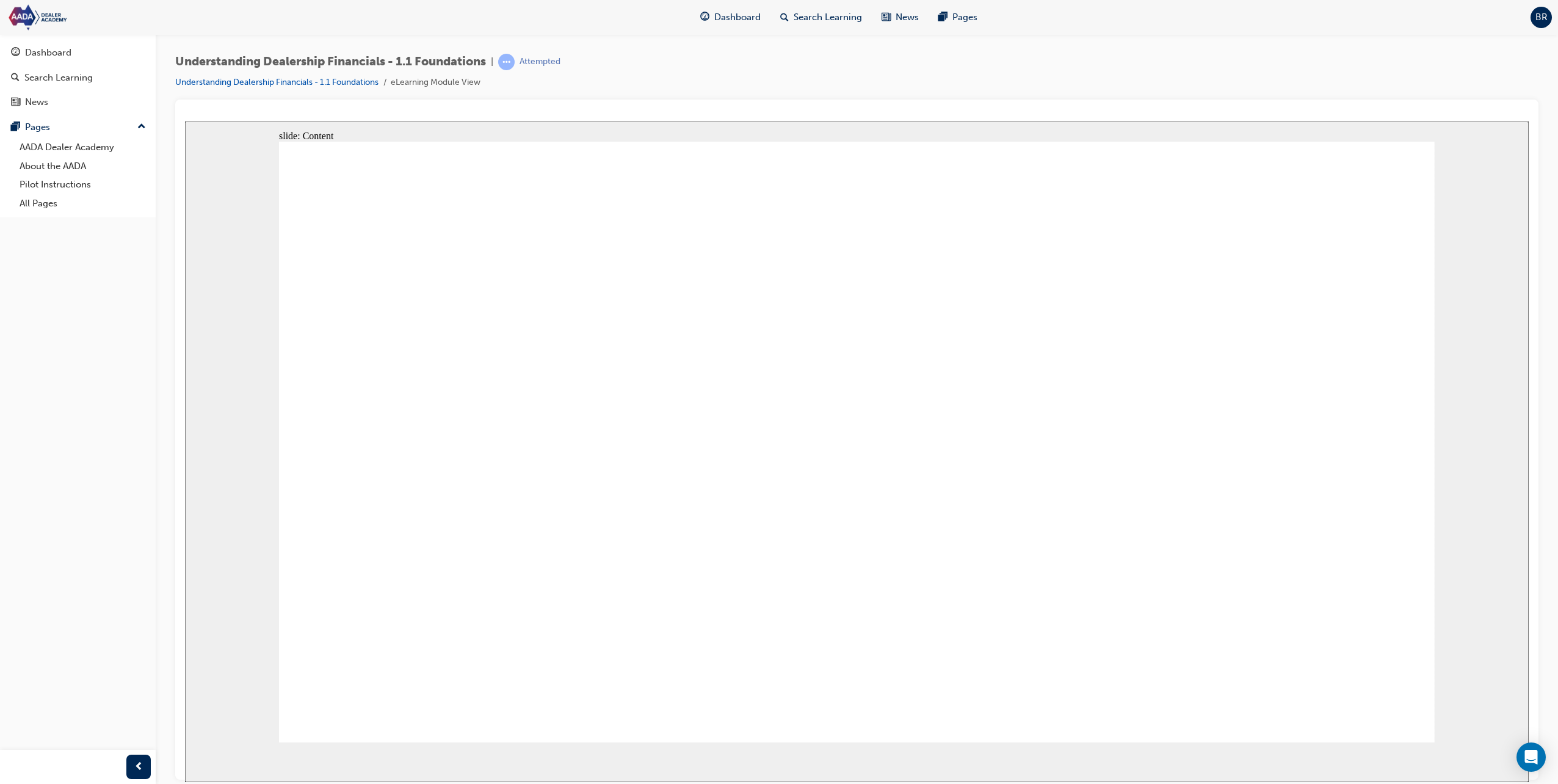
drag, startPoint x: 1118, startPoint y: 448, endPoint x: 1135, endPoint y: 442, distance: 18.0
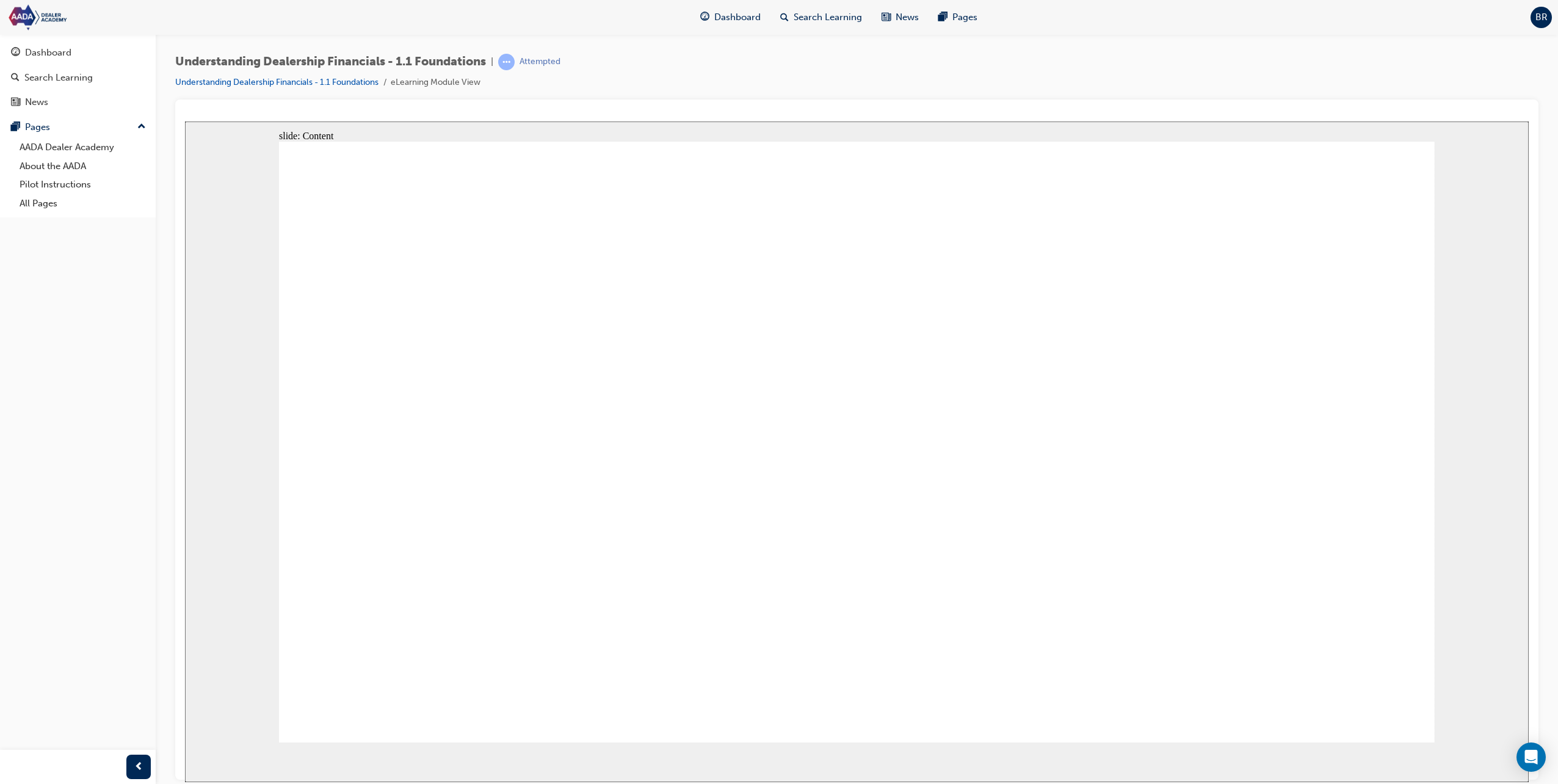
drag, startPoint x: 1261, startPoint y: 604, endPoint x: 1261, endPoint y: 622, distance: 18.0
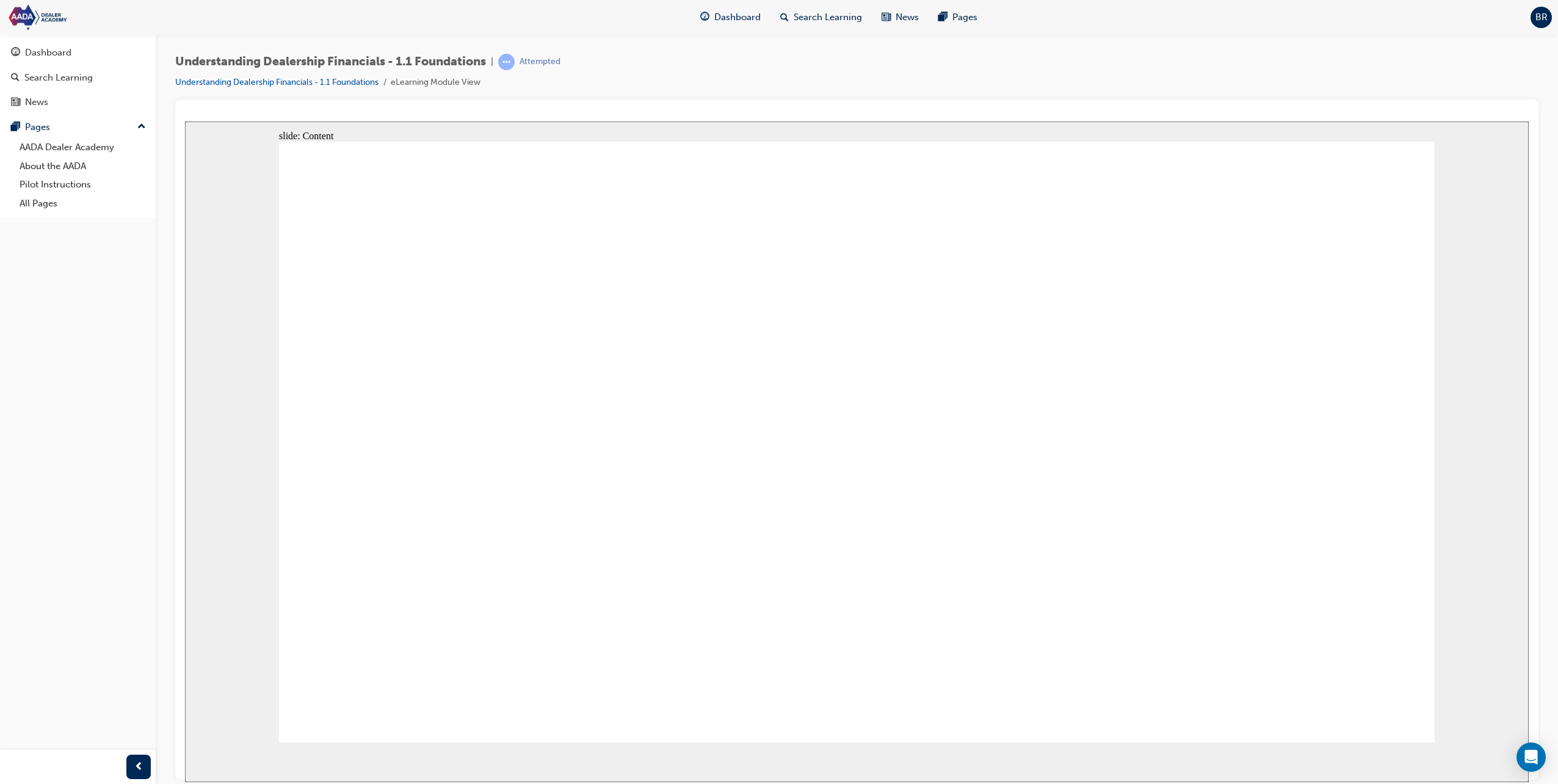
drag, startPoint x: 838, startPoint y: 525, endPoint x: 851, endPoint y: 513, distance: 17.7
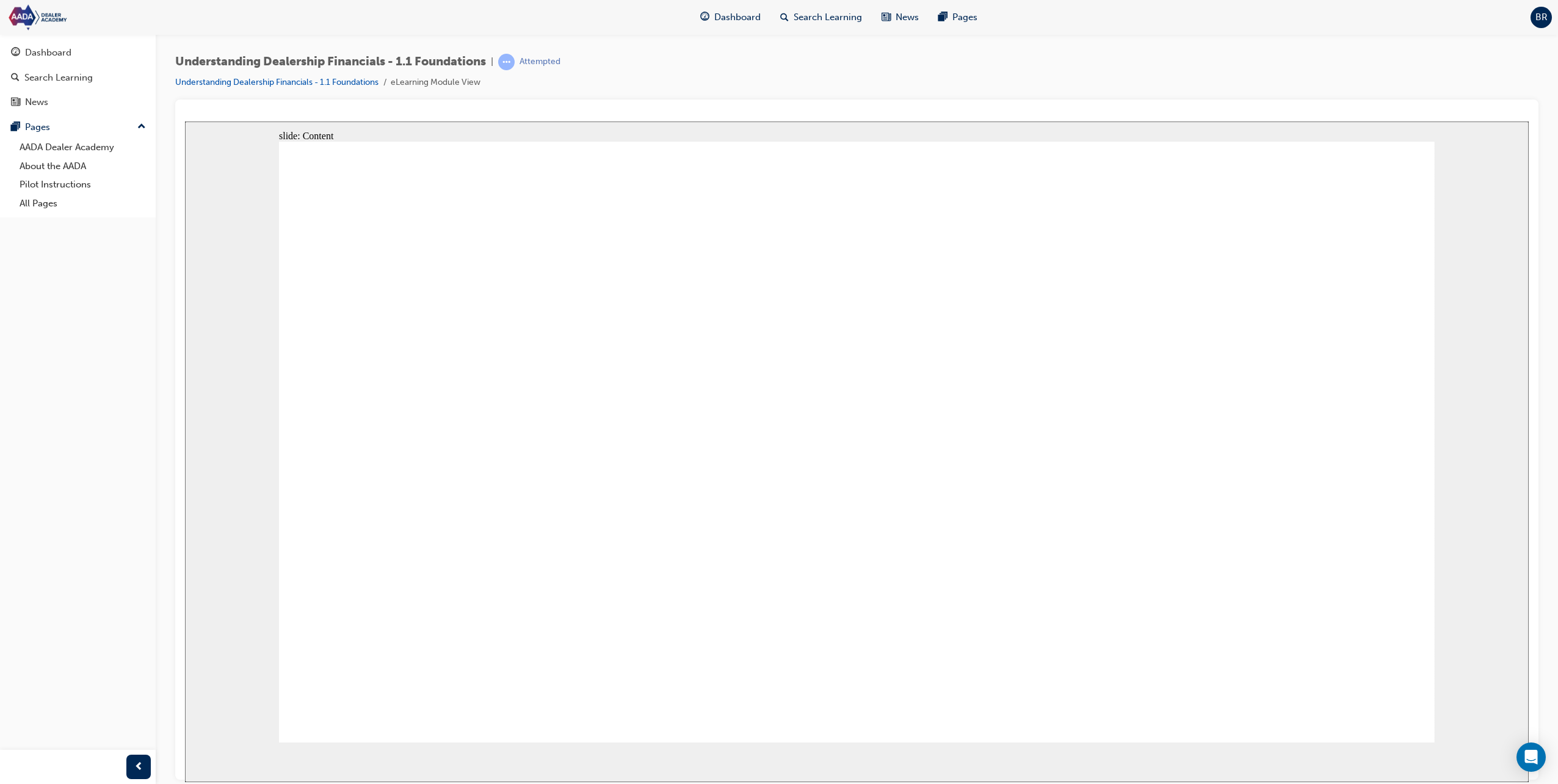
drag, startPoint x: 944, startPoint y: 470, endPoint x: 886, endPoint y: 496, distance: 63.6
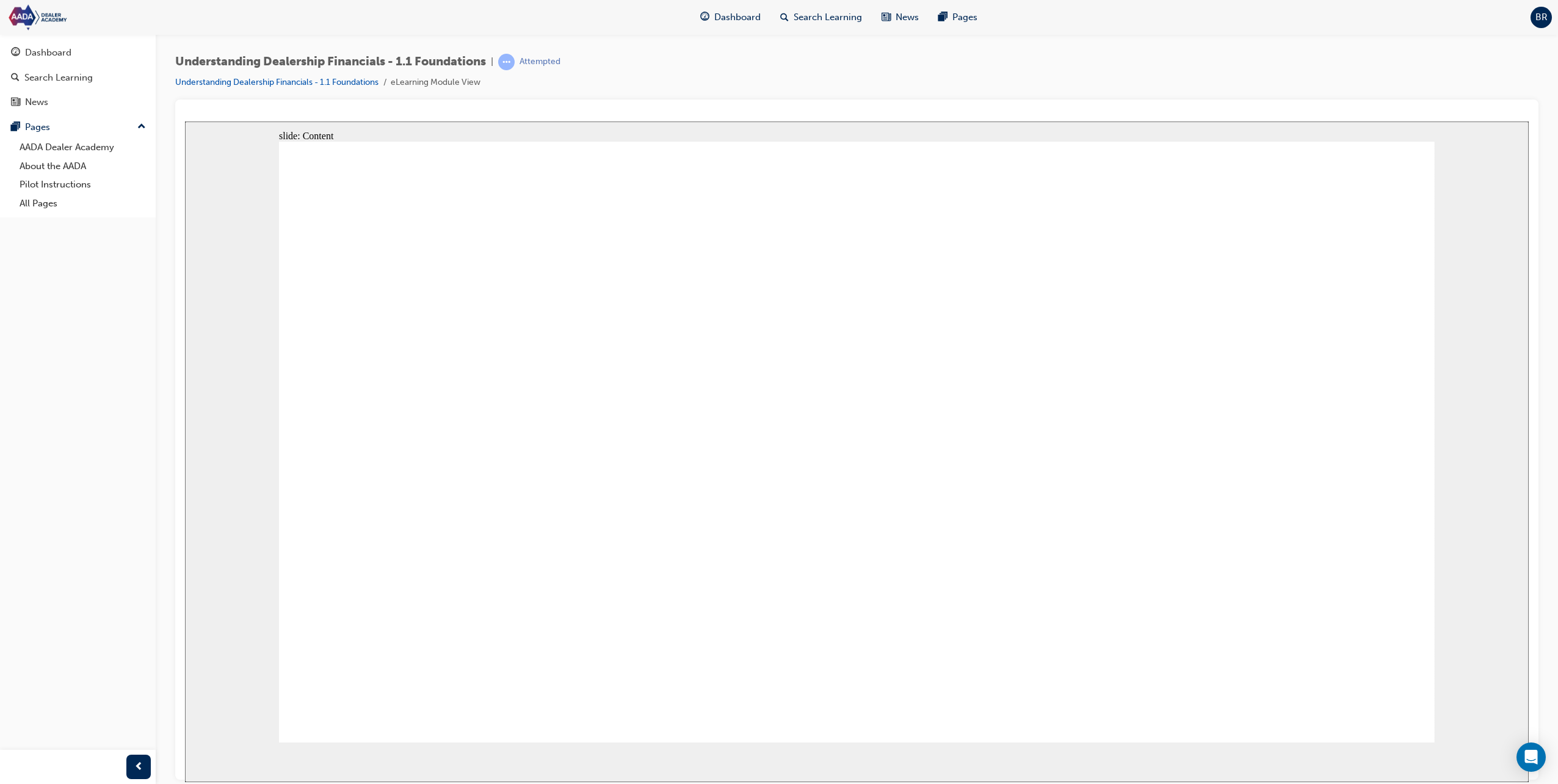
drag, startPoint x: 947, startPoint y: 458, endPoint x: 959, endPoint y: 458, distance: 12.0
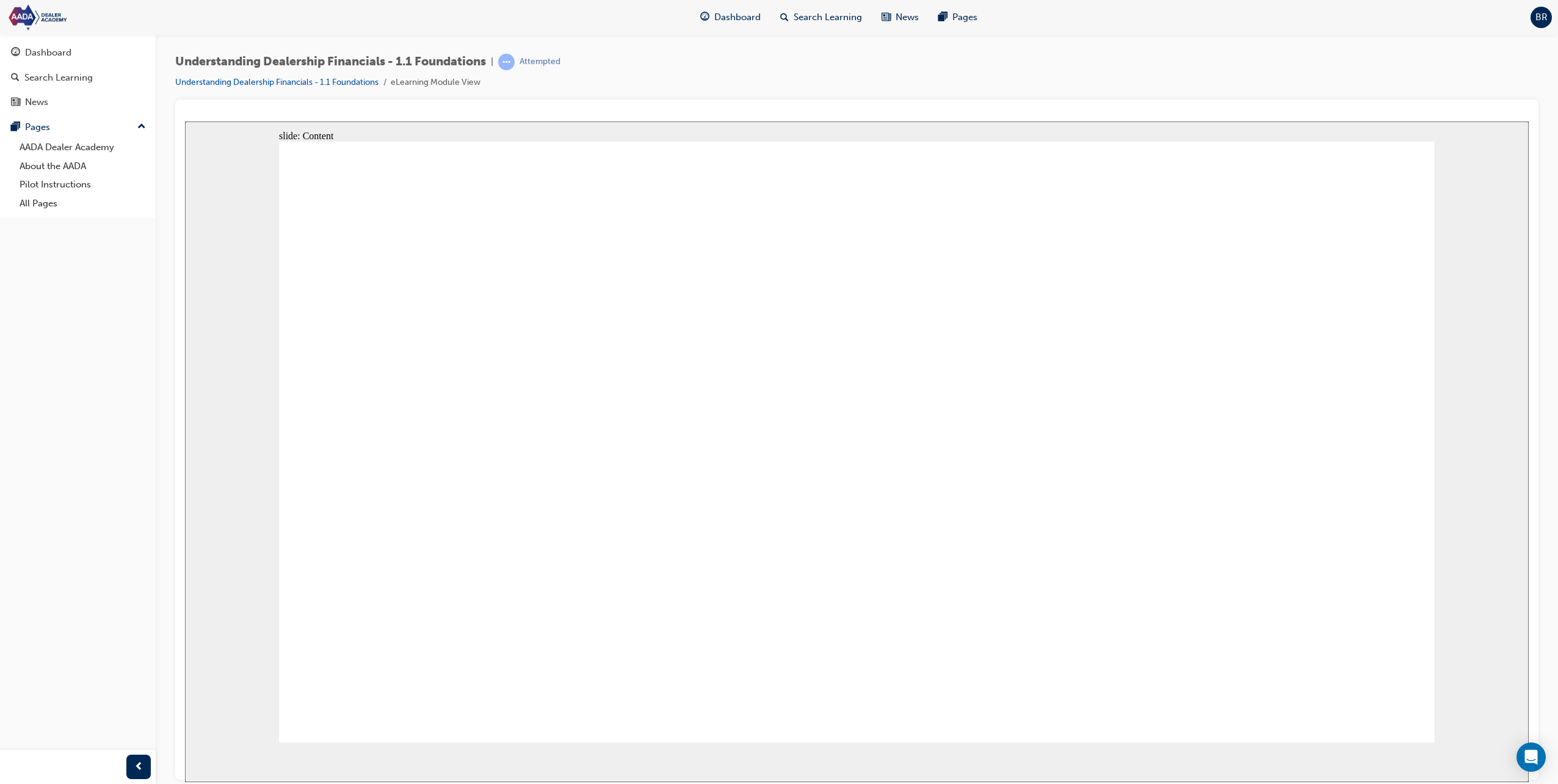
drag, startPoint x: 1109, startPoint y: 458, endPoint x: 1061, endPoint y: 498, distance: 62.5
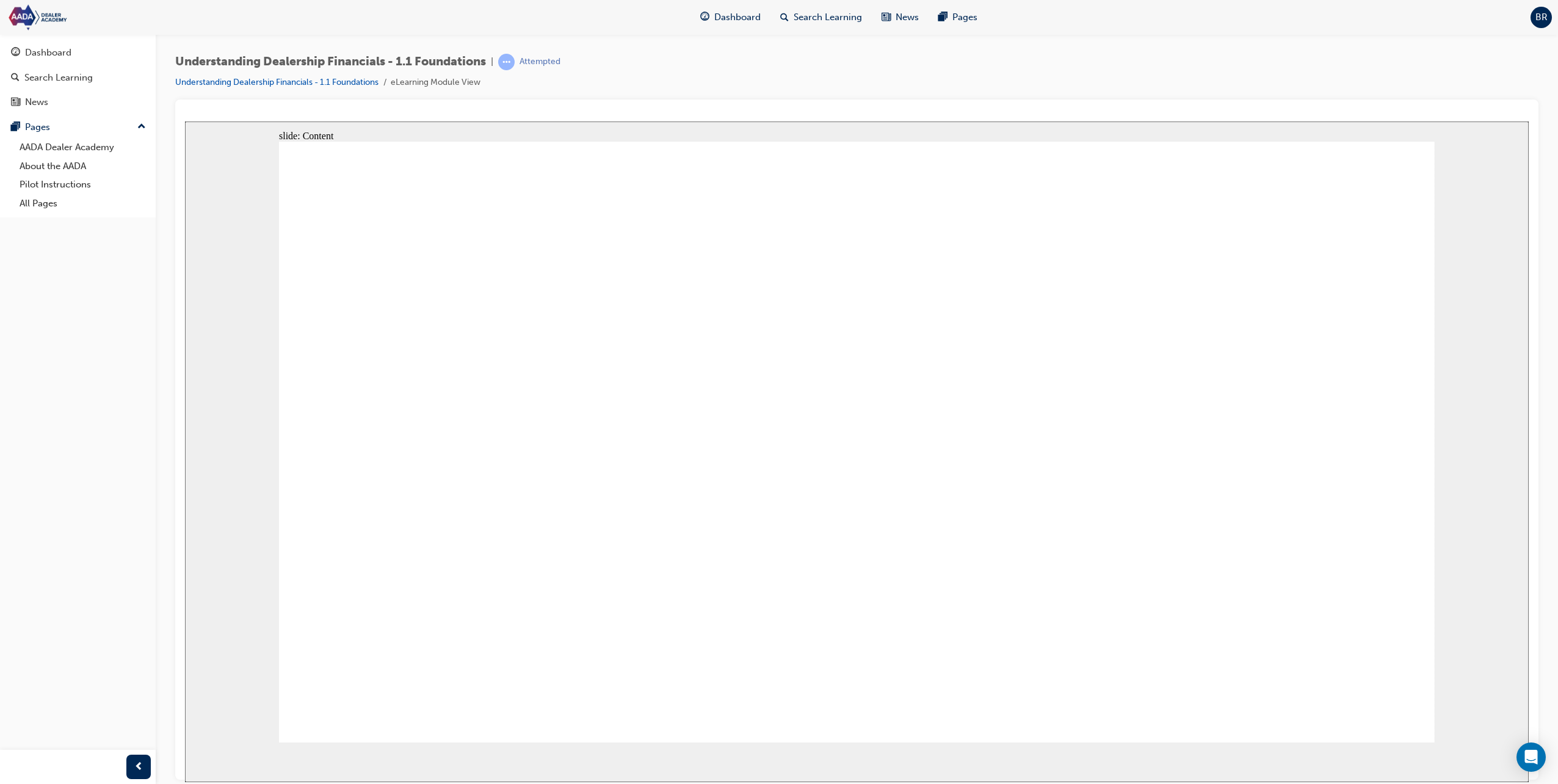
drag, startPoint x: 1001, startPoint y: 419, endPoint x: 1018, endPoint y: 418, distance: 17.0
drag, startPoint x: 1109, startPoint y: 307, endPoint x: 1090, endPoint y: 316, distance: 21.0
